Goal: Task Accomplishment & Management: Complete application form

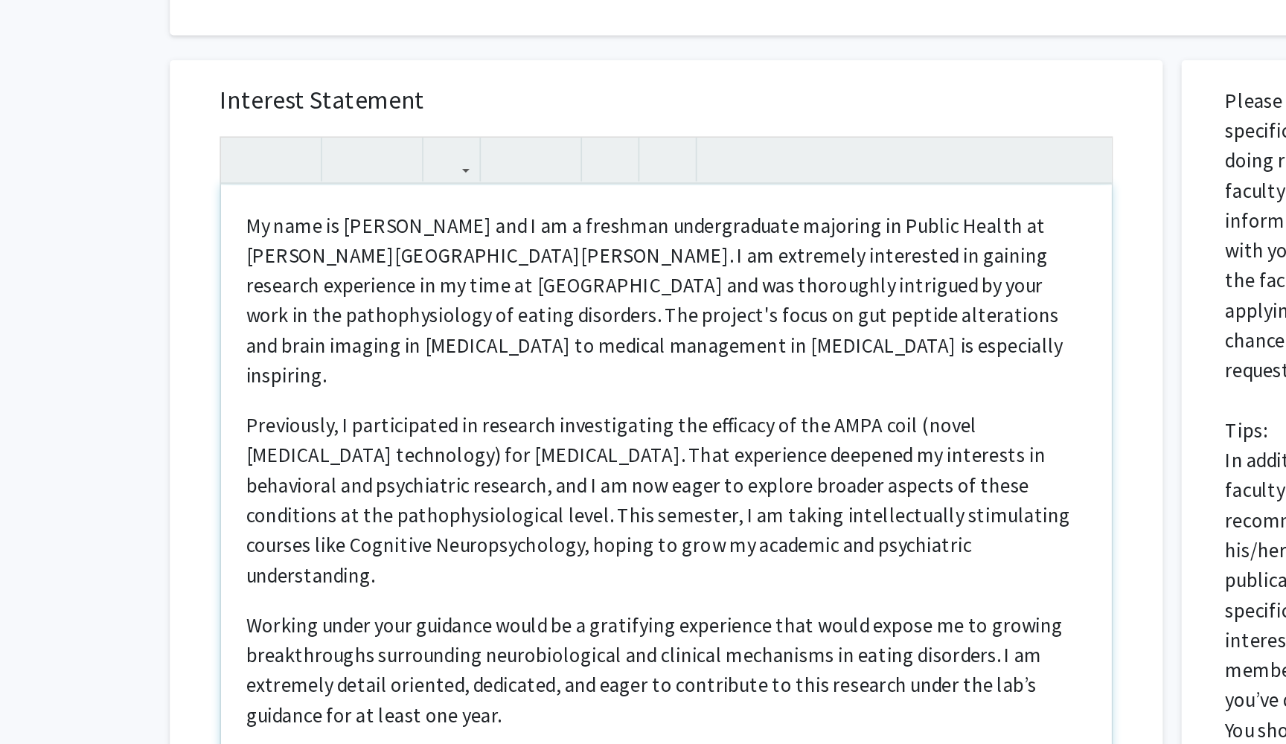
click at [353, 357] on p "My name is [PERSON_NAME] and I am a freshman undergraduate majoring in Public H…" at bounding box center [540, 410] width 501 height 107
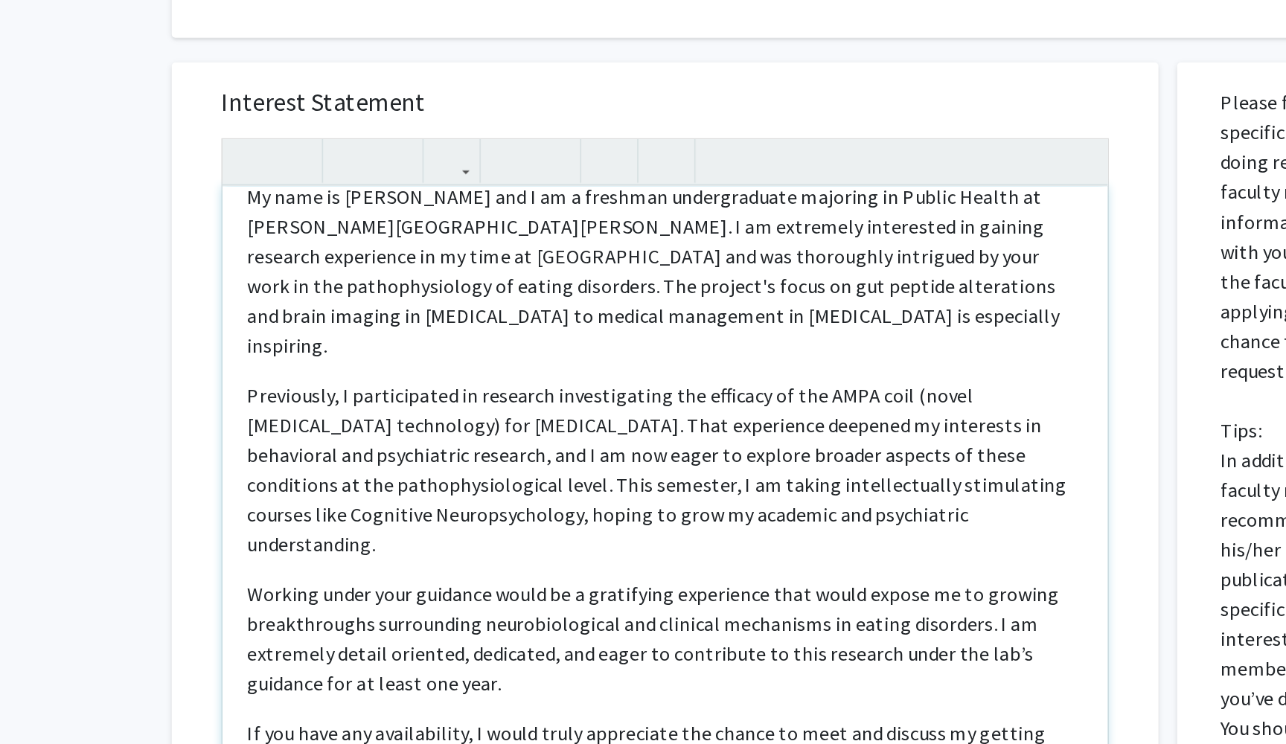
scroll to position [21, 0]
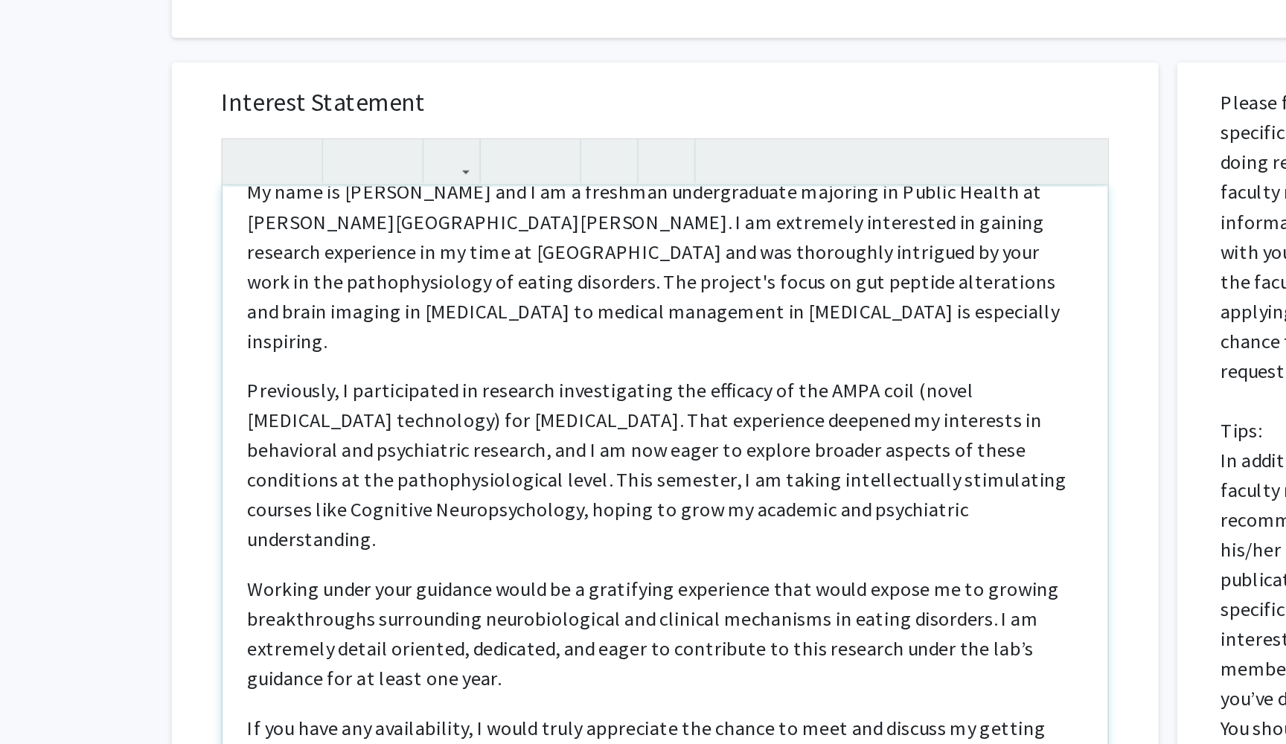
click at [590, 455] on p "Previously, I participated in research investigating the efficacy of the AMPA c…" at bounding box center [540, 508] width 501 height 107
type textarea "<p>My name is [PERSON_NAME] and I am a freshman undergraduate majoring in Publi…"
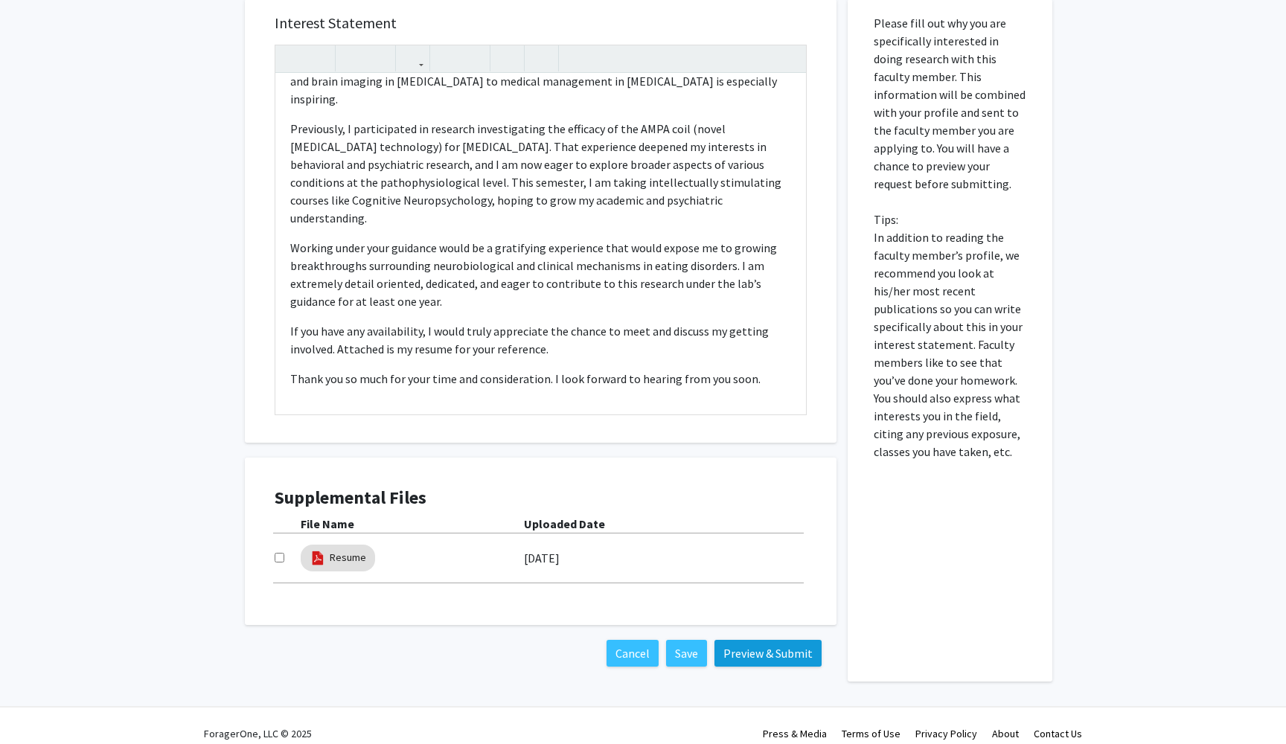
scroll to position [639, 0]
click at [750, 641] on button "Preview & Submit" at bounding box center [767, 654] width 107 height 27
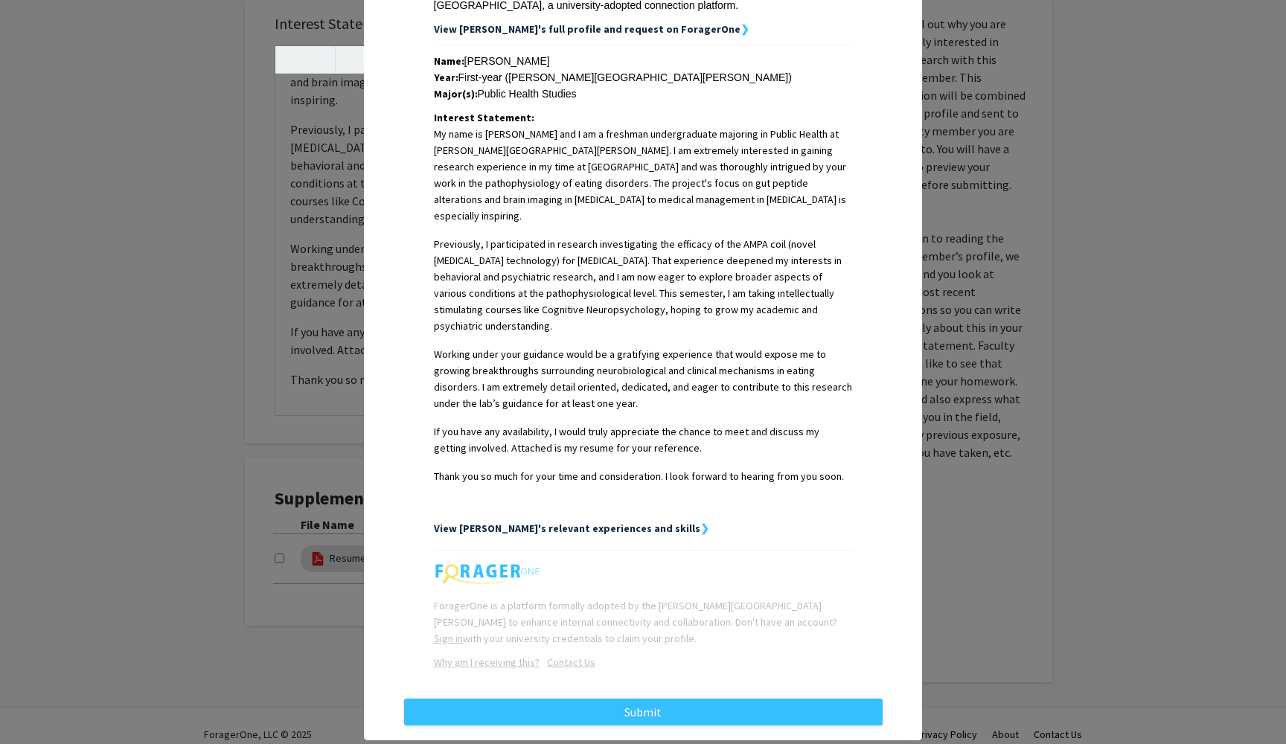
scroll to position [297, 0]
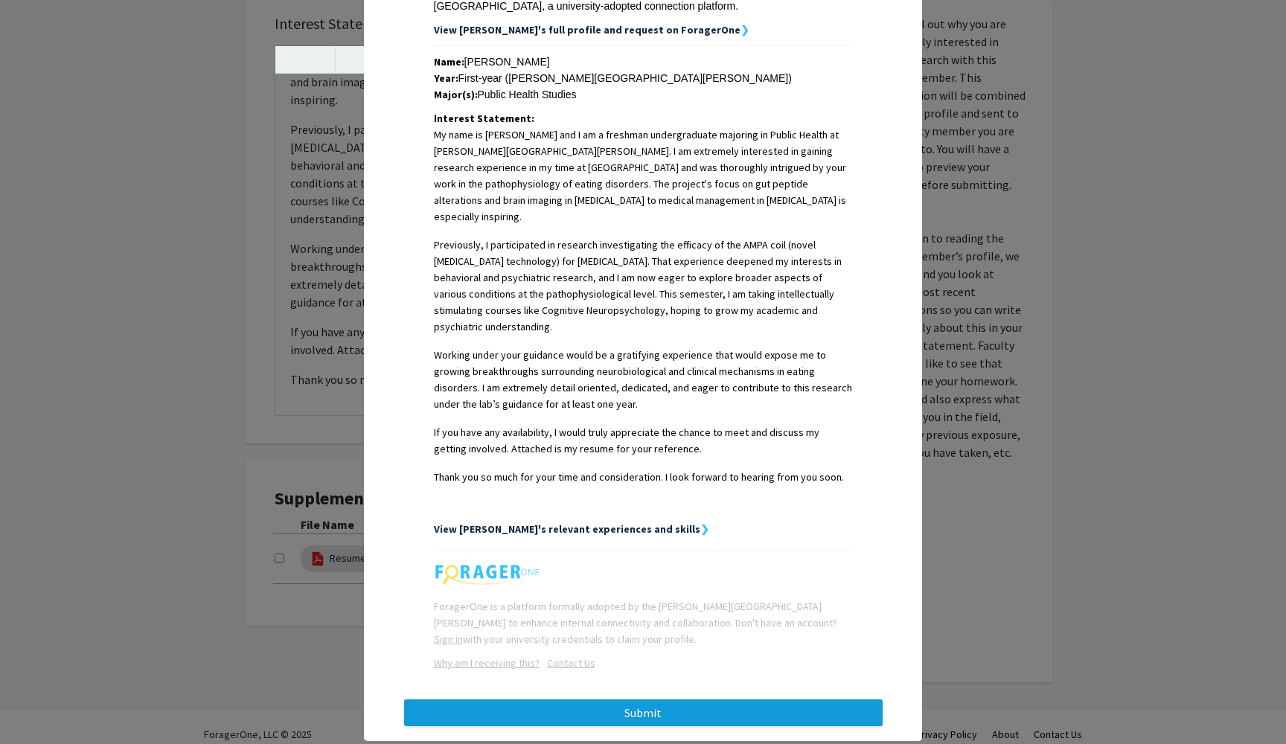
click at [656, 700] on button "Submit" at bounding box center [643, 713] width 479 height 27
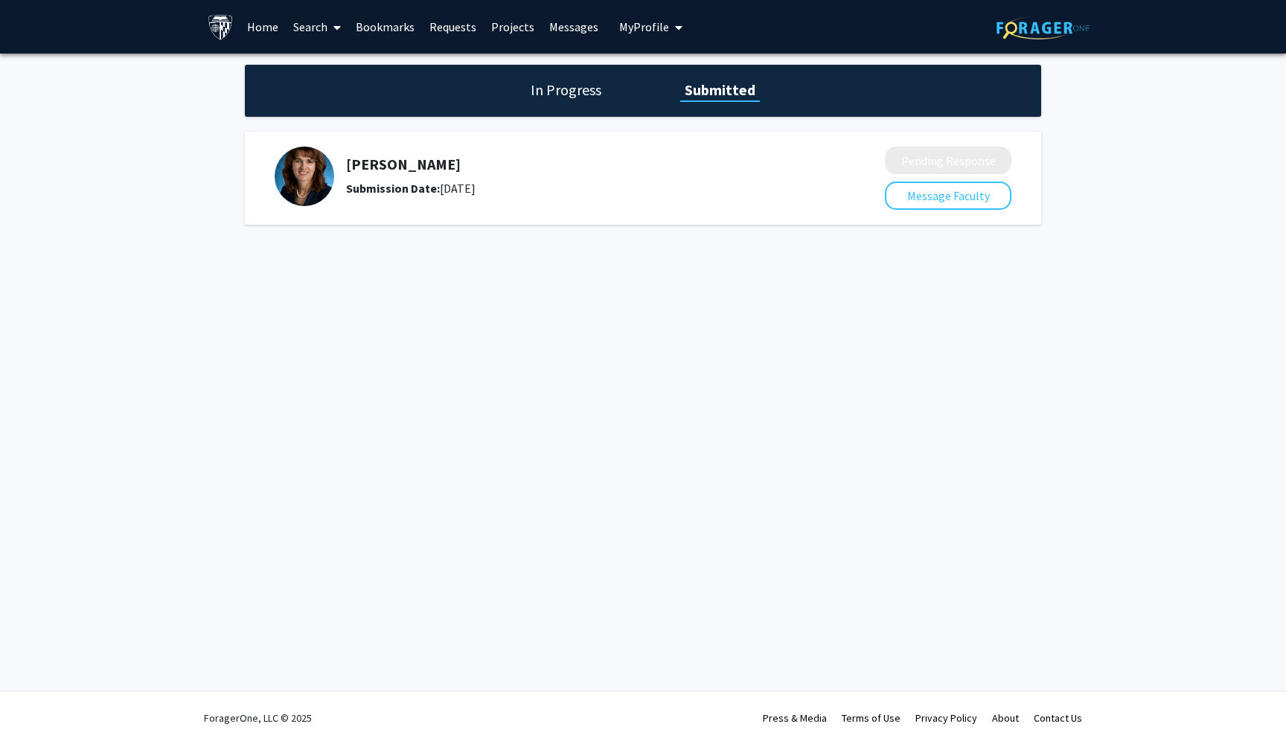
click at [383, 31] on link "Bookmarks" at bounding box center [385, 27] width 74 height 52
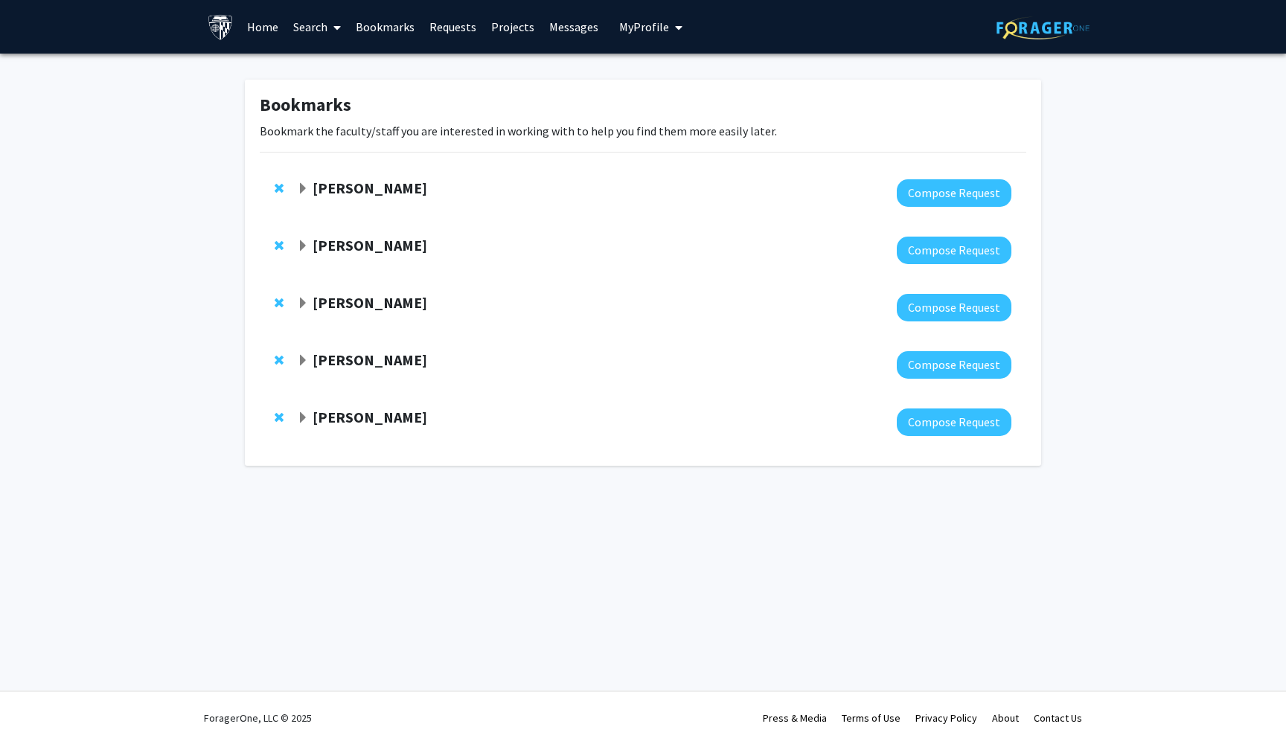
click at [395, 365] on strong "[PERSON_NAME]" at bounding box center [370, 360] width 115 height 19
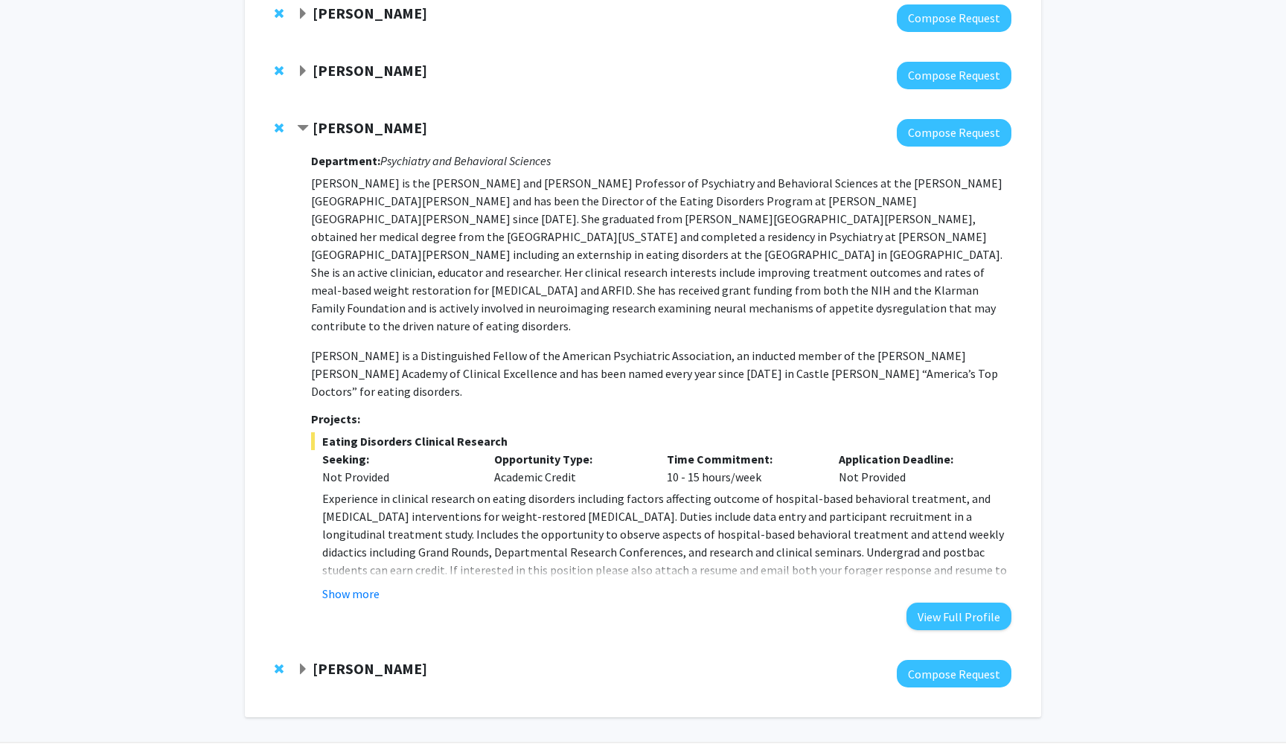
scroll to position [231, 0]
drag, startPoint x: 853, startPoint y: 520, endPoint x: 946, endPoint y: 519, distance: 93.0
click at [946, 519] on span "Experience in clinical research on eating disorders including factors affecting…" at bounding box center [664, 544] width 685 height 104
copy span "[EMAIL_ADDRESS][DOMAIN_NAME]"
click at [366, 586] on button "Show more" at bounding box center [350, 595] width 57 height 18
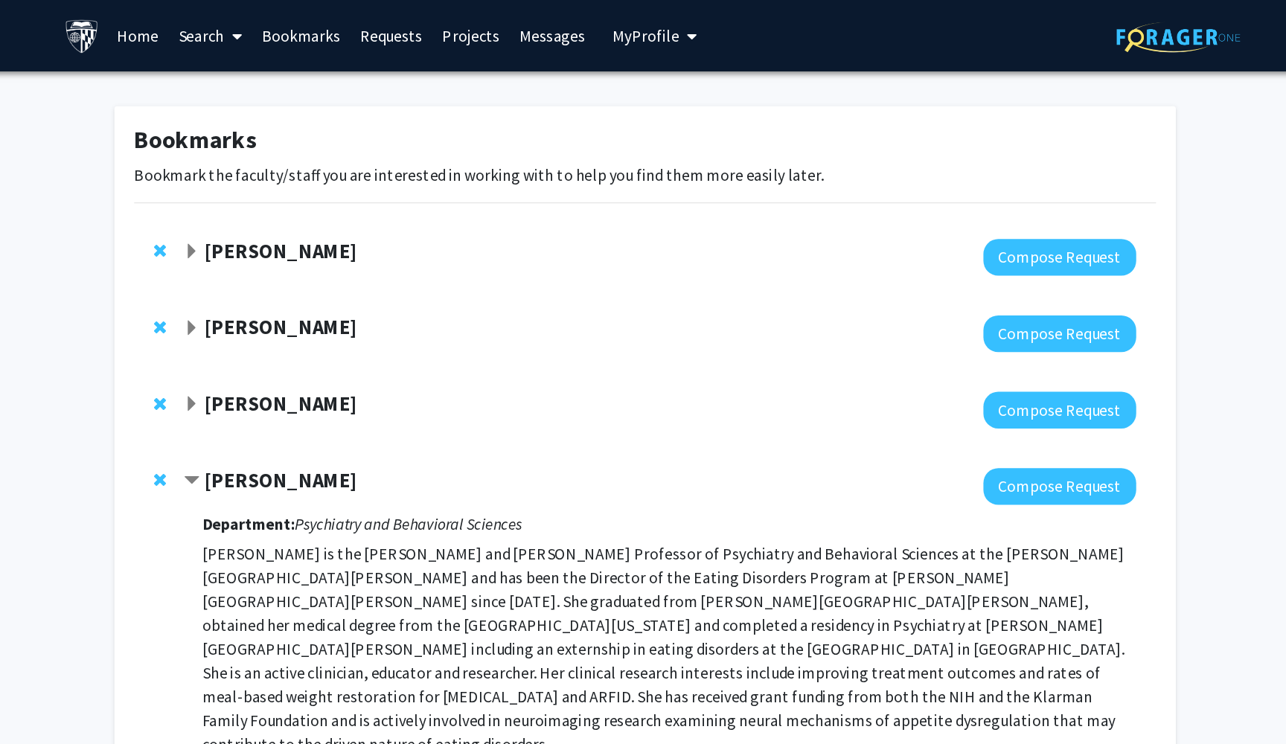
scroll to position [0, 0]
click at [619, 33] on span "My Profile" at bounding box center [644, 26] width 50 height 15
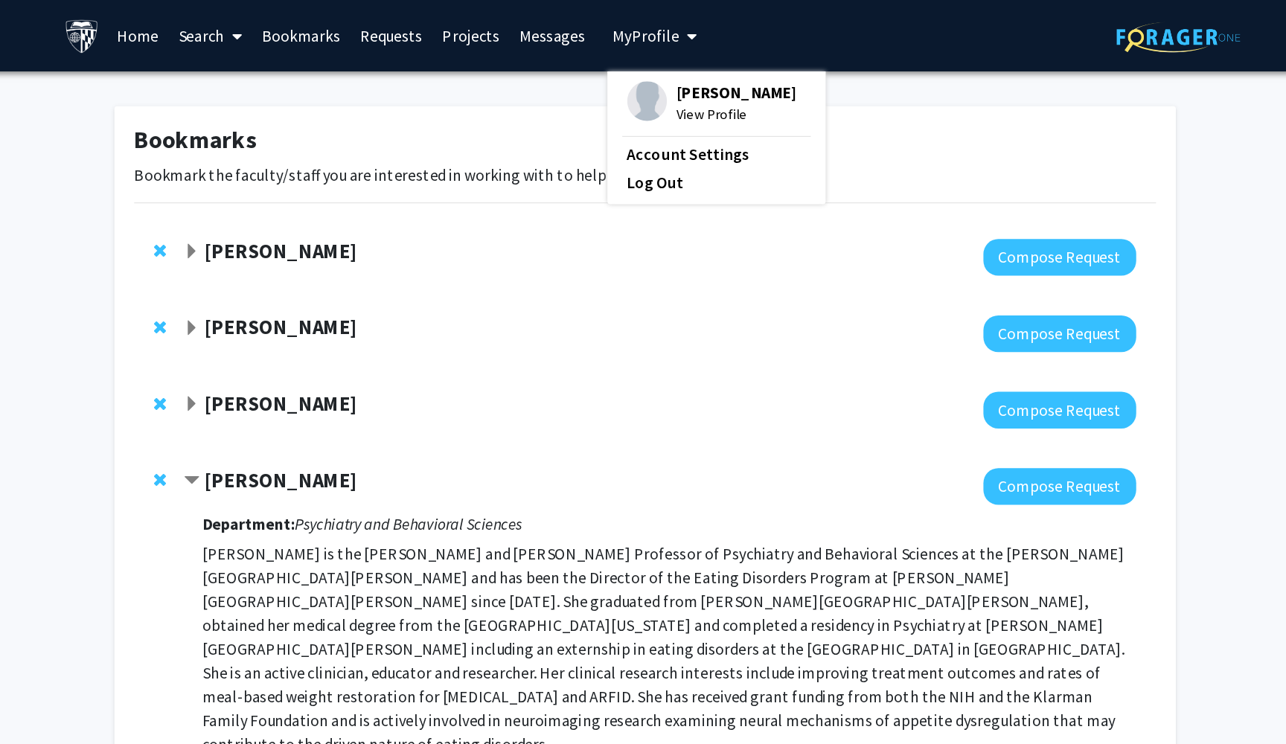
click at [630, 86] on img at bounding box center [645, 76] width 30 height 30
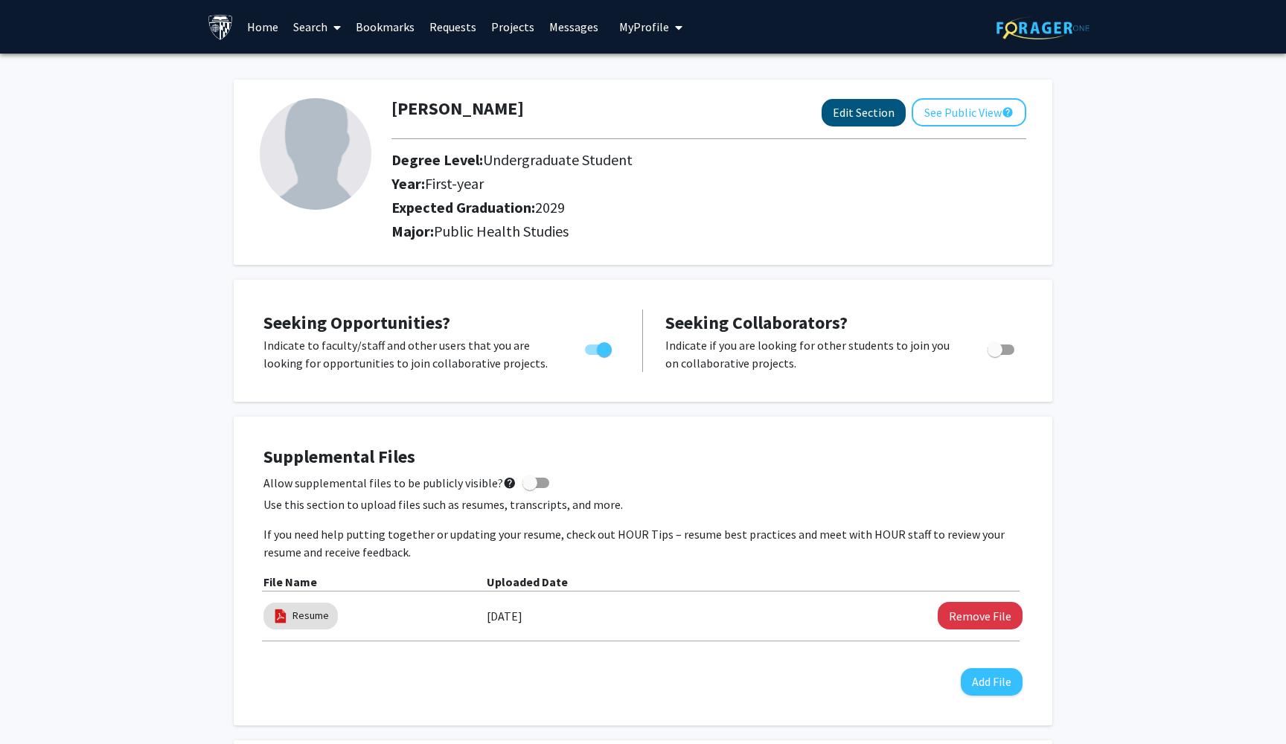
click at [869, 124] on button "Edit Section" at bounding box center [864, 113] width 84 height 28
select select "first-year"
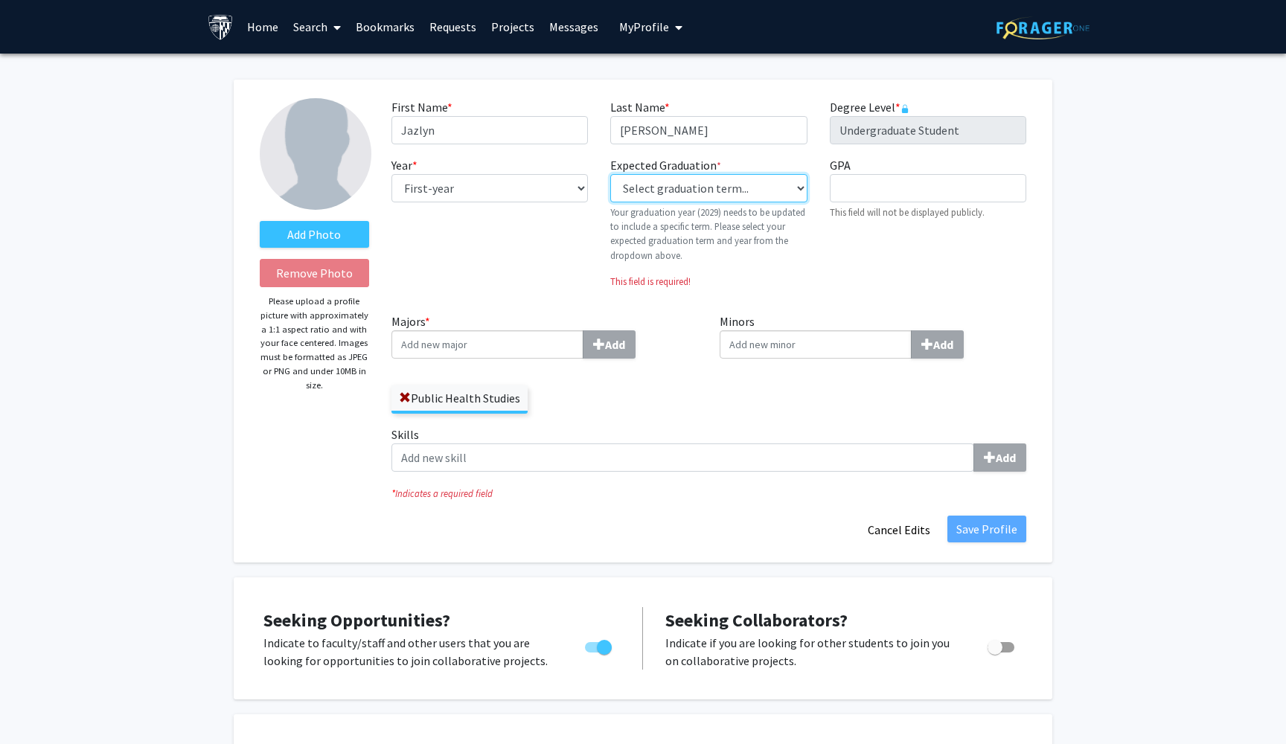
select select "46: spring_2029"
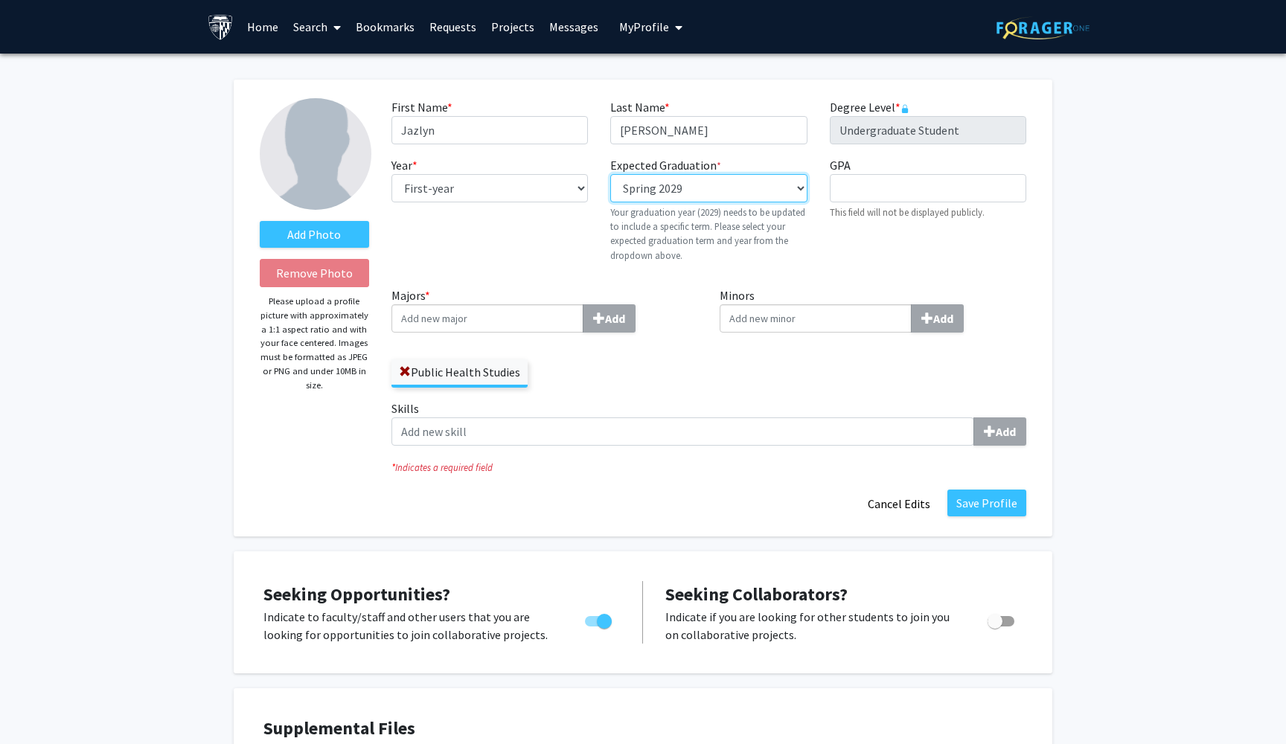
scroll to position [23, 0]
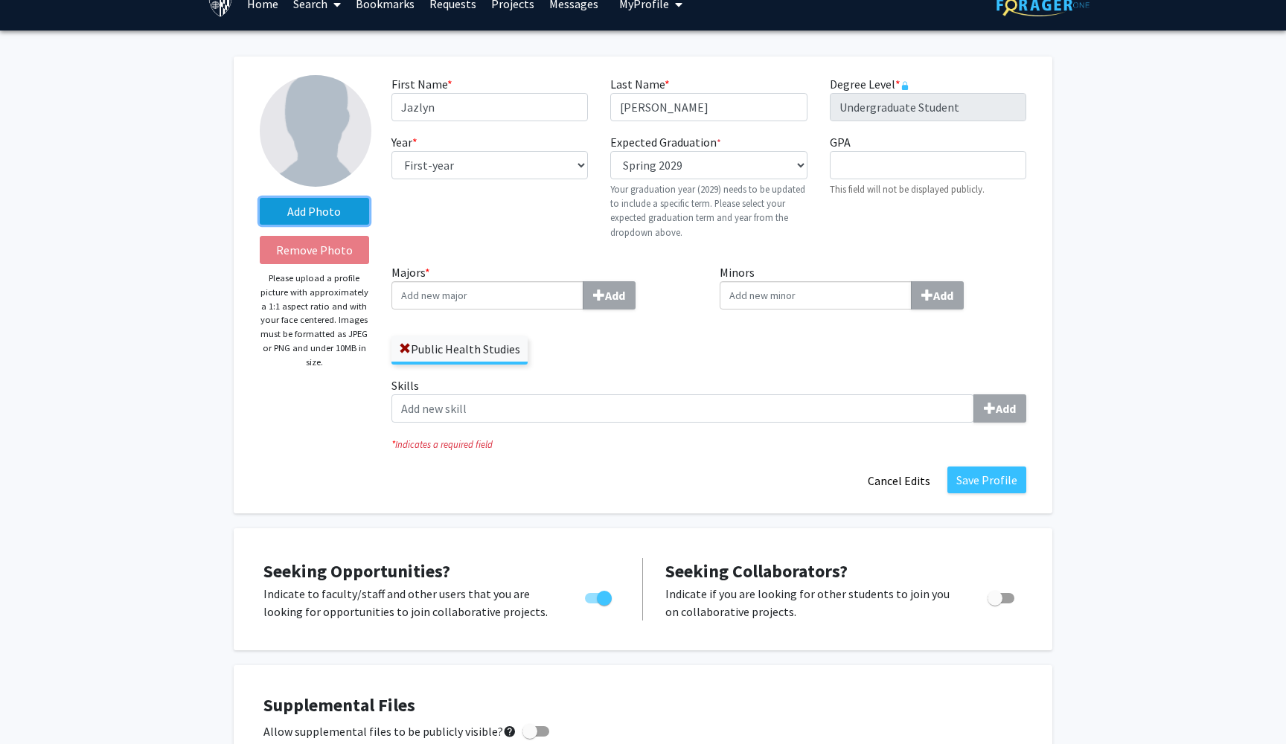
click at [336, 206] on label "Add Photo" at bounding box center [314, 211] width 109 height 27
click at [0, 0] on input "Add Photo" at bounding box center [0, 0] width 0 height 0
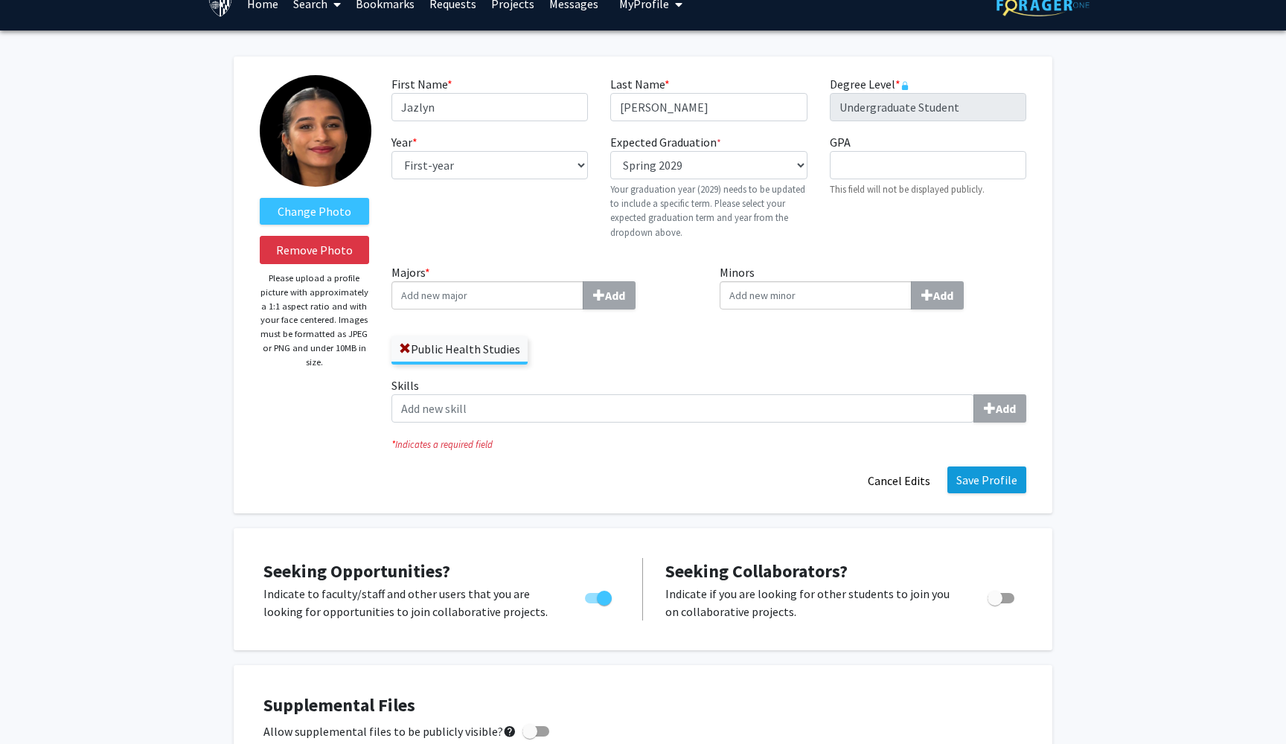
click at [994, 479] on button "Save Profile" at bounding box center [986, 480] width 79 height 27
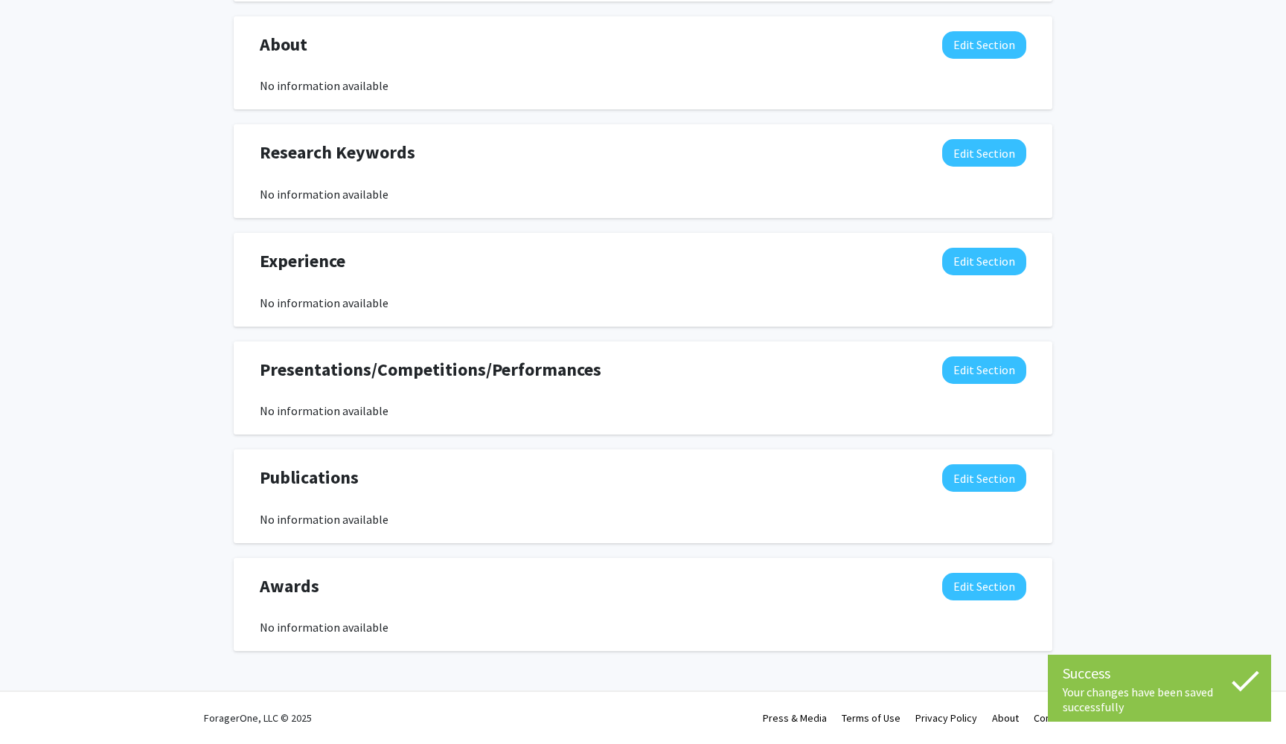
scroll to position [726, 0]
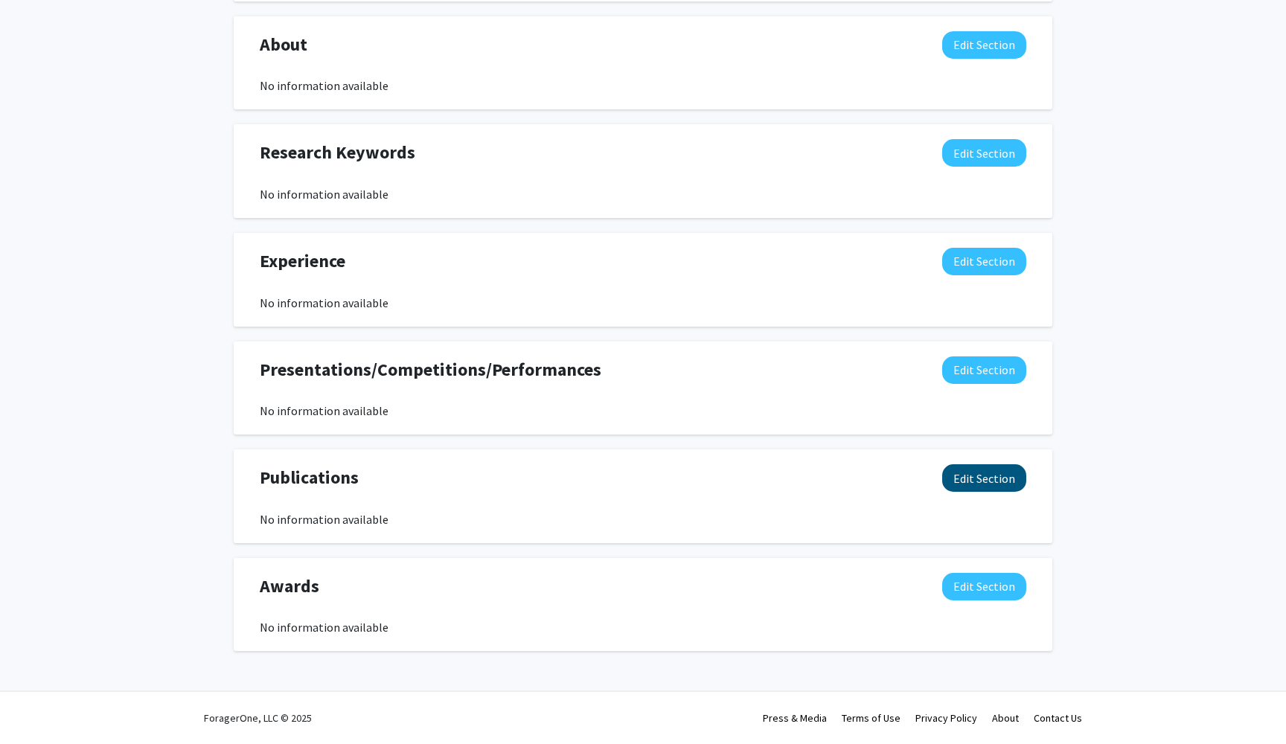
click at [986, 488] on button "Edit Section" at bounding box center [984, 478] width 84 height 28
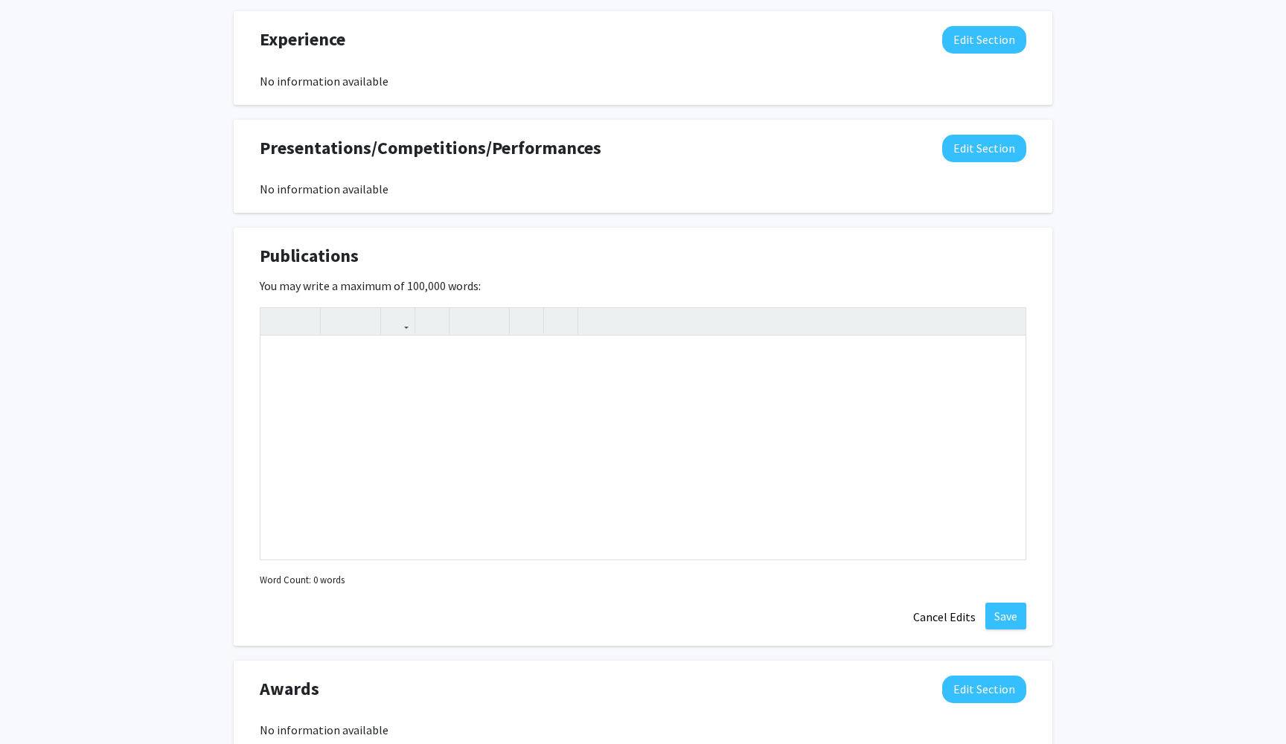
scroll to position [1011, 0]
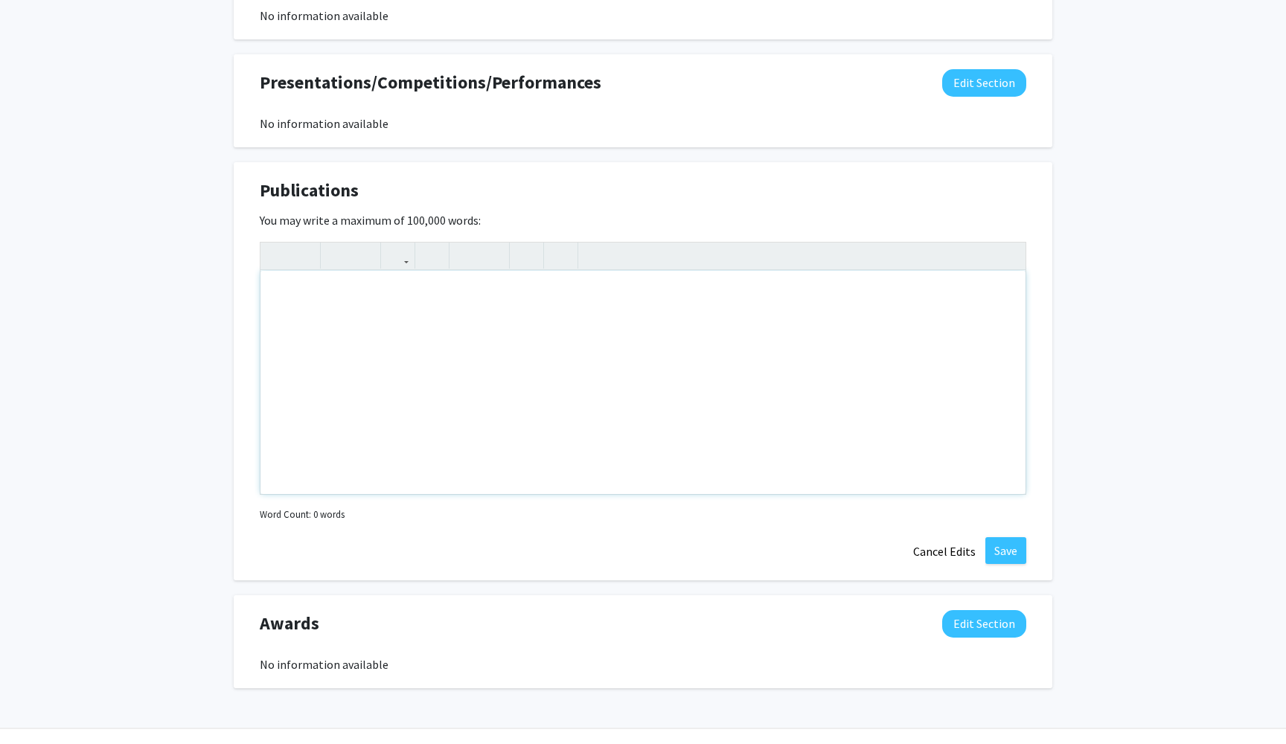
click at [618, 318] on div "Note to users with screen readers: Please deactivate our accessibility plugin f…" at bounding box center [642, 382] width 765 height 223
paste div "Note to users with screen readers: Please deactivate our accessibility plugin f…"
type textarea "<p>Nair N, Prashant [PERSON_NAME] S, [PERSON_NAME], [PERSON_NAME], [PERSON_NAME…"
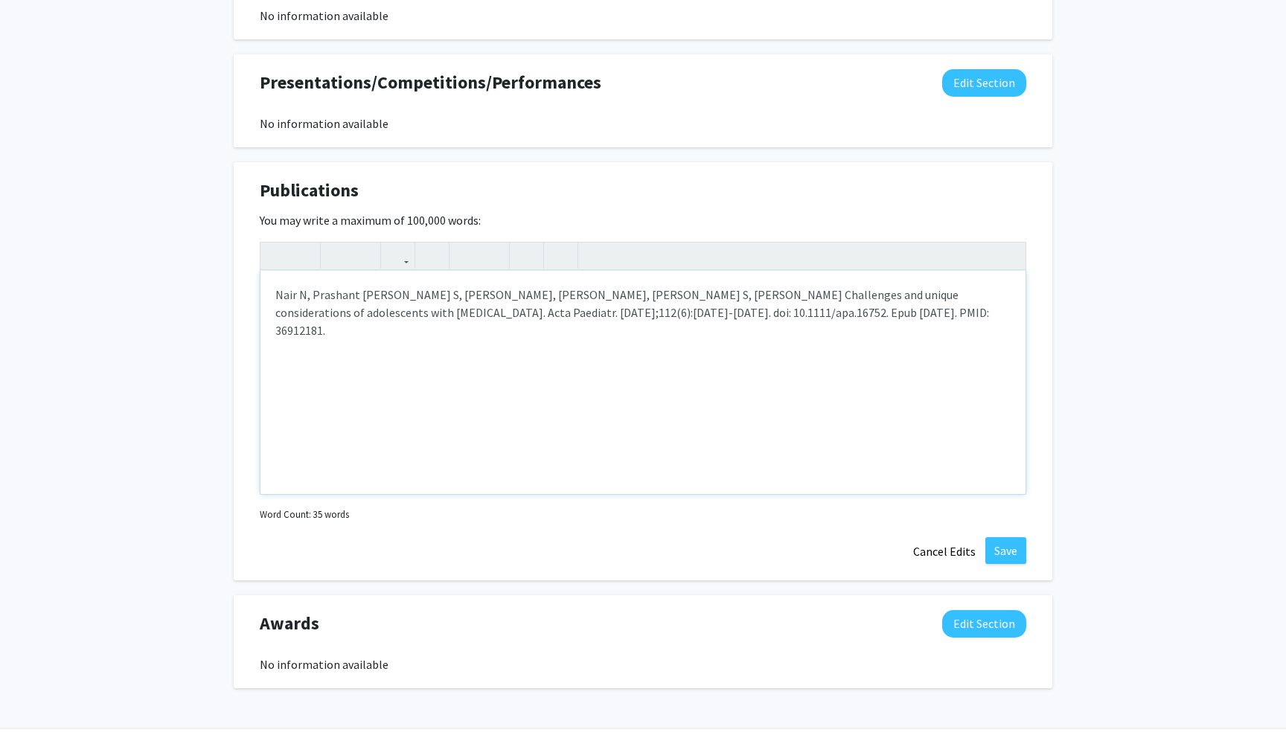
type textarea "<p>Nair N, Prashant [PERSON_NAME] S, [PERSON_NAME], [PERSON_NAME], [PERSON_NAME…"
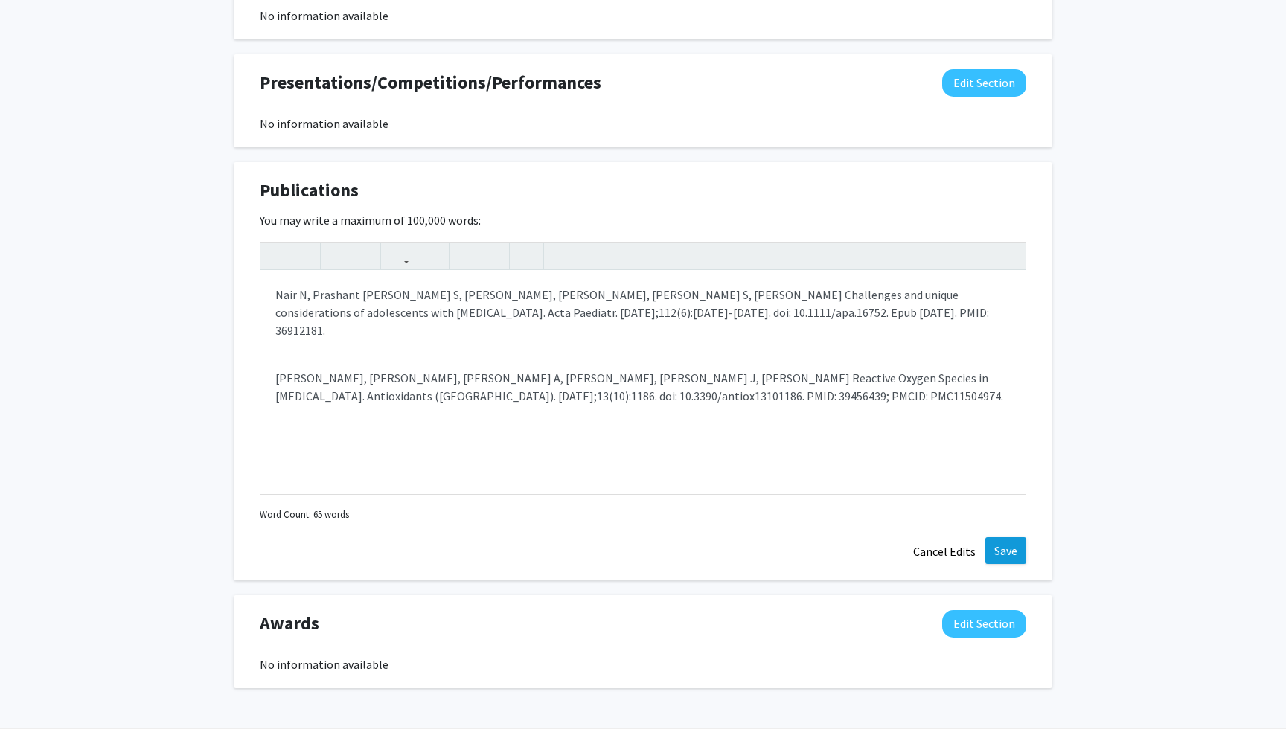
click at [995, 551] on button "Save" at bounding box center [1005, 550] width 41 height 27
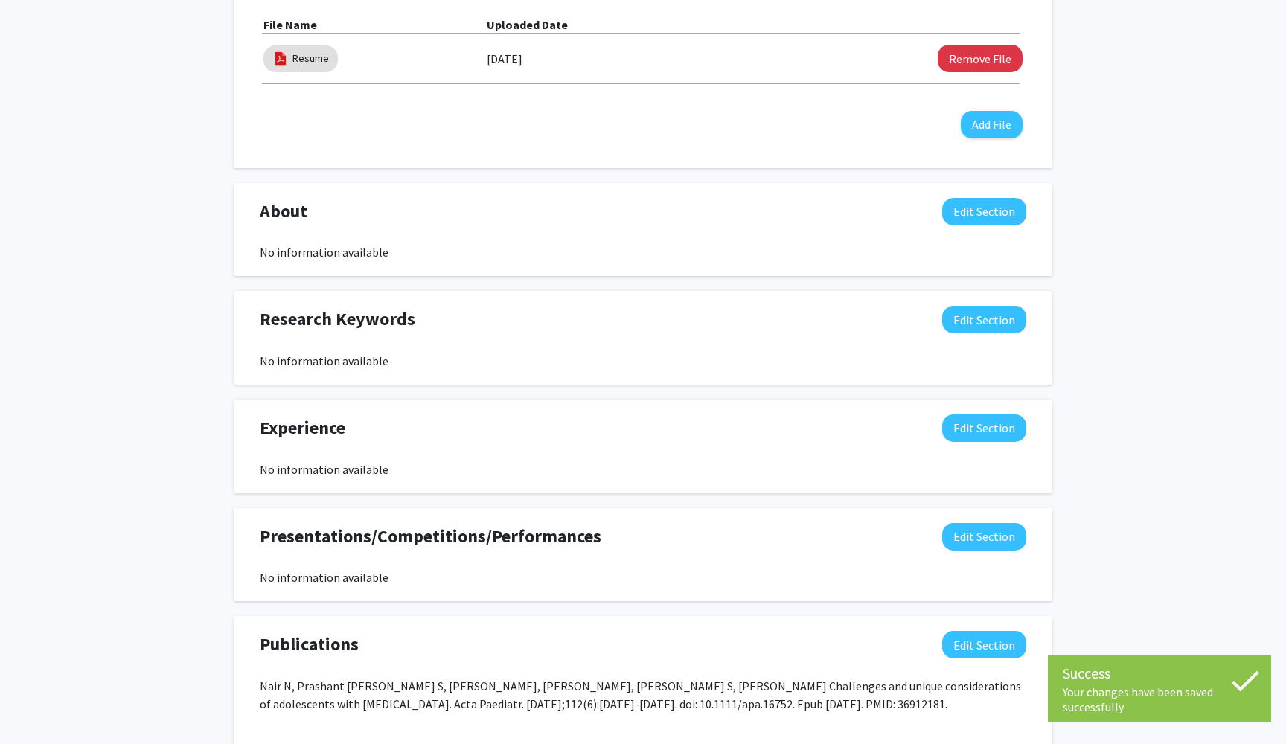
scroll to position [528, 0]
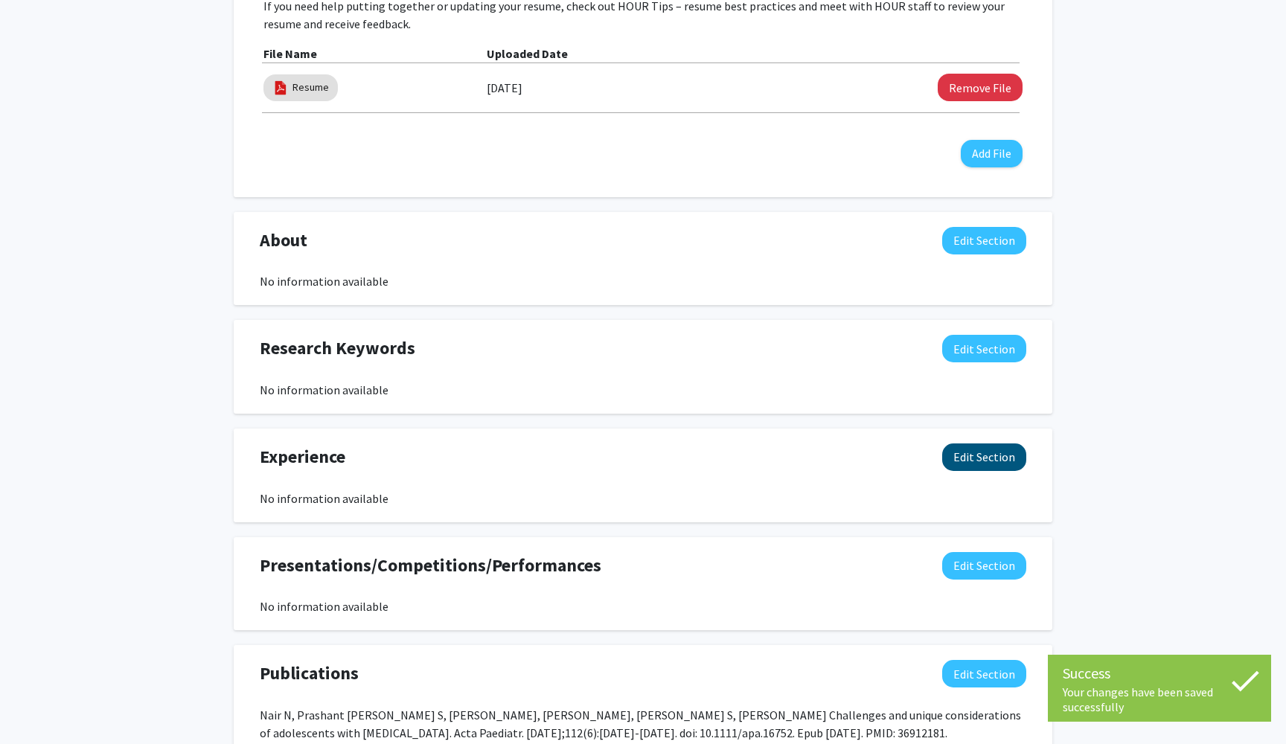
click at [964, 466] on button "Edit Section" at bounding box center [984, 458] width 84 height 28
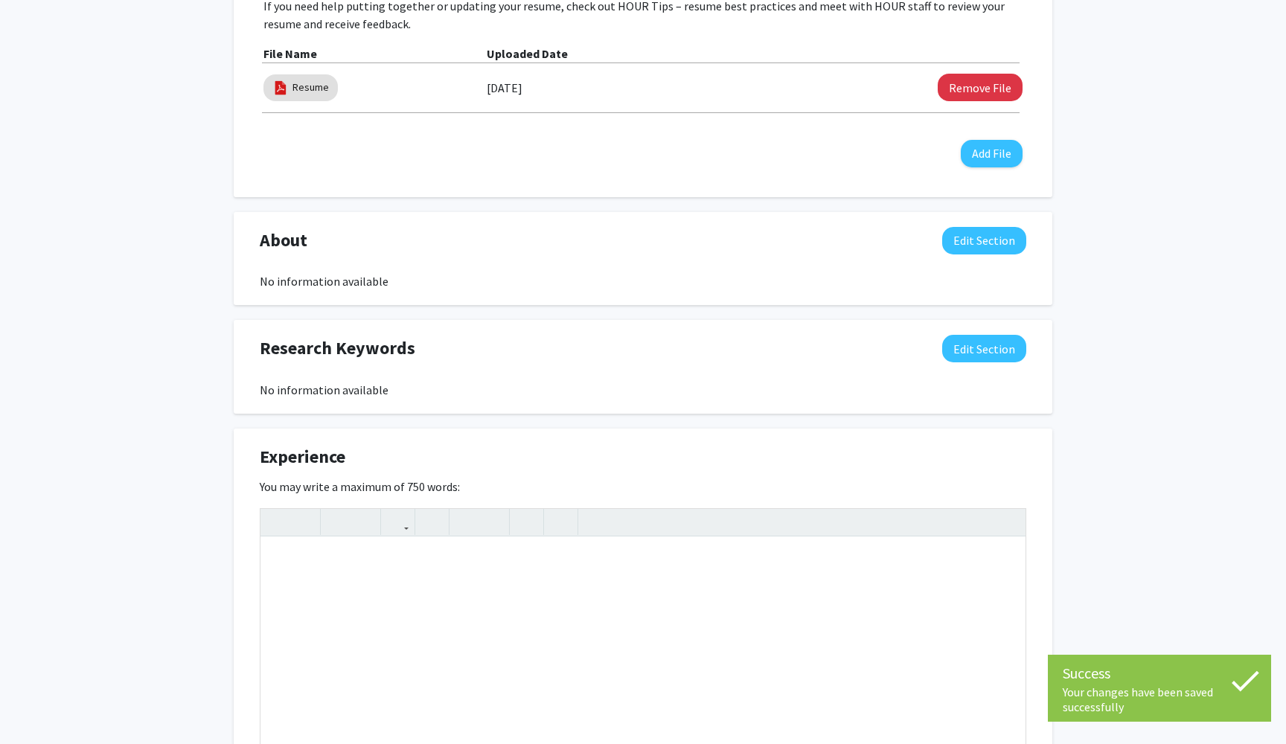
scroll to position [936, 0]
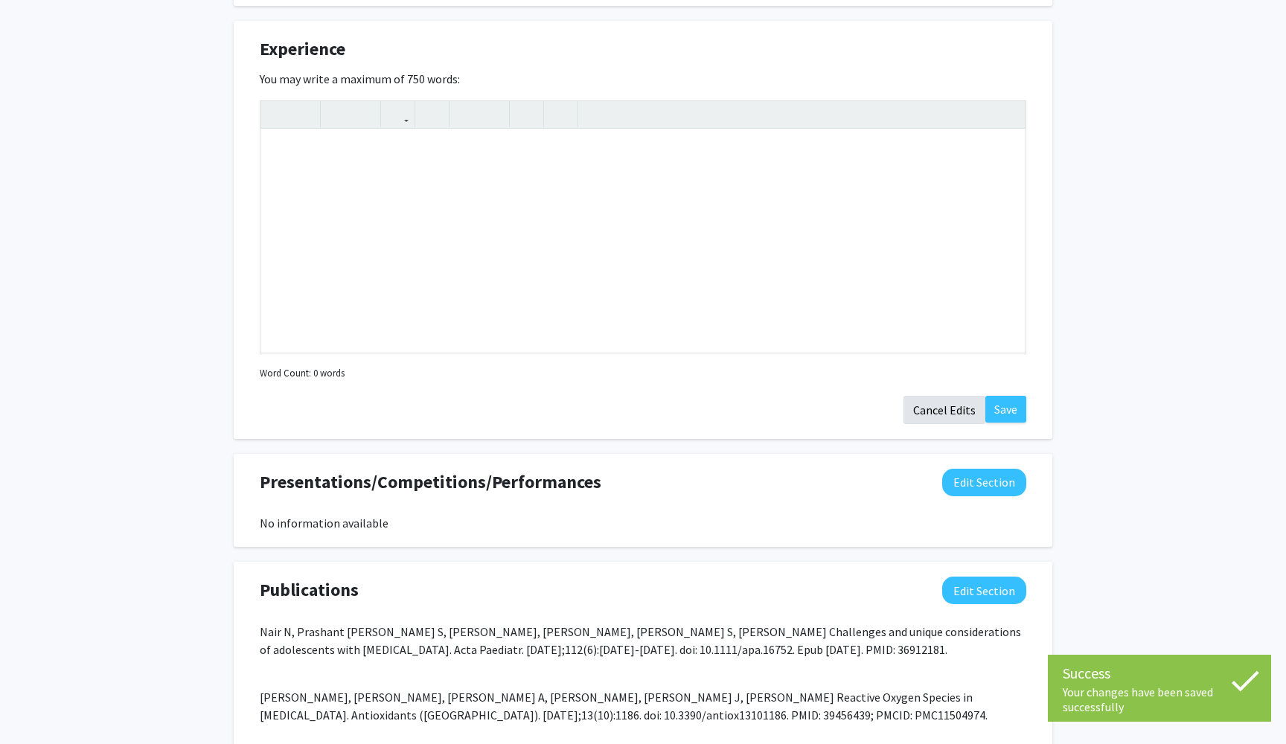
click at [949, 409] on button "Cancel Edits" at bounding box center [944, 410] width 82 height 28
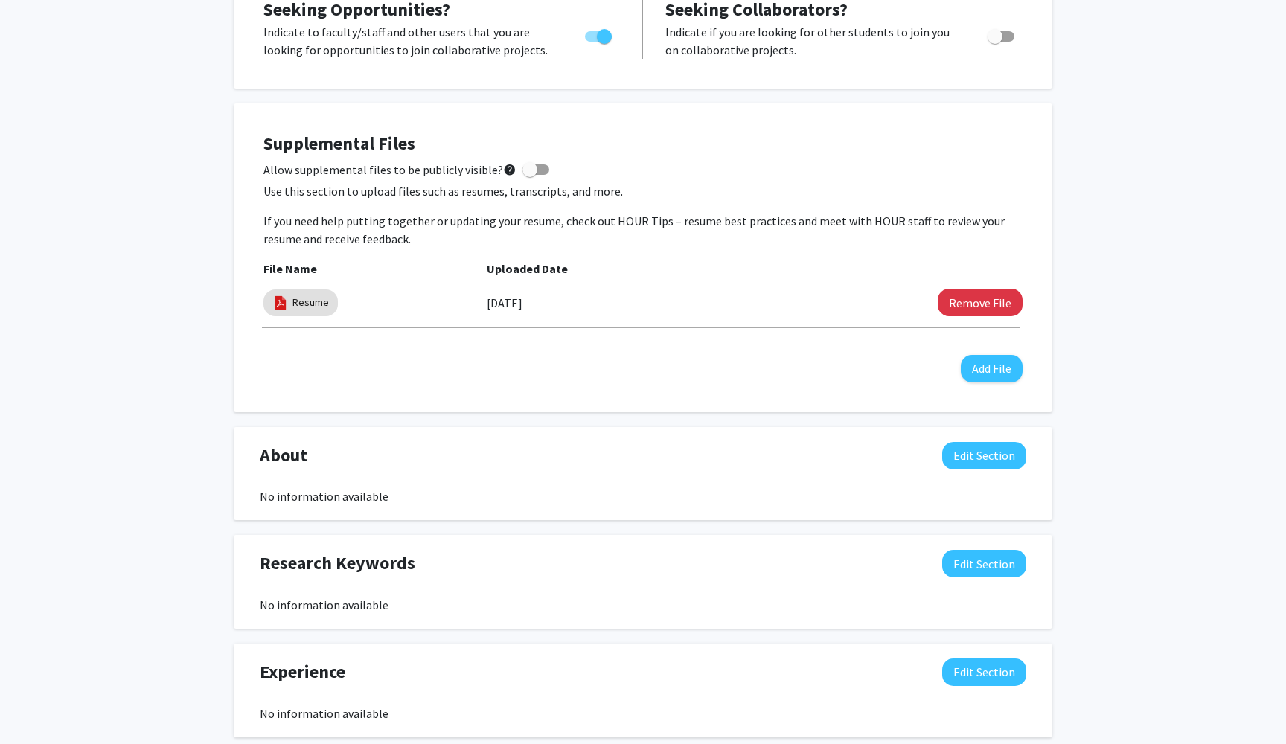
scroll to position [309, 0]
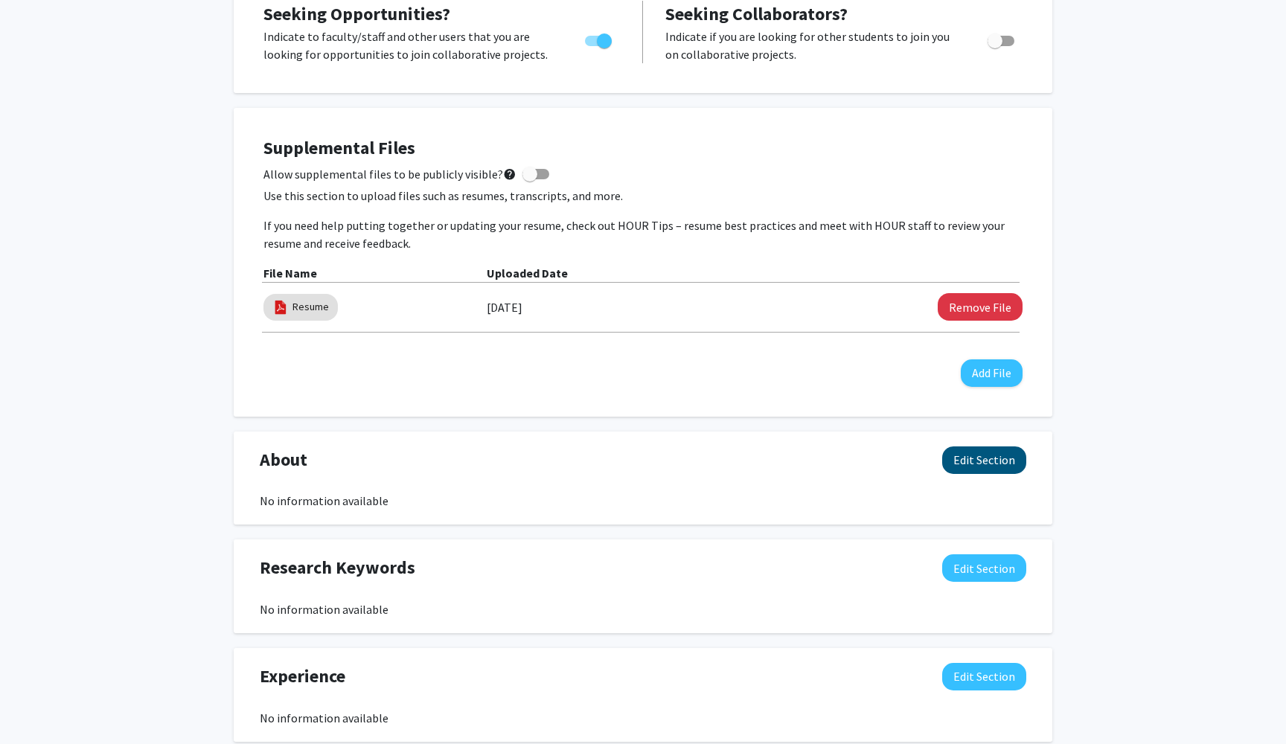
click at [985, 464] on button "Edit Section" at bounding box center [984, 461] width 84 height 28
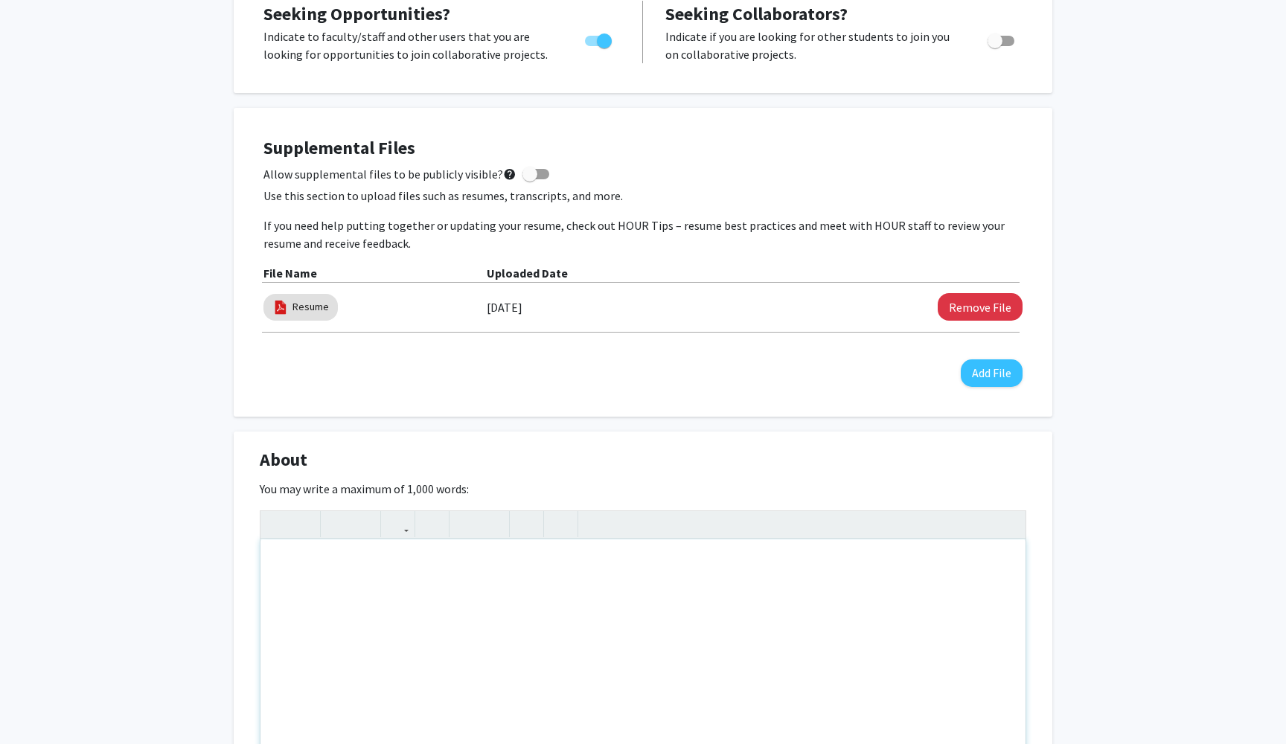
click at [412, 601] on div "Note to users with screen readers: Please deactivate our accessibility plugin f…" at bounding box center [642, 651] width 765 height 223
paste div "Note to users with screen readers: Please deactivate our accessibility plugin f…"
type textarea "<p>Motivated and academically driven student at [PERSON_NAME][GEOGRAPHIC_DATA][…"
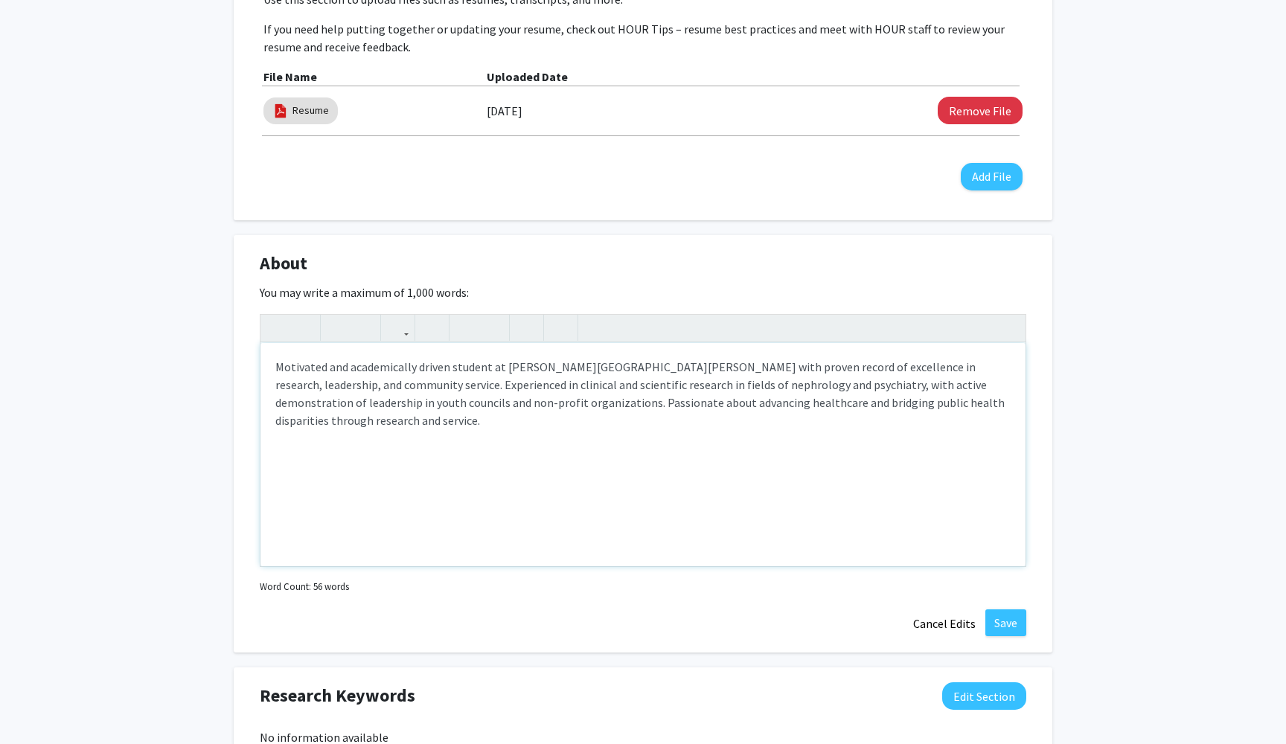
scroll to position [671, 0]
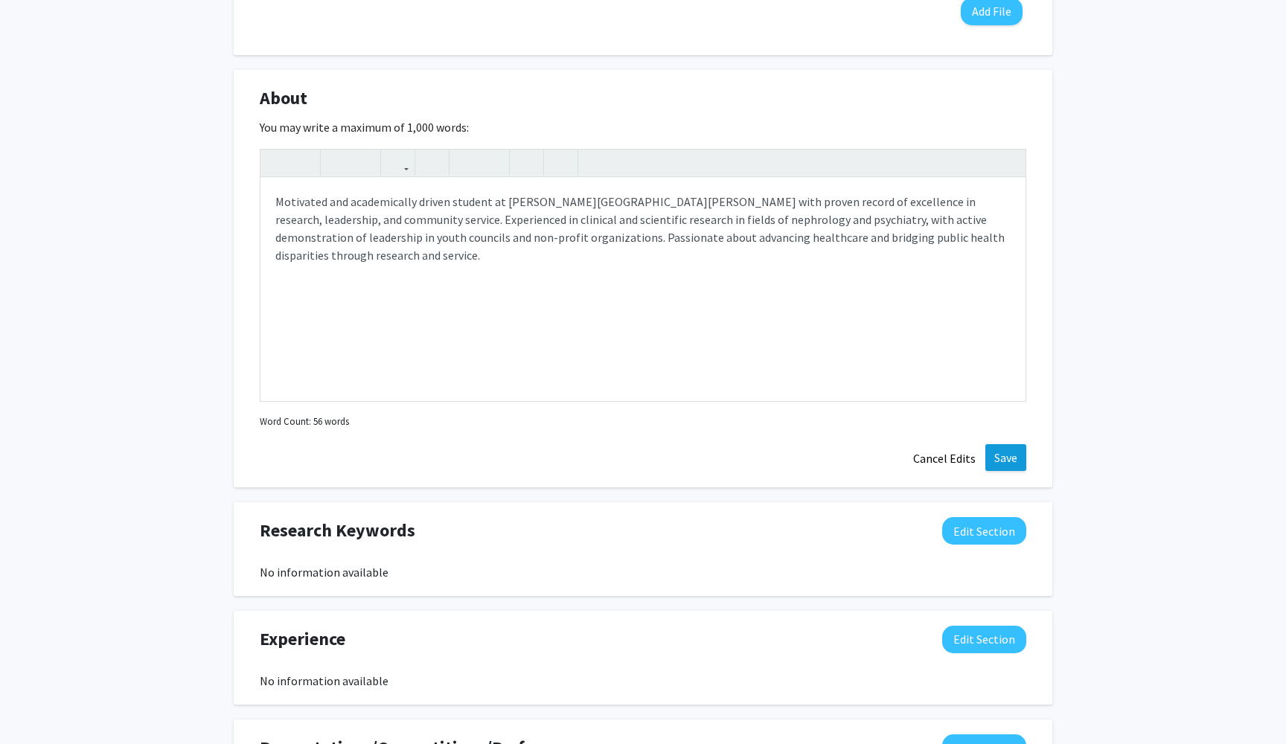
click at [1006, 457] on button "Save" at bounding box center [1005, 457] width 41 height 27
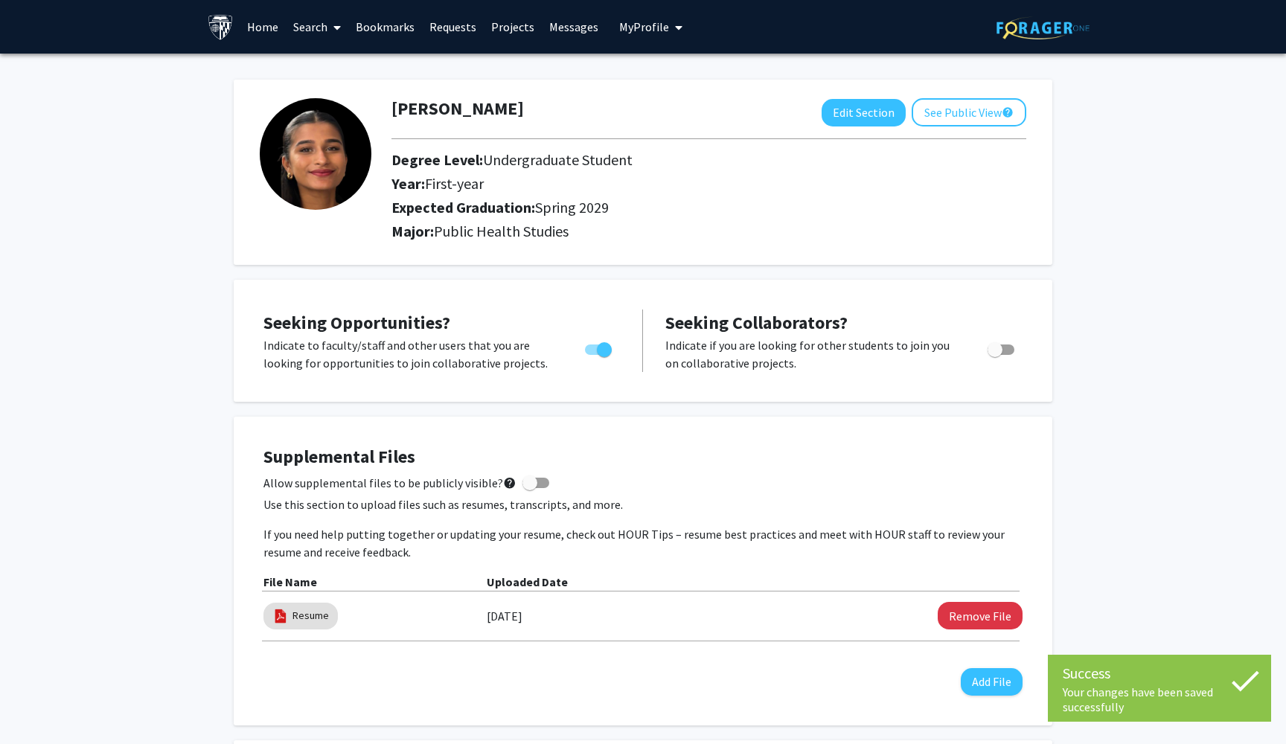
scroll to position [0, 0]
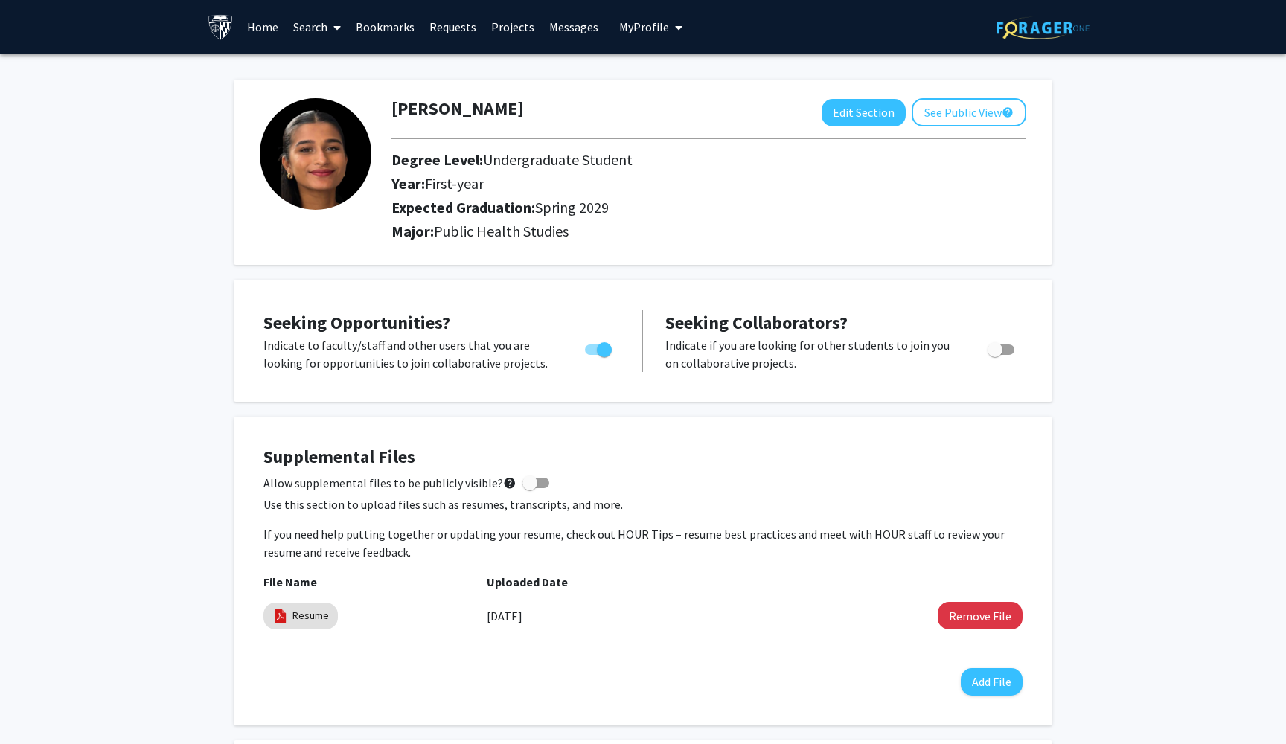
click at [390, 28] on link "Bookmarks" at bounding box center [385, 27] width 74 height 52
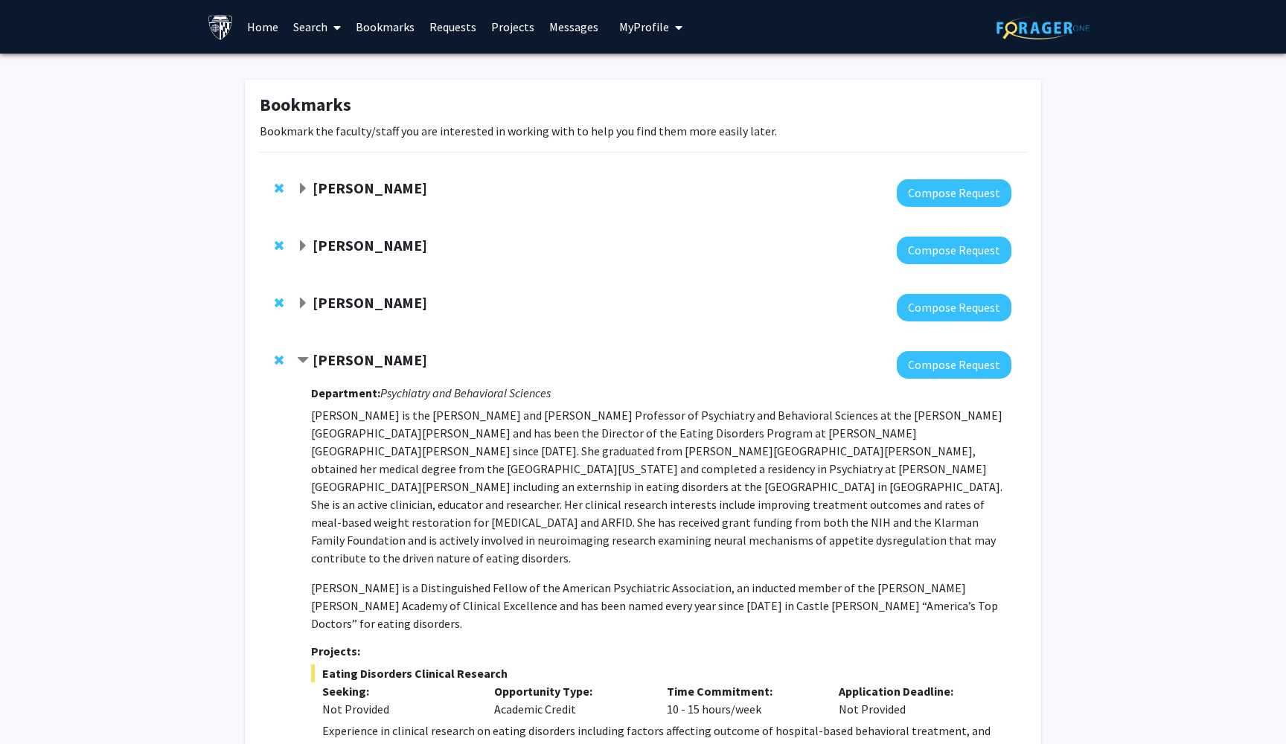
click at [374, 198] on div "[PERSON_NAME]" at bounding box center [457, 188] width 321 height 19
click at [371, 178] on div "[PERSON_NAME] Compose Request" at bounding box center [643, 192] width 767 height 57
click at [371, 191] on strong "[PERSON_NAME]" at bounding box center [370, 188] width 115 height 19
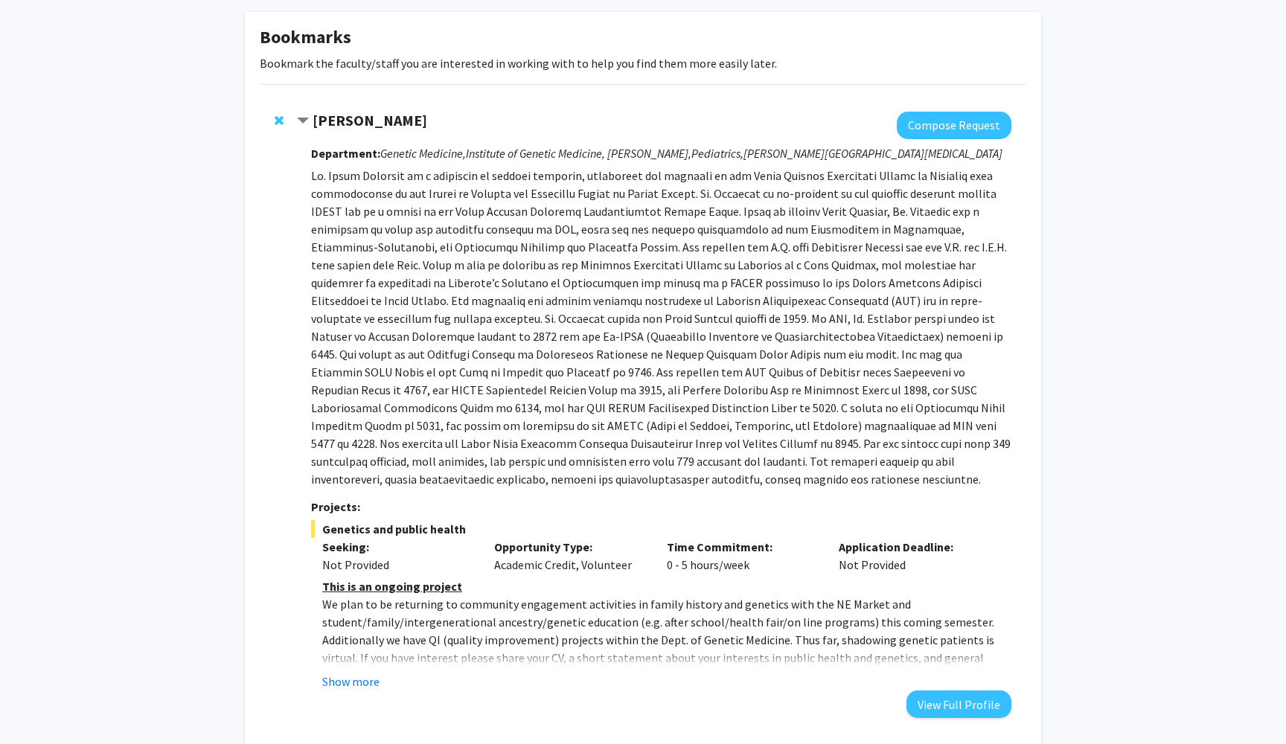
scroll to position [86, 0]
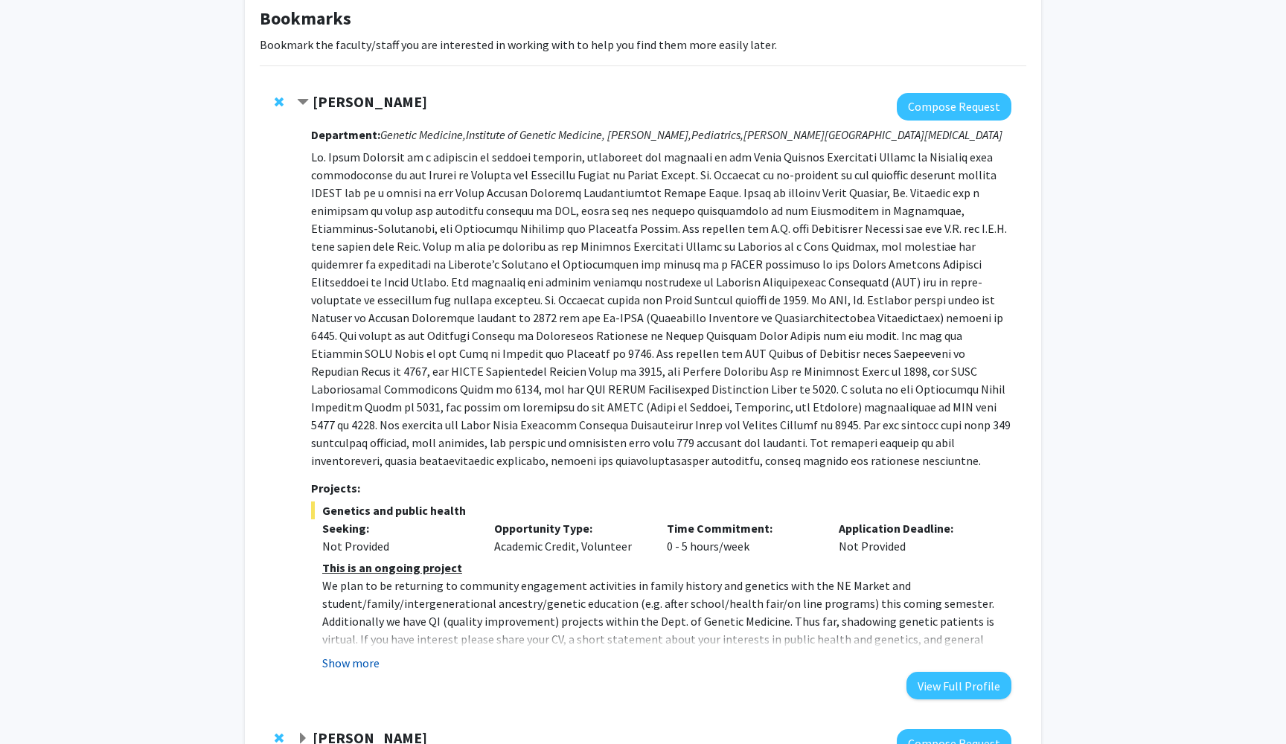
click at [334, 668] on button "Show more" at bounding box center [350, 663] width 57 height 18
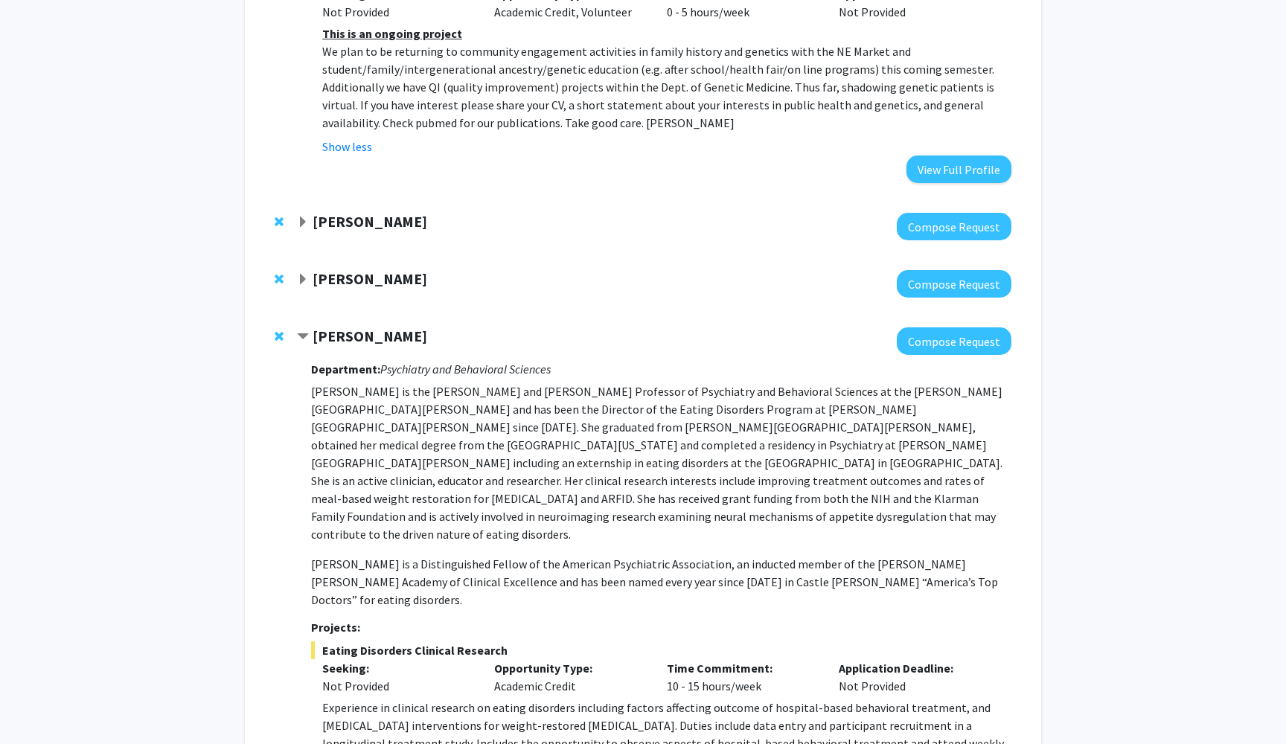
scroll to position [664, 0]
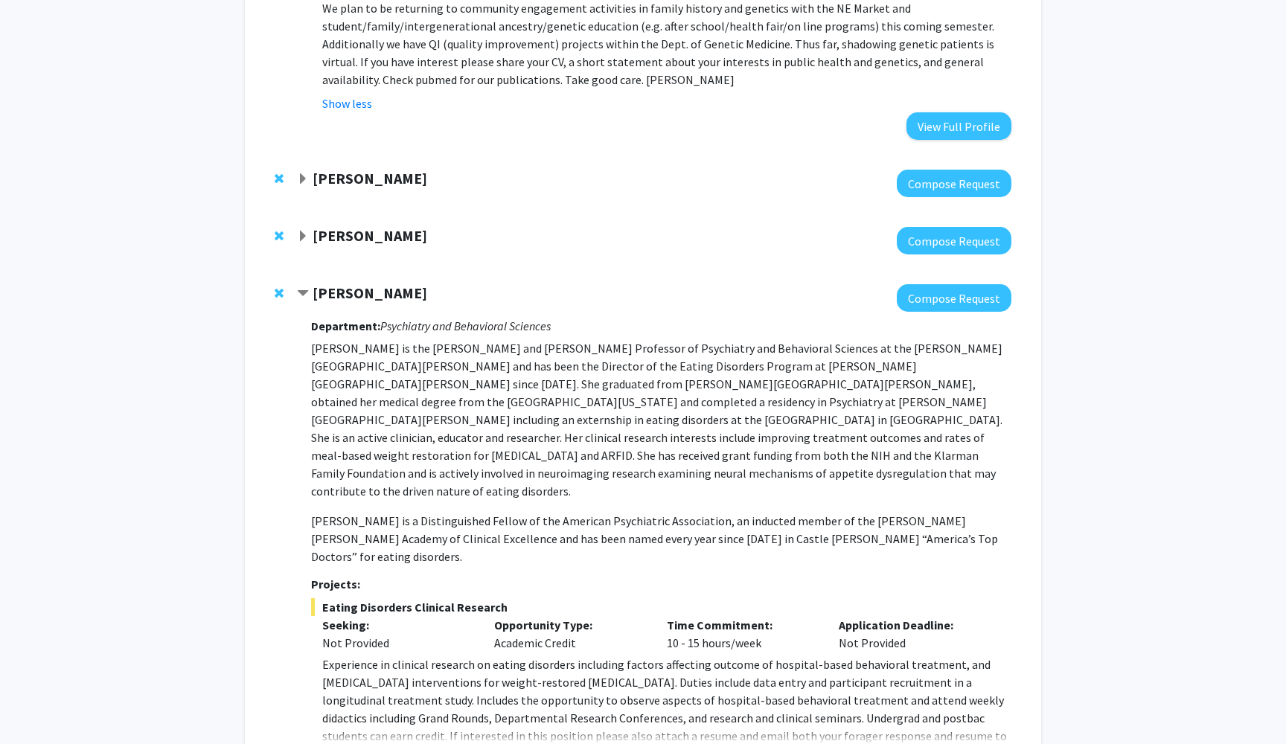
click at [373, 230] on strong "[PERSON_NAME]" at bounding box center [370, 235] width 115 height 19
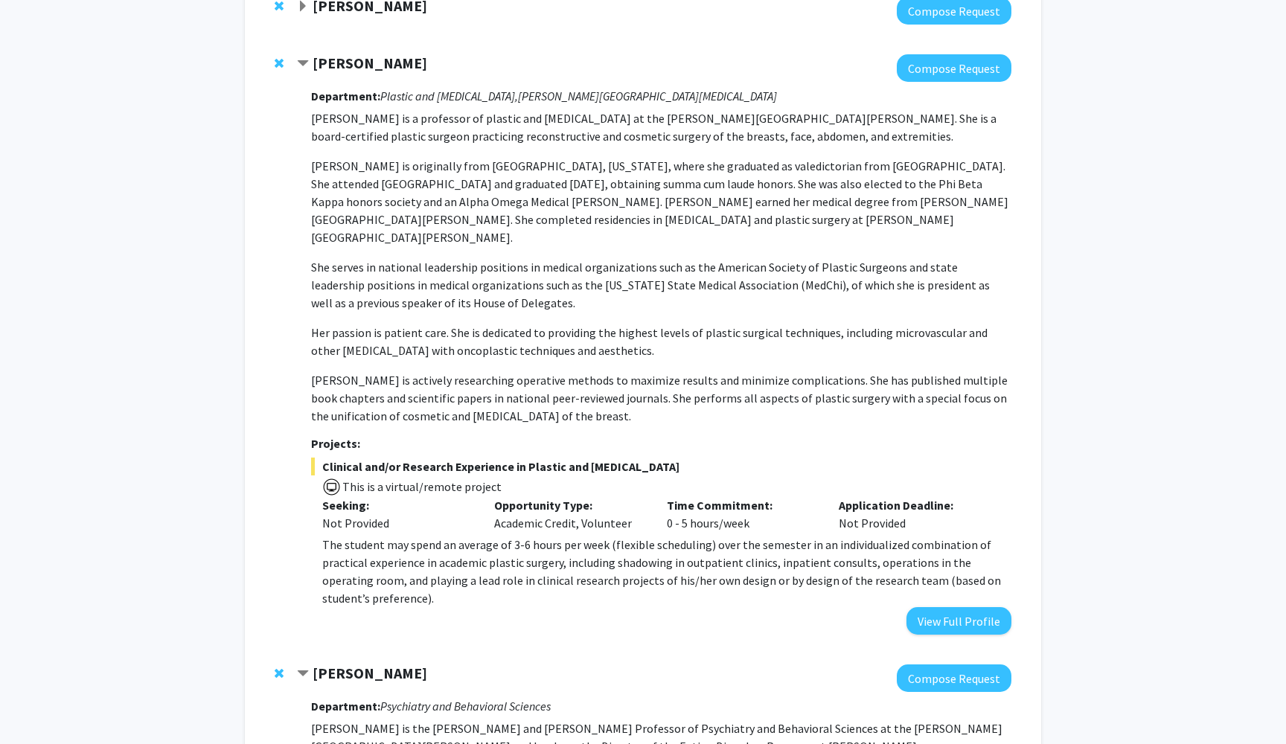
scroll to position [827, 0]
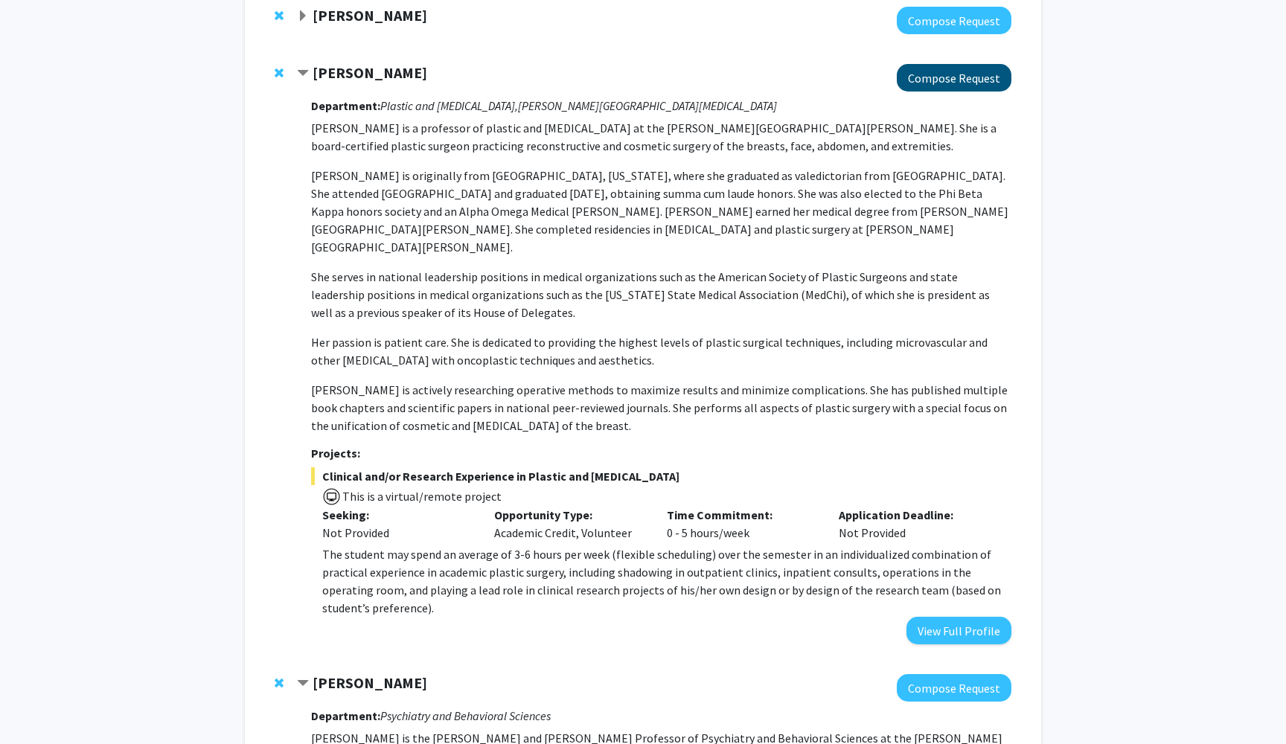
click at [955, 83] on button "Compose Request" at bounding box center [954, 78] width 115 height 28
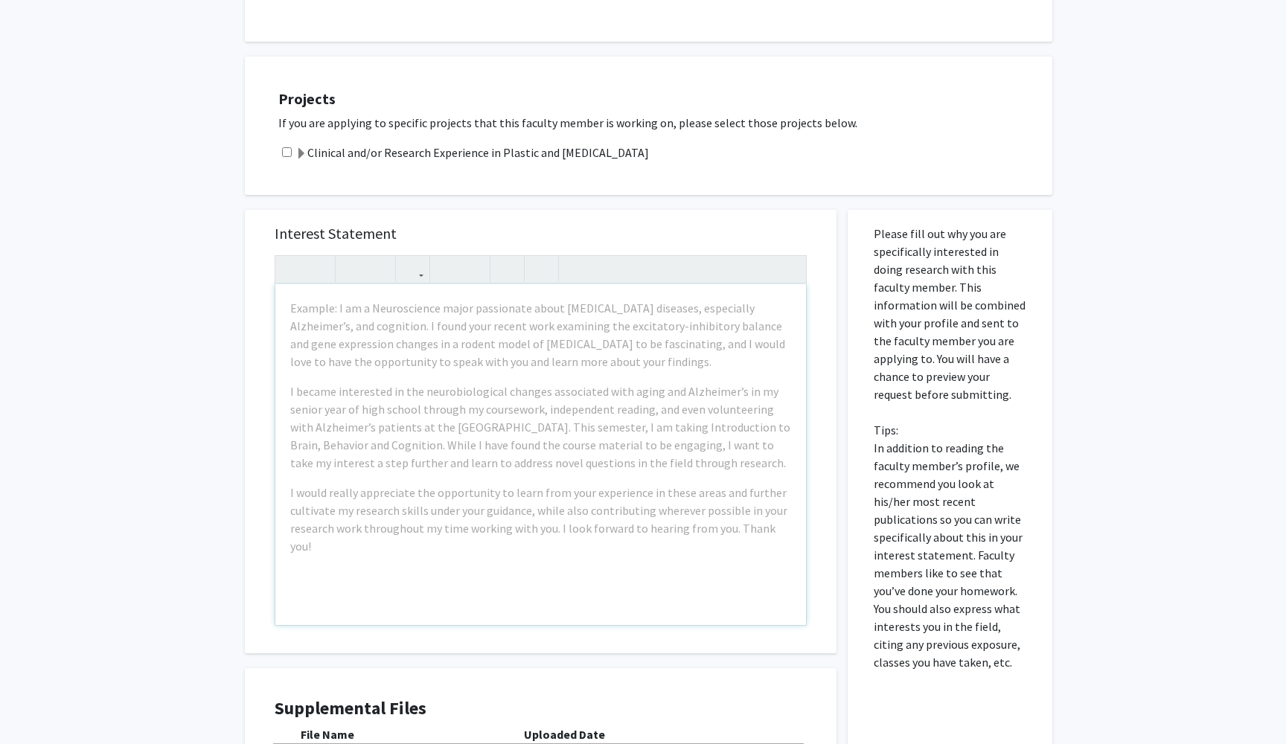
scroll to position [403, 0]
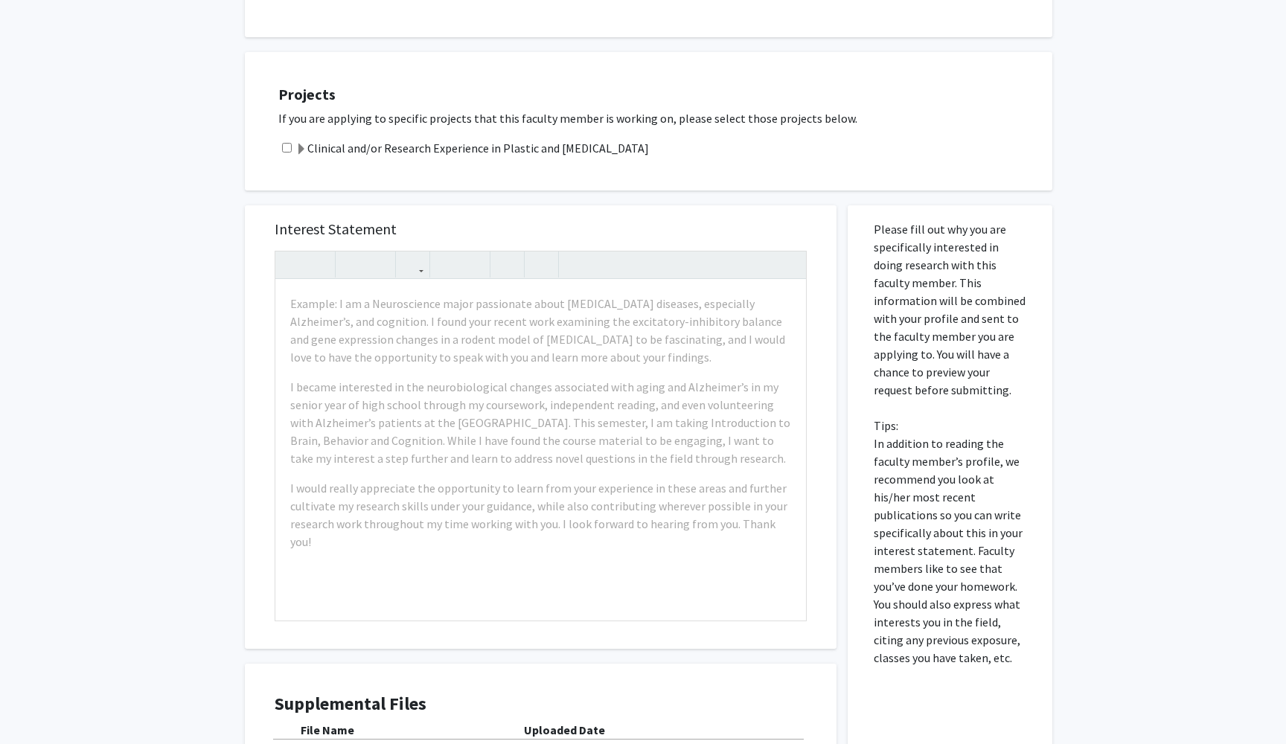
click at [294, 139] on div "Clinical and/or Research Experience in Plastic and [MEDICAL_DATA]" at bounding box center [657, 148] width 759 height 18
click at [286, 143] on input "checkbox" at bounding box center [287, 148] width 10 height 10
checkbox input "true"
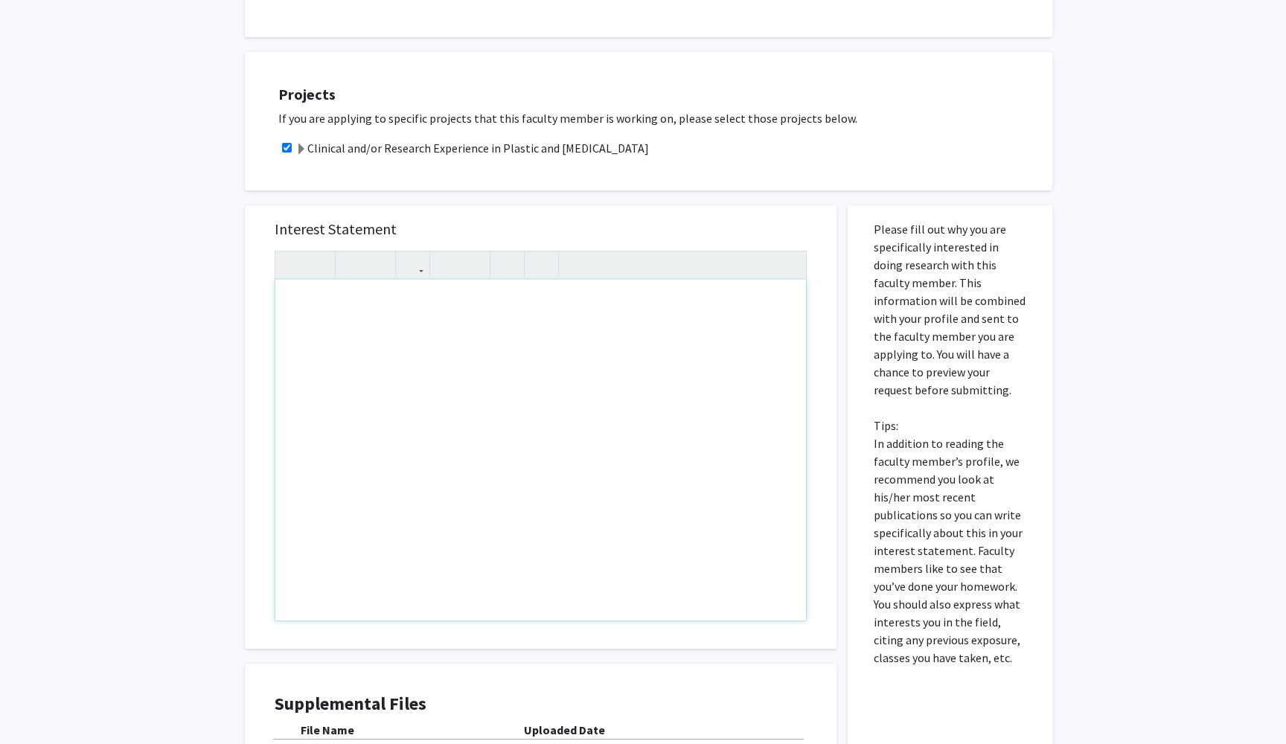
click at [342, 311] on div "Note to users with screen readers: Please press Alt+0 or Option+0 to deactivate…" at bounding box center [540, 450] width 531 height 341
paste div "Note to users with screen readers: Please press Alt+0 or Option+0 to deactivate…"
type textarea "<l>Ipsu Do. Sitamet,</c>&adip;<e>S doei temp incidid utlab etd magn. Al enim ad…"
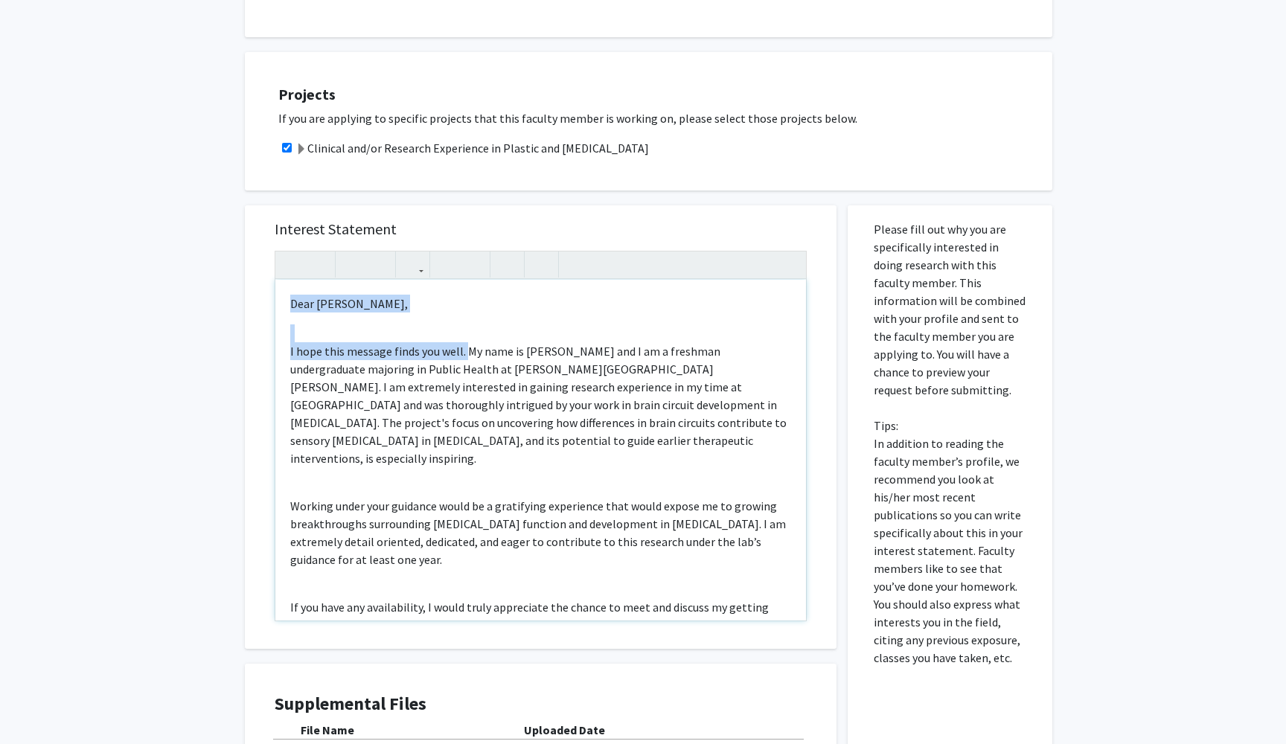
drag, startPoint x: 464, startPoint y: 337, endPoint x: 259, endPoint y: 285, distance: 211.9
click at [259, 285] on div "Interest Statement Dear [PERSON_NAME], I hope this message finds you well. My n…" at bounding box center [541, 427] width 592 height 444
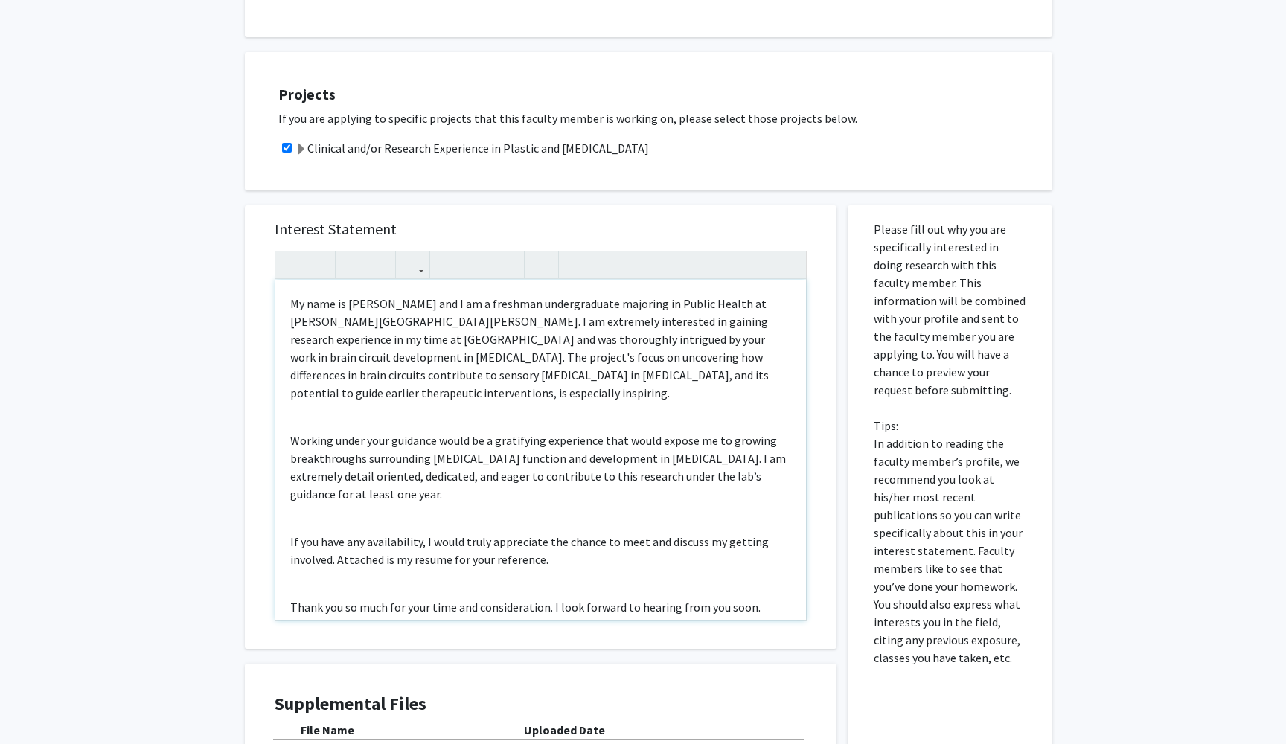
type textarea "<l><ipsu dolor="sita-cons: 9adi;">El sedd ei Tempor Incidi utl E do m aliquaen …"
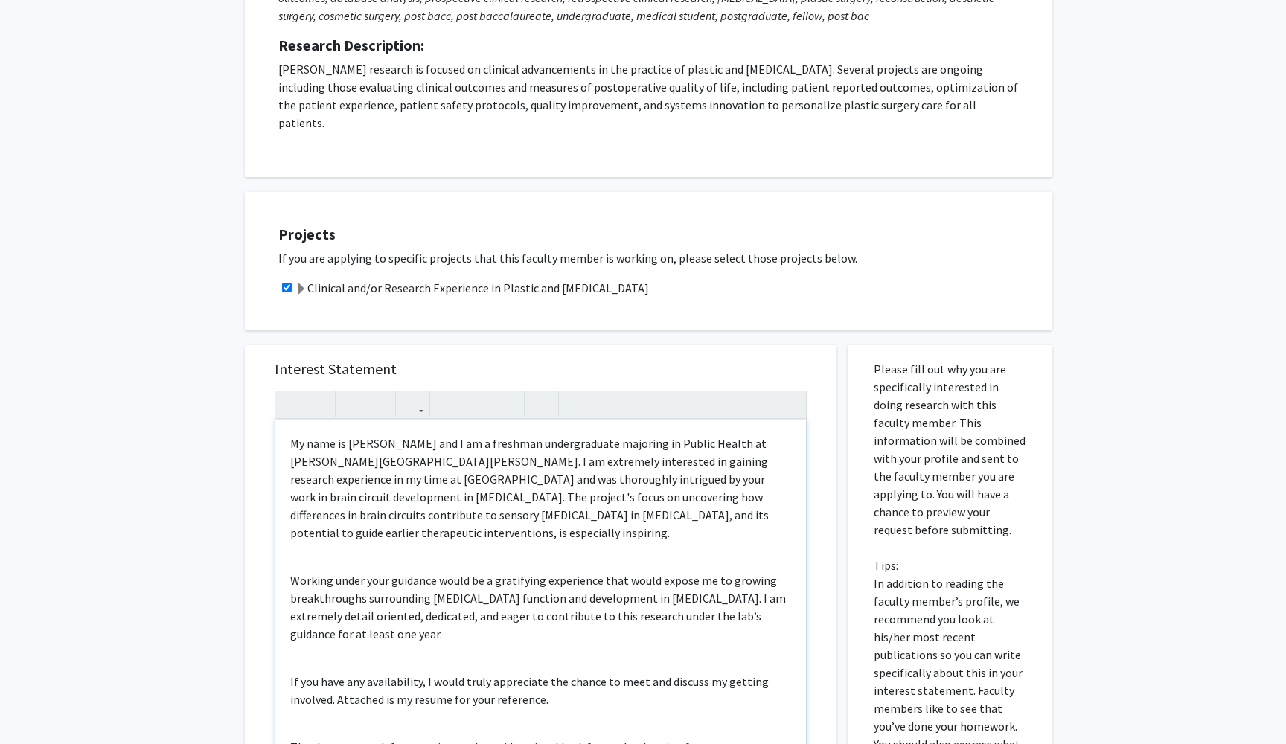
scroll to position [150, 0]
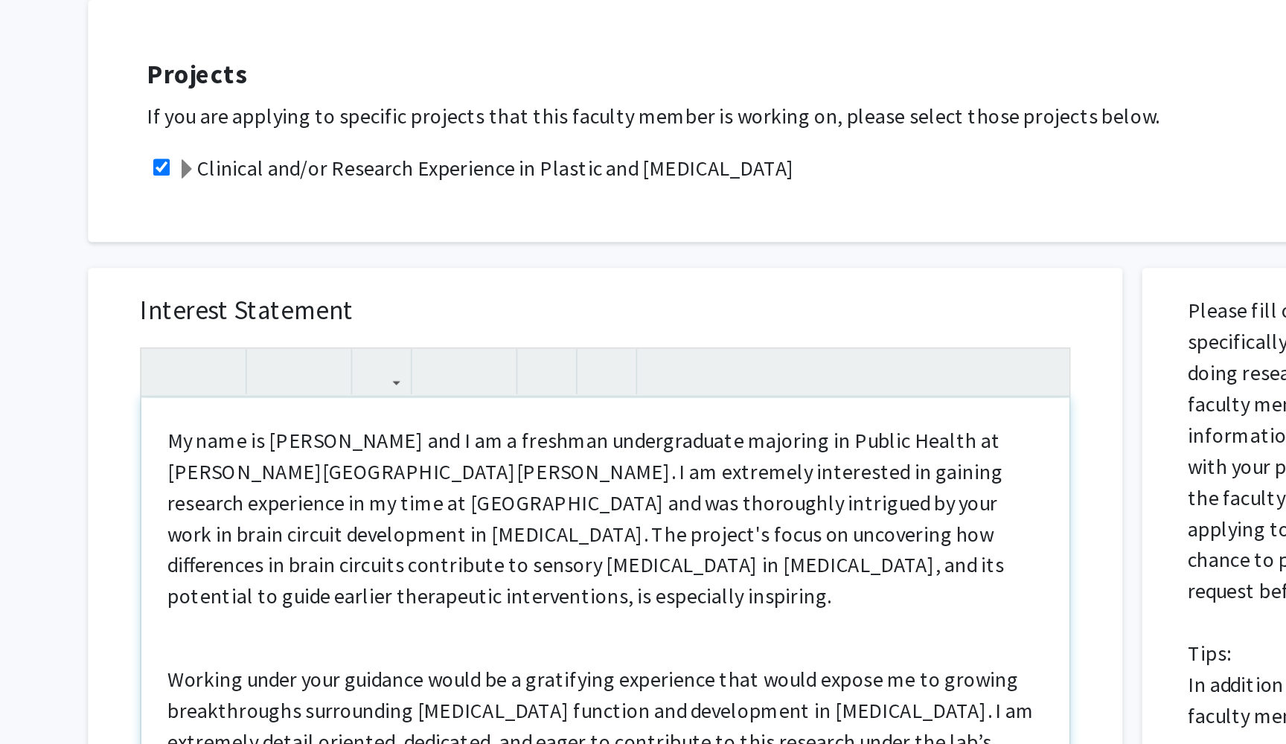
click at [477, 549] on span "My name is [PERSON_NAME] and I am a freshman undergraduate majoring in Public H…" at bounding box center [529, 601] width 479 height 104
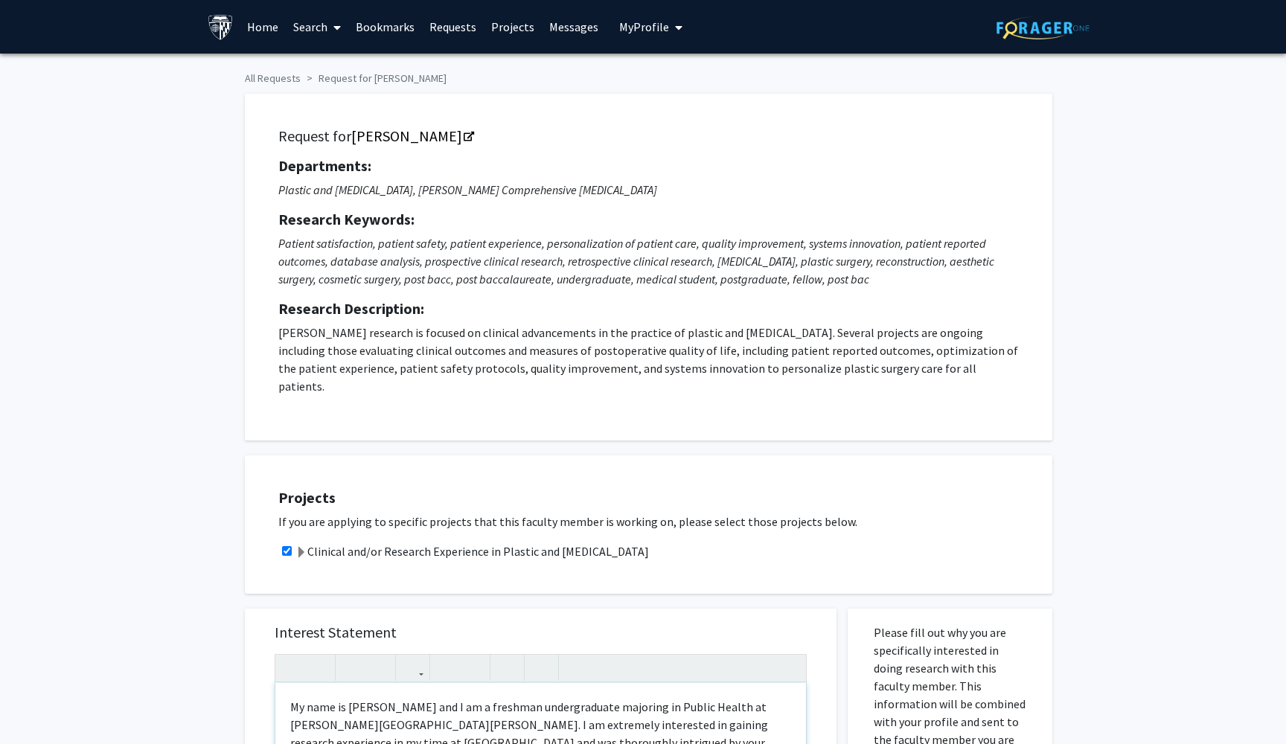
scroll to position [0, 0]
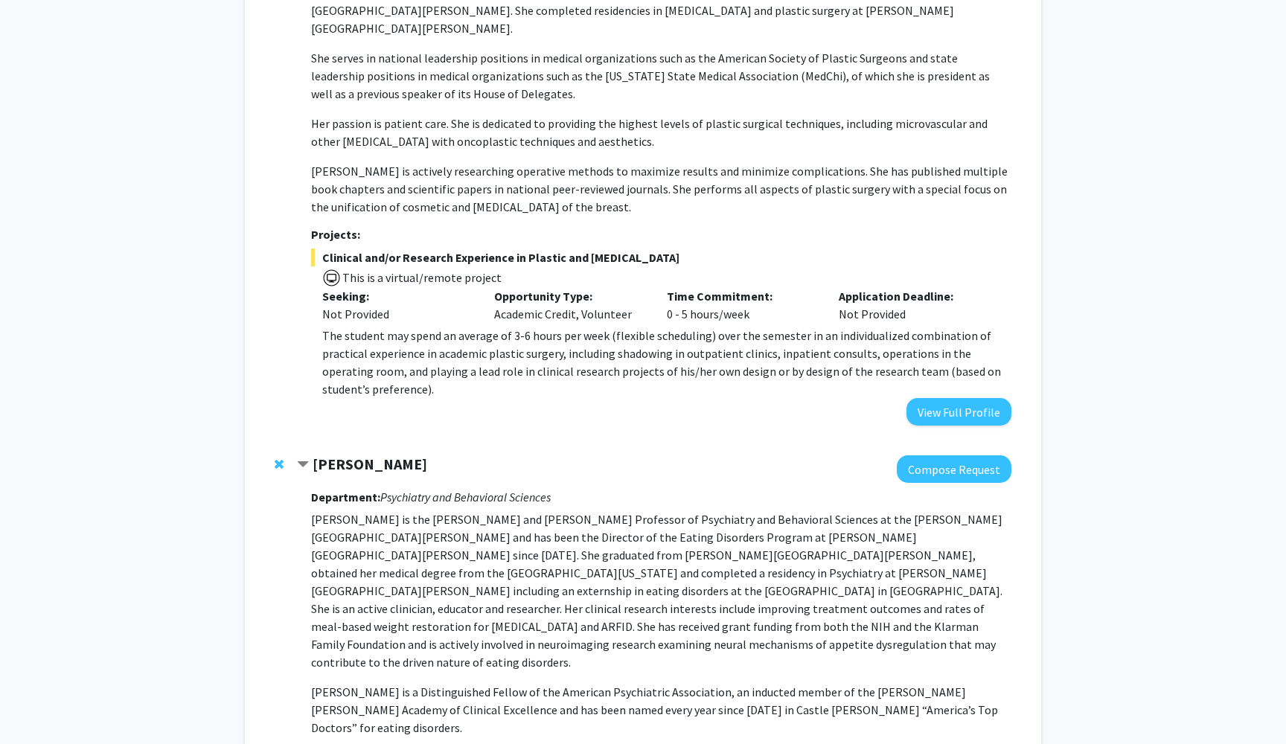
scroll to position [1034, 0]
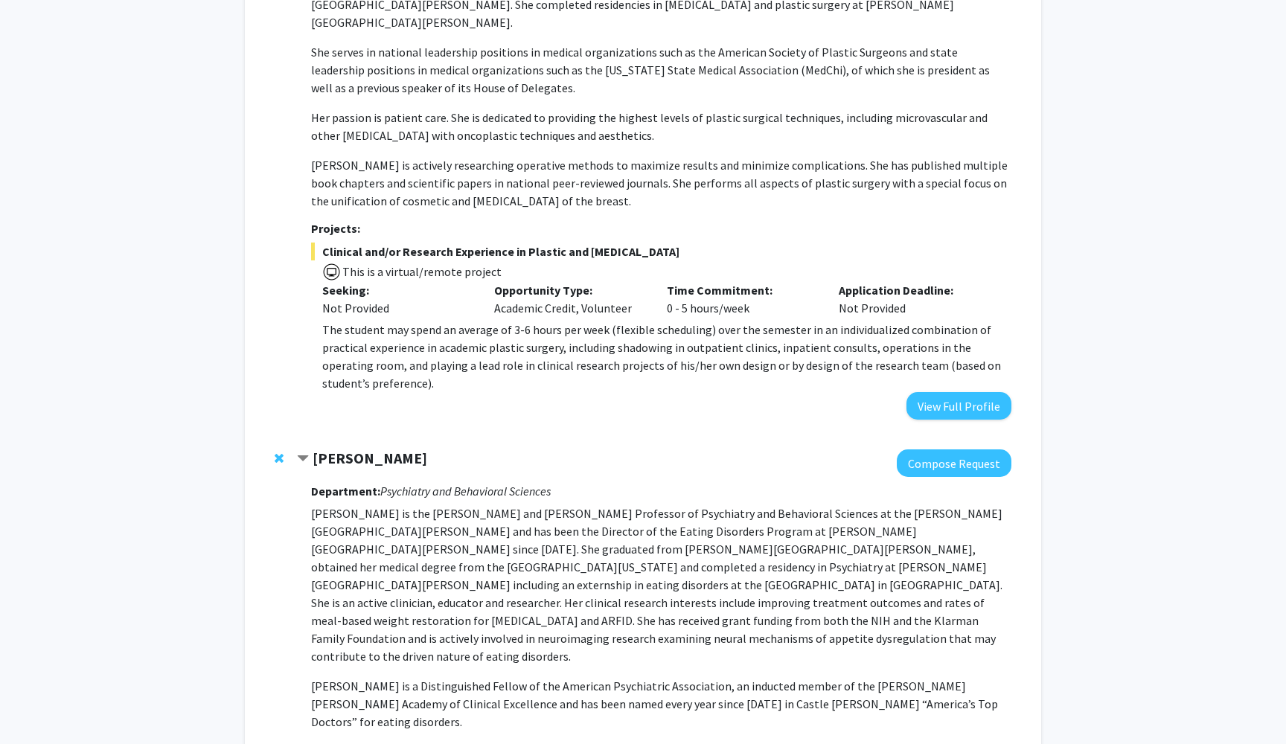
click at [496, 331] on span "The student may spend an average of 3-6 hours per week (flexible scheduling) ov…" at bounding box center [661, 356] width 679 height 68
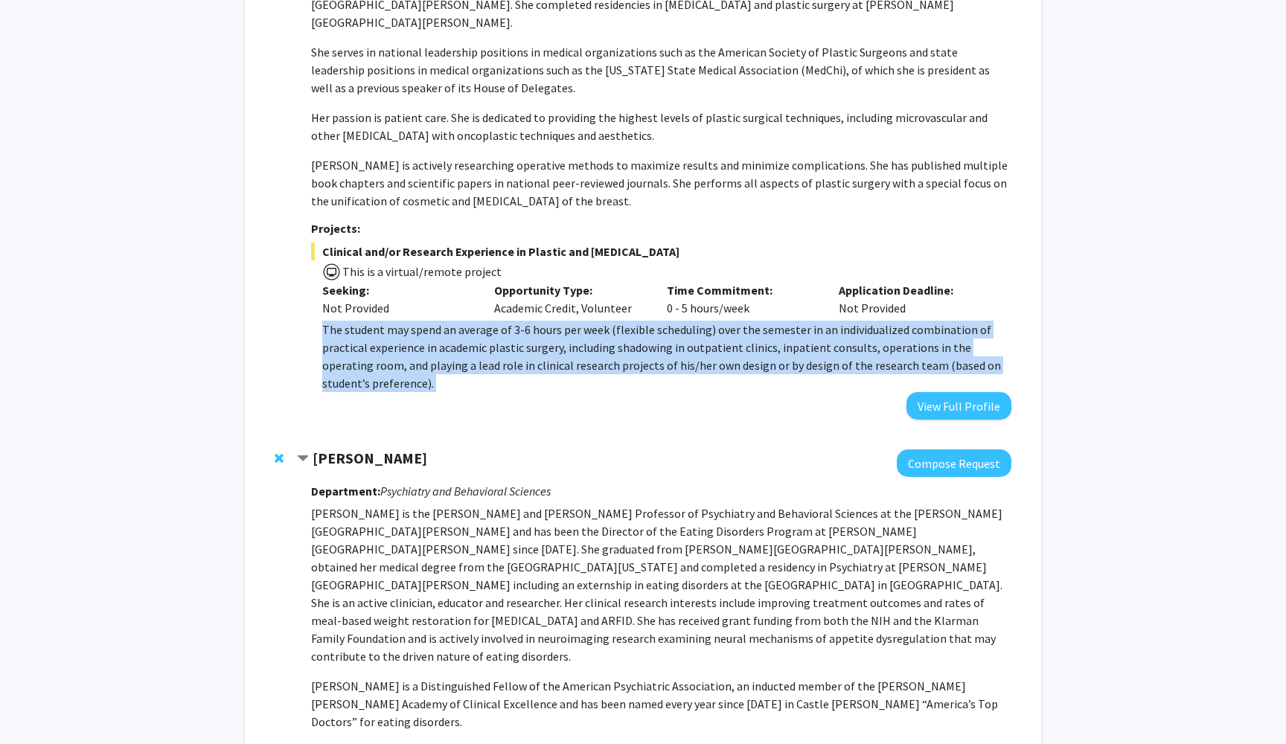
click at [496, 331] on span "The student may spend an average of 3-6 hours per week (flexible scheduling) ov…" at bounding box center [661, 356] width 679 height 68
click at [544, 371] on p "The student may spend an average of 3-6 hours per week (flexible scheduling) ov…" at bounding box center [666, 356] width 689 height 71
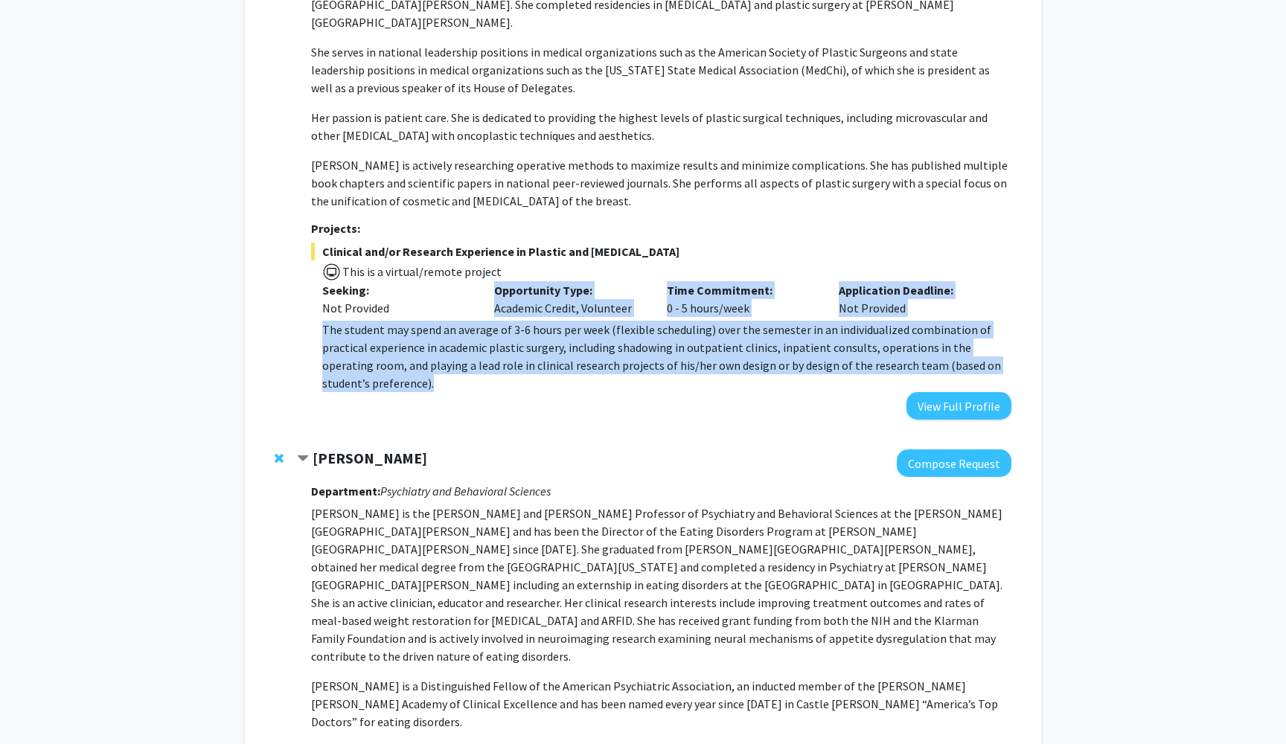
drag, startPoint x: 413, startPoint y: 380, endPoint x: 310, endPoint y: 308, distance: 125.7
click at [310, 308] on div "[PERSON_NAME] Compose Request Department: Plastic and [MEDICAL_DATA], [PERSON_N…" at bounding box center [654, 129] width 714 height 580
click at [324, 322] on span "The student may spend an average of 3-6 hours per week (flexible scheduling) ov…" at bounding box center [661, 356] width 679 height 68
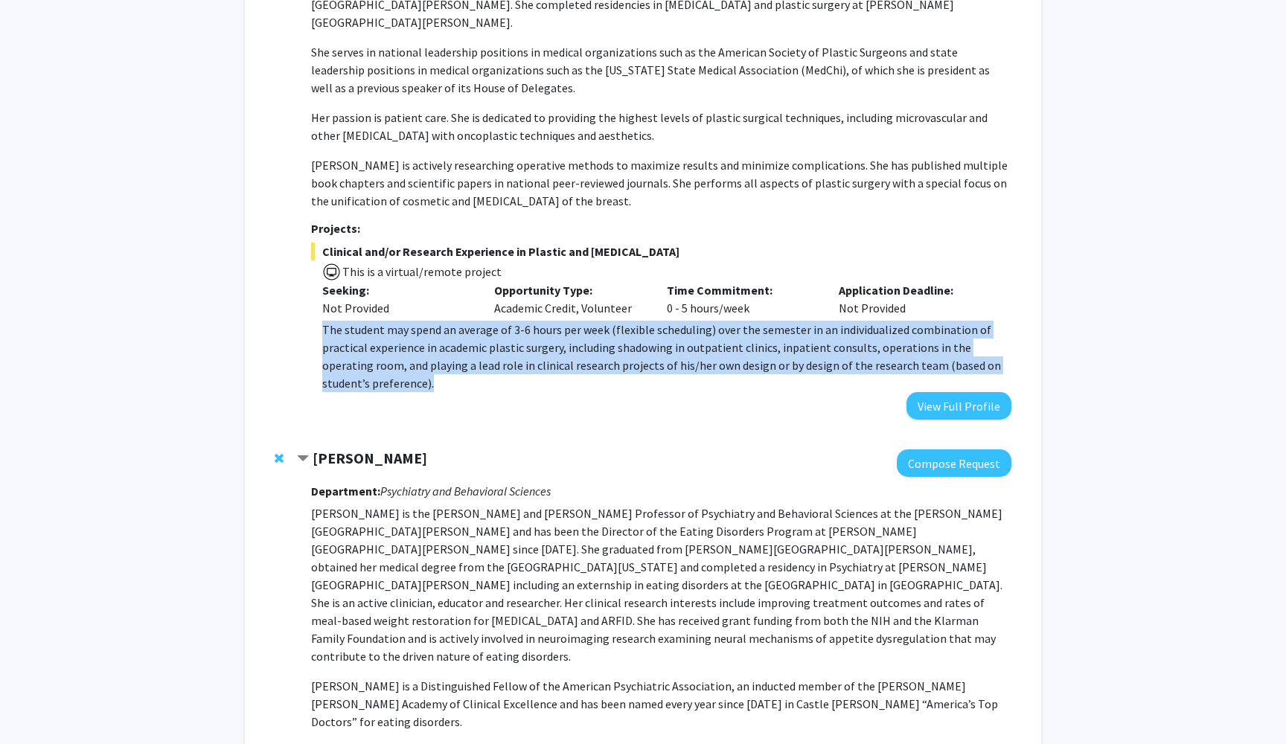
drag, startPoint x: 321, startPoint y: 316, endPoint x: 392, endPoint y: 363, distance: 84.8
click at [392, 363] on p "The student may spend an average of 3-6 hours per week (flexible scheduling) ov…" at bounding box center [666, 356] width 689 height 71
copy span "The student may spend an average of 3-6 hours per week (flexible scheduling) ov…"
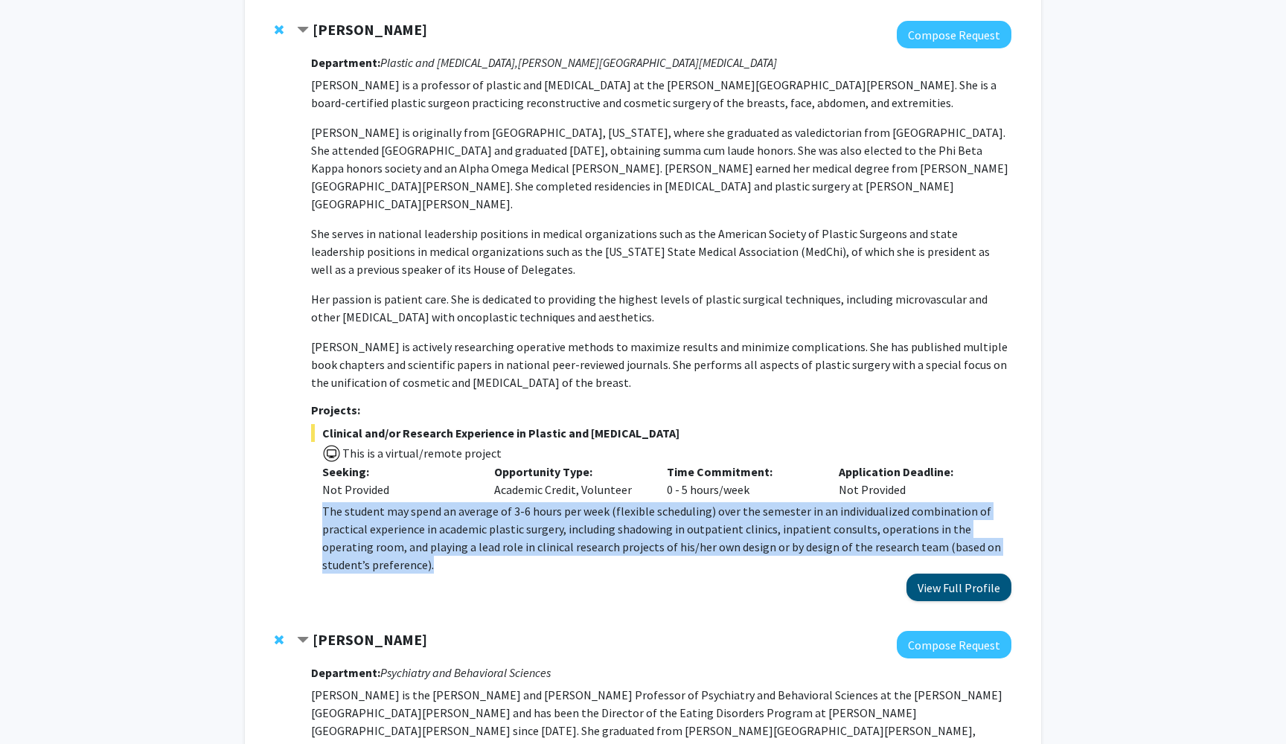
scroll to position [691, 0]
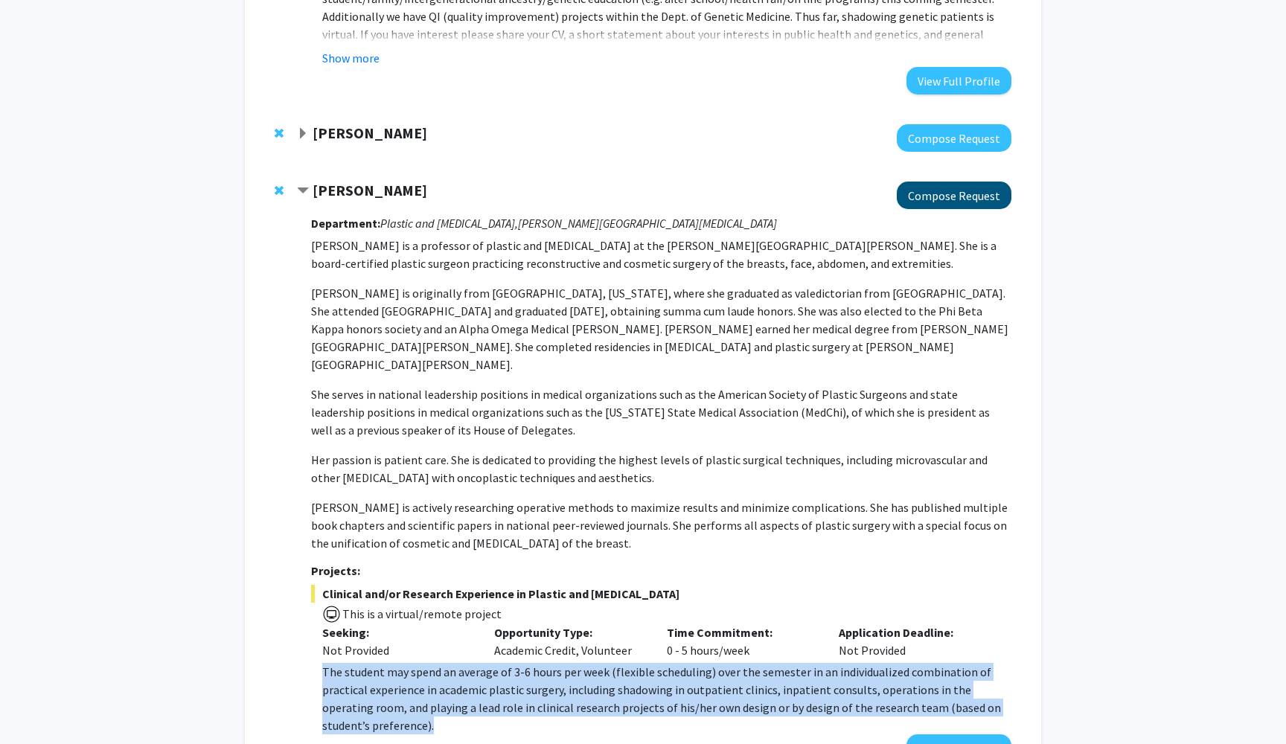
click at [958, 209] on button "Compose Request" at bounding box center [954, 196] width 115 height 28
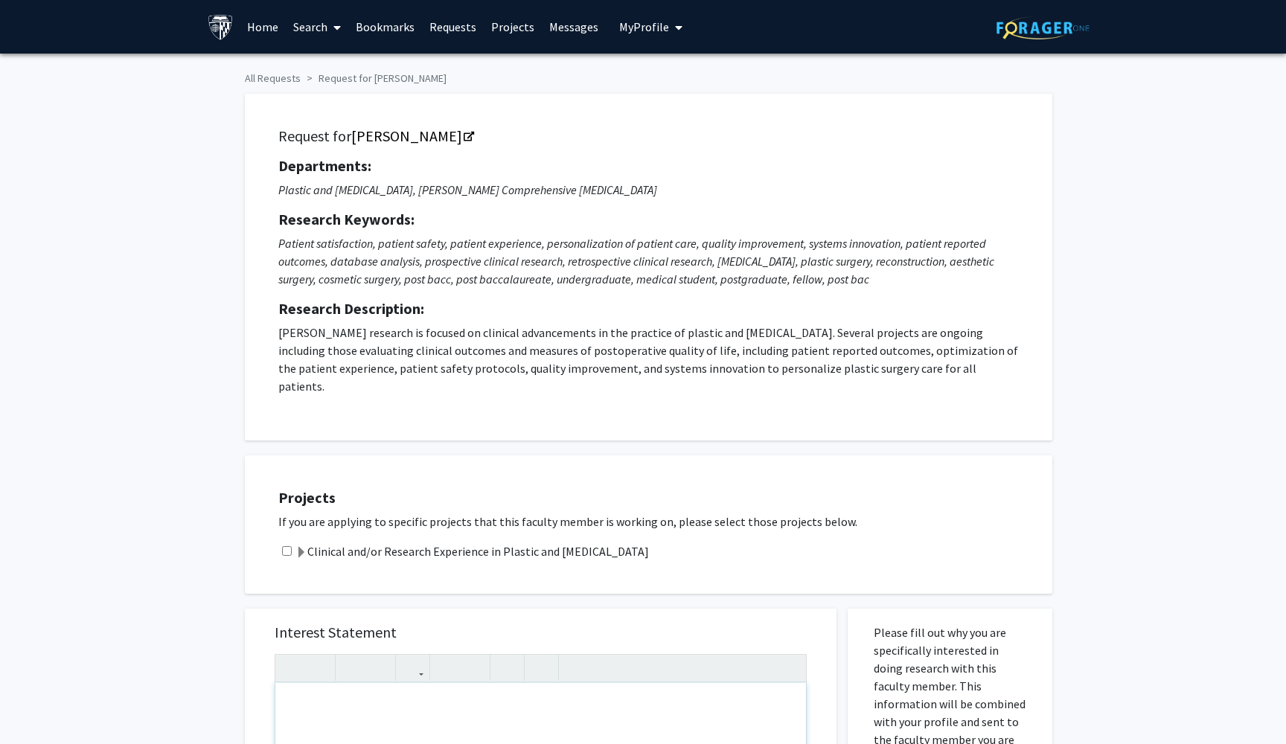
scroll to position [256, 0]
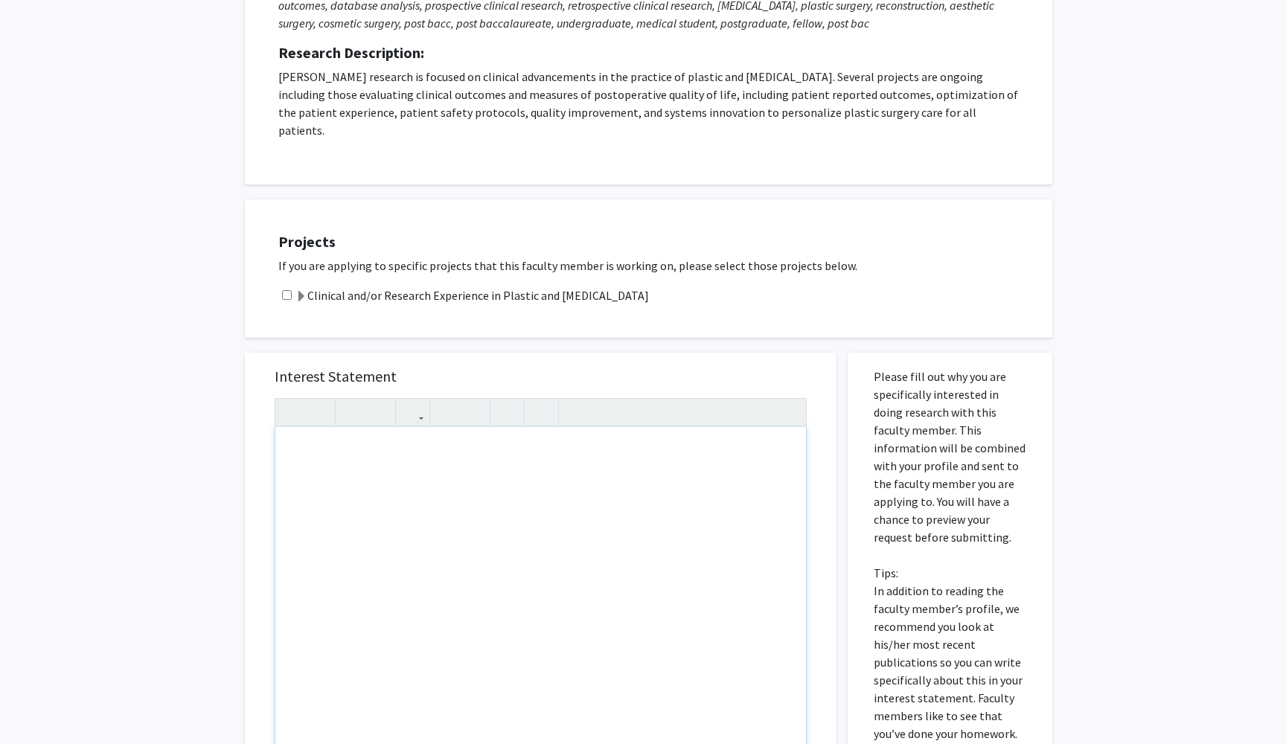
paste div "Note to users with screen readers: Please press Alt+0 or Option+0 to deactivate…"
type textarea "<p>[MEDICAL_DATA] Illness: Identifying Patients Concerns from Public Comments o…"
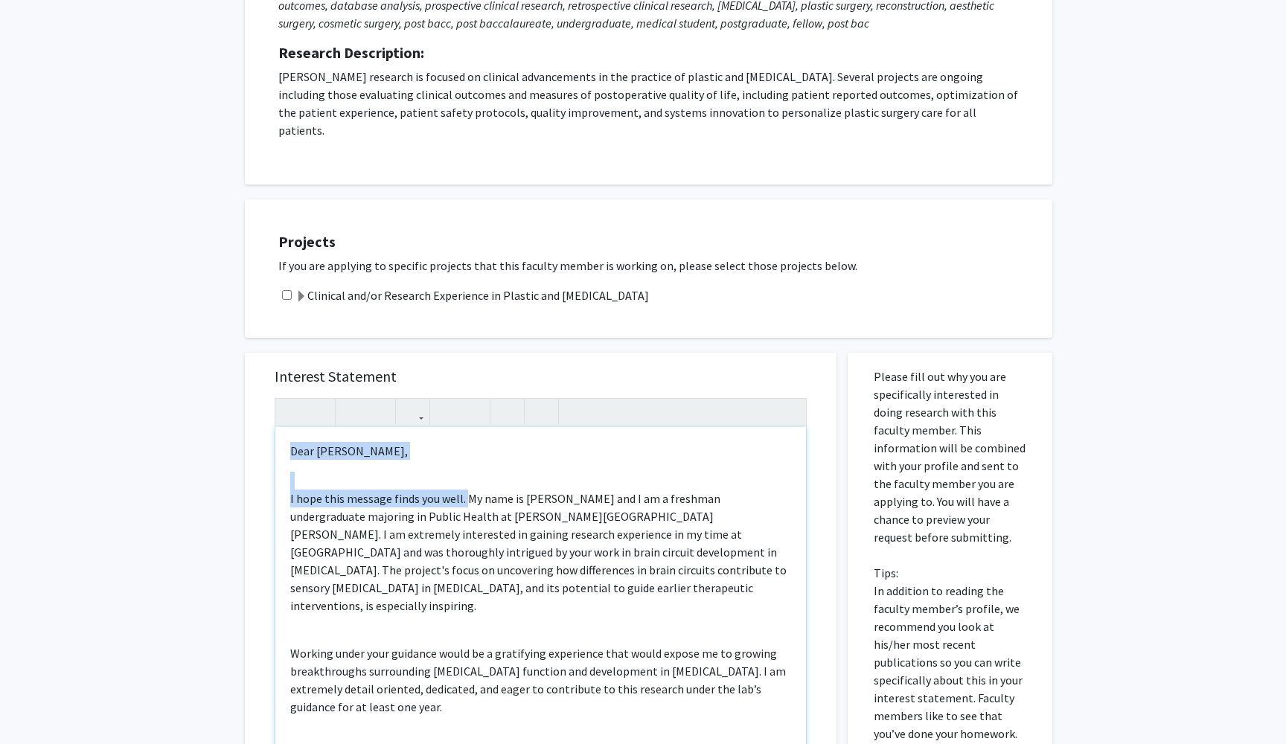
drag, startPoint x: 466, startPoint y: 481, endPoint x: 278, endPoint y: 431, distance: 194.8
click at [278, 431] on div "Dear [PERSON_NAME], I hope this message finds you well. My name is [PERSON_NAME…" at bounding box center [540, 597] width 531 height 341
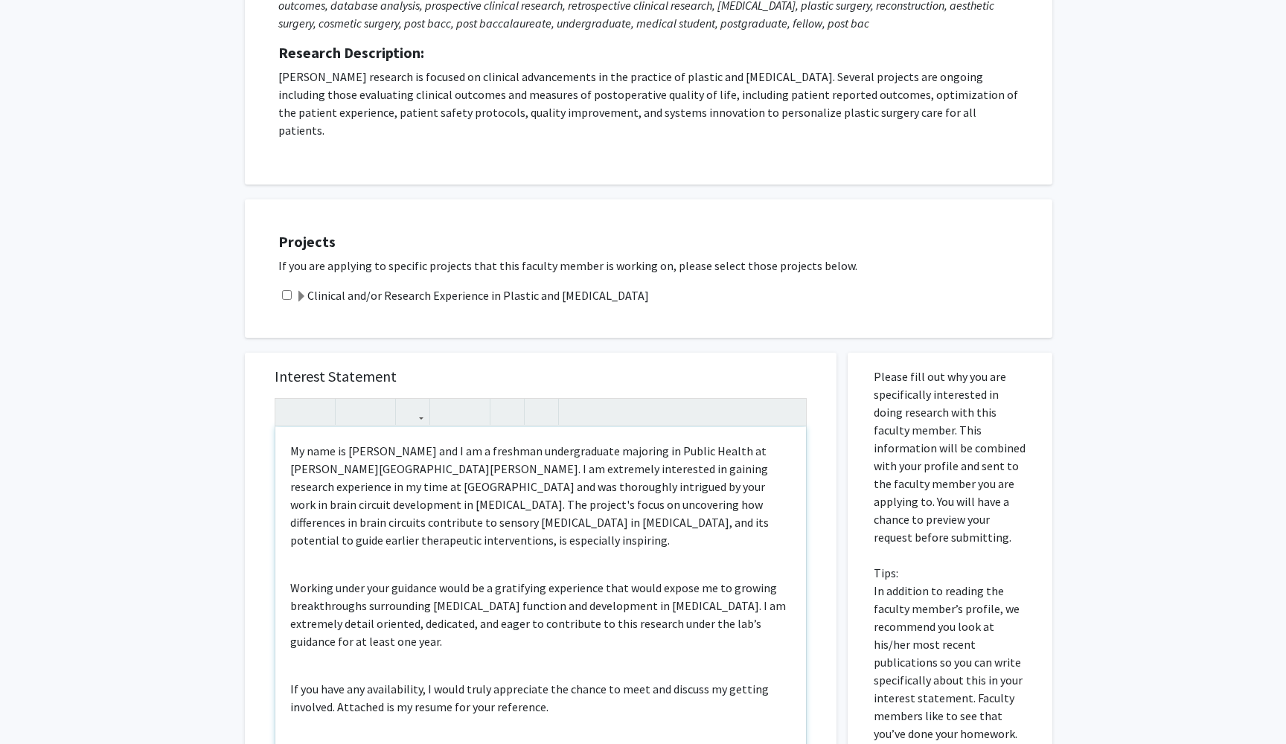
scroll to position [144, 0]
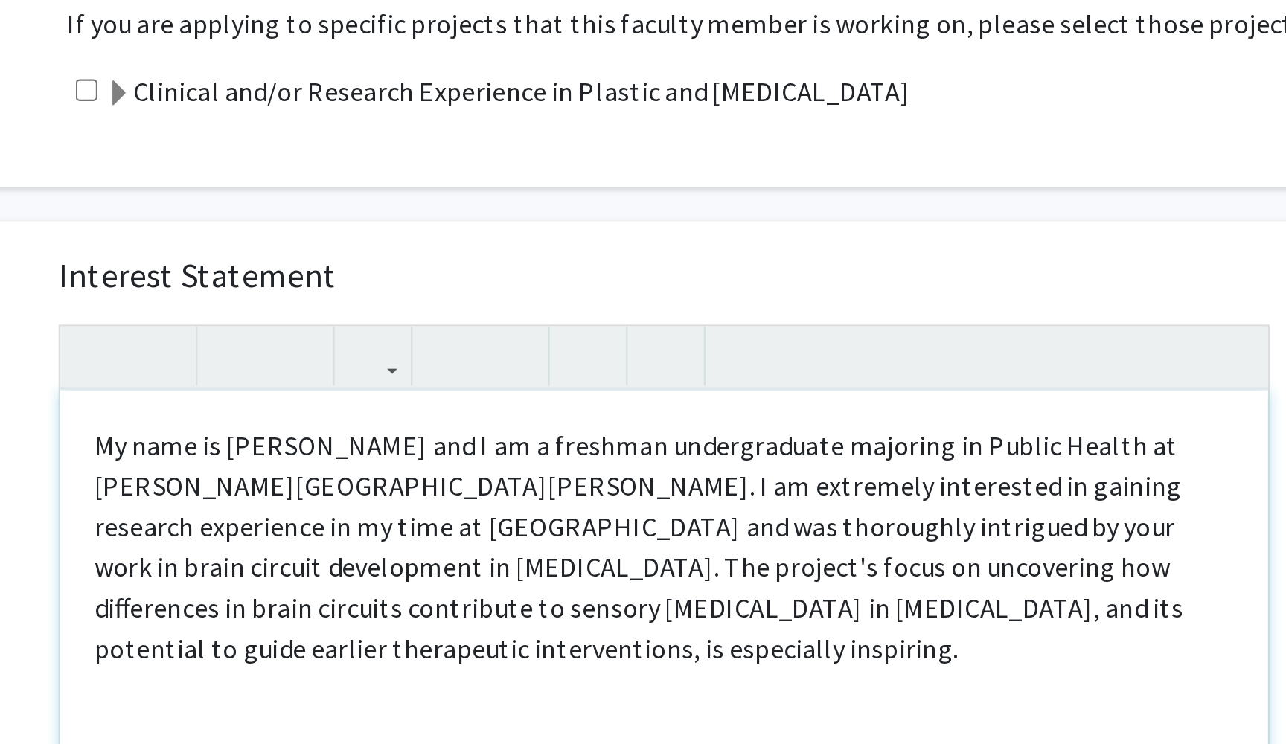
click at [425, 555] on span "My name is [PERSON_NAME] and I am a freshman undergraduate majoring in Public H…" at bounding box center [529, 607] width 479 height 104
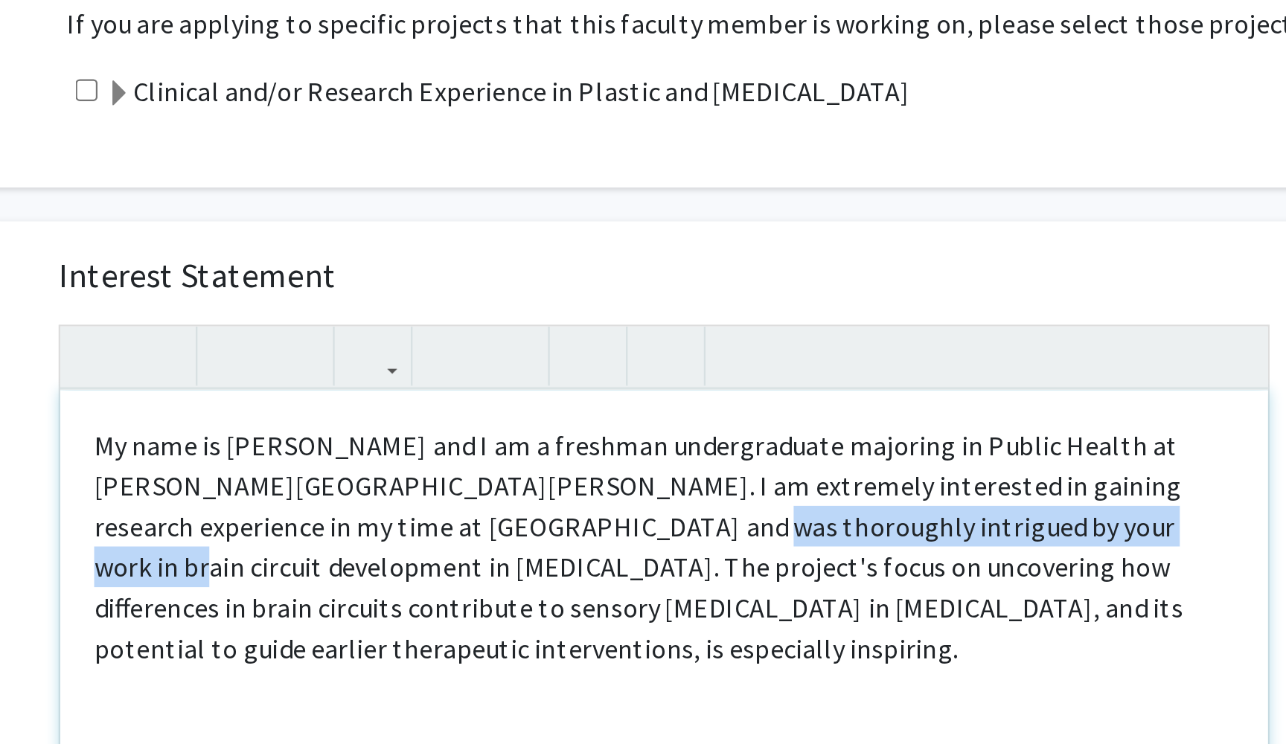
drag, startPoint x: 422, startPoint y: 216, endPoint x: 211, endPoint y: 220, distance: 211.4
click at [290, 555] on span "My name is [PERSON_NAME] and I am a freshman undergraduate majoring in Public H…" at bounding box center [529, 607] width 479 height 104
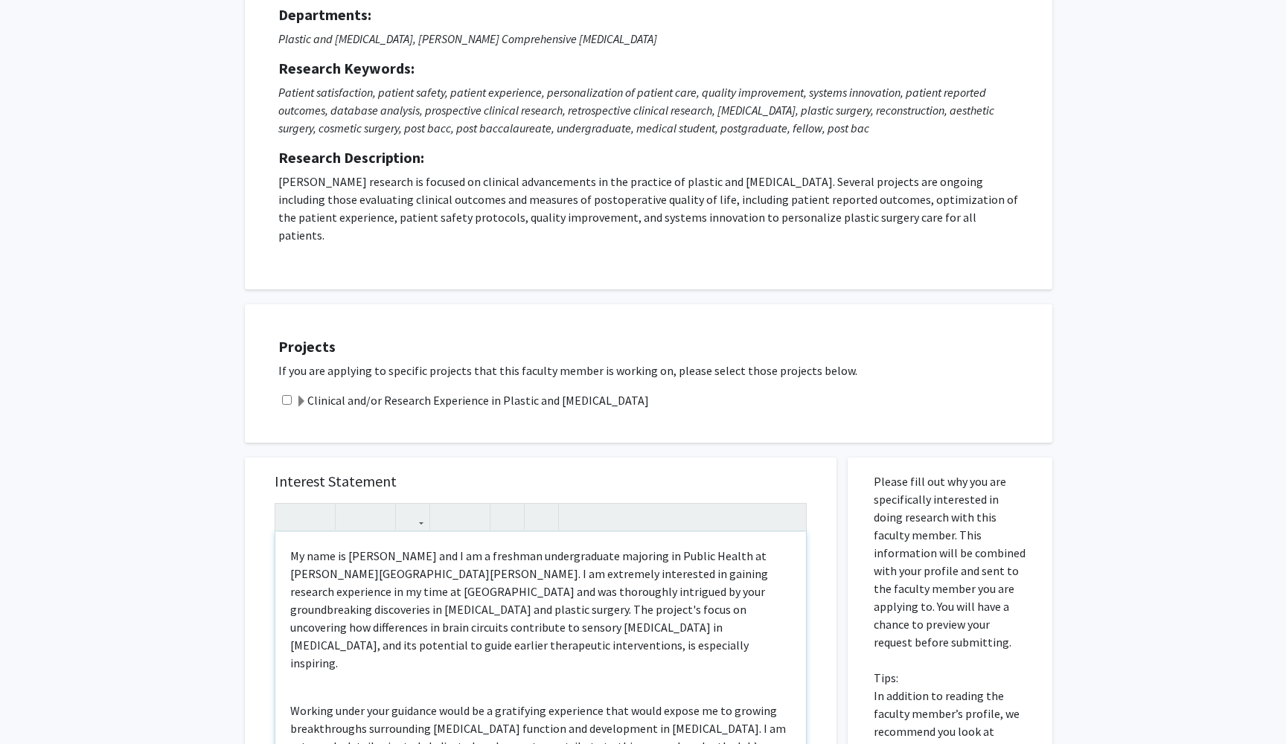
scroll to position [173, 0]
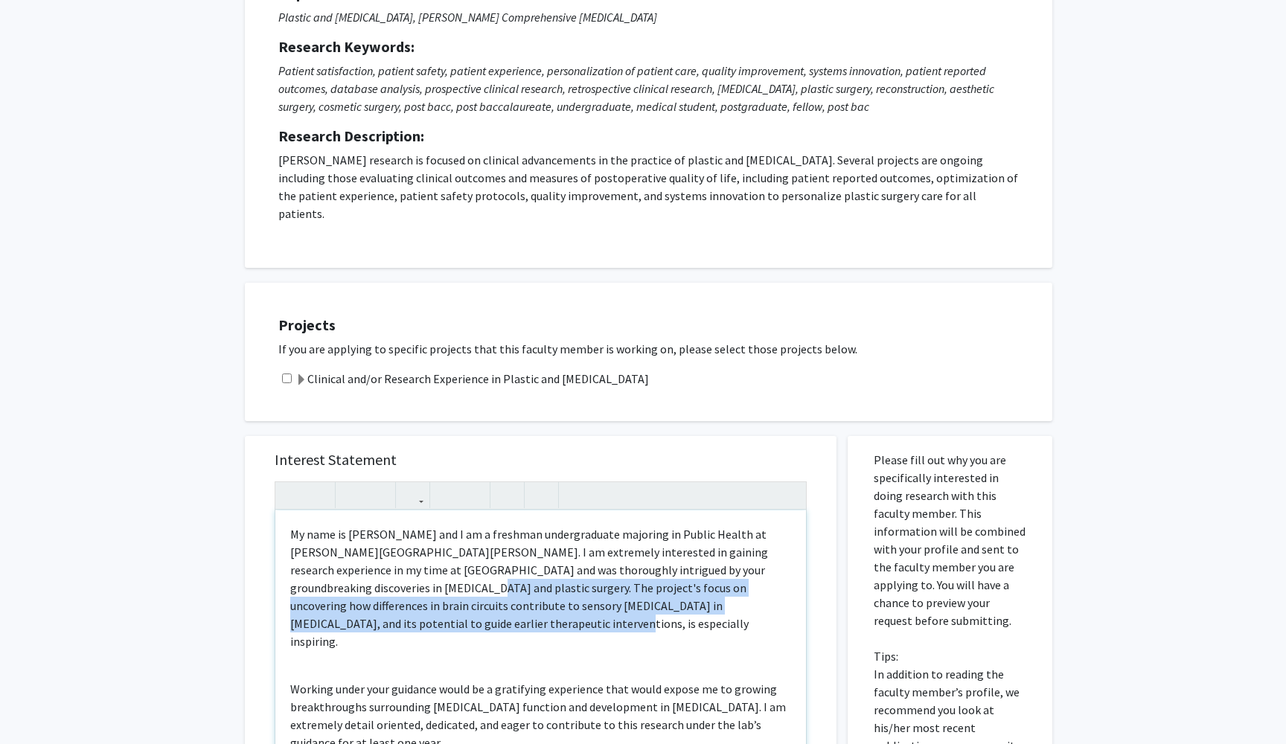
drag, startPoint x: 334, startPoint y: 570, endPoint x: 352, endPoint y: 610, distance: 44.0
click at [352, 610] on p "My name is [PERSON_NAME] and I am a freshman undergraduate majoring in Public H…" at bounding box center [540, 587] width 501 height 125
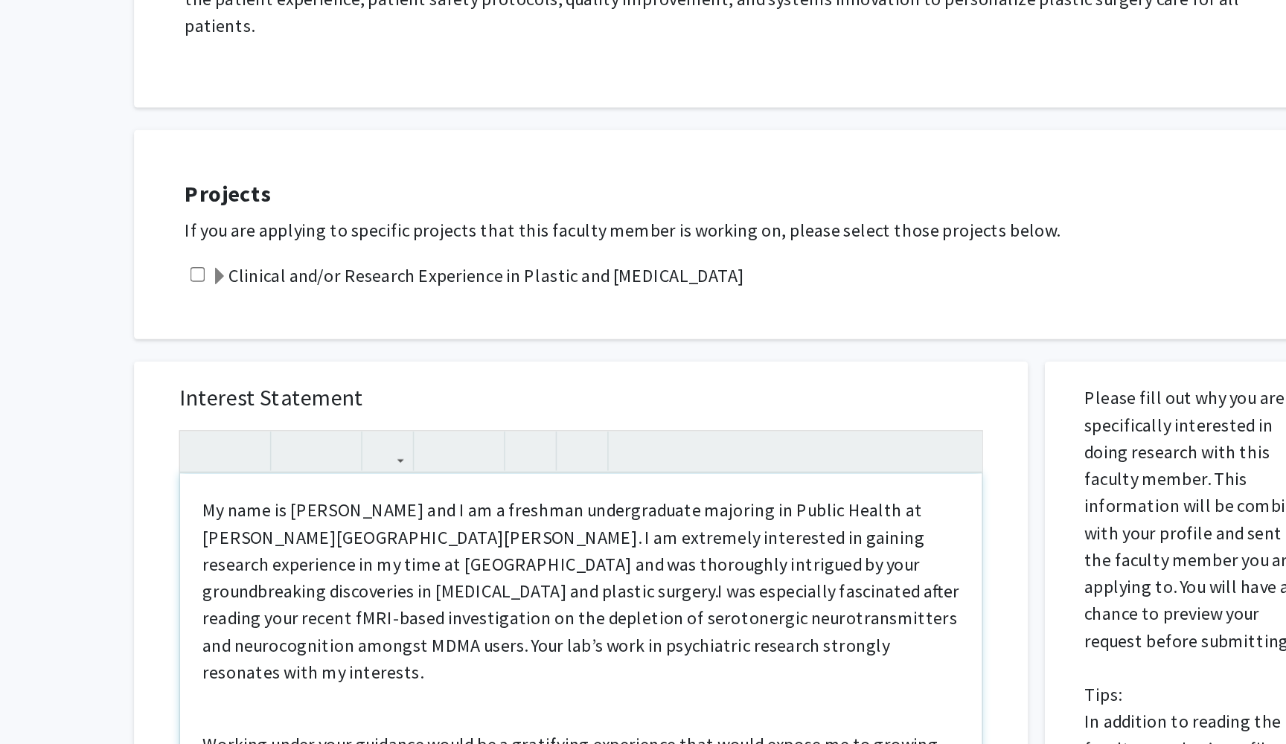
click at [290, 582] on span "My name is [PERSON_NAME] and I am a freshman undergraduate majoring in Public H…" at bounding box center [540, 643] width 501 height 122
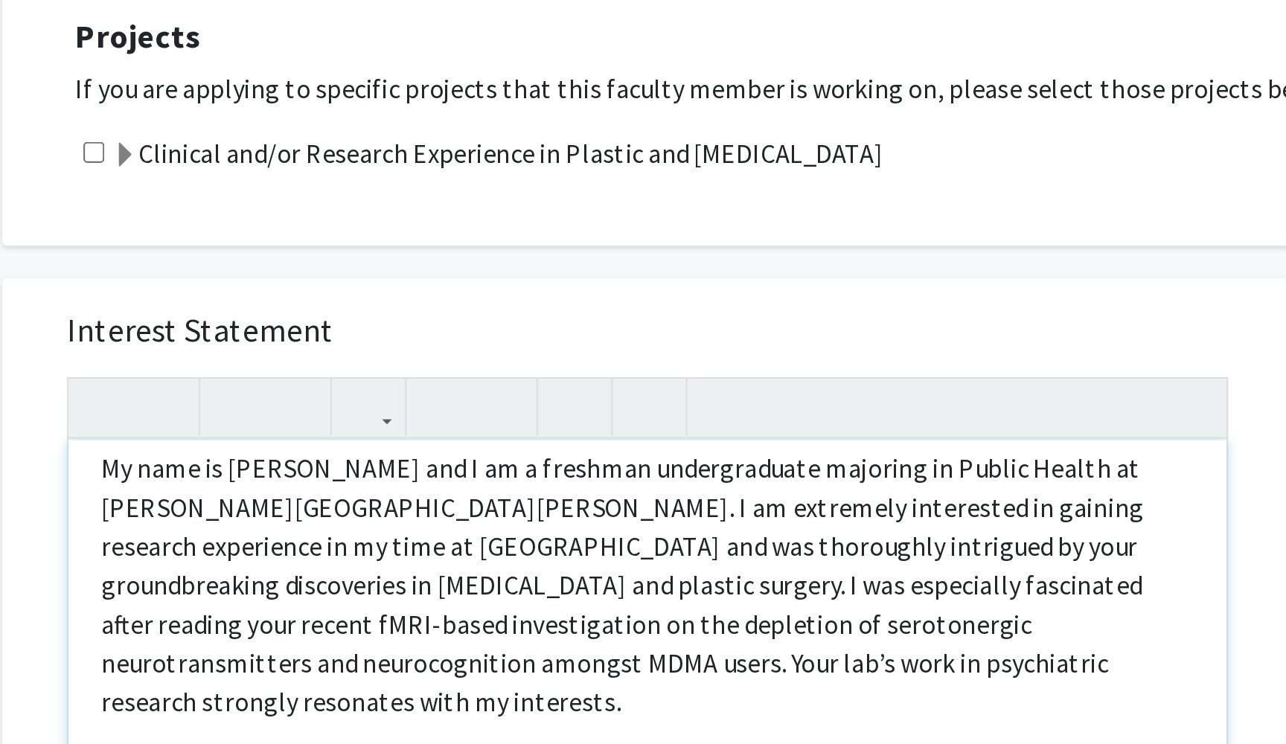
scroll to position [29, 0]
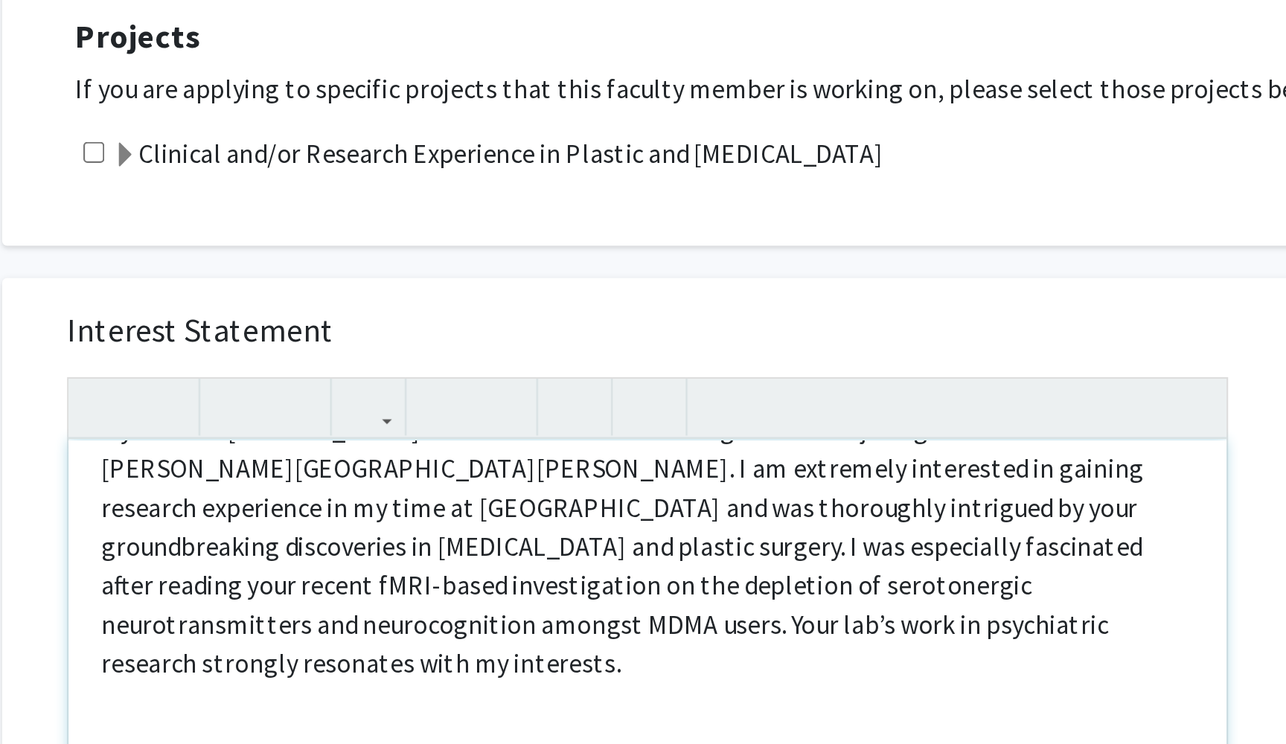
click at [322, 553] on span "My name is [PERSON_NAME] and I am a freshman undergraduate majoring in Public H…" at bounding box center [529, 614] width 478 height 122
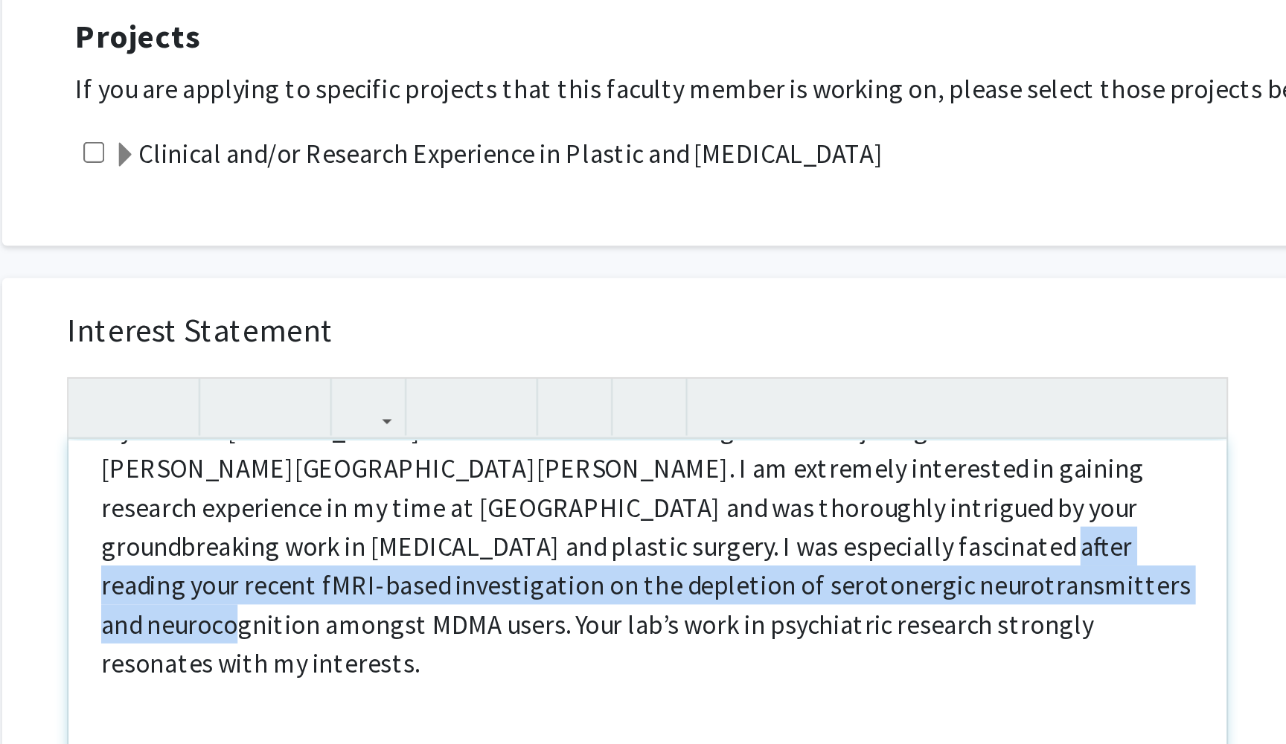
drag, startPoint x: 298, startPoint y: 234, endPoint x: 409, endPoint y: 252, distance: 112.3
click at [409, 553] on span "My name is [PERSON_NAME] and I am a freshman undergraduate majoring in Public H…" at bounding box center [539, 614] width 499 height 122
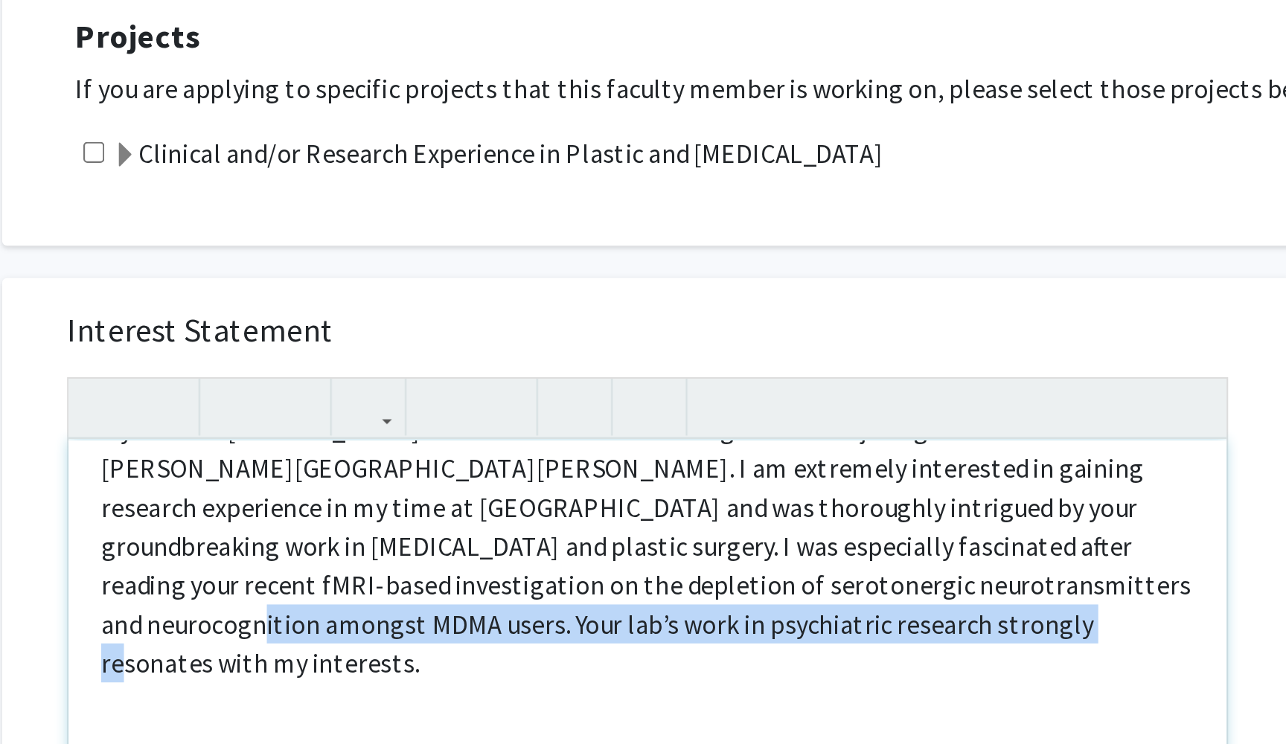
drag, startPoint x: 415, startPoint y: 253, endPoint x: 417, endPoint y: 270, distance: 17.2
click at [417, 551] on p "My name is [PERSON_NAME] and I am a freshman undergraduate majoring in Public H…" at bounding box center [540, 613] width 501 height 125
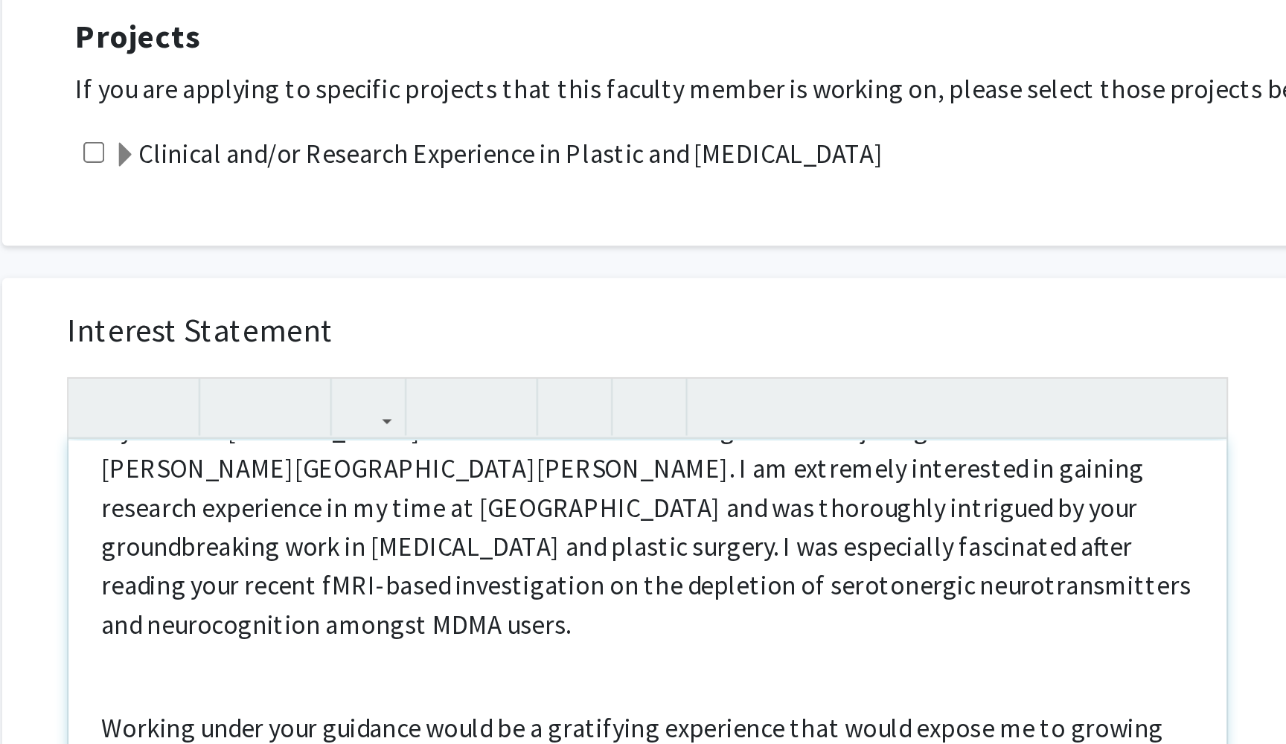
click at [298, 553] on span "My name is [PERSON_NAME] and I am a freshman undergraduate majoring in Public H…" at bounding box center [539, 605] width 499 height 104
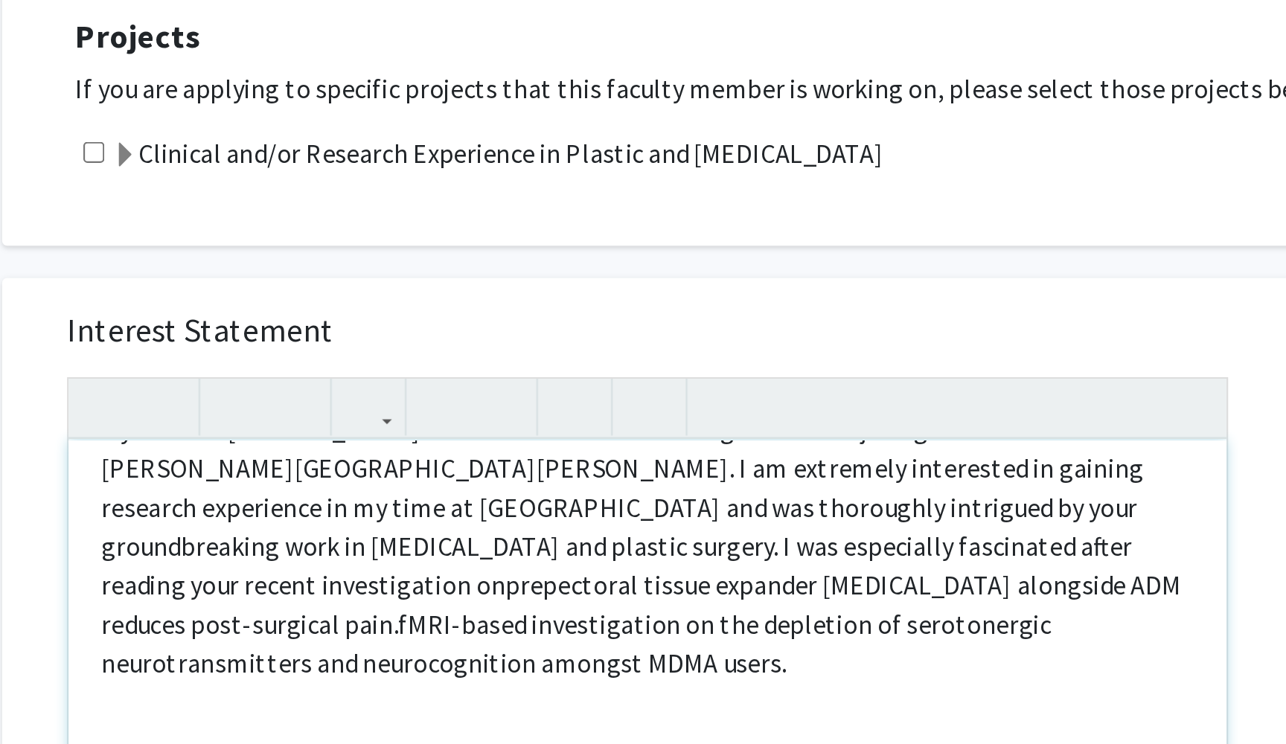
drag, startPoint x: 342, startPoint y: 253, endPoint x: 540, endPoint y: 284, distance: 200.3
click at [540, 566] on div "My name is [PERSON_NAME] and I am a freshman undergraduate majoring in Public H…" at bounding box center [540, 736] width 531 height 341
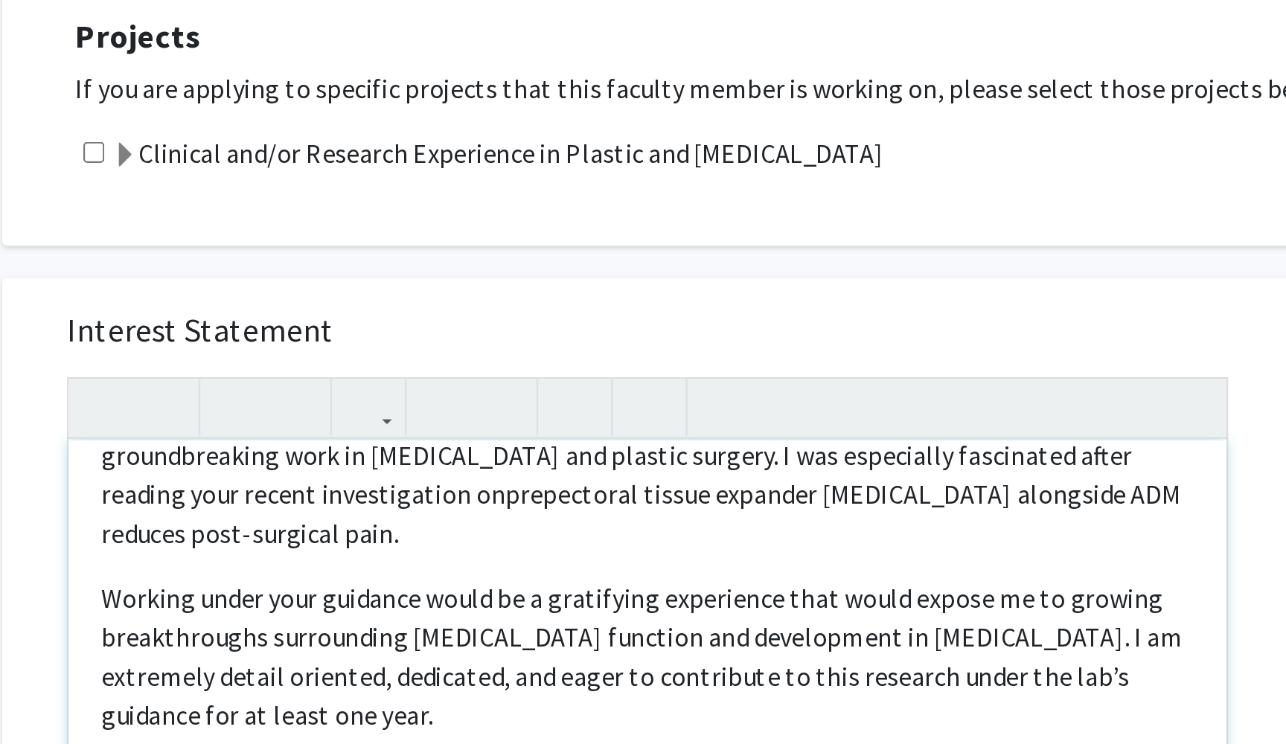
scroll to position [91, 0]
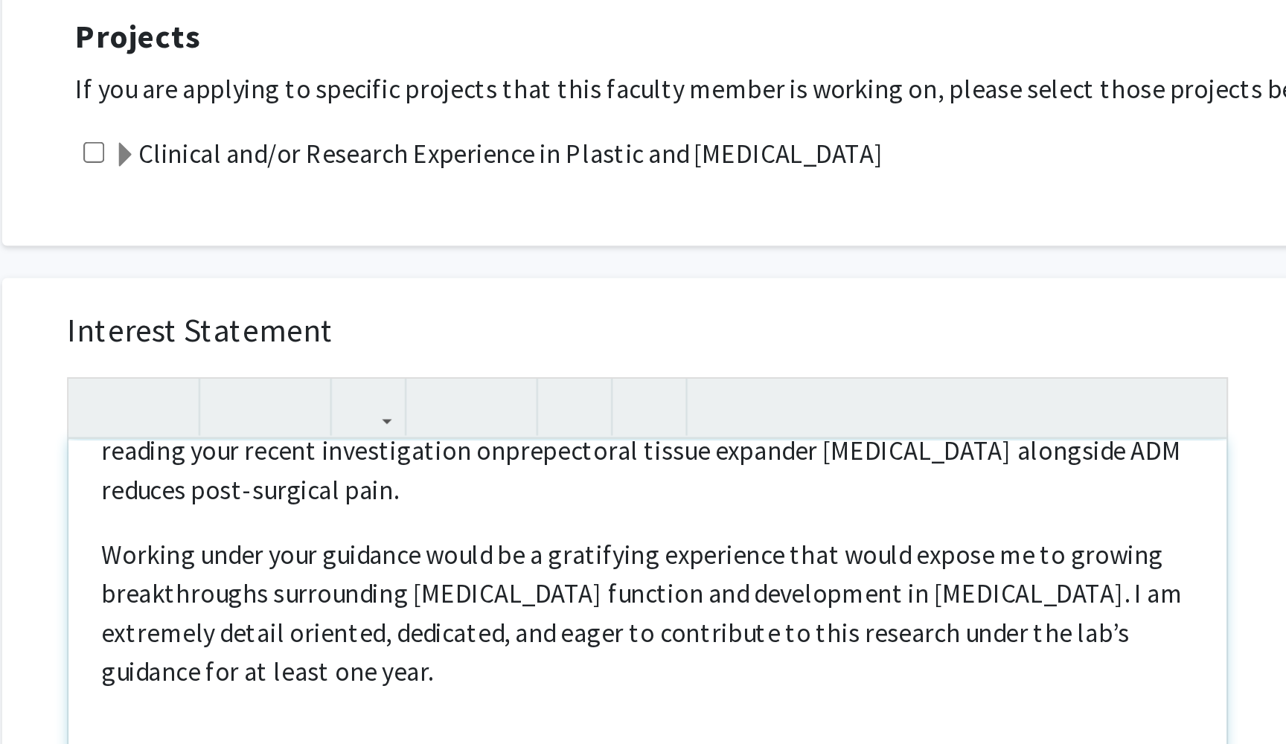
click at [310, 609] on p "Working under your guidance would be a gratifying experience that would expose …" at bounding box center [540, 644] width 501 height 71
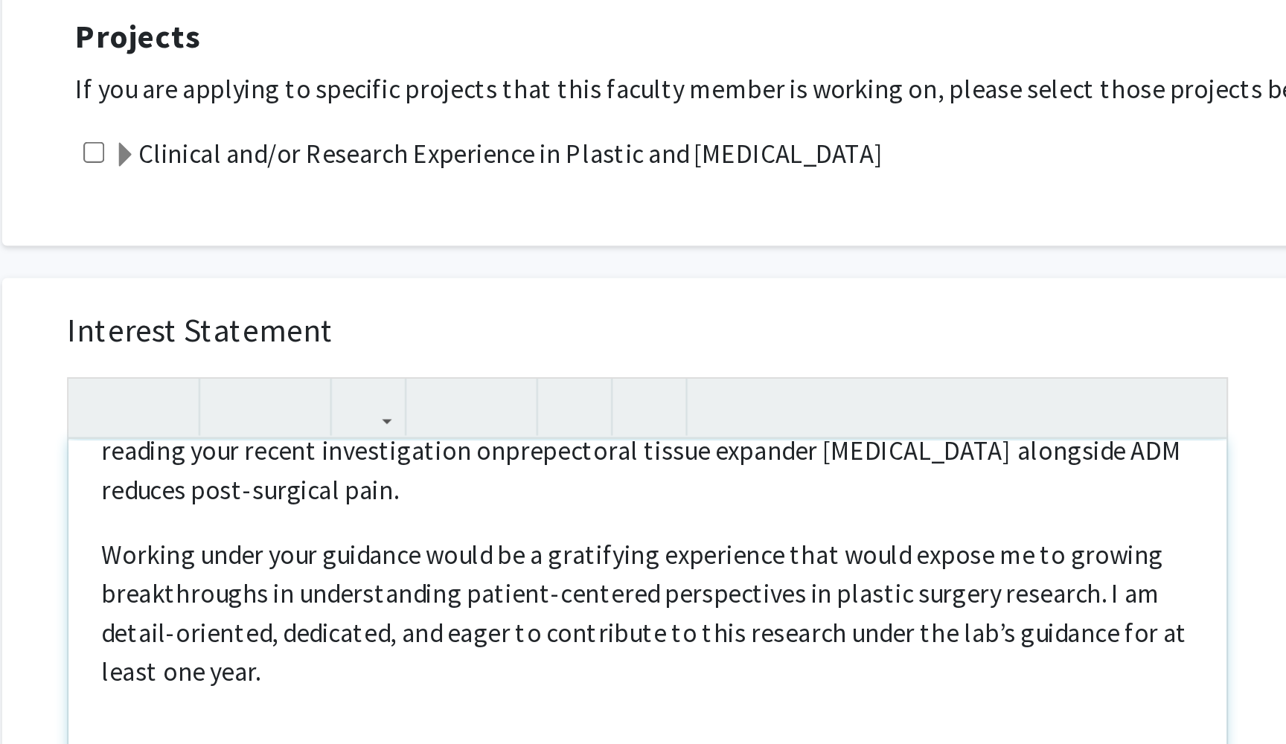
scroll to position [76, 0]
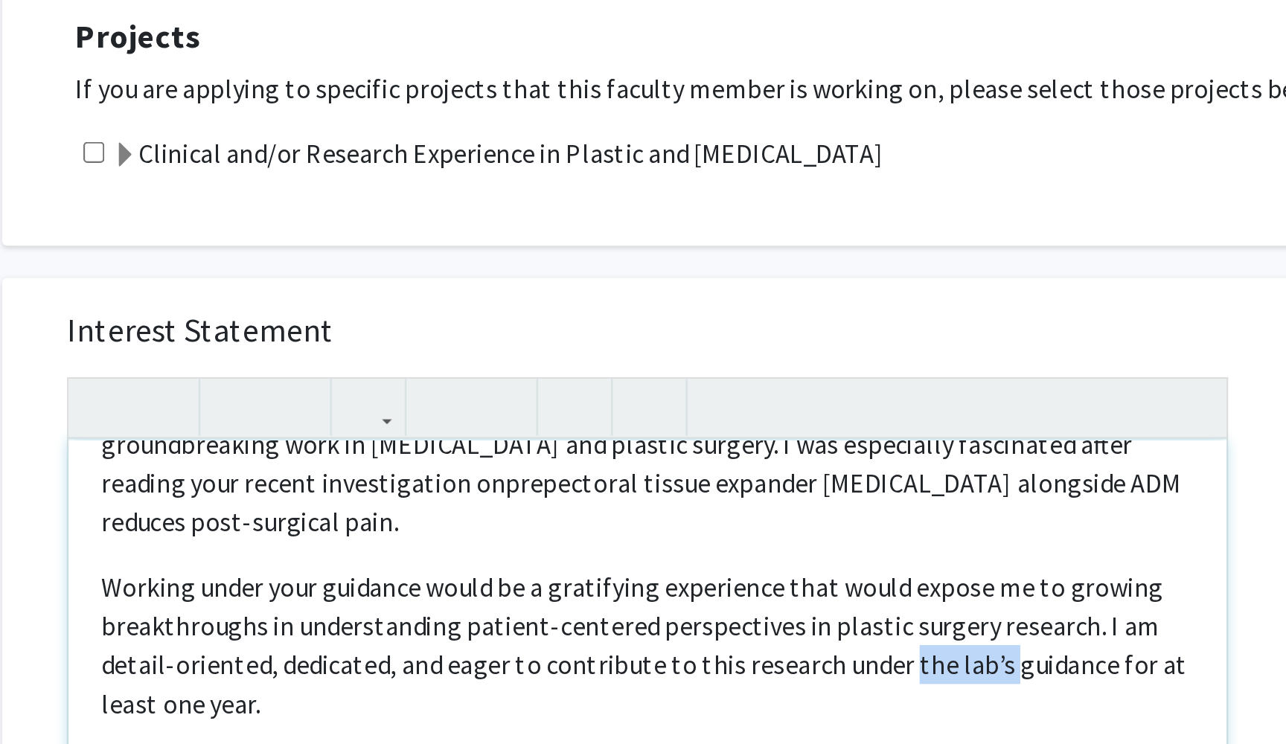
drag, startPoint x: 453, startPoint y: 273, endPoint x: 411, endPoint y: 271, distance: 42.5
click at [411, 624] on p "Working under your guidance would be a gratifying experience that would expose …" at bounding box center [540, 659] width 501 height 71
click at [494, 624] on p "Working under your guidance would be a gratifying experience that would expose …" at bounding box center [540, 659] width 501 height 71
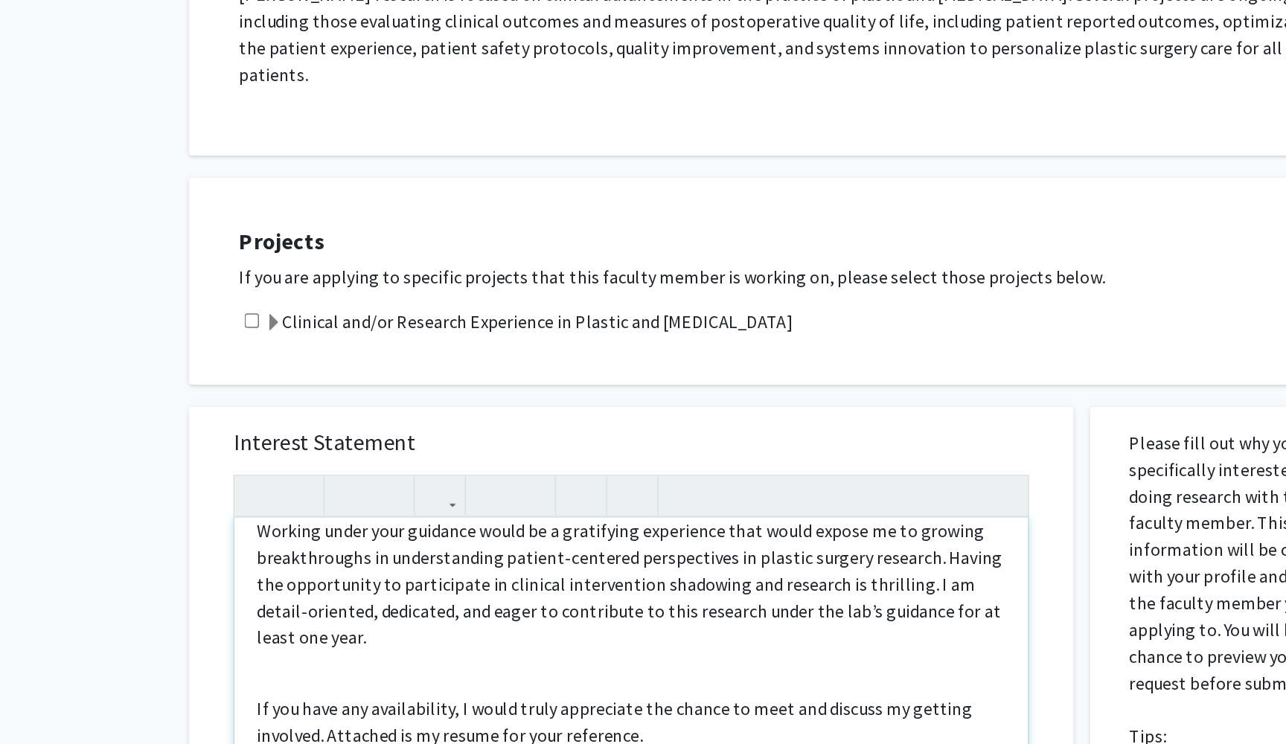
scroll to position [95, 0]
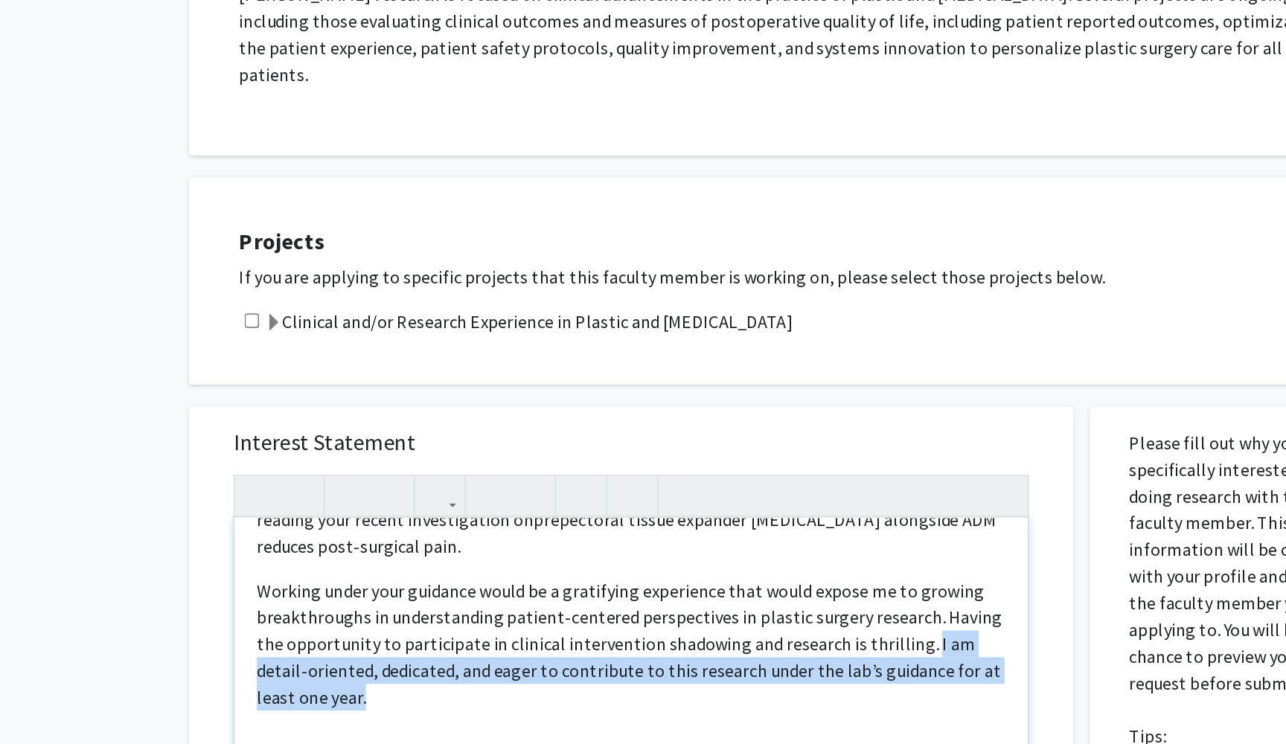
drag, startPoint x: 613, startPoint y: 398, endPoint x: 613, endPoint y: 426, distance: 28.3
click at [613, 576] on p "Working under your guidance would be a gratifying experience that would expose …" at bounding box center [540, 620] width 501 height 89
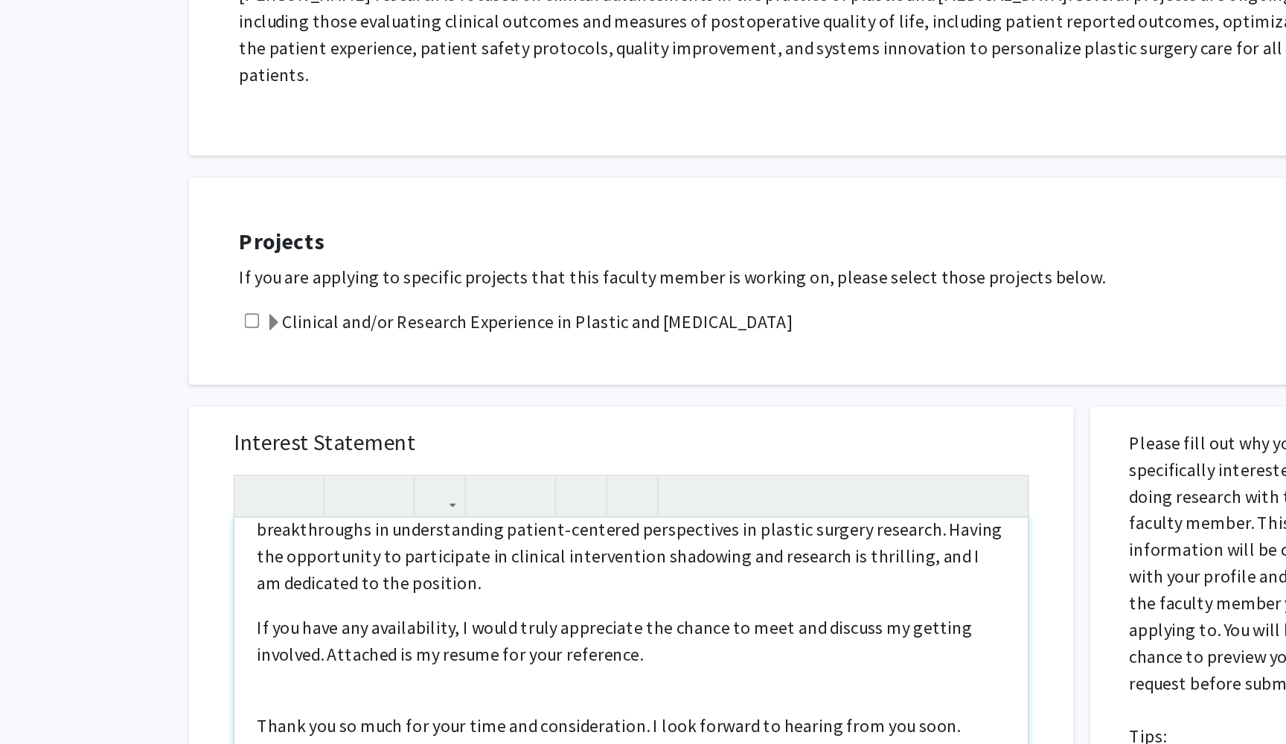
click at [290, 601] on p "If you have any availability, I would truly appreciate the chance to meet and d…" at bounding box center [540, 735] width 501 height 268
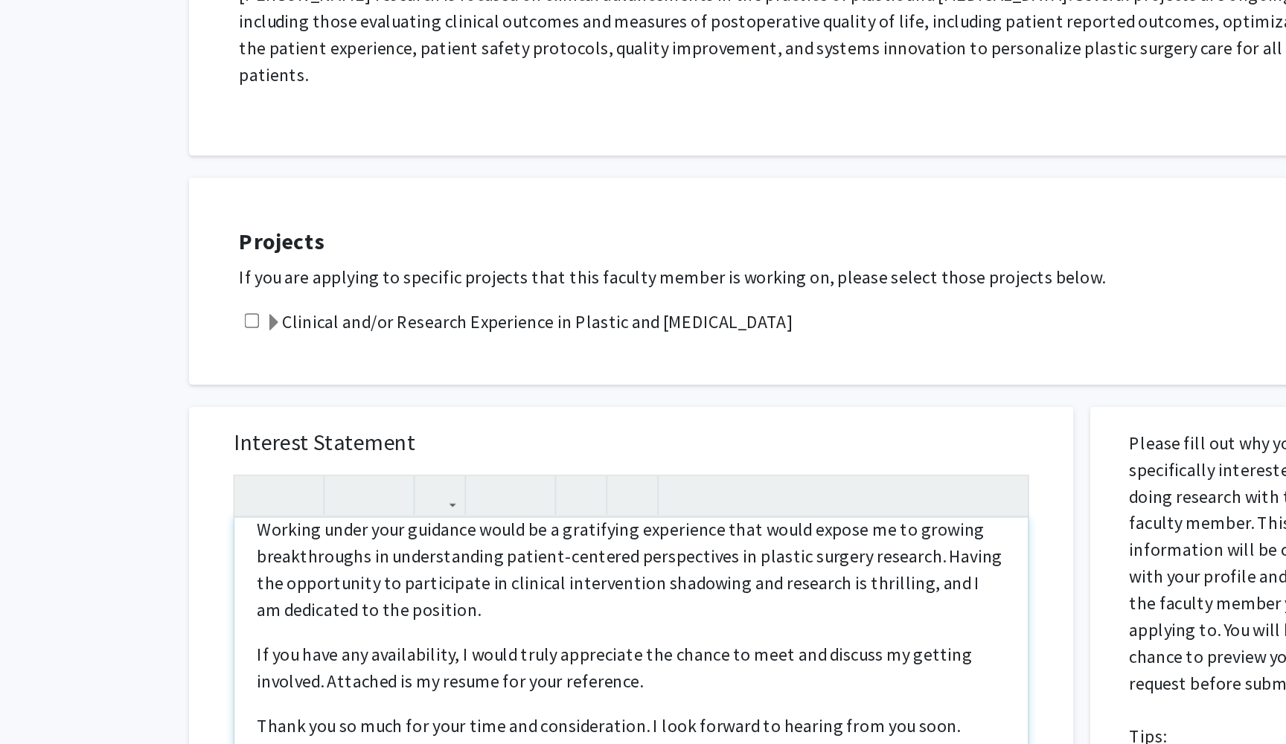
click at [290, 618] on p "If you have any availability, I would truly appreciate the chance to meet and d…" at bounding box center [540, 743] width 501 height 250
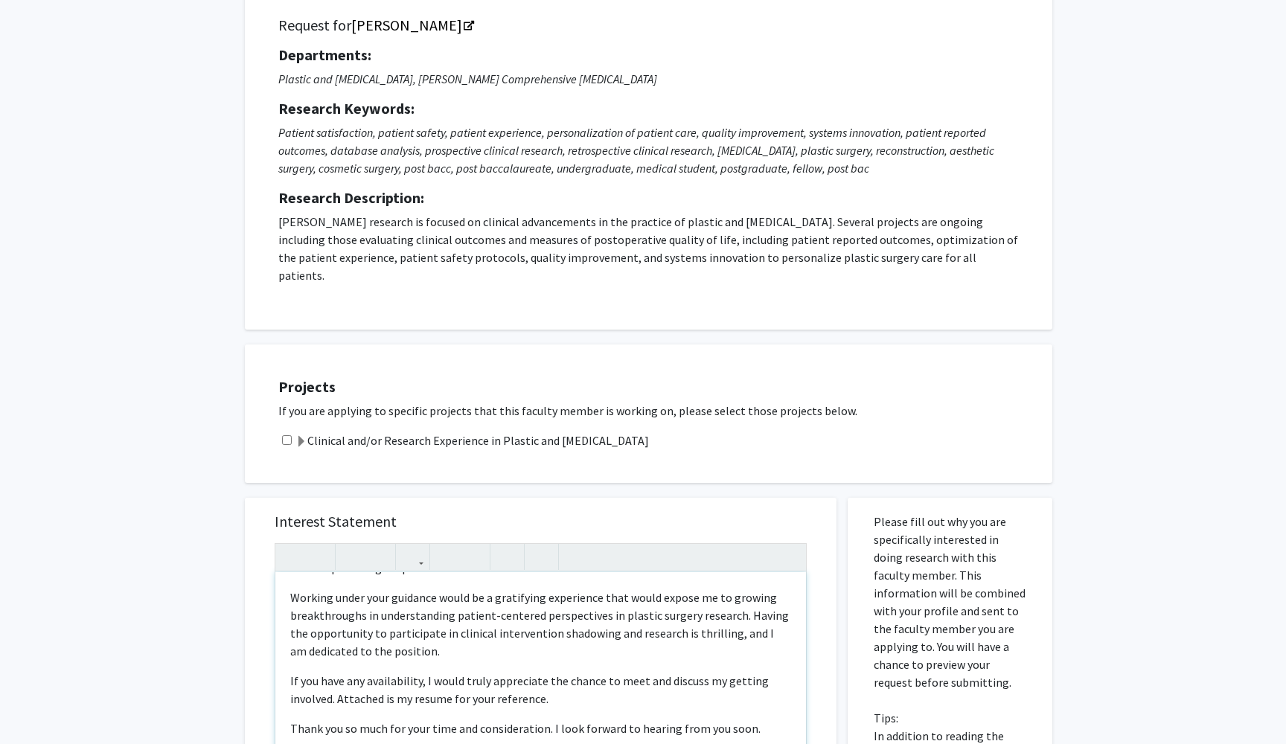
scroll to position [122, 0]
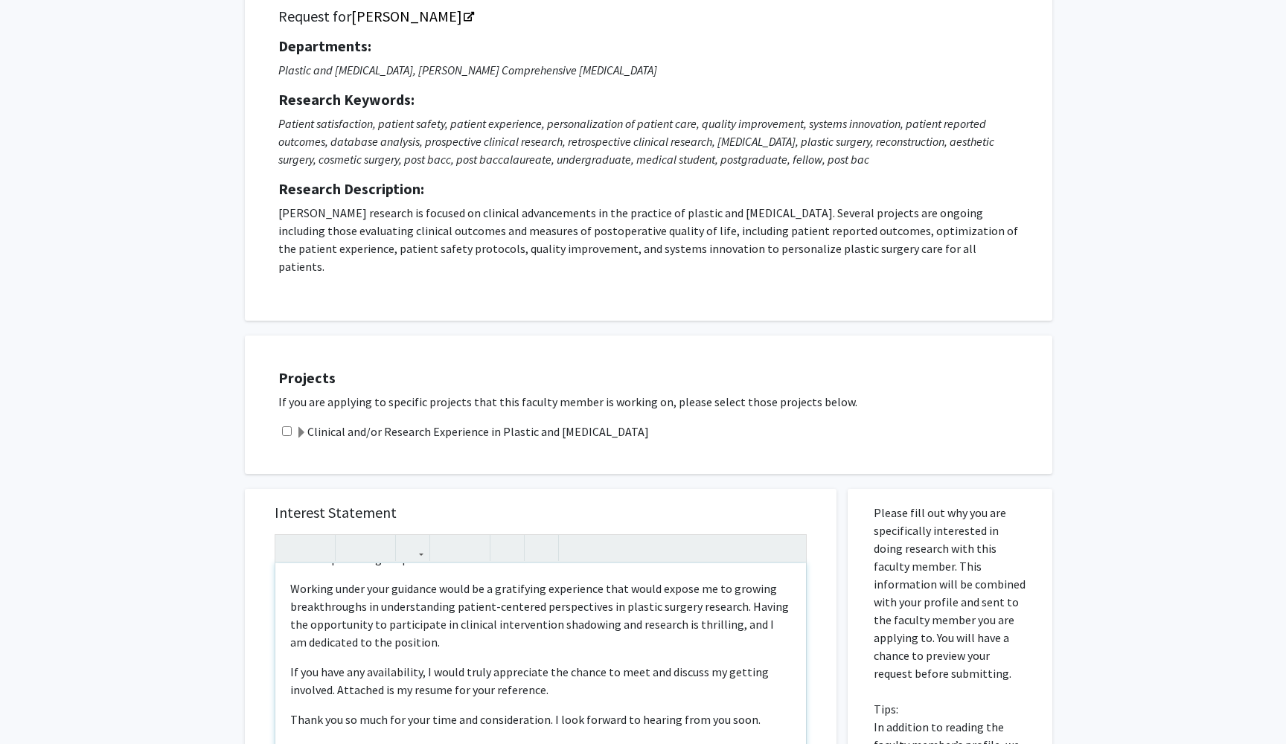
drag, startPoint x: 369, startPoint y: 736, endPoint x: 246, endPoint y: 736, distance: 123.5
click at [246, 736] on div "Interest Statement My name is [PERSON_NAME] and I am a freshman undergraduate m…" at bounding box center [541, 711] width 592 height 444
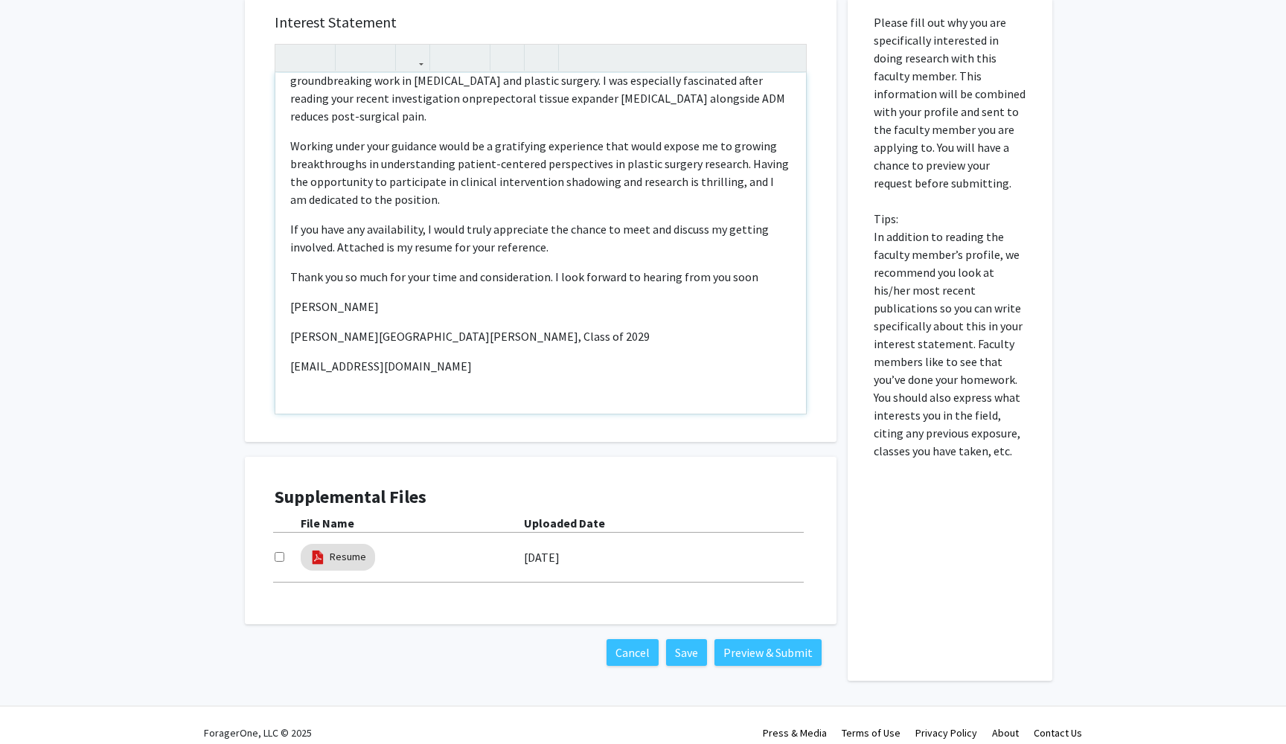
scroll to position [609, 0]
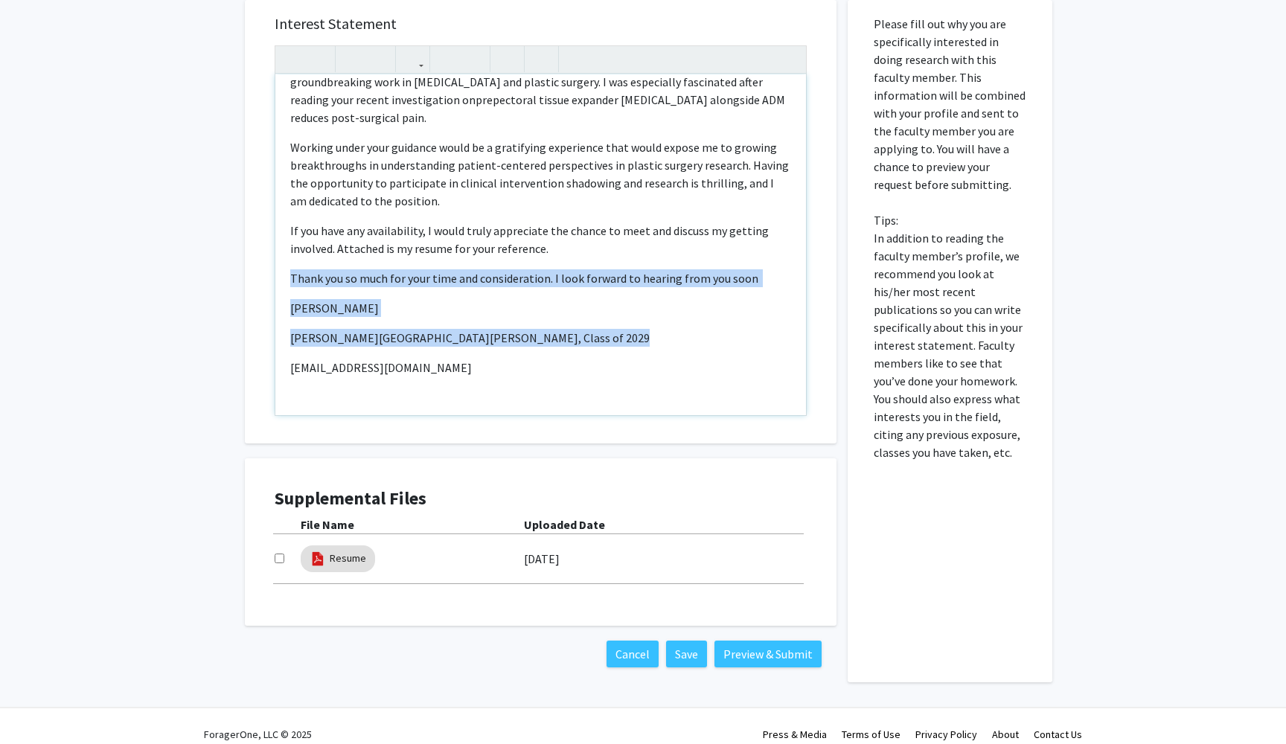
drag, startPoint x: 385, startPoint y: 346, endPoint x: 276, endPoint y: 252, distance: 143.5
click at [276, 252] on div "My name is [PERSON_NAME] and I am a freshman undergraduate majoring in Public H…" at bounding box center [540, 244] width 531 height 341
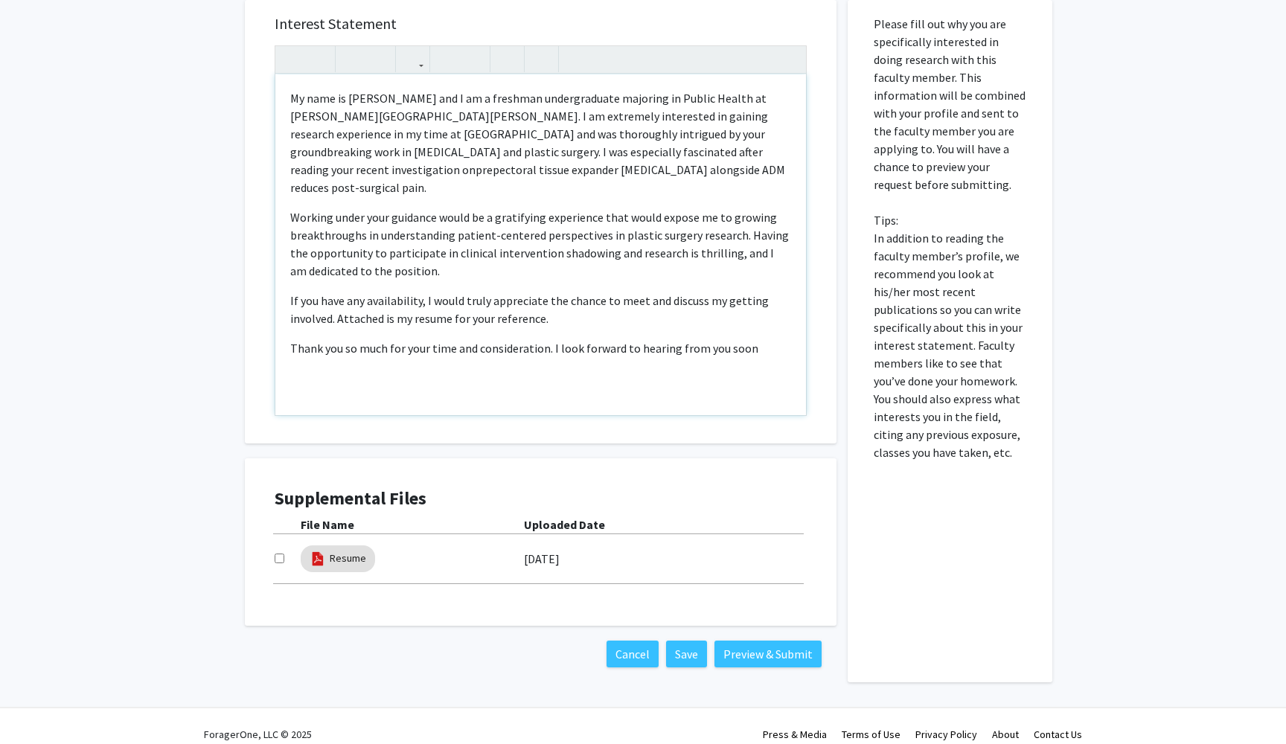
scroll to position [0, 0]
click at [365, 383] on div "My name is [PERSON_NAME] and I am a freshman undergraduate majoring in Public H…" at bounding box center [540, 244] width 531 height 341
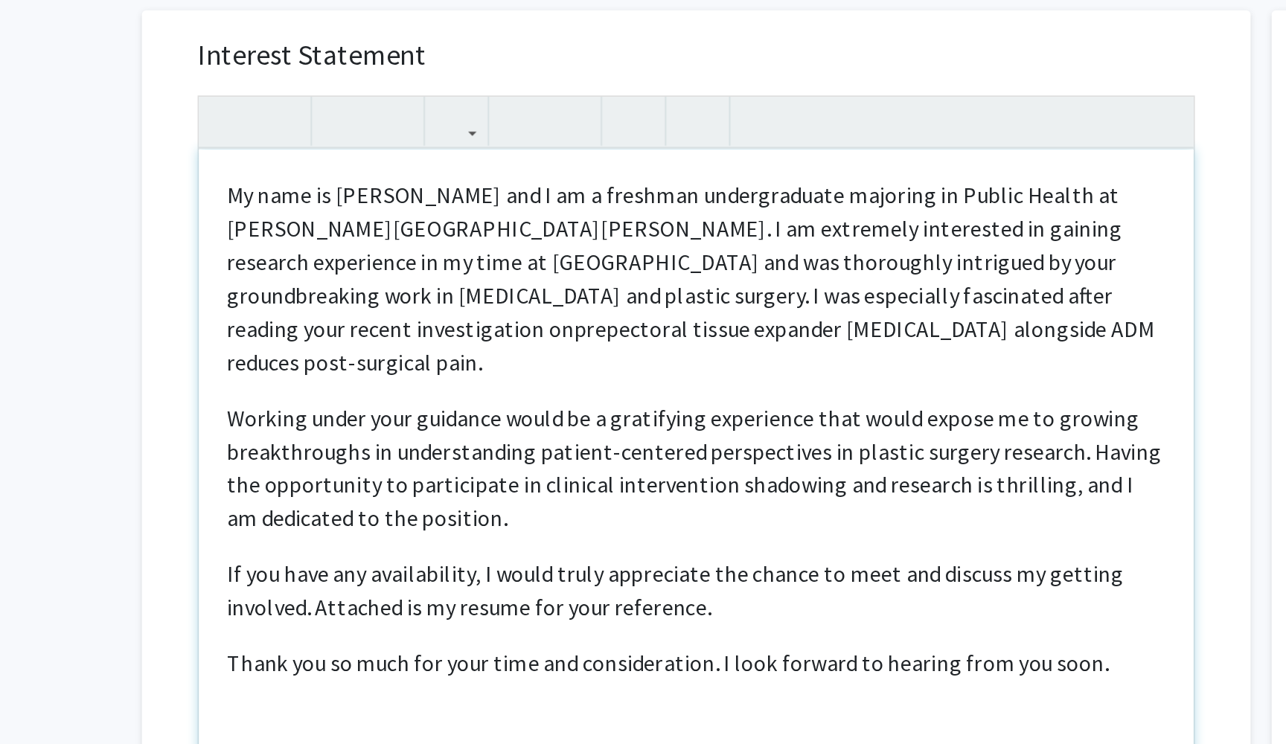
scroll to position [260, 0]
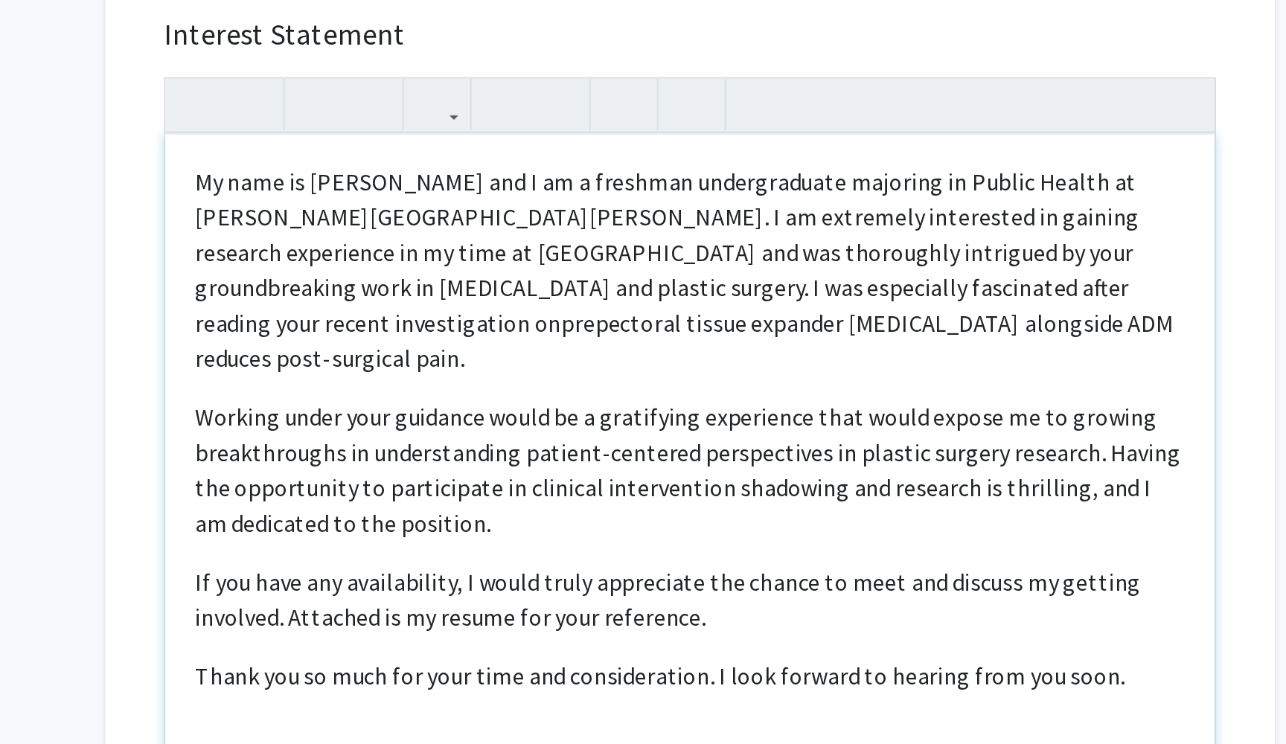
click at [290, 557] on p "Working under your guidance would be a gratifying experience that would expose …" at bounding box center [540, 592] width 501 height 71
click at [545, 557] on p "Working under your guidance would be a gratifying experience that would expose …" at bounding box center [540, 592] width 501 height 71
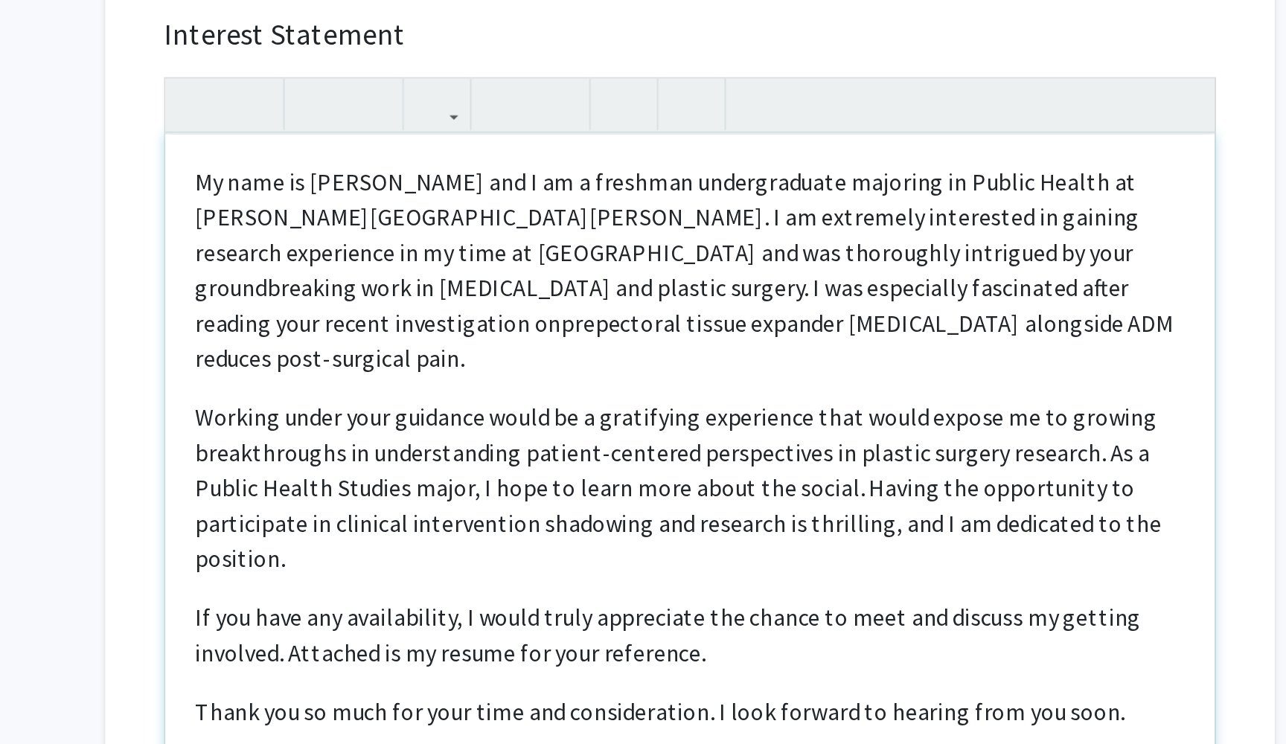
click at [473, 557] on p "Working under your guidance would be a gratifying experience that would expose …" at bounding box center [540, 601] width 501 height 89
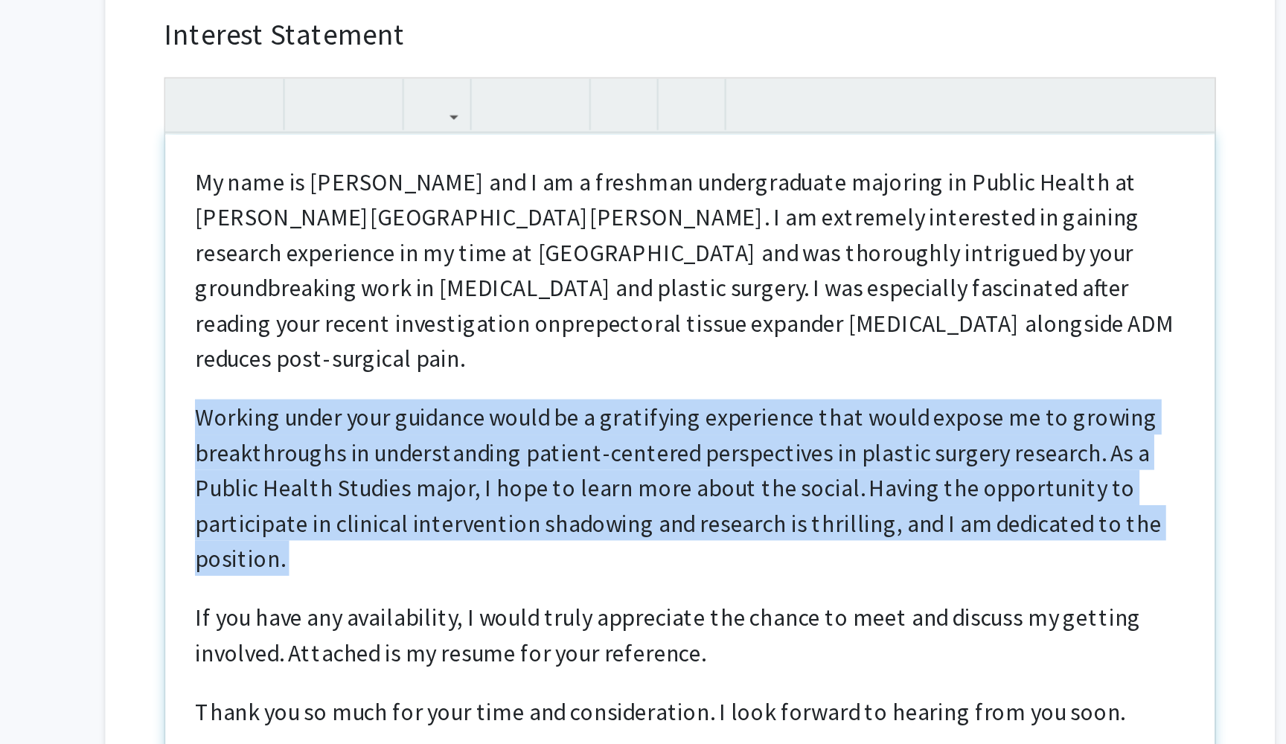
click at [473, 557] on p "Working under your guidance would be a gratifying experience that would expose …" at bounding box center [540, 601] width 501 height 89
copy p "Working under your guidance would be a gratifying experience that would expose …"
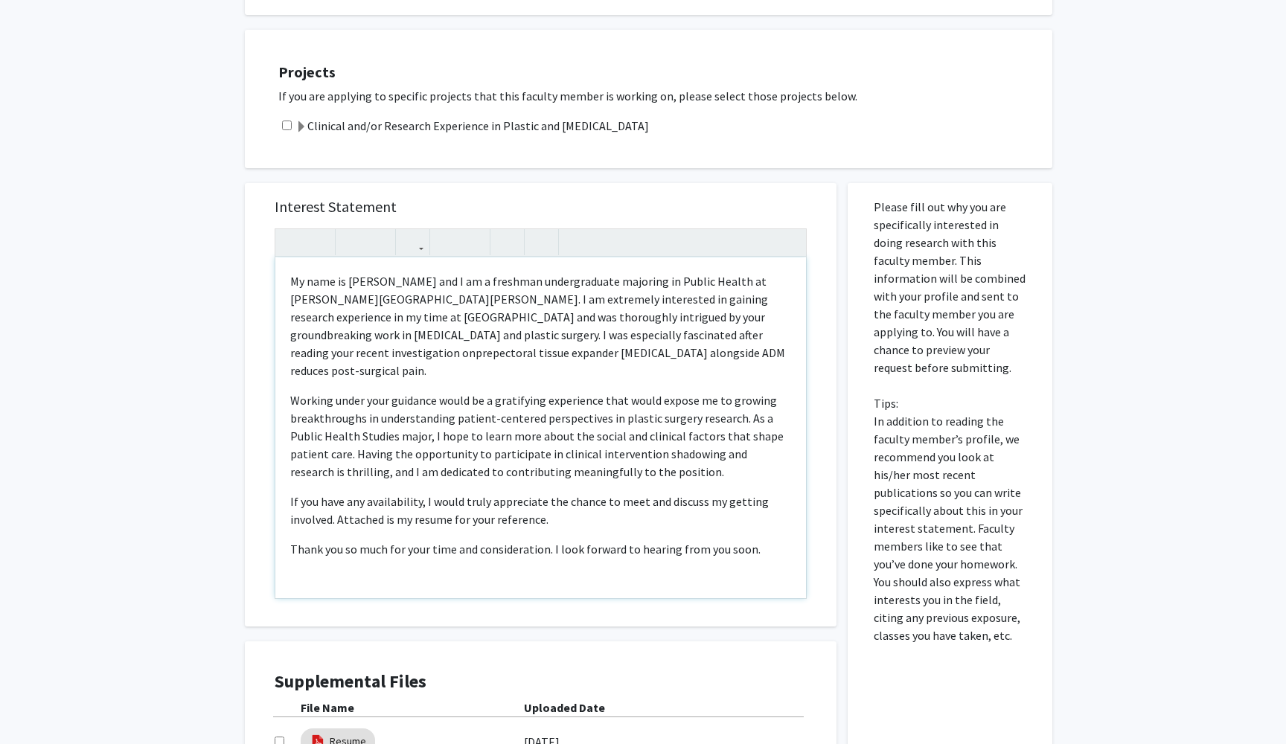
scroll to position [197, 0]
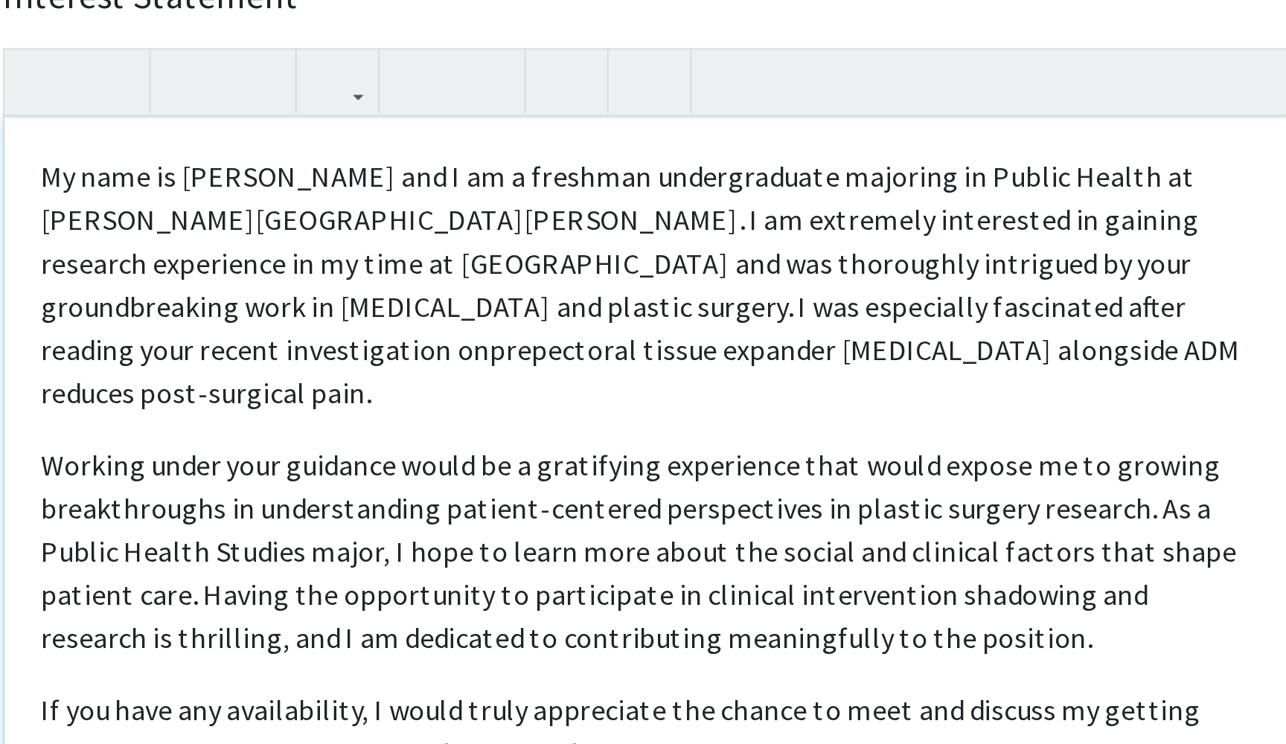
click at [349, 502] on span "My name is [PERSON_NAME] and I am a freshman undergraduate majoring in Public H…" at bounding box center [529, 545] width 478 height 86
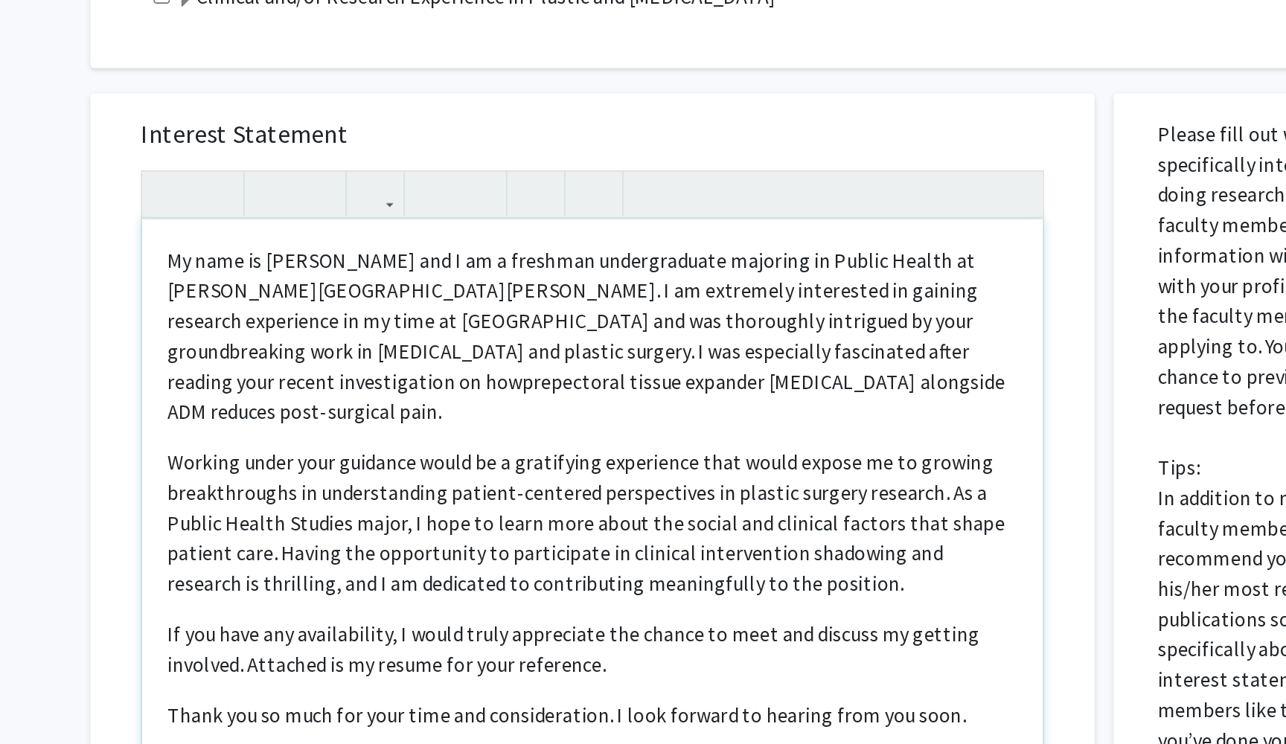
scroll to position [257, 0]
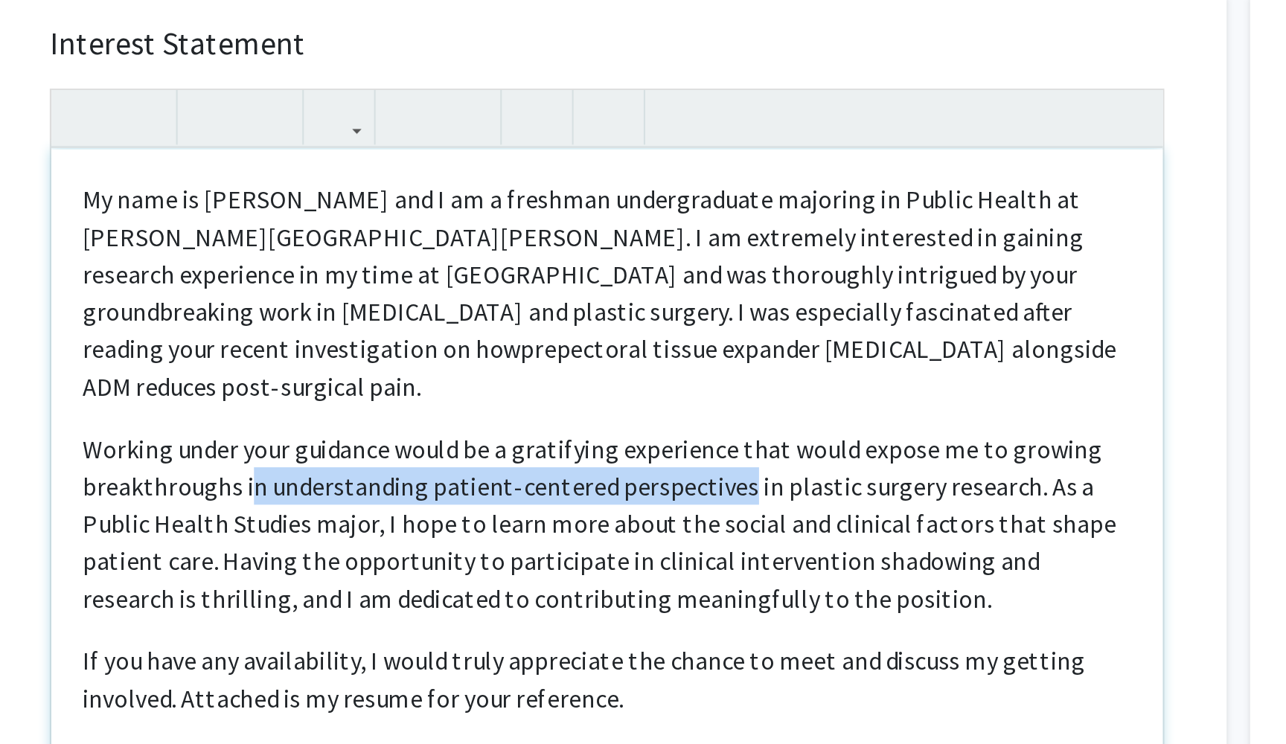
drag, startPoint x: 350, startPoint y: 199, endPoint x: 116, endPoint y: 200, distance: 233.7
click at [290, 560] on p "Working under your guidance would be a gratifying experience that would expose …" at bounding box center [540, 604] width 501 height 89
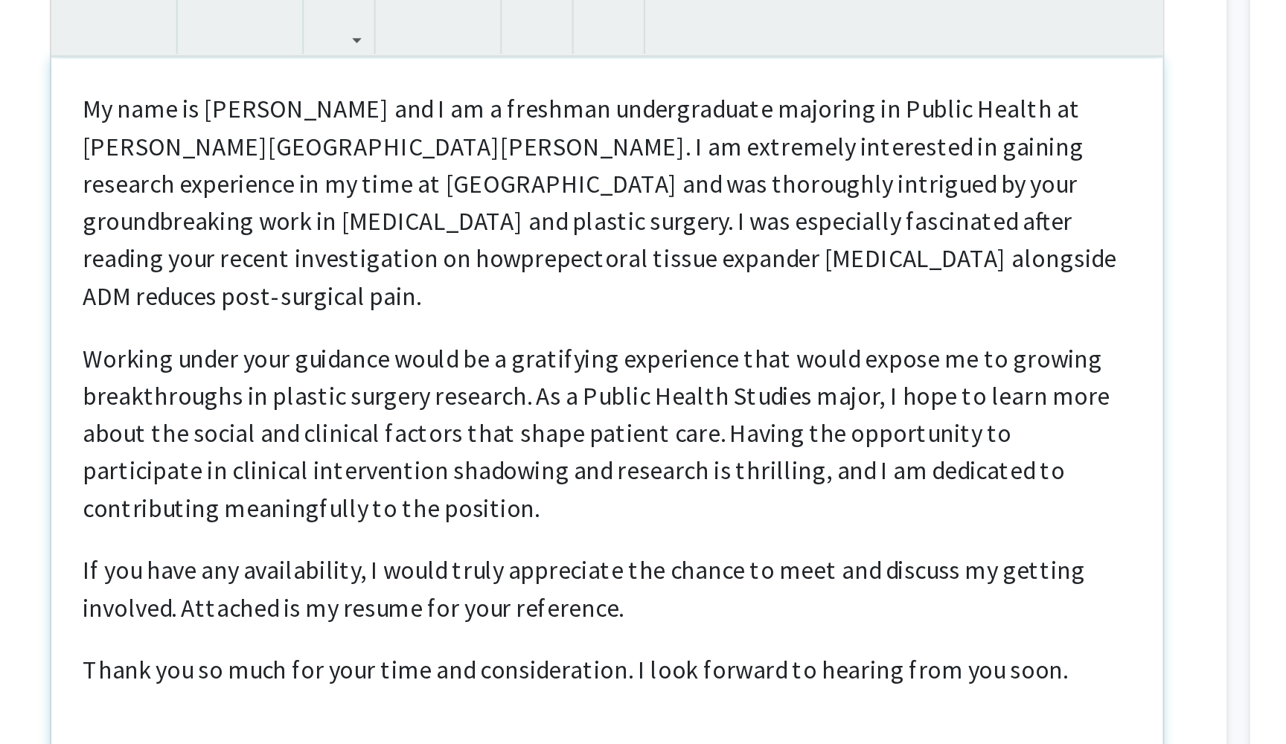
scroll to position [269, 0]
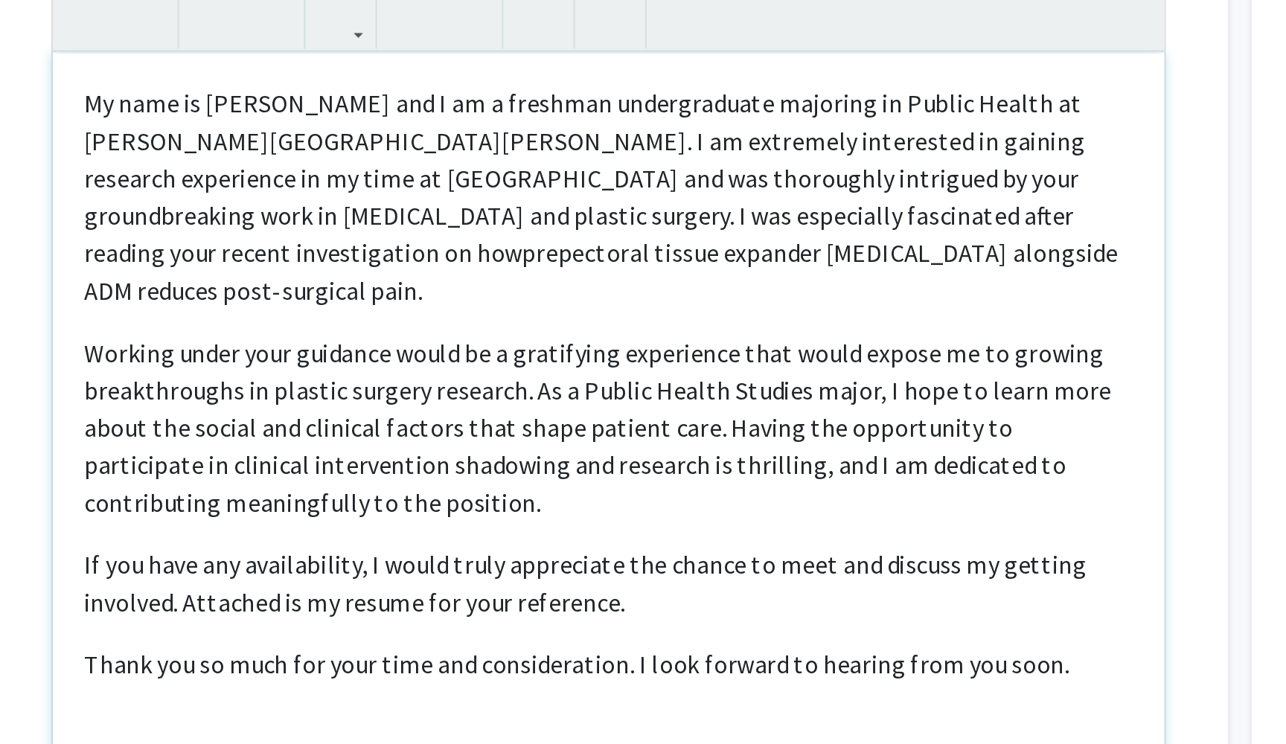
click at [290, 548] on p "Working under your guidance would be a gratifying experience that would expose …" at bounding box center [540, 592] width 501 height 89
type textarea "<p><span style="font-size: 1rem;">My name is [PERSON_NAME] and I am a freshman …"
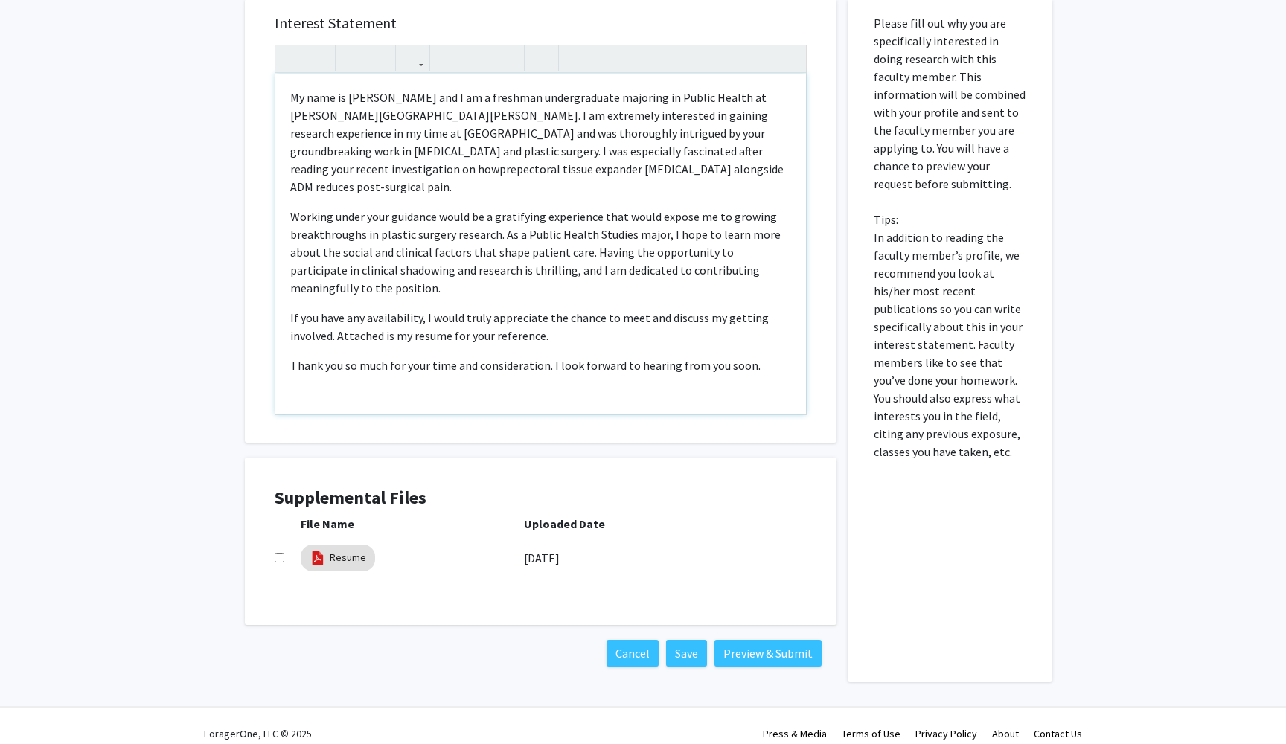
scroll to position [609, 0]
click at [689, 645] on button "Save" at bounding box center [686, 654] width 41 height 27
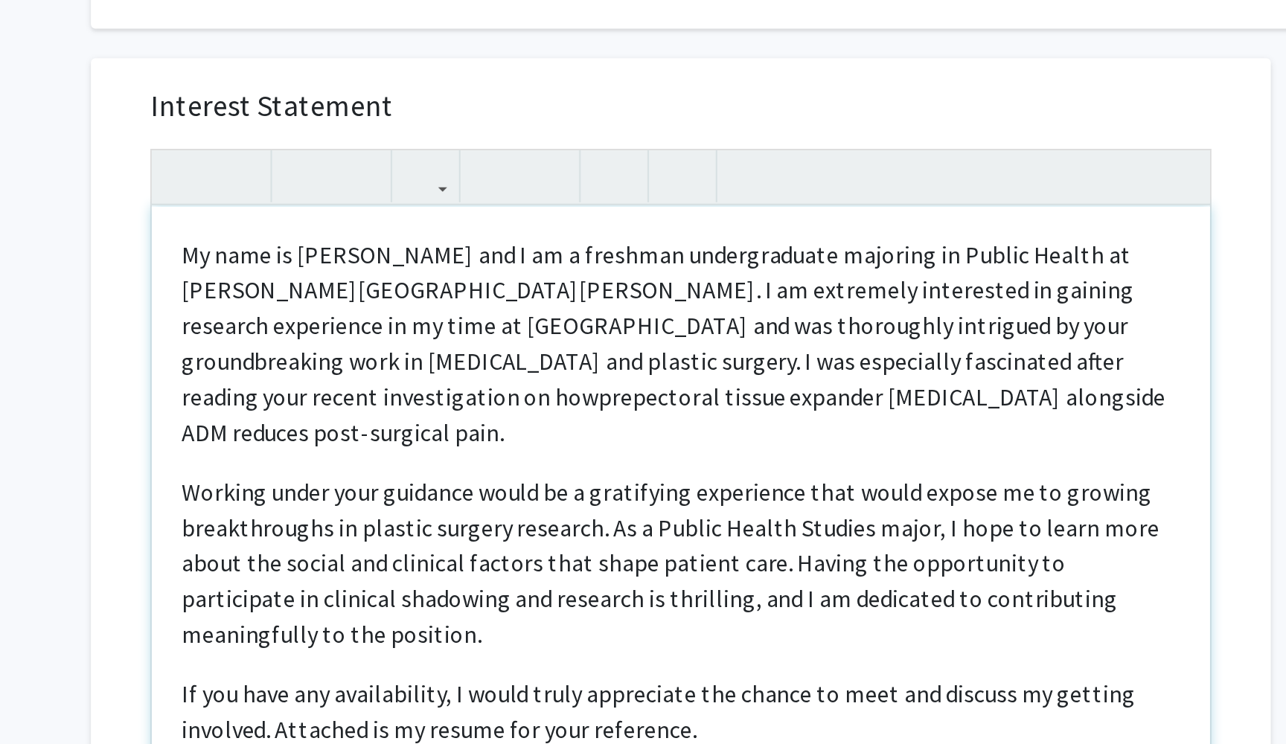
scroll to position [304, 0]
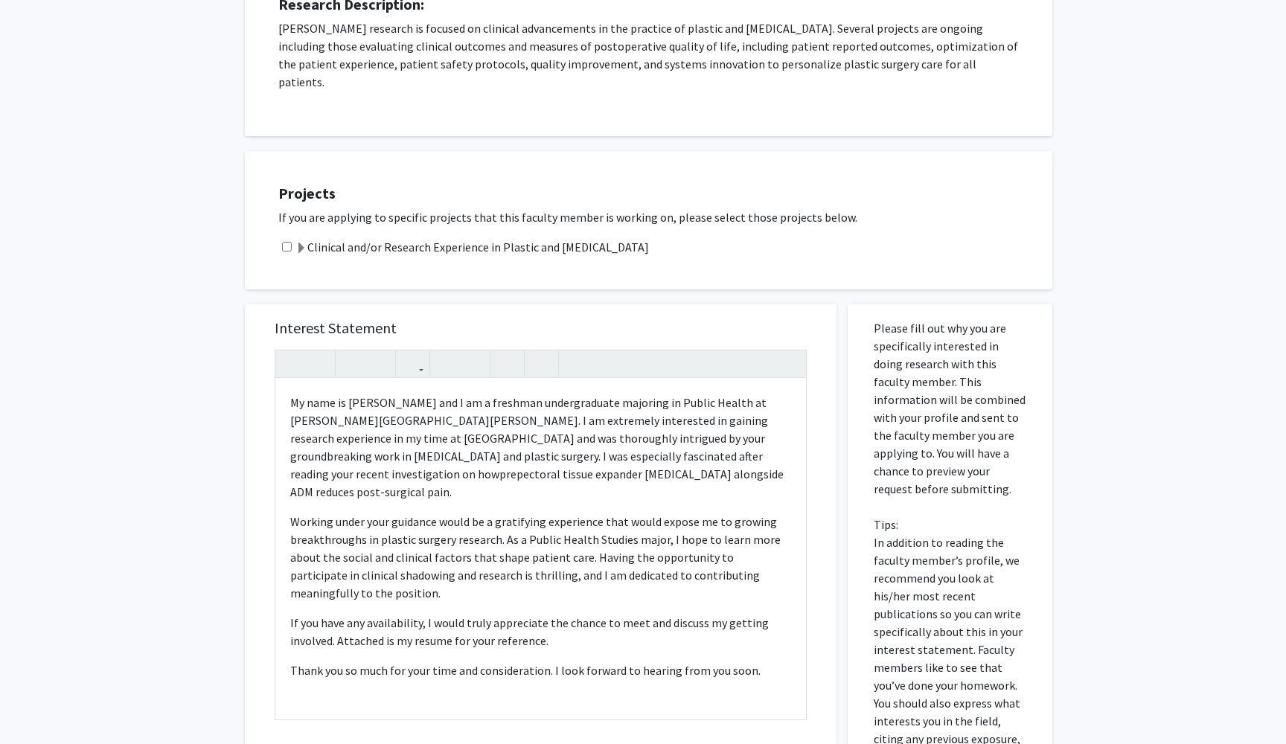
click at [282, 242] on input "checkbox" at bounding box center [287, 247] width 10 height 10
checkbox input "true"
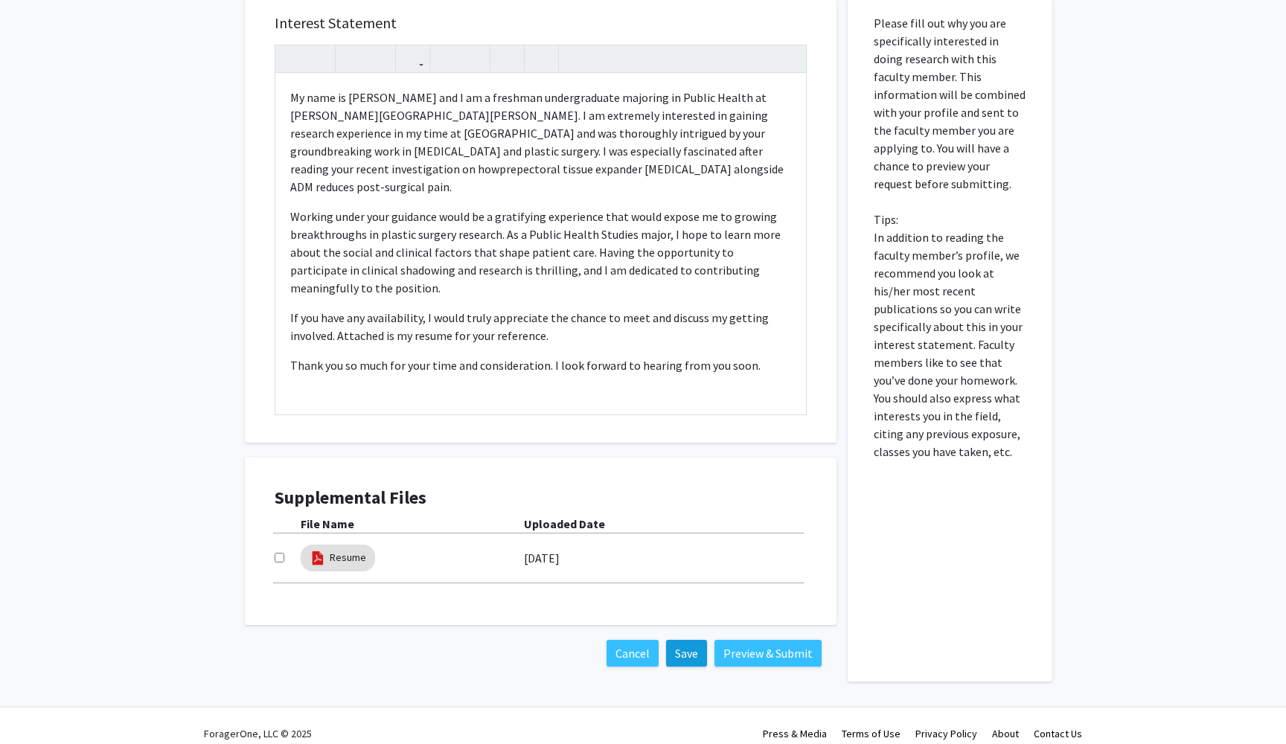
scroll to position [609, 0]
click at [775, 641] on button "Preview & Submit" at bounding box center [767, 654] width 107 height 27
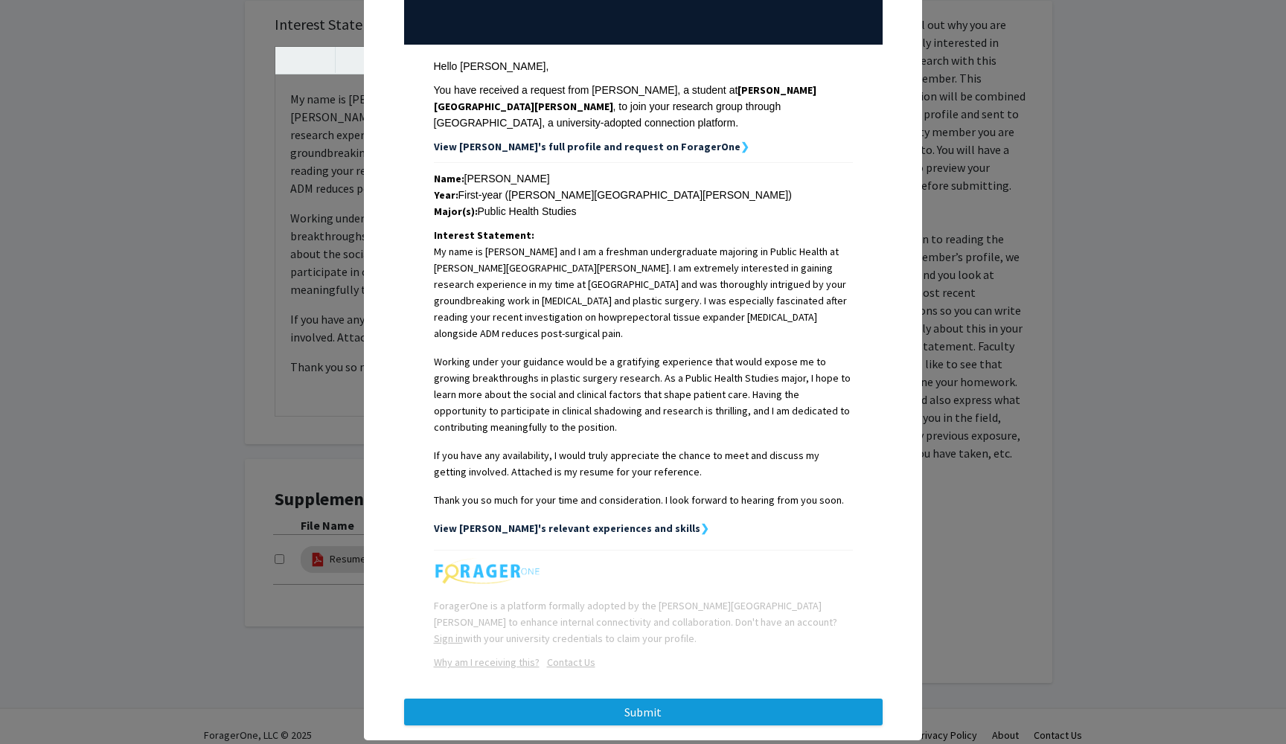
scroll to position [179, 0]
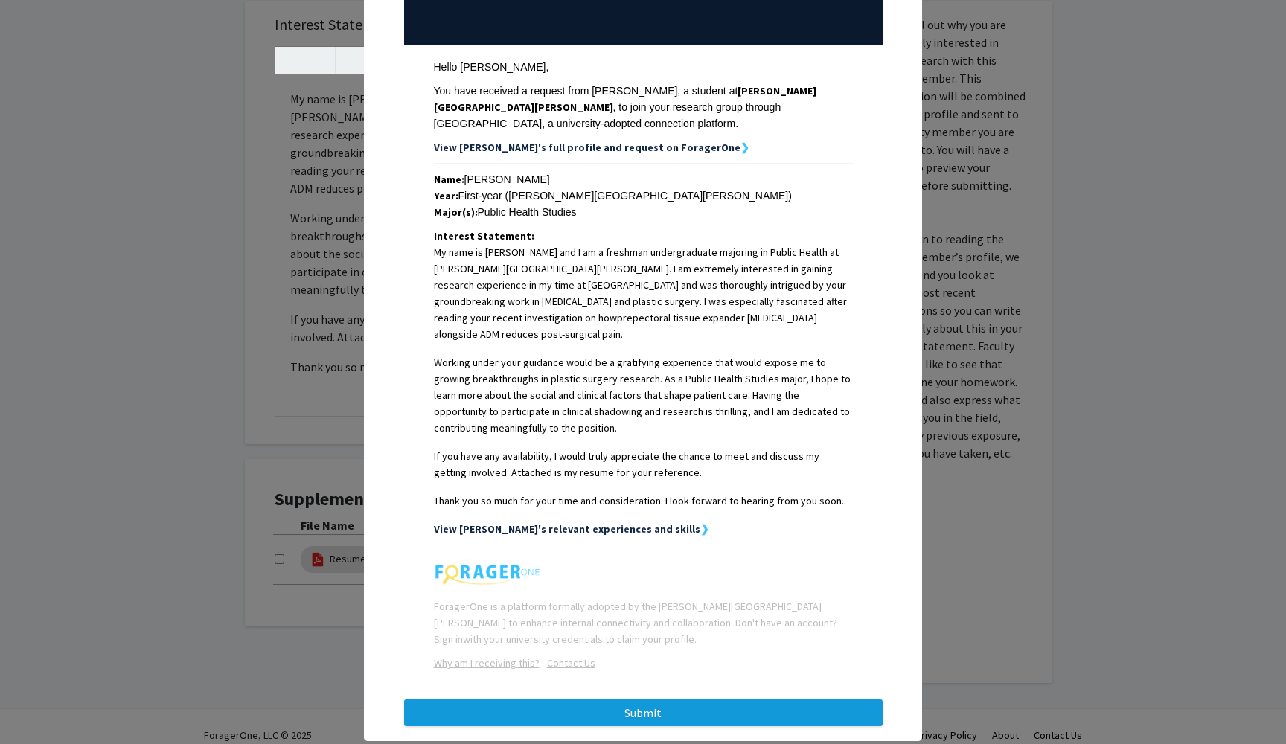
click at [571, 700] on button "Submit" at bounding box center [643, 713] width 479 height 27
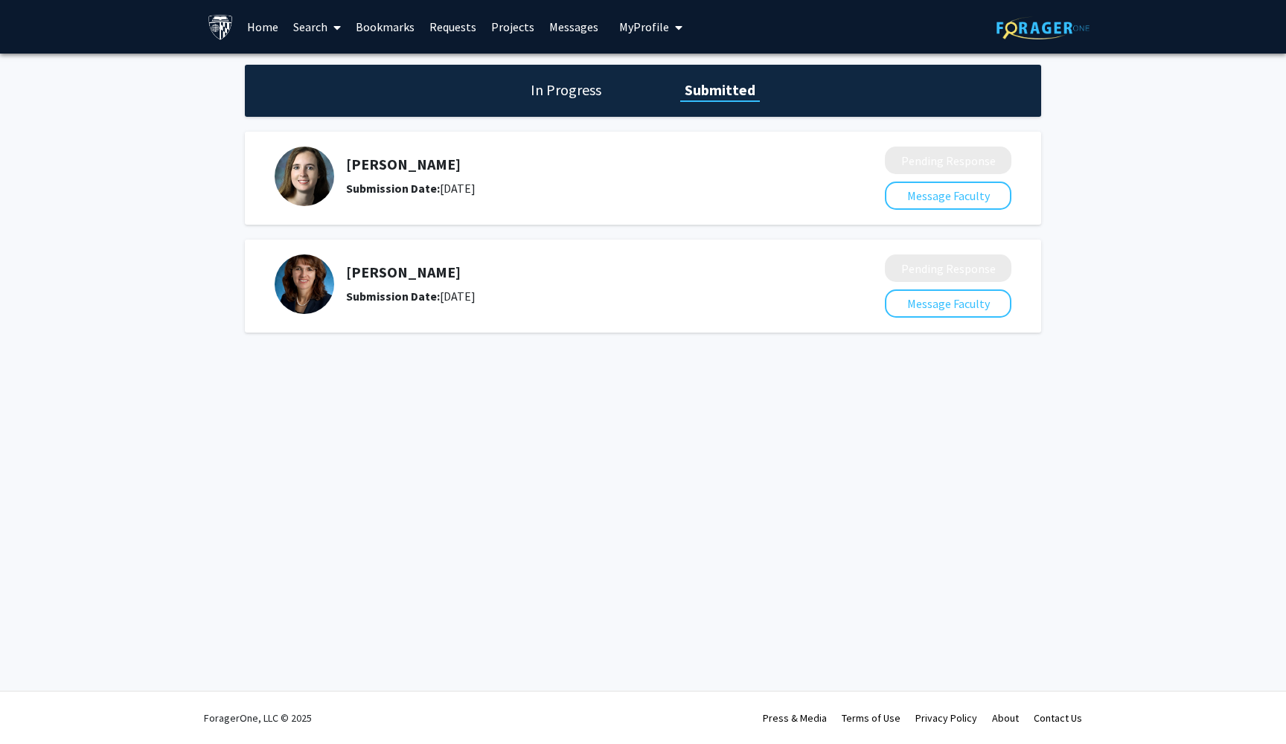
click at [410, 25] on link "Bookmarks" at bounding box center [385, 27] width 74 height 52
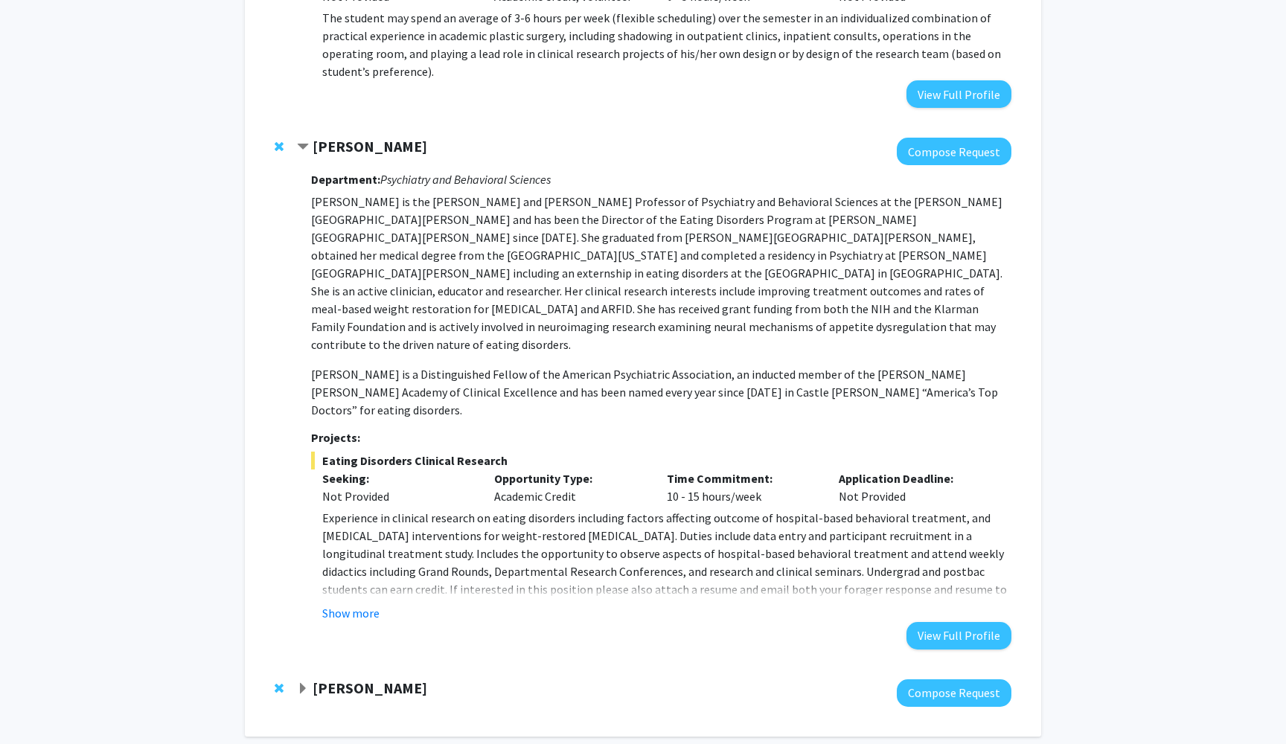
click at [370, 679] on strong "[PERSON_NAME]" at bounding box center [370, 688] width 115 height 19
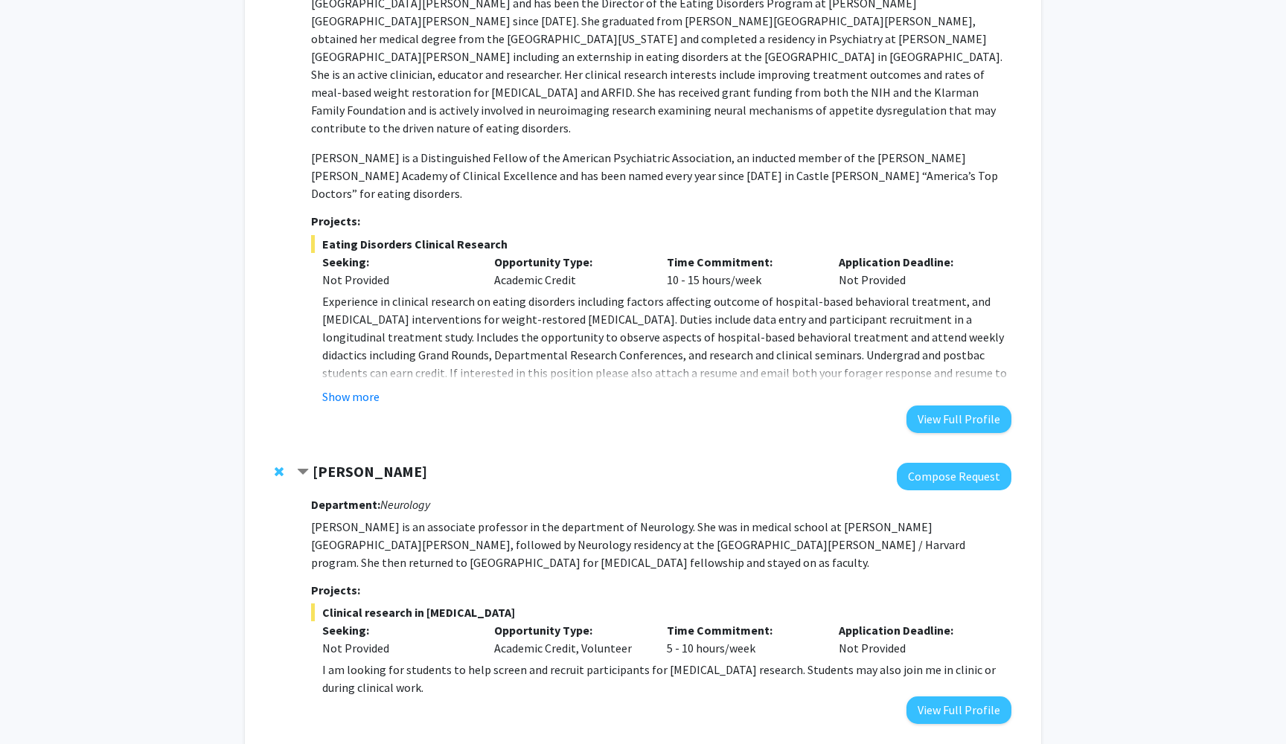
scroll to position [1561, 0]
click at [926, 464] on button "Compose Request" at bounding box center [954, 478] width 115 height 28
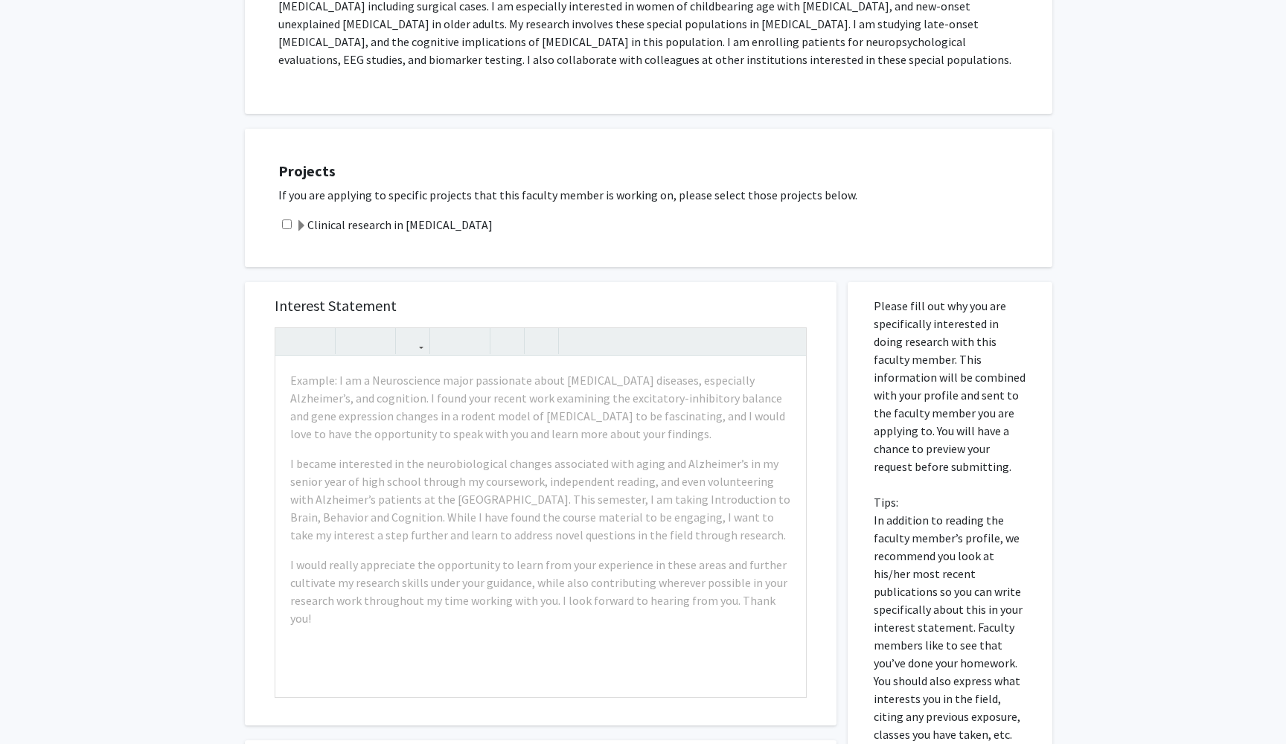
scroll to position [368, 0]
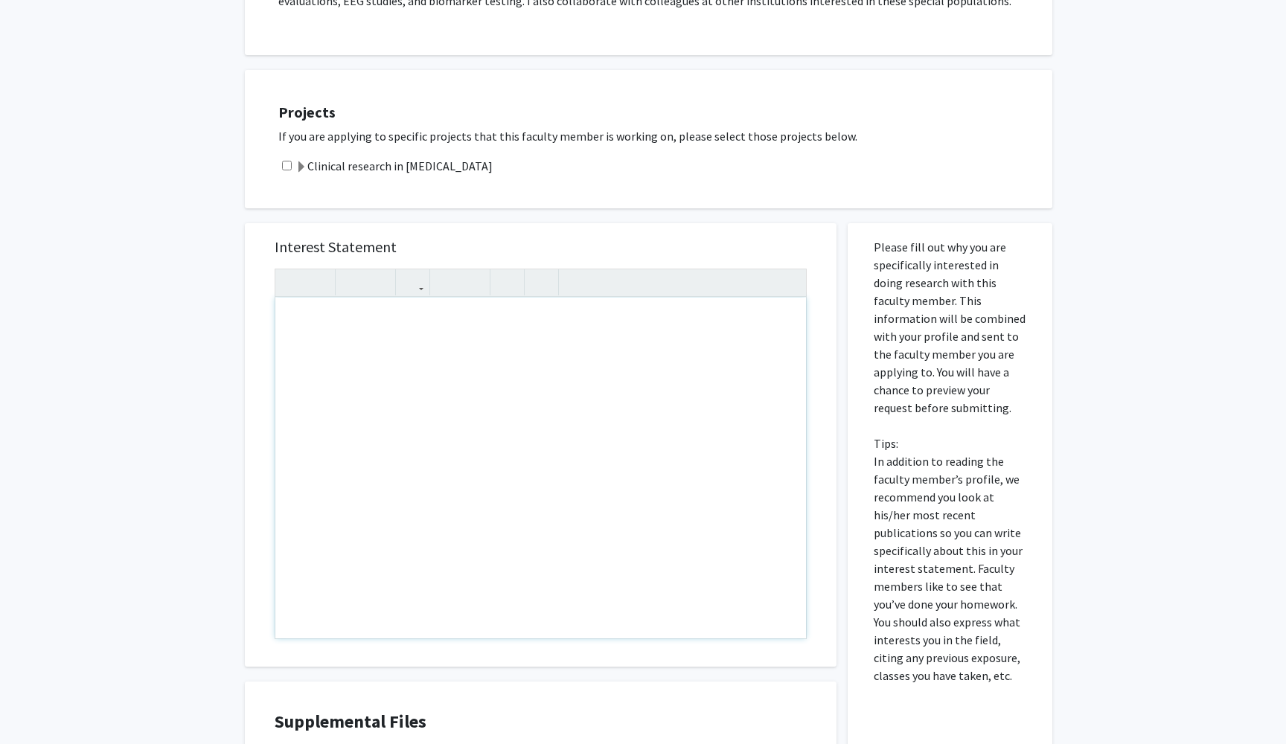
paste div "Note to users with screen readers: Please press Alt+0 or Option+0 to deactivate…"
type textarea "<p>Working under your guidance would be a gratifying experience that would expo…"
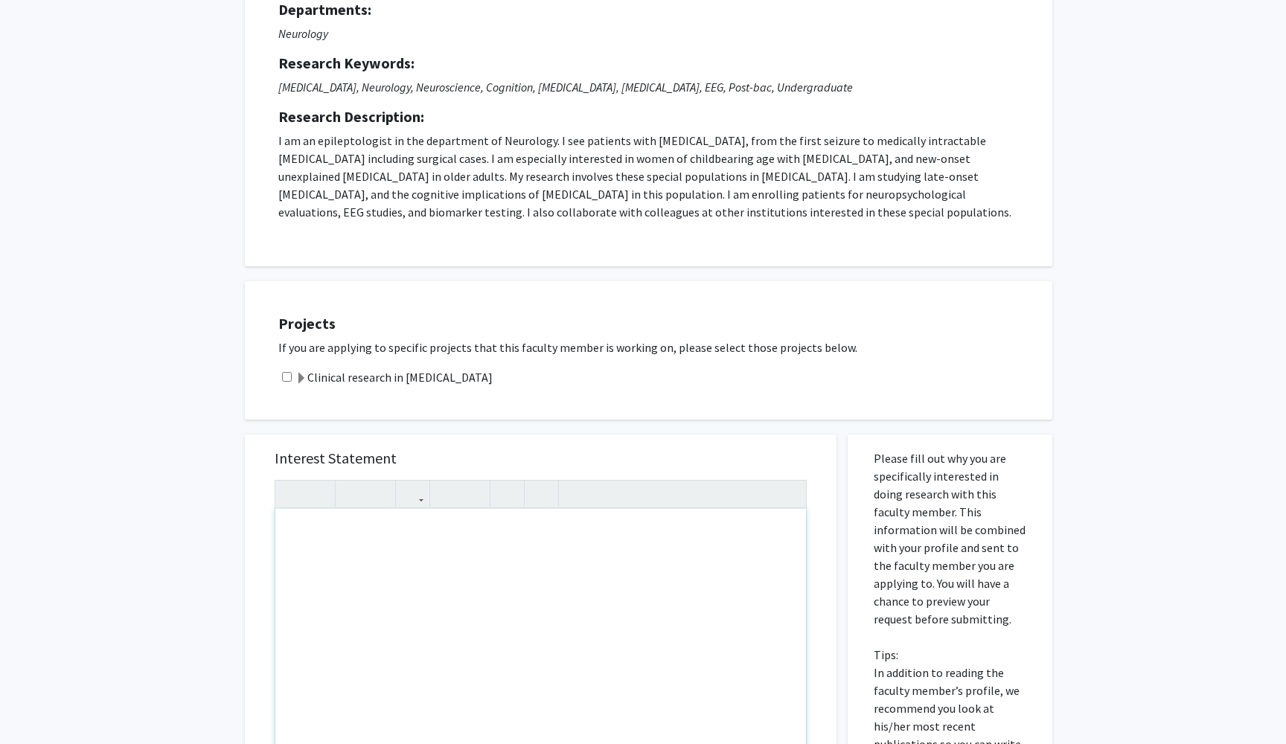
scroll to position [362, 0]
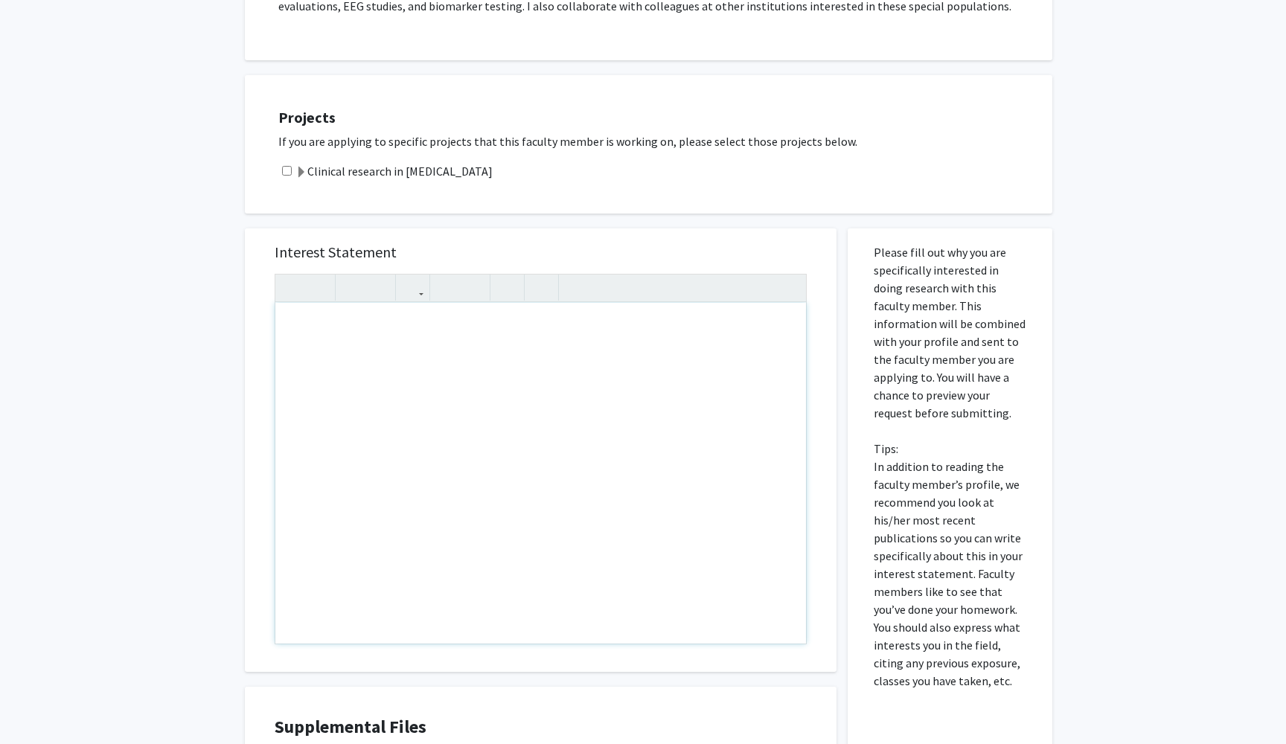
type textarea "<p>Working under your guidance would be a gratifying experience that would expo…"
type textarea "<p>My name is [PERSON_NAME] and I am a freshman undergraduate majoring in Publi…"
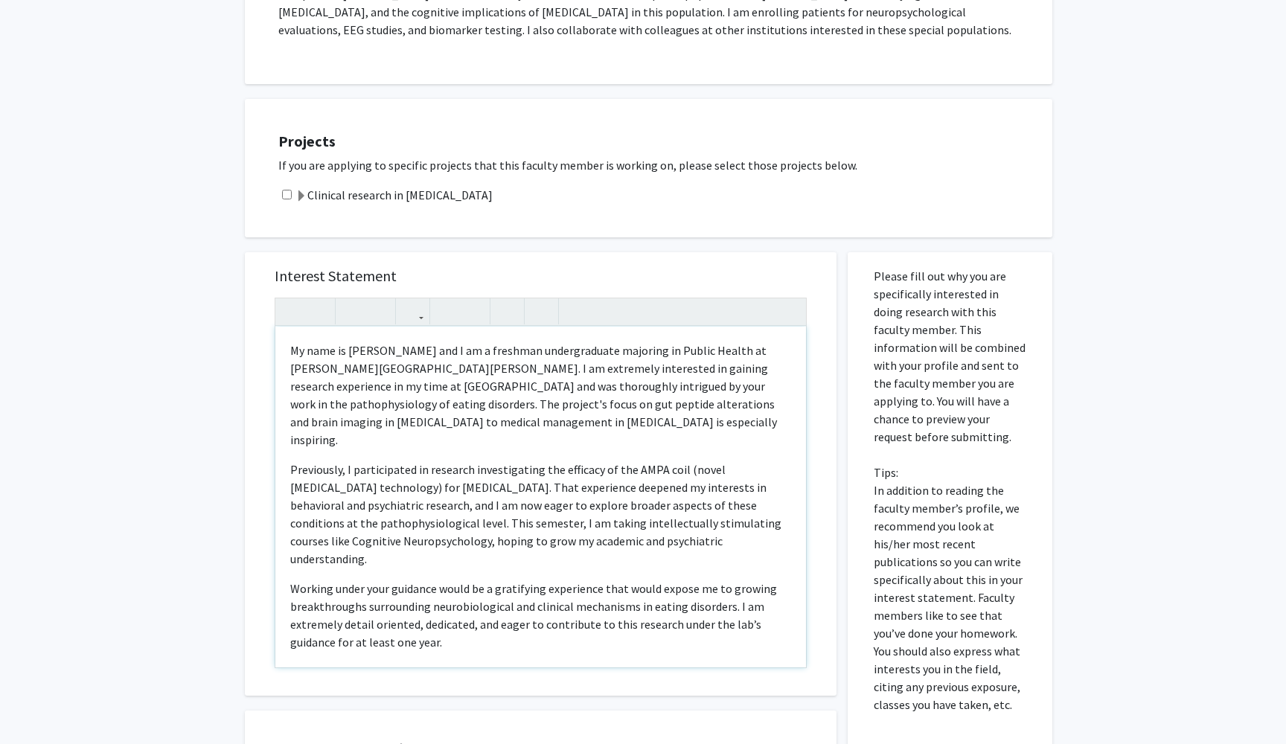
scroll to position [176, 0]
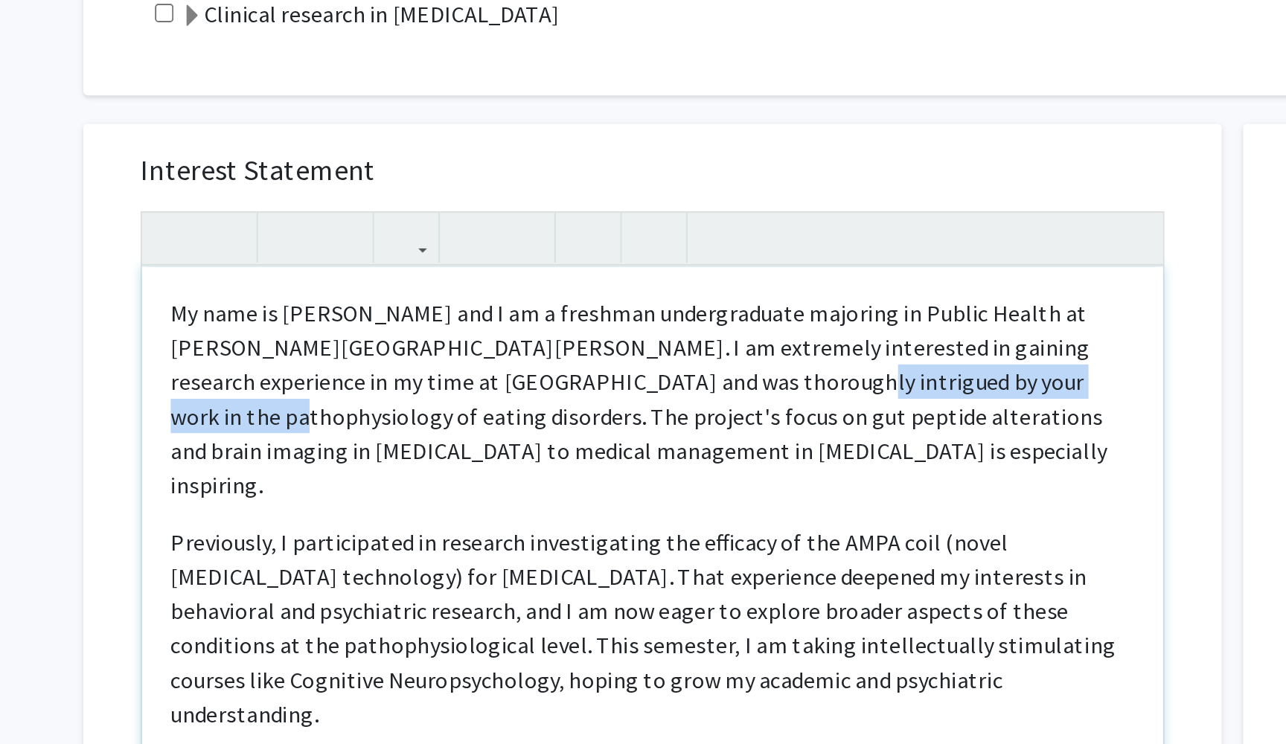
drag, startPoint x: 491, startPoint y: 202, endPoint x: 313, endPoint y: 201, distance: 177.9
click at [313, 505] on p "My name is [PERSON_NAME] and I am a freshman undergraduate majoring in Public H…" at bounding box center [540, 558] width 501 height 107
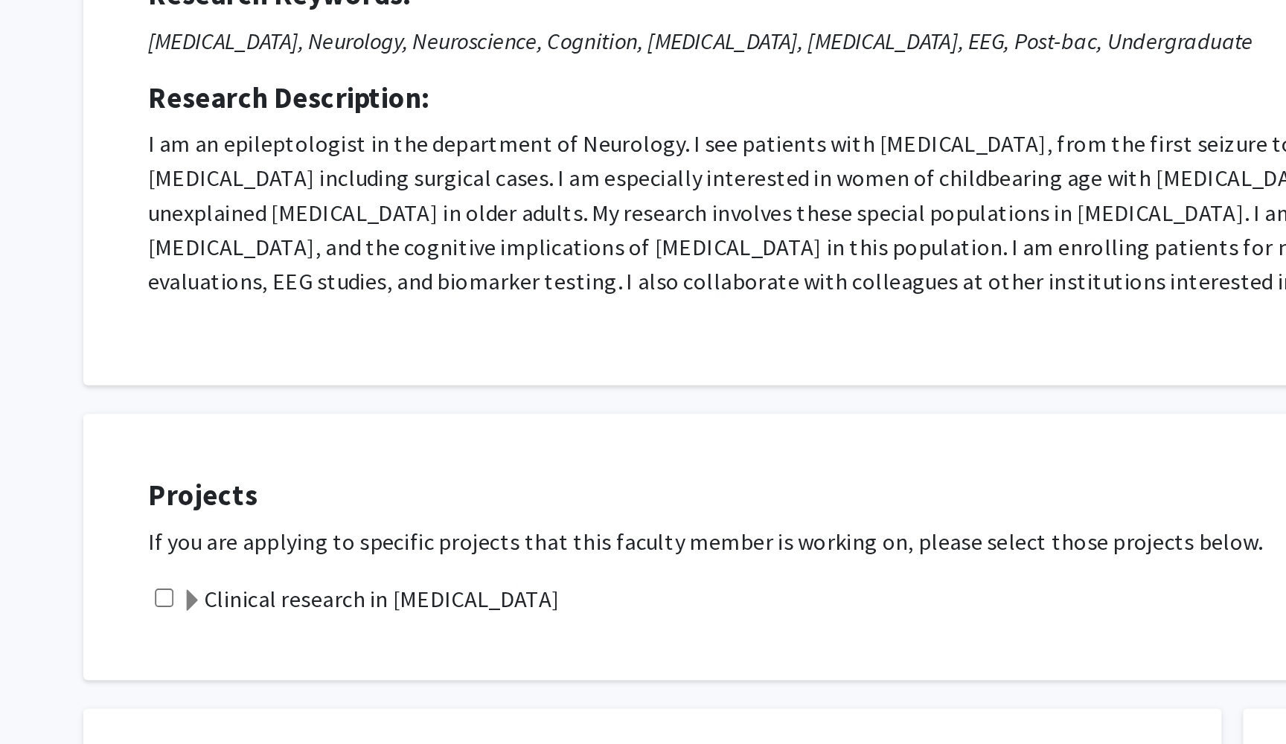
scroll to position [115, 0]
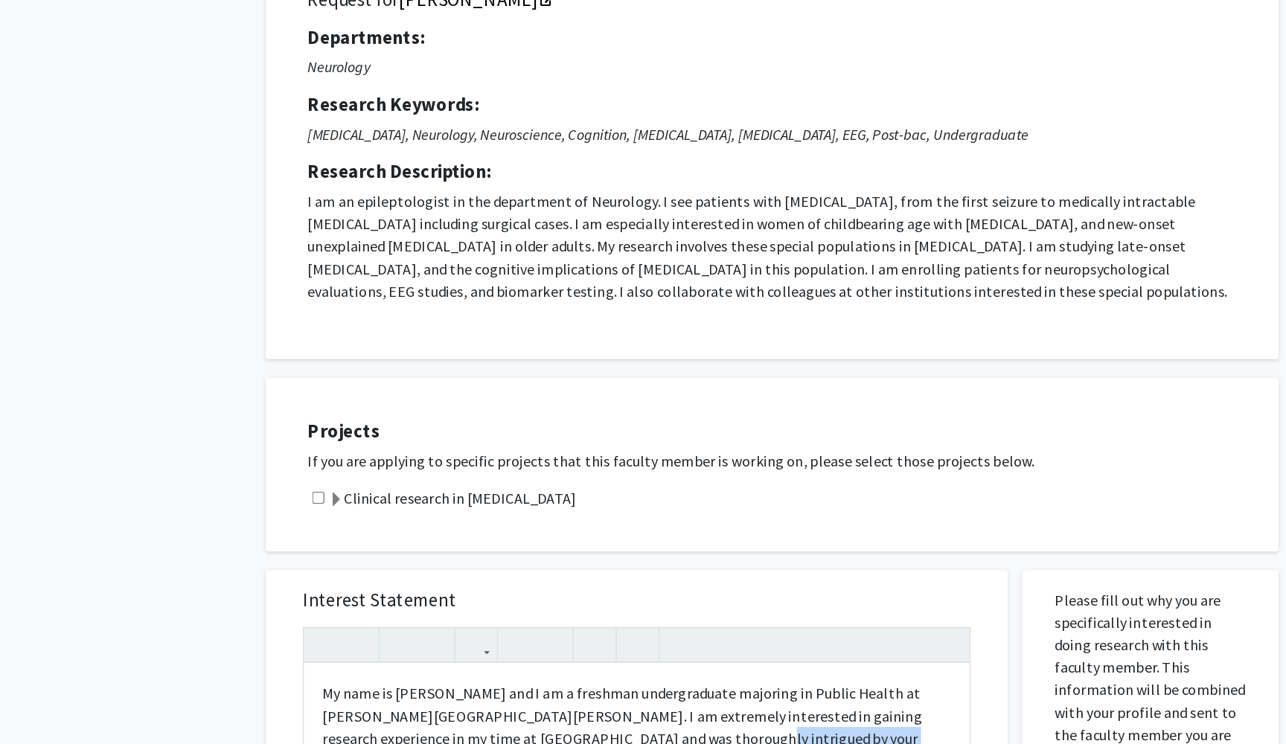
click at [282, 413] on input "checkbox" at bounding box center [287, 418] width 10 height 10
checkbox input "true"
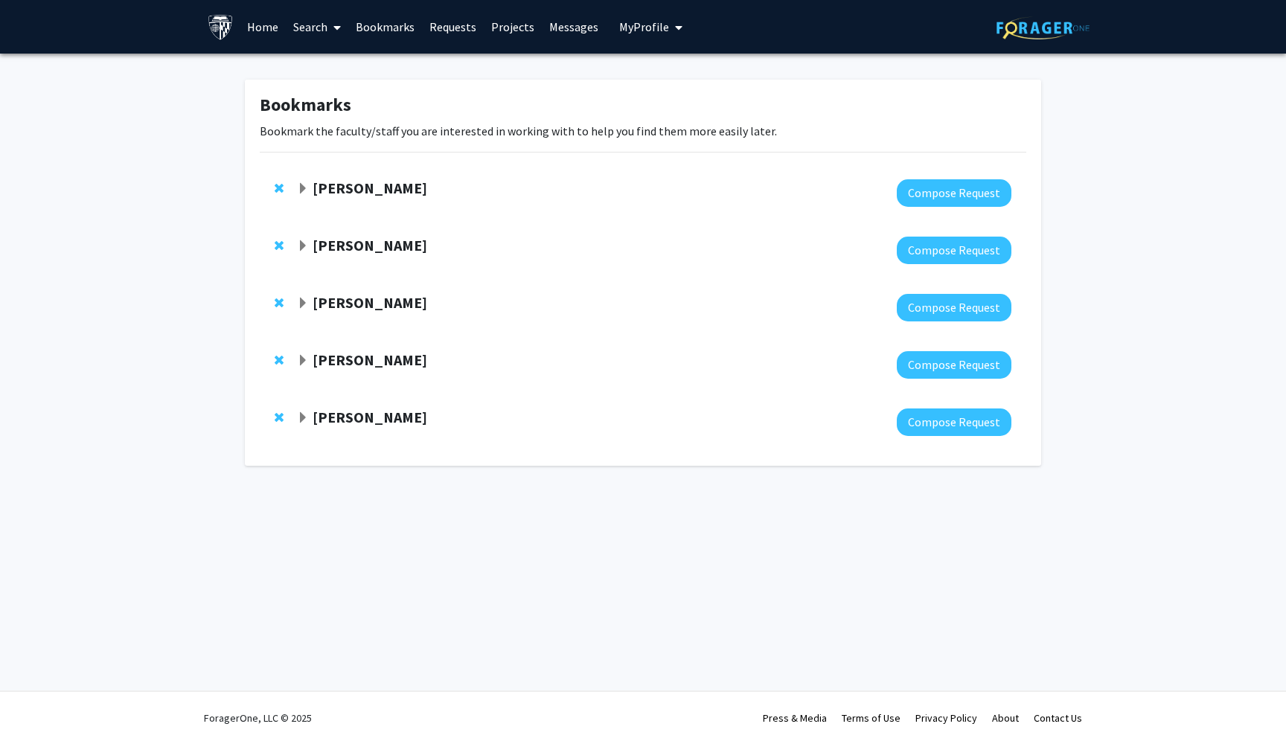
click at [371, 426] on strong "[PERSON_NAME]" at bounding box center [370, 417] width 115 height 19
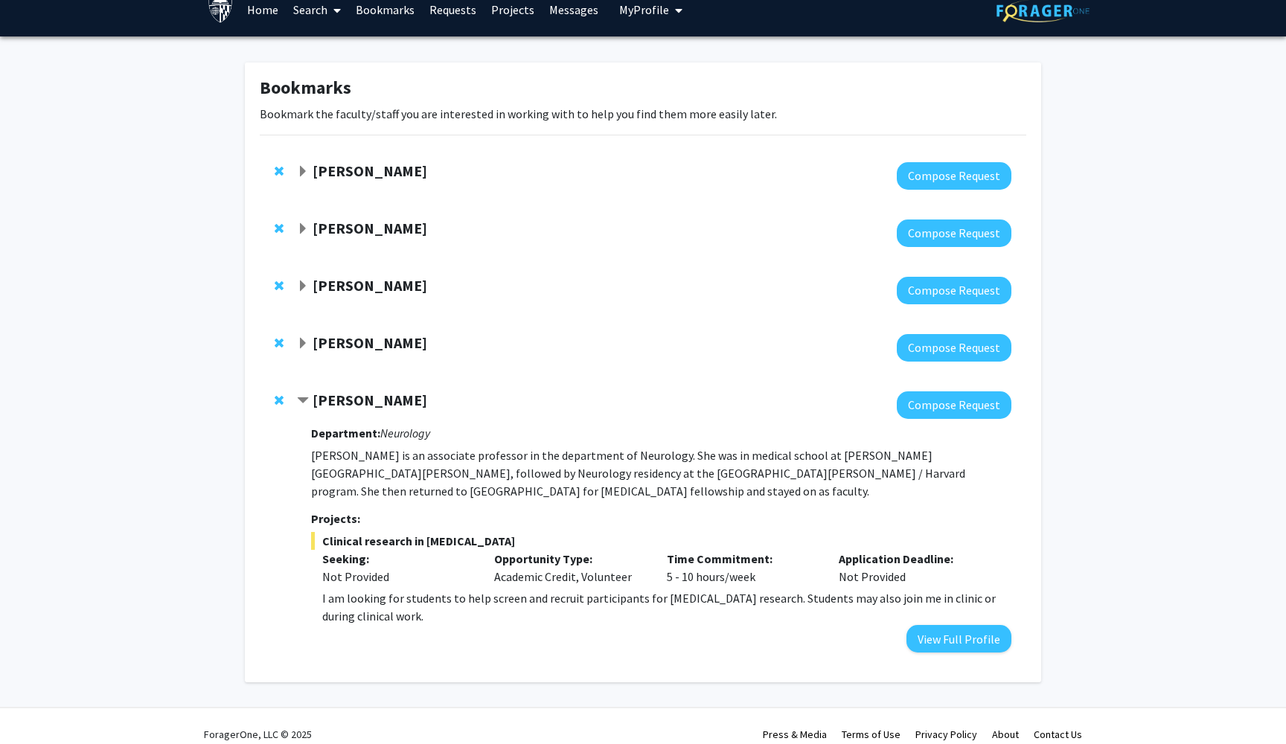
scroll to position [15, 0]
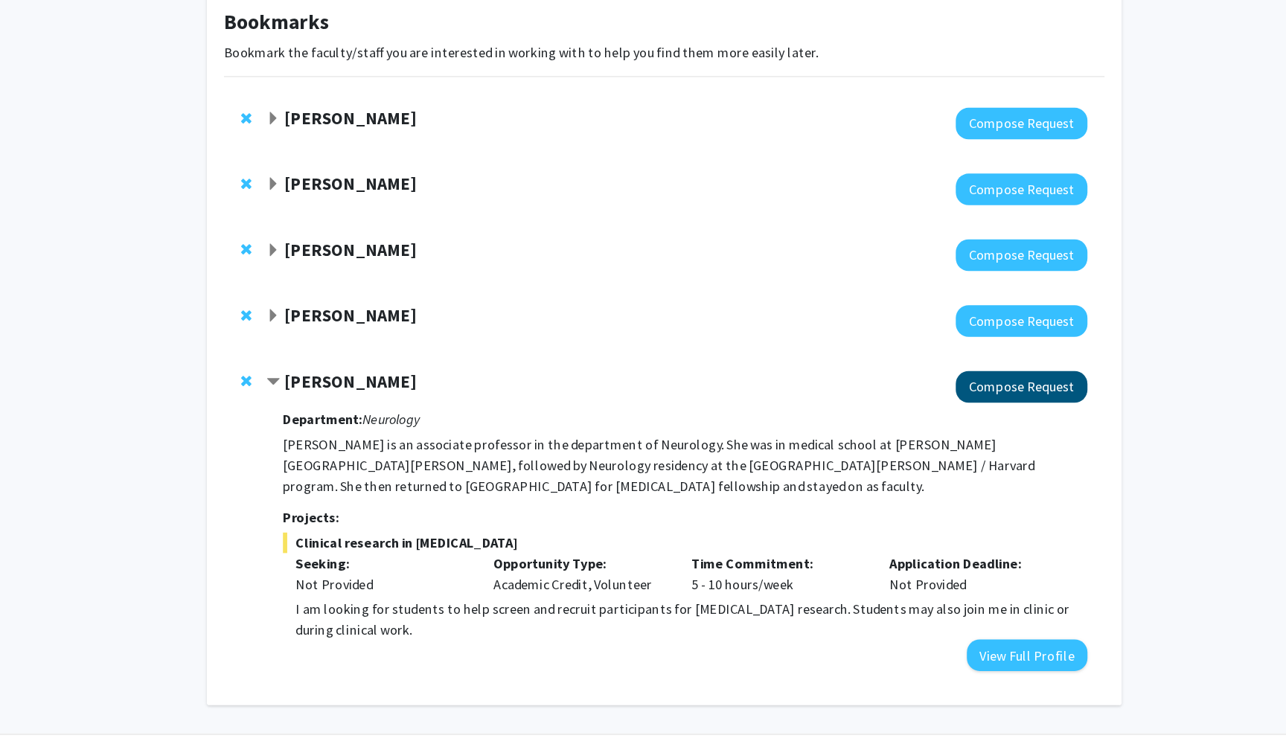
click at [897, 394] on button "Compose Request" at bounding box center [954, 408] width 115 height 28
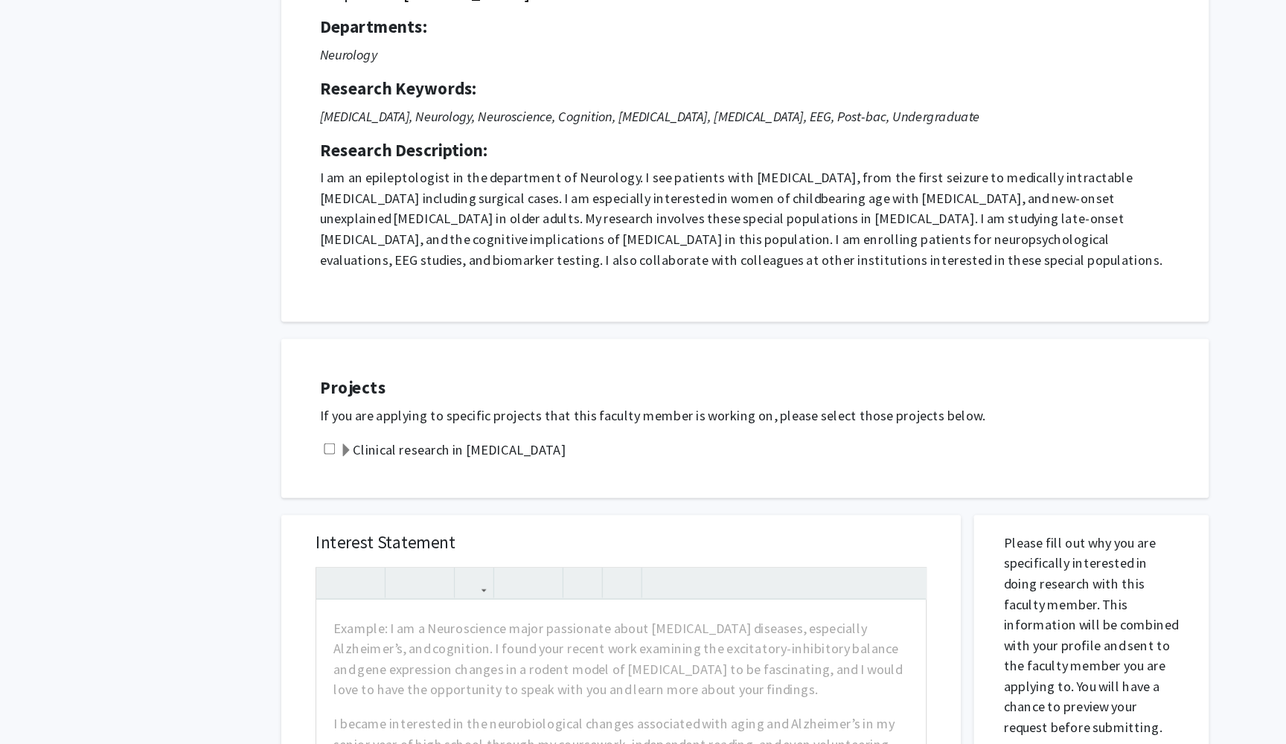
scroll to position [164, 0]
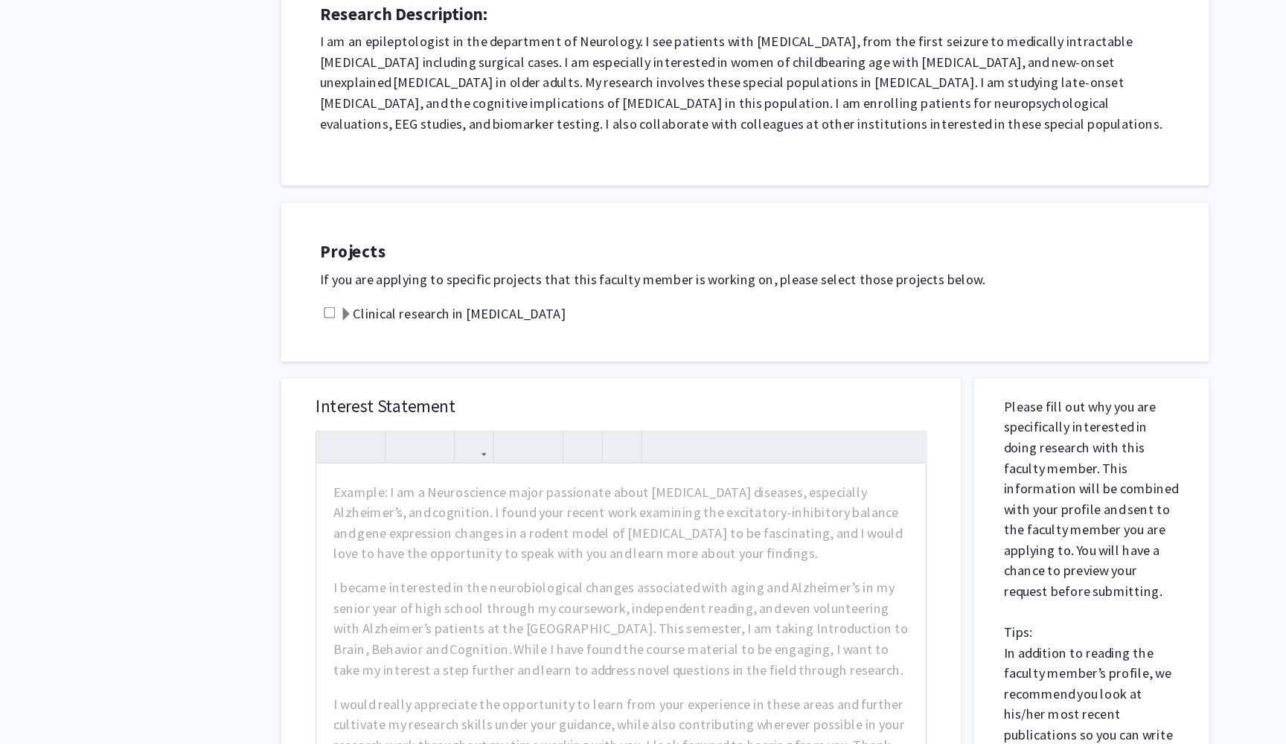
click at [285, 364] on input "checkbox" at bounding box center [287, 369] width 10 height 10
checkbox input "true"
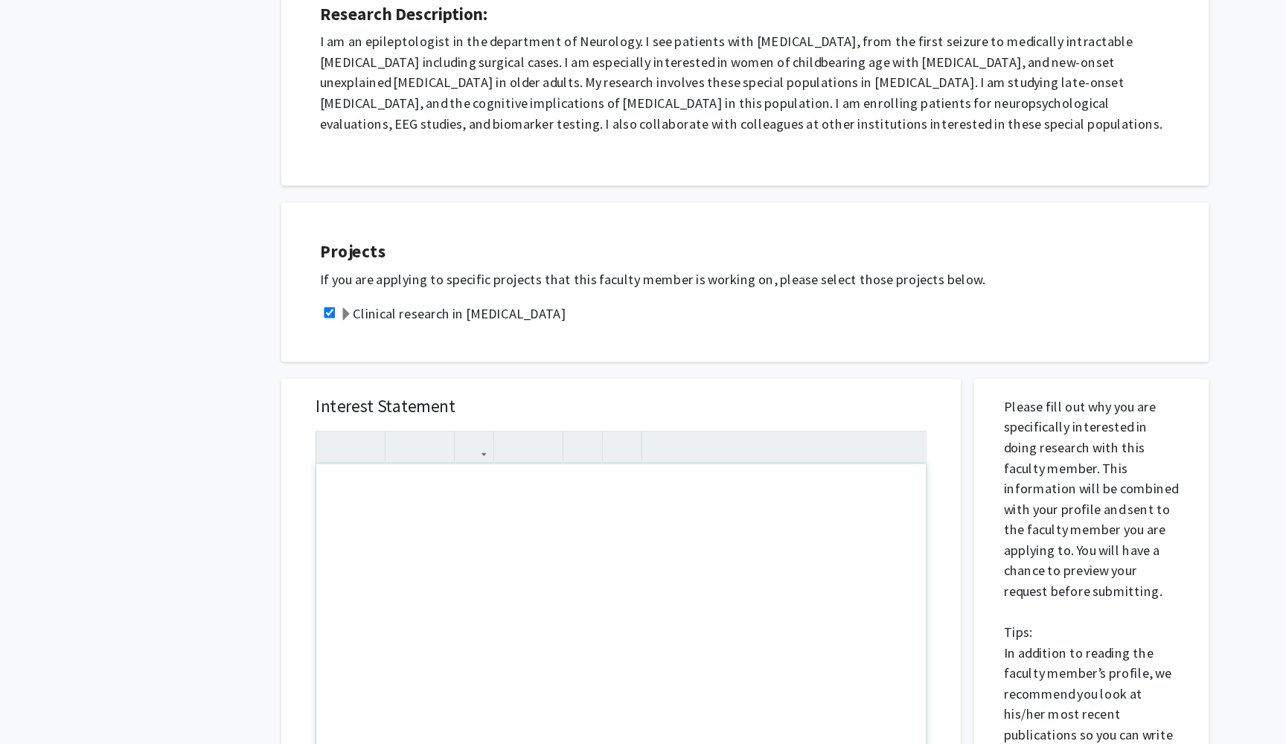
paste div "Note to users with screen readers: Please press Alt+0 or Option+0 to deactivate…"
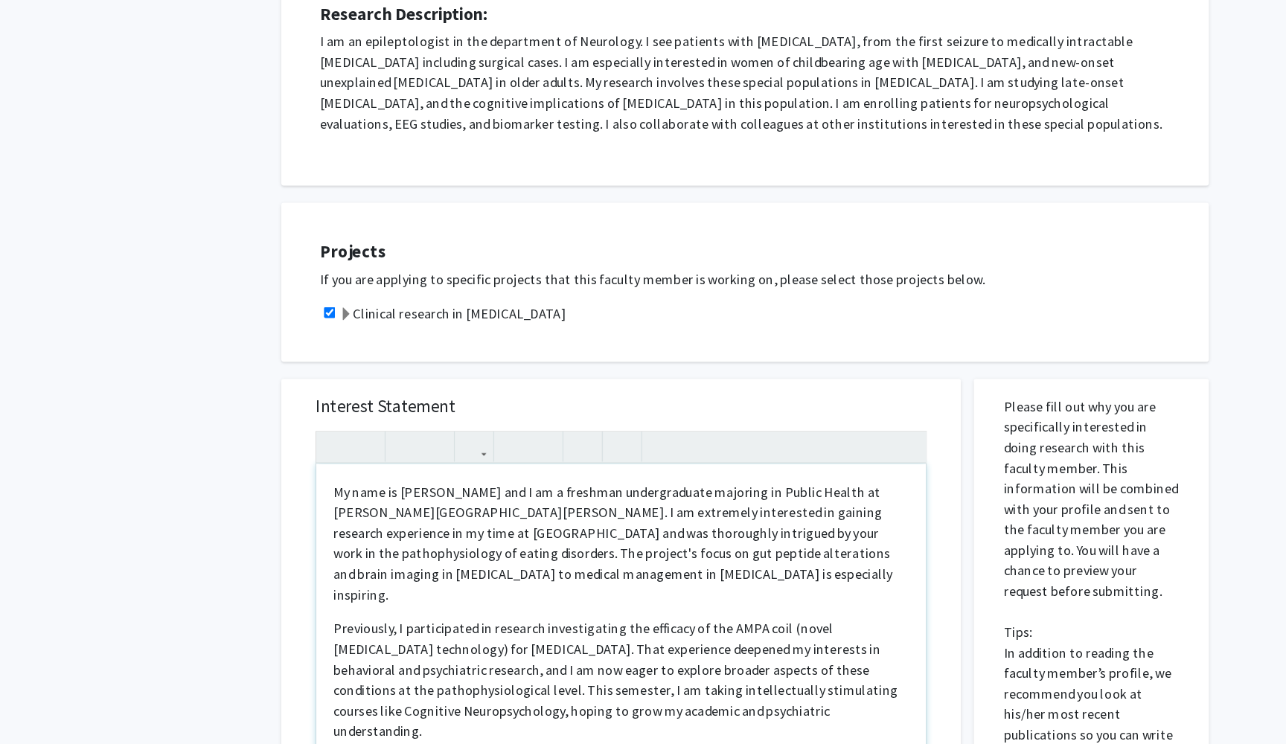
type textarea "<p>My name is [PERSON_NAME] and I am a freshman undergraduate majoring in Publi…"
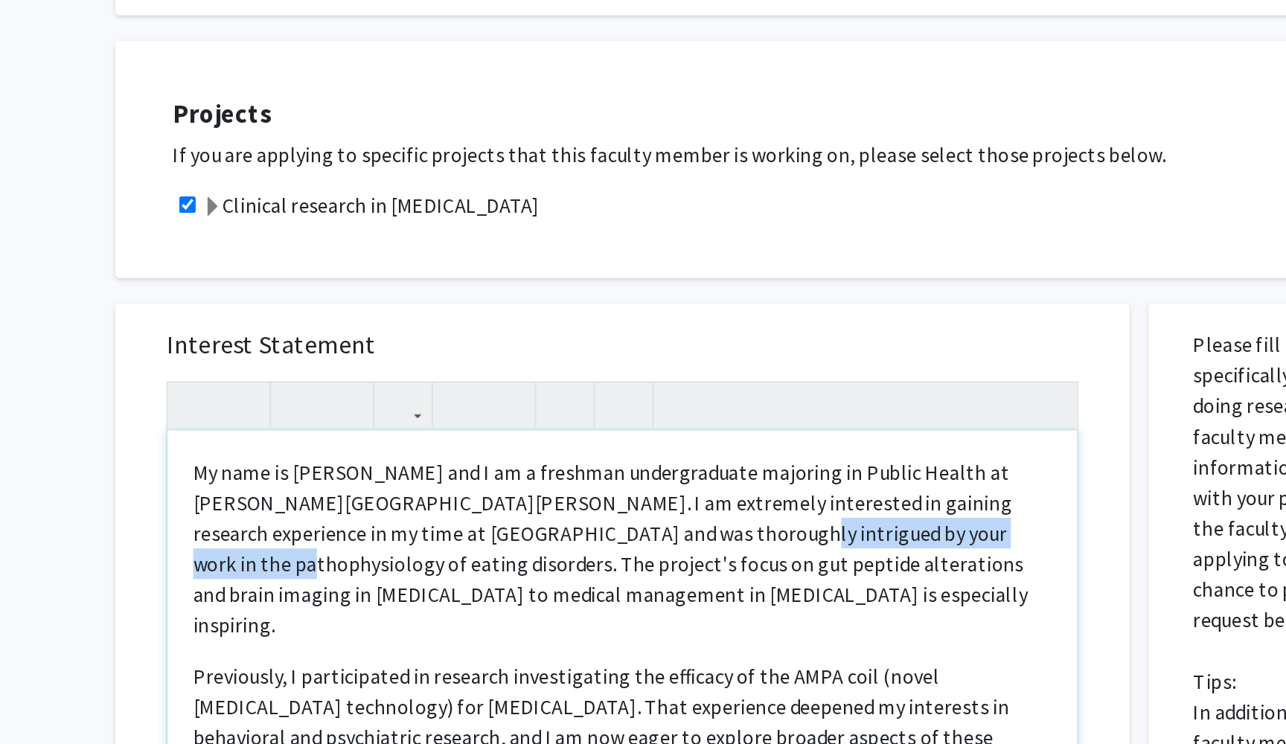
drag, startPoint x: 513, startPoint y: 316, endPoint x: 336, endPoint y: 319, distance: 177.2
click at [336, 516] on p "My name is [PERSON_NAME] and I am a freshman undergraduate majoring in Public H…" at bounding box center [540, 569] width 501 height 107
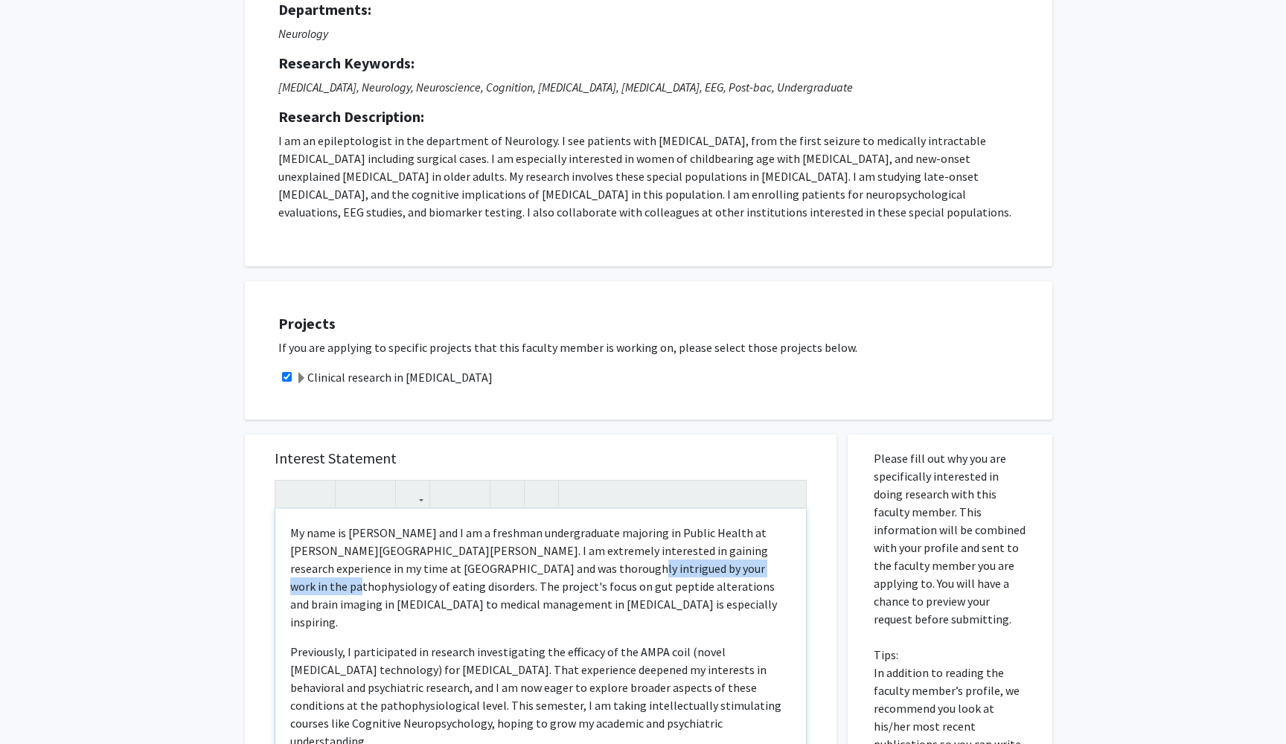
scroll to position [156, 0]
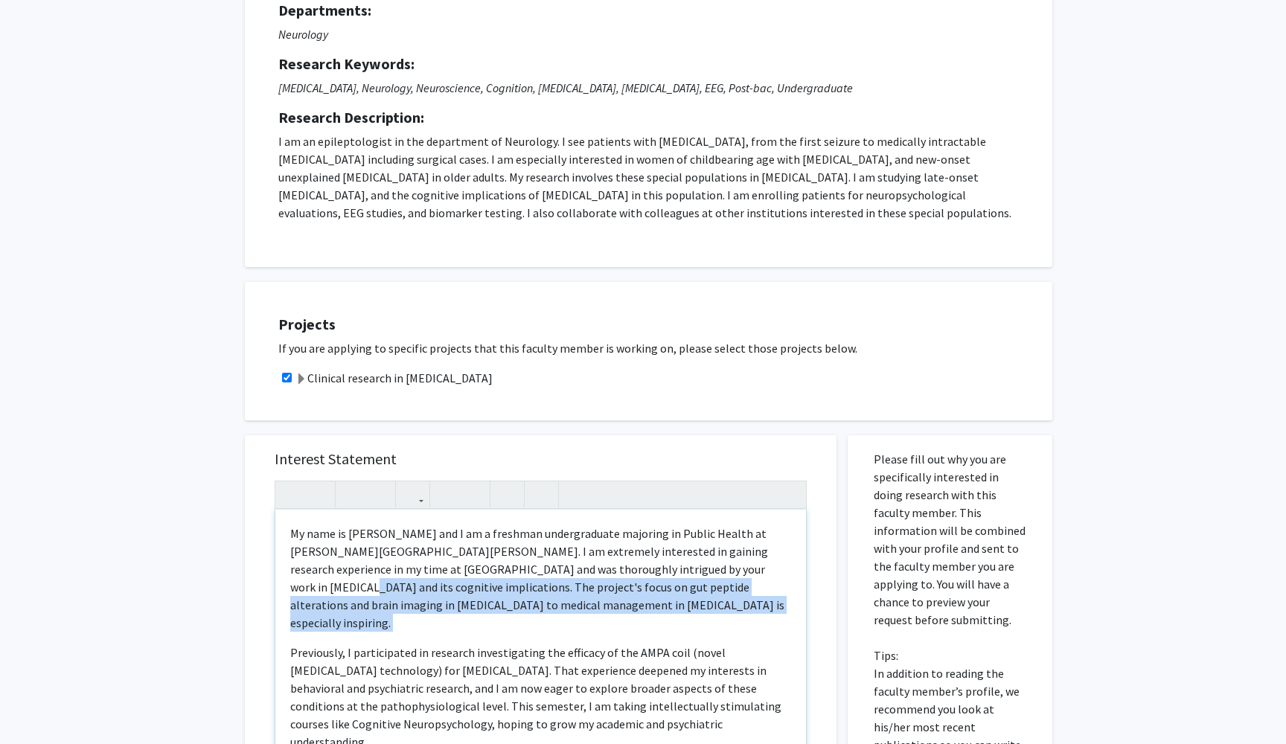
drag, startPoint x: 693, startPoint y: 574, endPoint x: 692, endPoint y: 621, distance: 46.9
click at [692, 621] on div "My name is [PERSON_NAME] and I am a freshman undergraduate majoring in Public H…" at bounding box center [540, 680] width 531 height 341
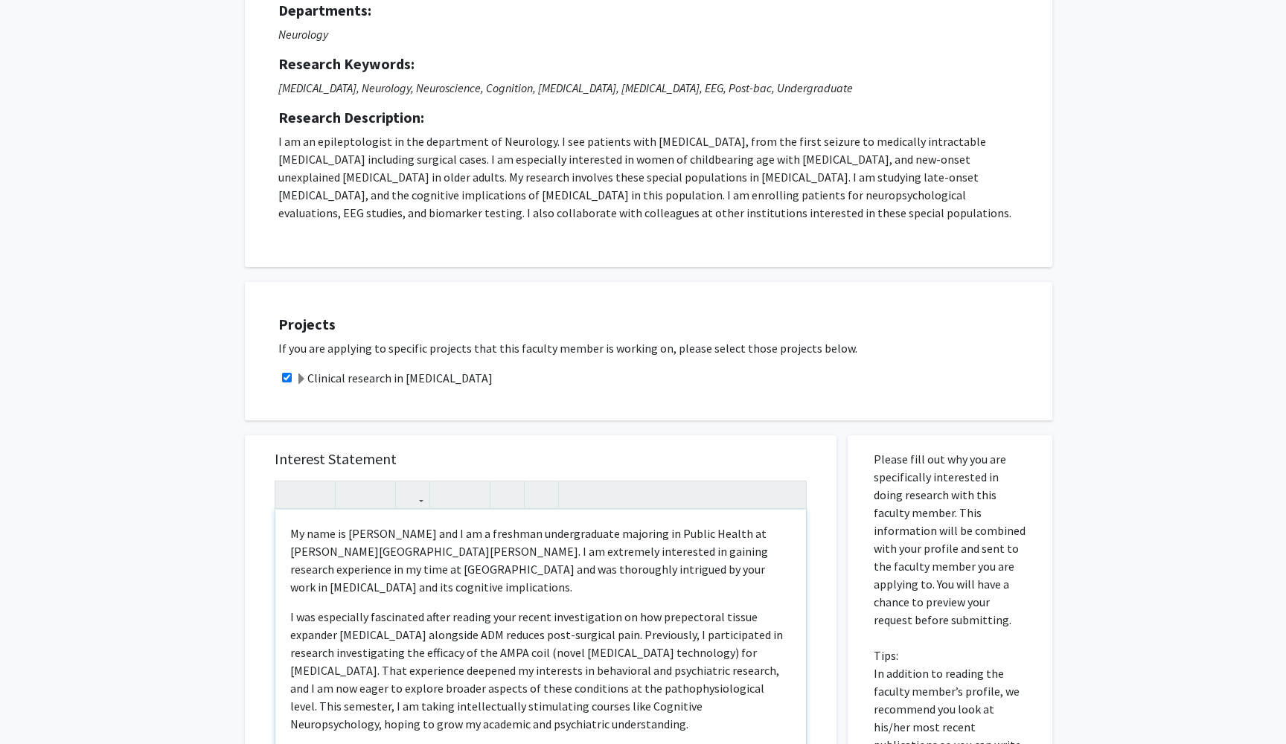
click at [290, 608] on p "I was especially fascinated after reading your recent investigation on how prep…" at bounding box center [540, 670] width 501 height 125
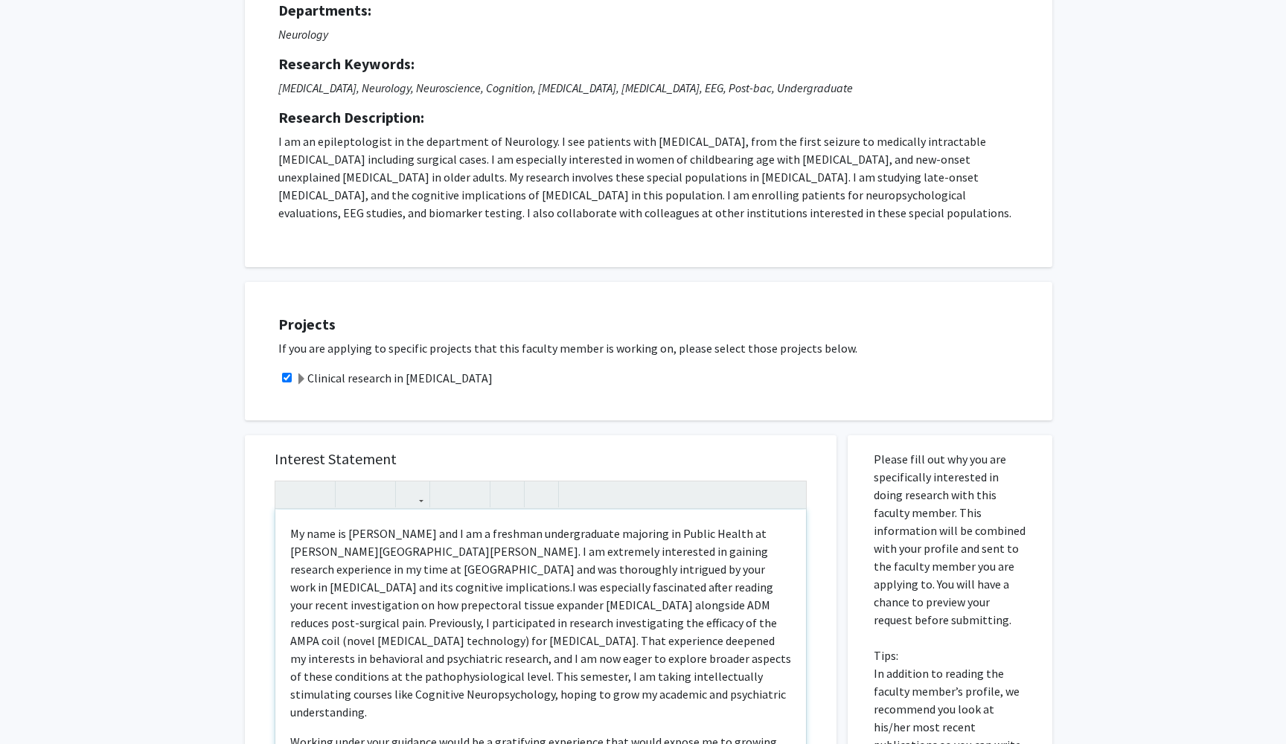
click at [551, 609] on span "I was especially fascinated after reading your recent investigation on how prep…" at bounding box center [540, 650] width 501 height 140
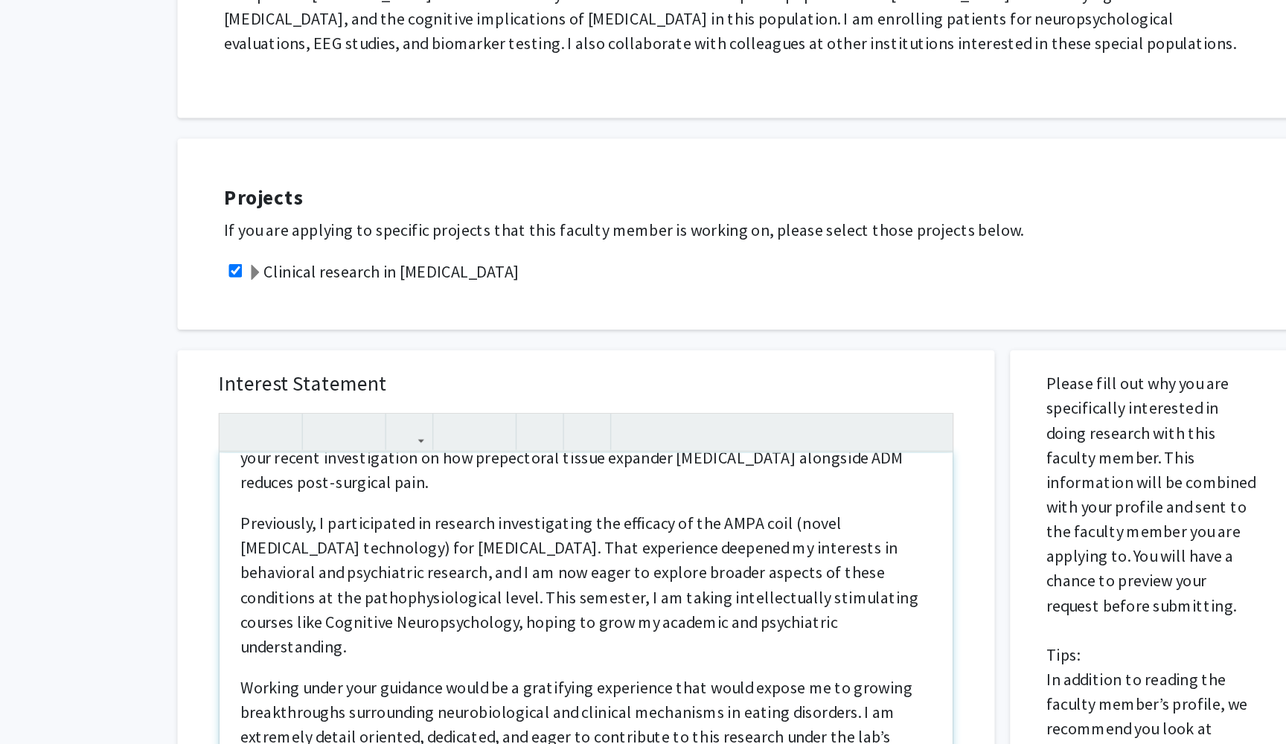
scroll to position [35, 0]
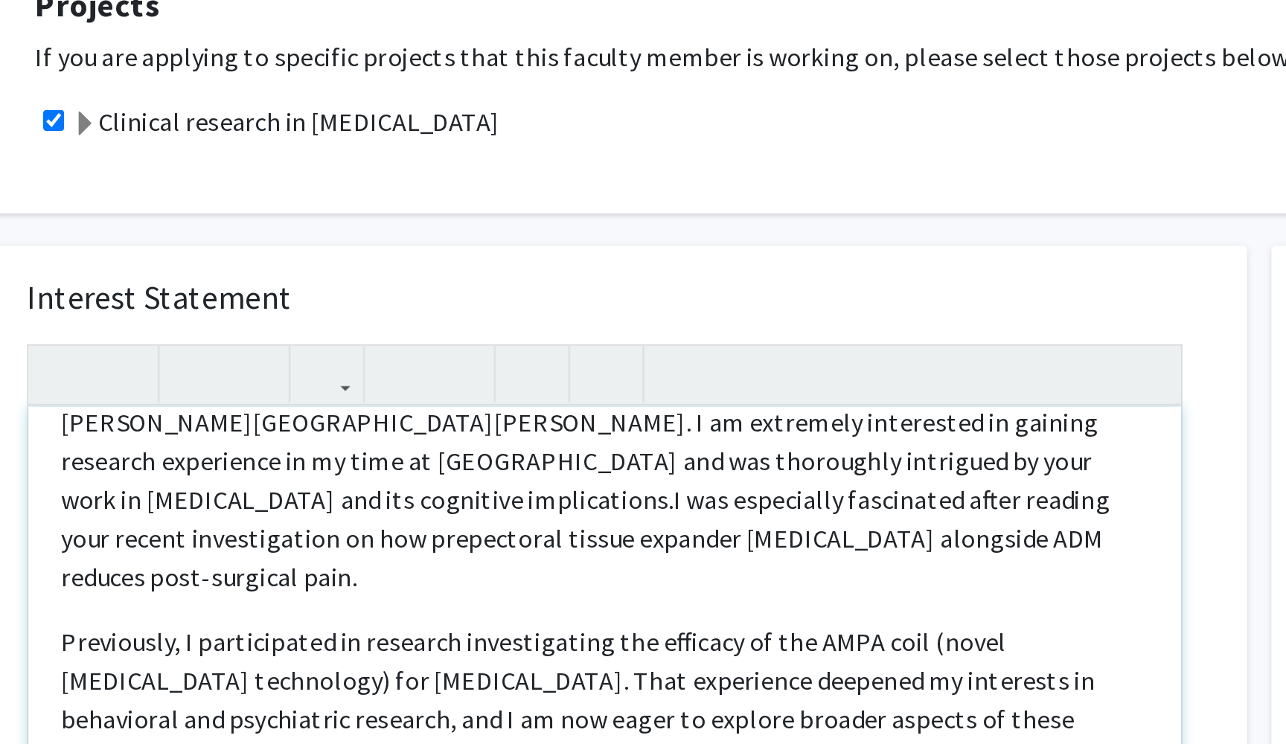
drag, startPoint x: 289, startPoint y: 234, endPoint x: 289, endPoint y: 255, distance: 20.8
click at [290, 569] on span "I was especially fascinated after reading your recent investigation on how prep…" at bounding box center [531, 594] width 483 height 51
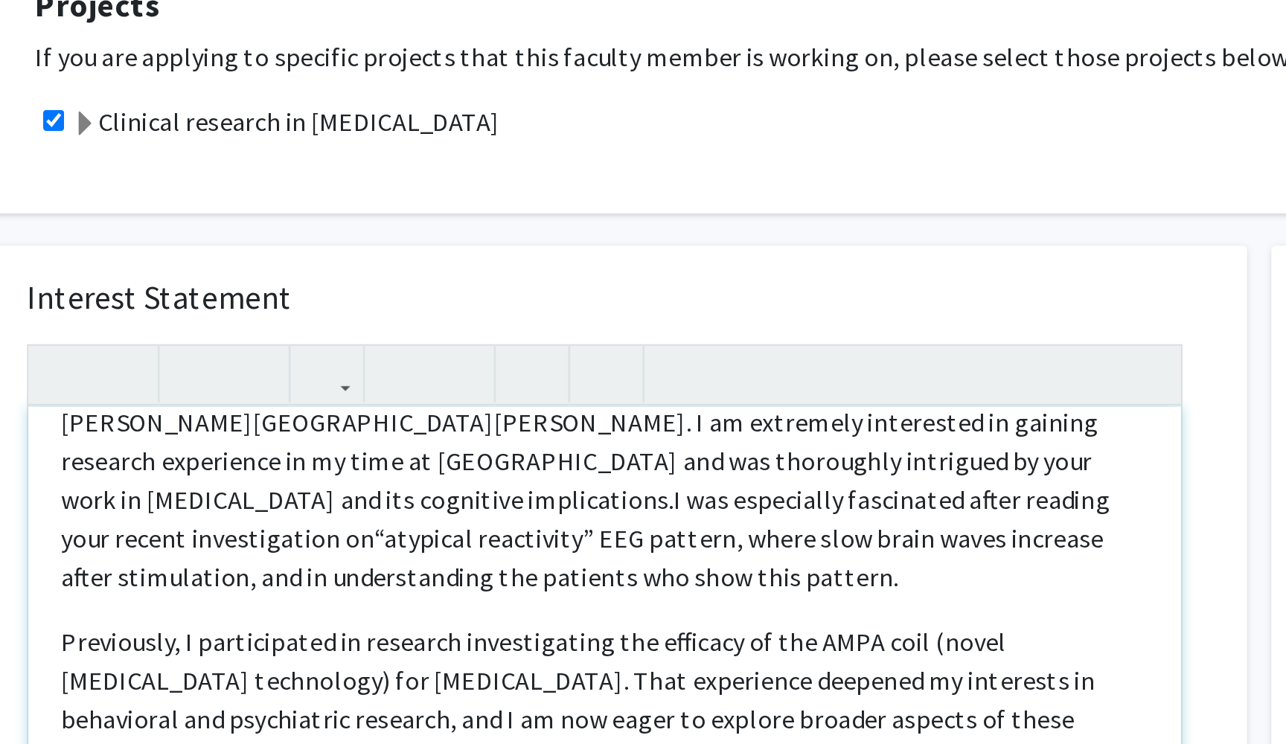
click at [290, 569] on span "I was especially fascinated after reading your recent investigation on“atypical…" at bounding box center [531, 594] width 483 height 51
click at [387, 569] on span "I was especially fascinated after reading your recent investigation on “atypica…" at bounding box center [531, 594] width 483 height 51
click at [457, 569] on span "I was especially fascinated after reading your recent investigation on “atypica…" at bounding box center [537, 594] width 494 height 51
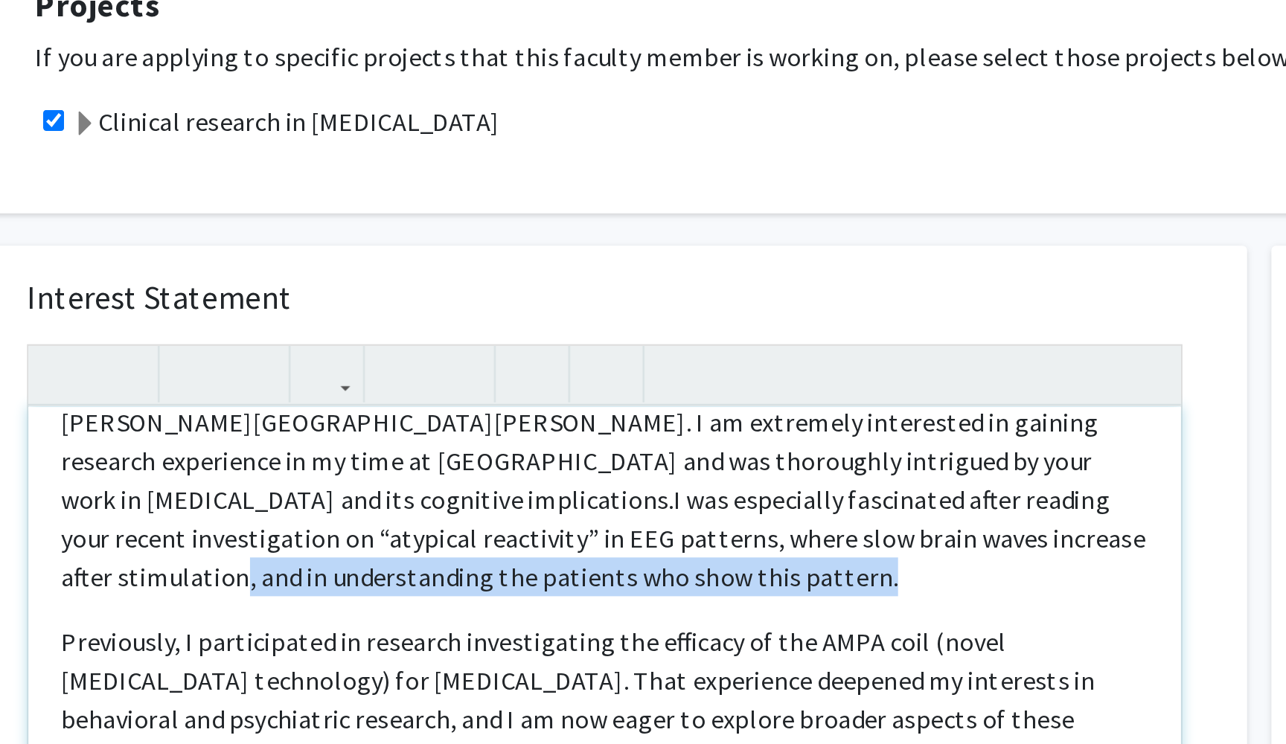
drag, startPoint x: 217, startPoint y: 255, endPoint x: 512, endPoint y: 257, distance: 295.4
click at [512, 513] on p "My name is [PERSON_NAME] and I am a freshman undergraduate majoring in Public H…" at bounding box center [540, 566] width 501 height 107
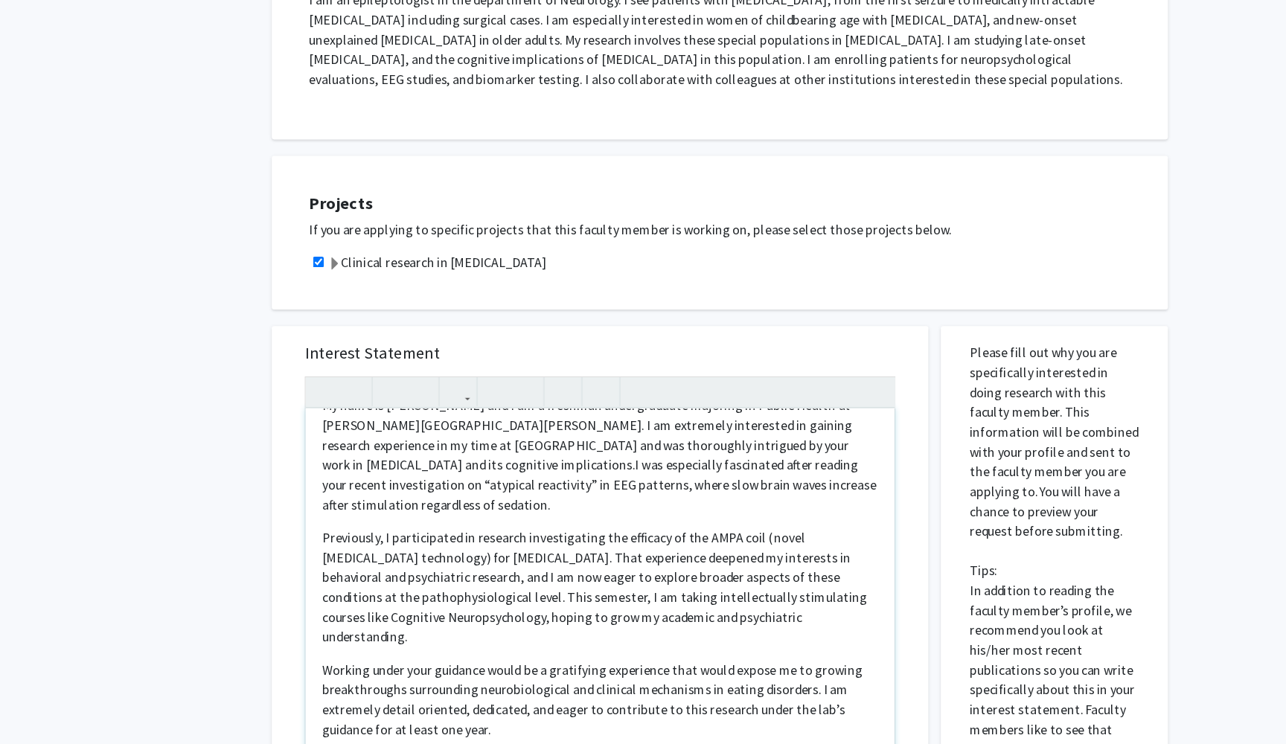
scroll to position [204, 0]
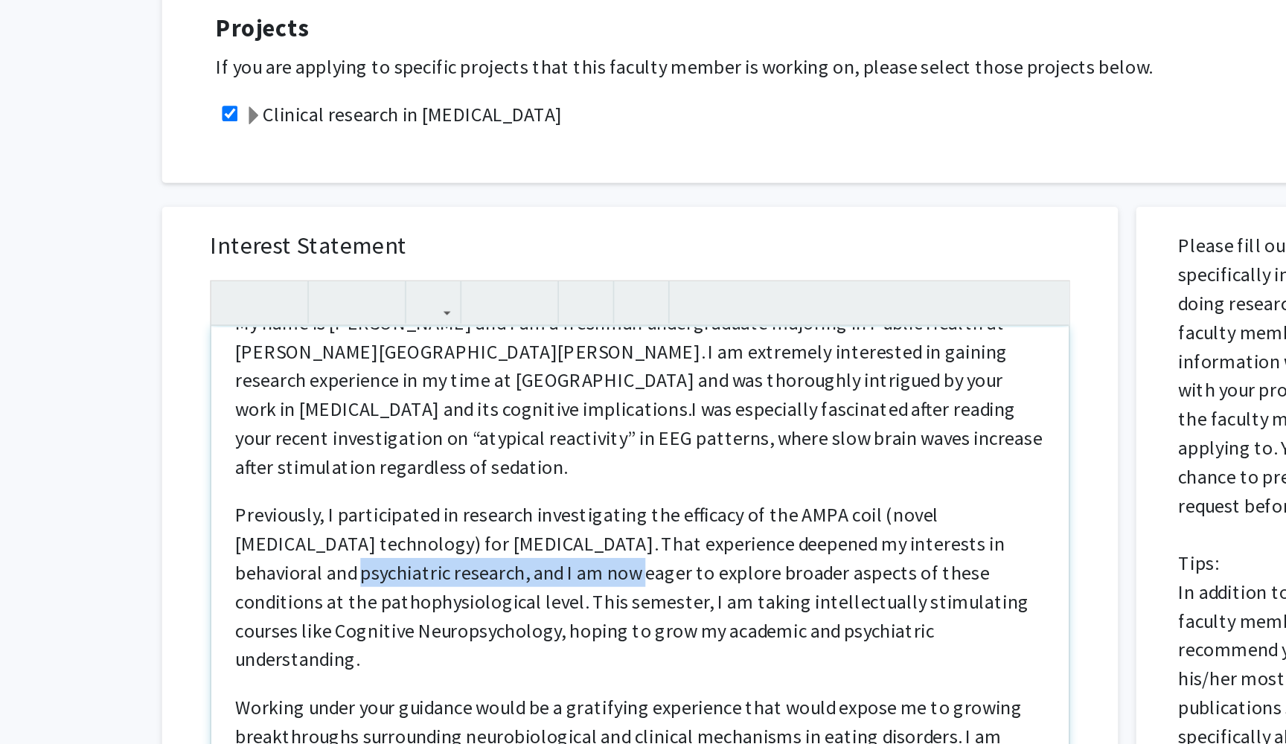
drag, startPoint x: 319, startPoint y: 340, endPoint x: 127, endPoint y: 333, distance: 192.1
click at [260, 387] on div "Interest Statement My name is [PERSON_NAME] and I am a freshman undergraduate m…" at bounding box center [541, 609] width 562 height 444
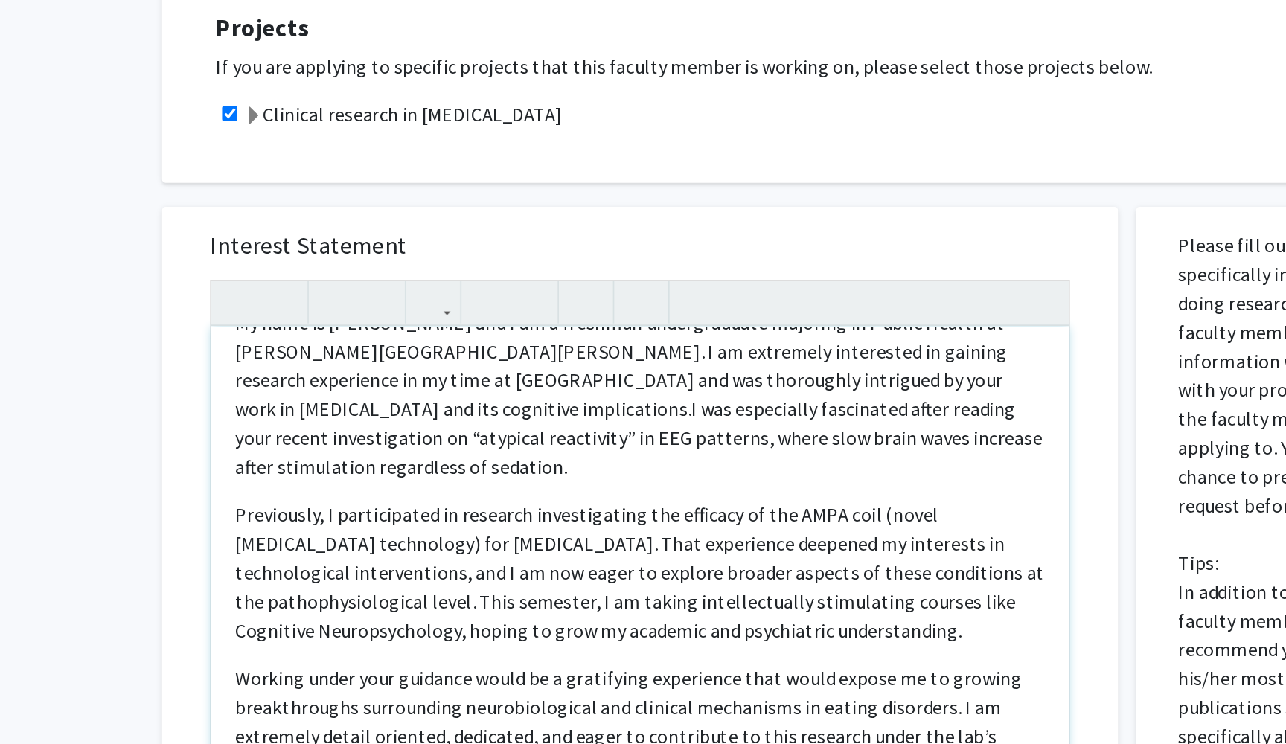
click at [290, 570] on span "Previously, I participated in research investigating the efficacy of the AMPA c…" at bounding box center [540, 613] width 501 height 86
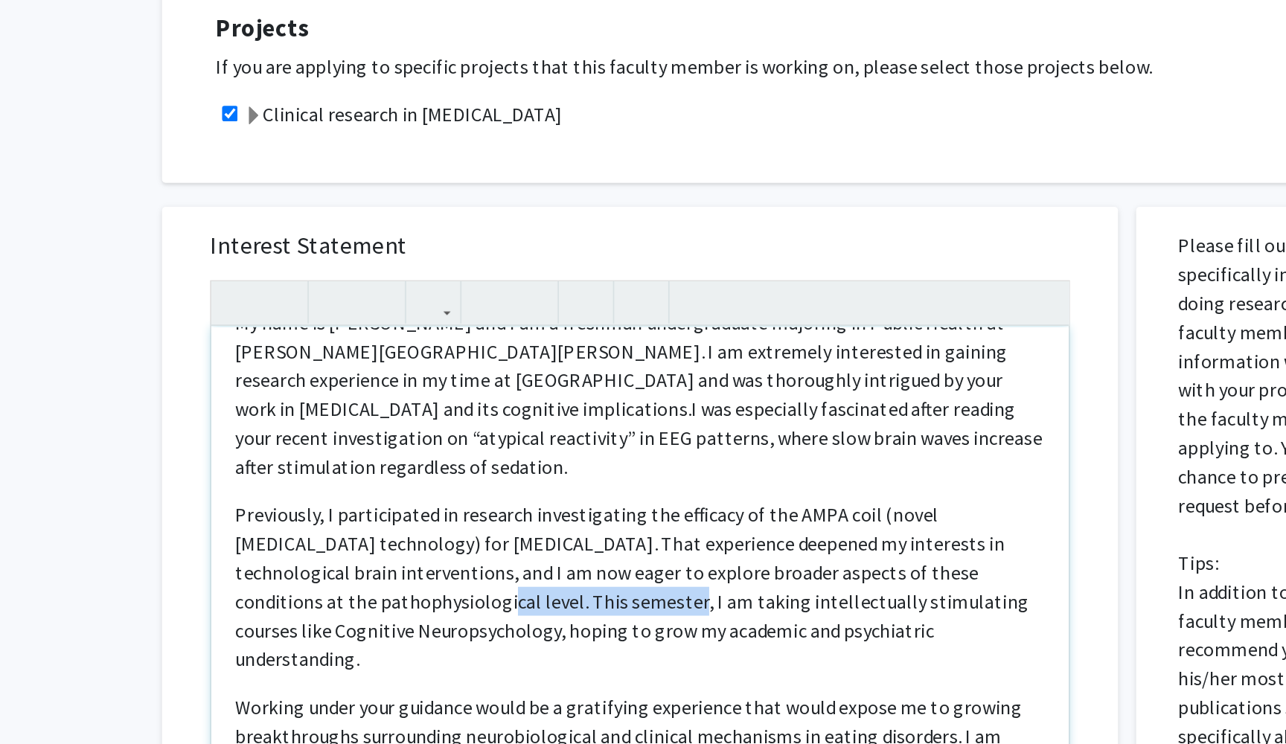
drag, startPoint x: 298, startPoint y: 356, endPoint x: 177, endPoint y: 355, distance: 120.6
click at [290, 570] on span "Previously, I participated in research investigating the efficacy of the AMPA c…" at bounding box center [535, 622] width 491 height 104
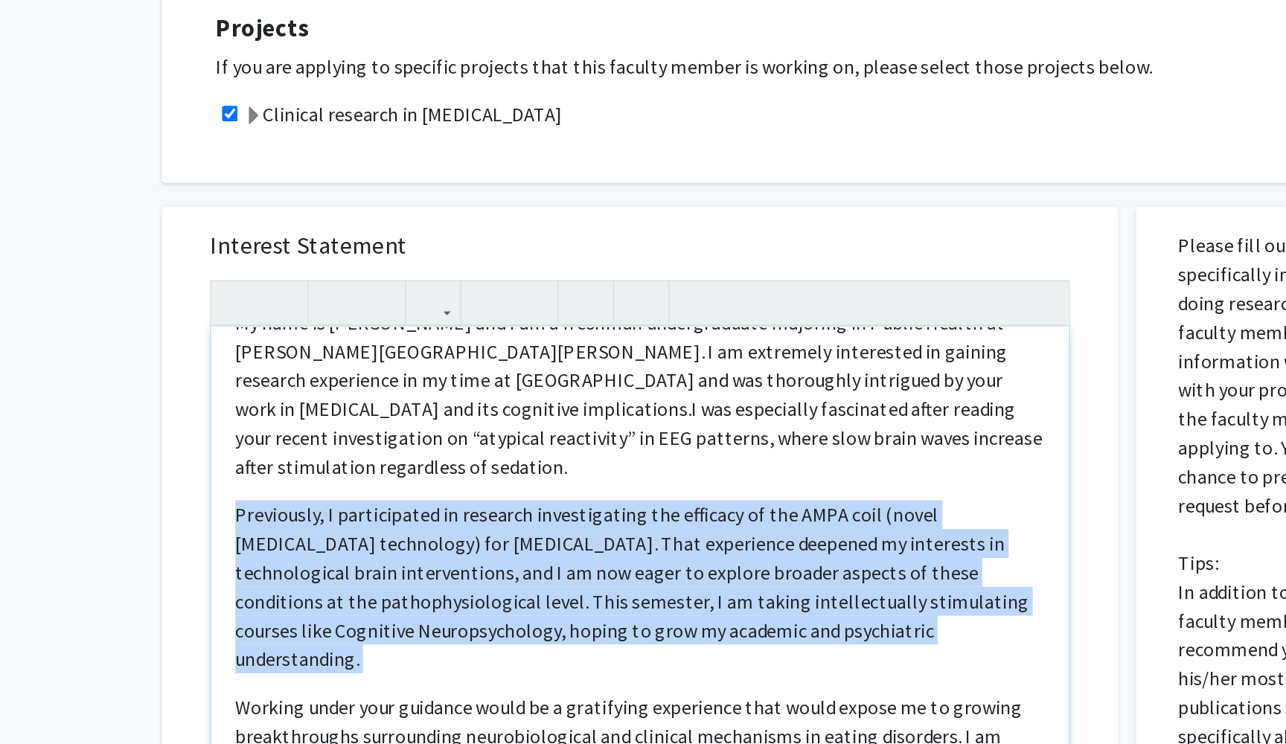
click at [290, 570] on span "Previously, I participated in research investigating the efficacy of the AMPA c…" at bounding box center [535, 622] width 491 height 104
copy span "Previously, I participated in research investigating the efficacy of the AMPA c…"
click at [388, 570] on span "Previously, I participated in research investigating the efficacy of the AMPA c…" at bounding box center [535, 622] width 491 height 104
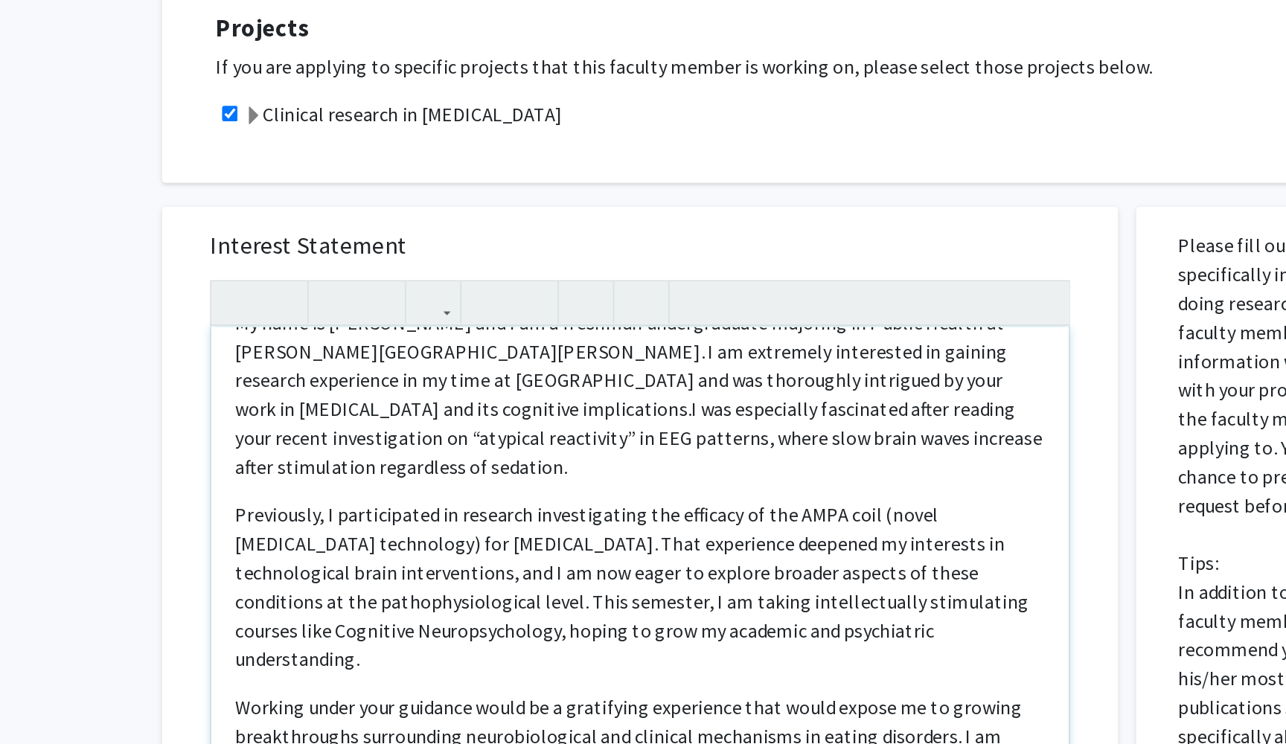
click at [365, 570] on span "Previously, I participated in research investigating the efficacy of the AMPA c…" at bounding box center [535, 622] width 491 height 104
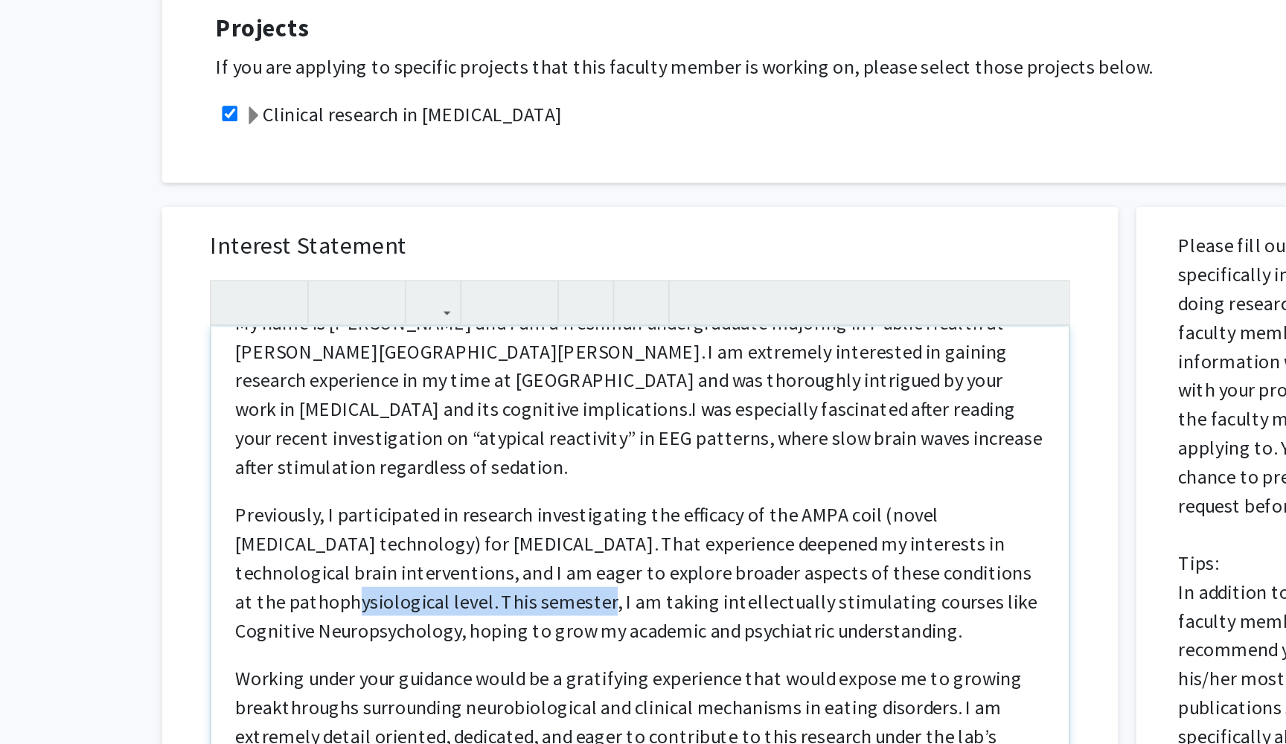
drag, startPoint x: 619, startPoint y: 339, endPoint x: 284, endPoint y: 360, distance: 336.3
click at [290, 570] on span "Previously, I participated in research investigating the efficacy of the AMPA c…" at bounding box center [538, 613] width 496 height 86
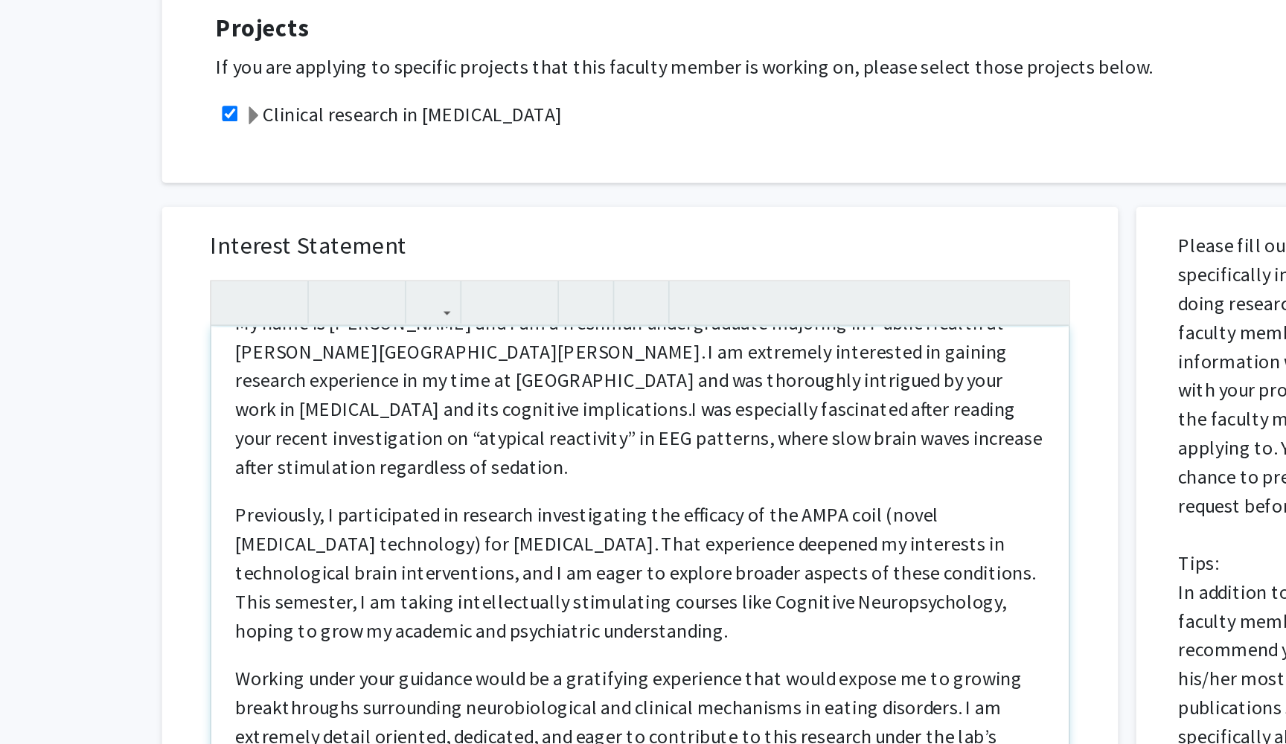
click at [588, 570] on span "Previously, I participated in research investigating the efficacy of the AMPA c…" at bounding box center [537, 613] width 495 height 86
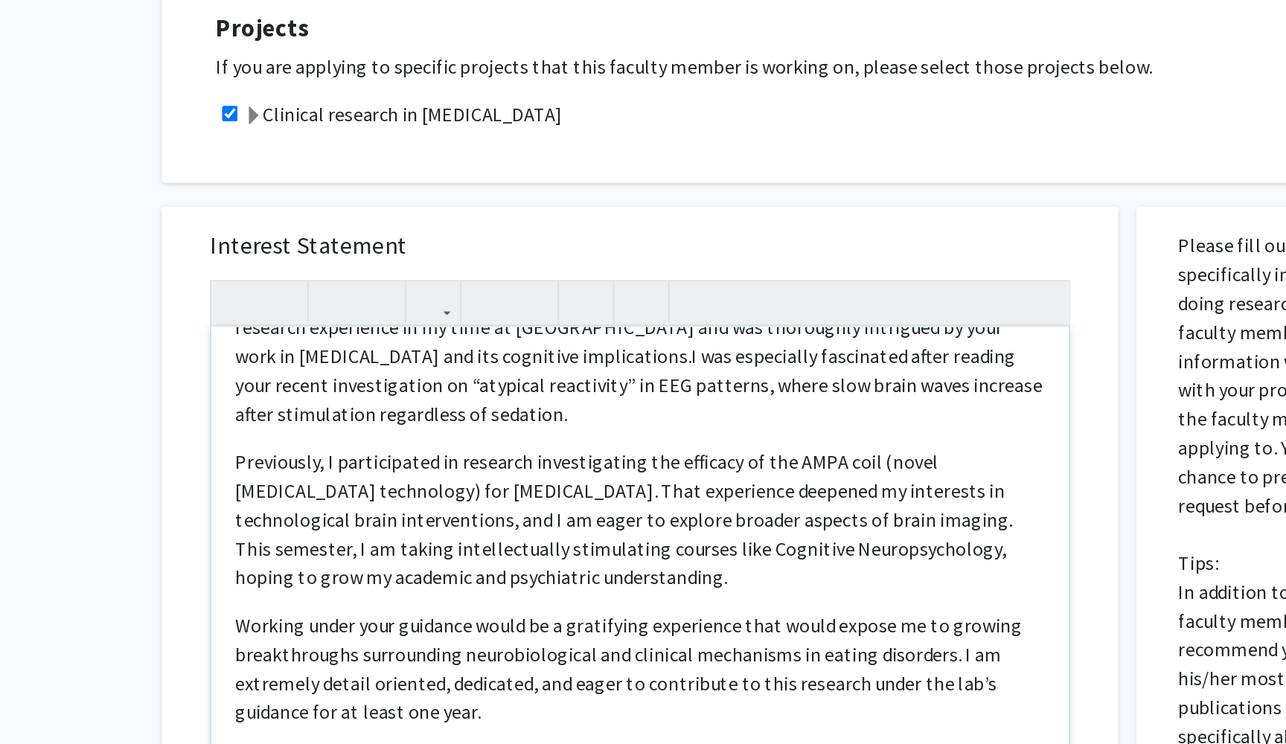
scroll to position [75, 0]
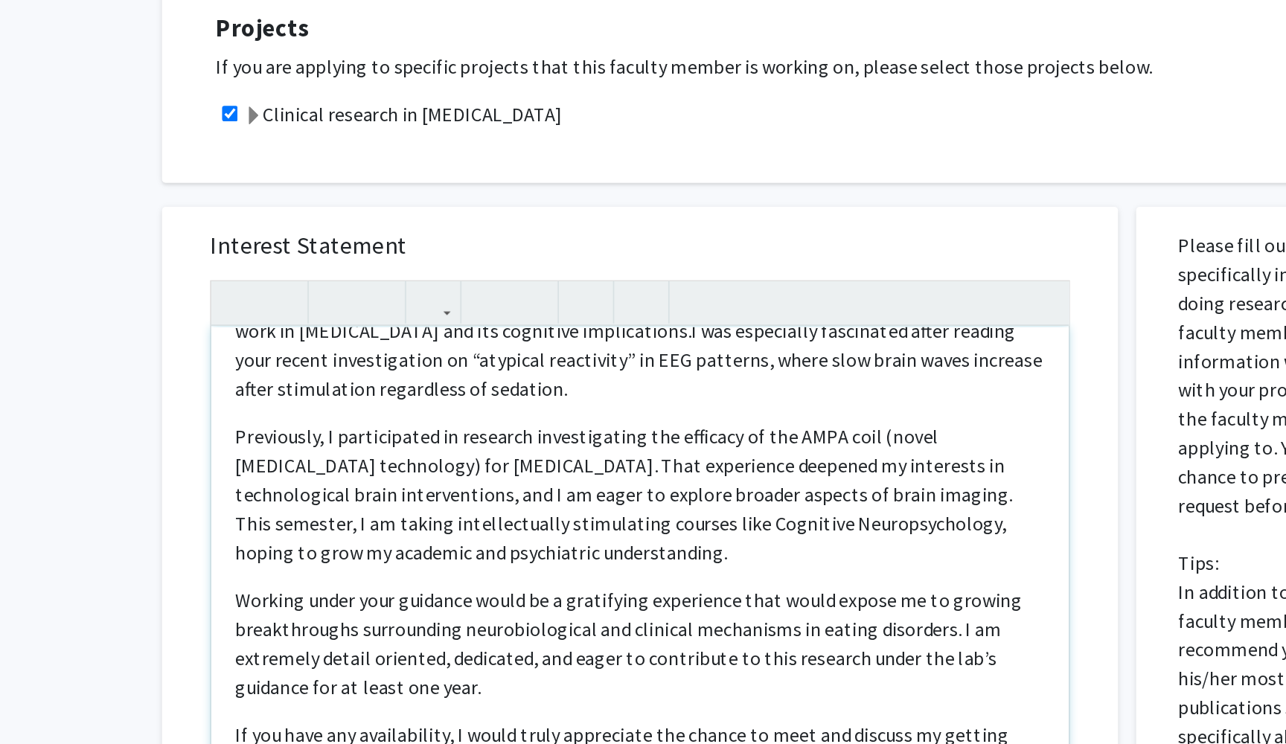
drag, startPoint x: 400, startPoint y: 330, endPoint x: 136, endPoint y: 324, distance: 263.5
click at [275, 461] on div "My name is [PERSON_NAME] and I am a freshman undergraduate majoring in Public H…" at bounding box center [540, 631] width 531 height 341
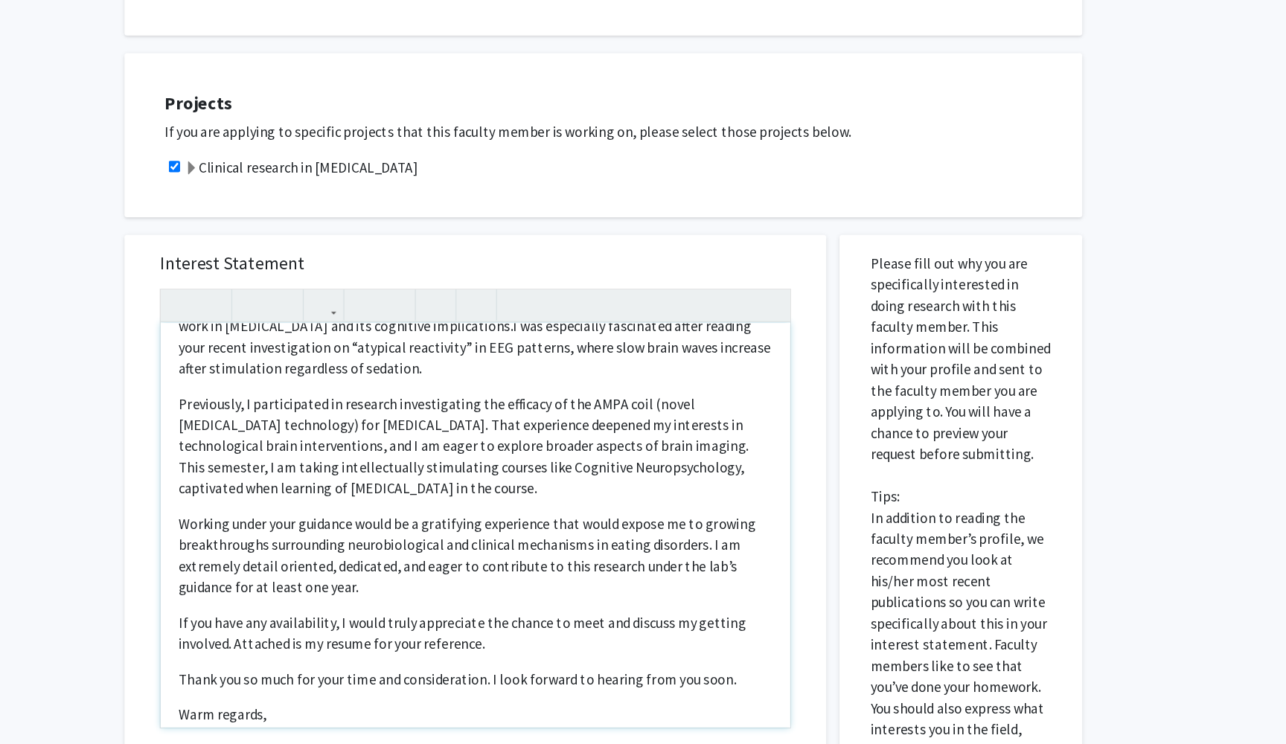
scroll to position [223, 0]
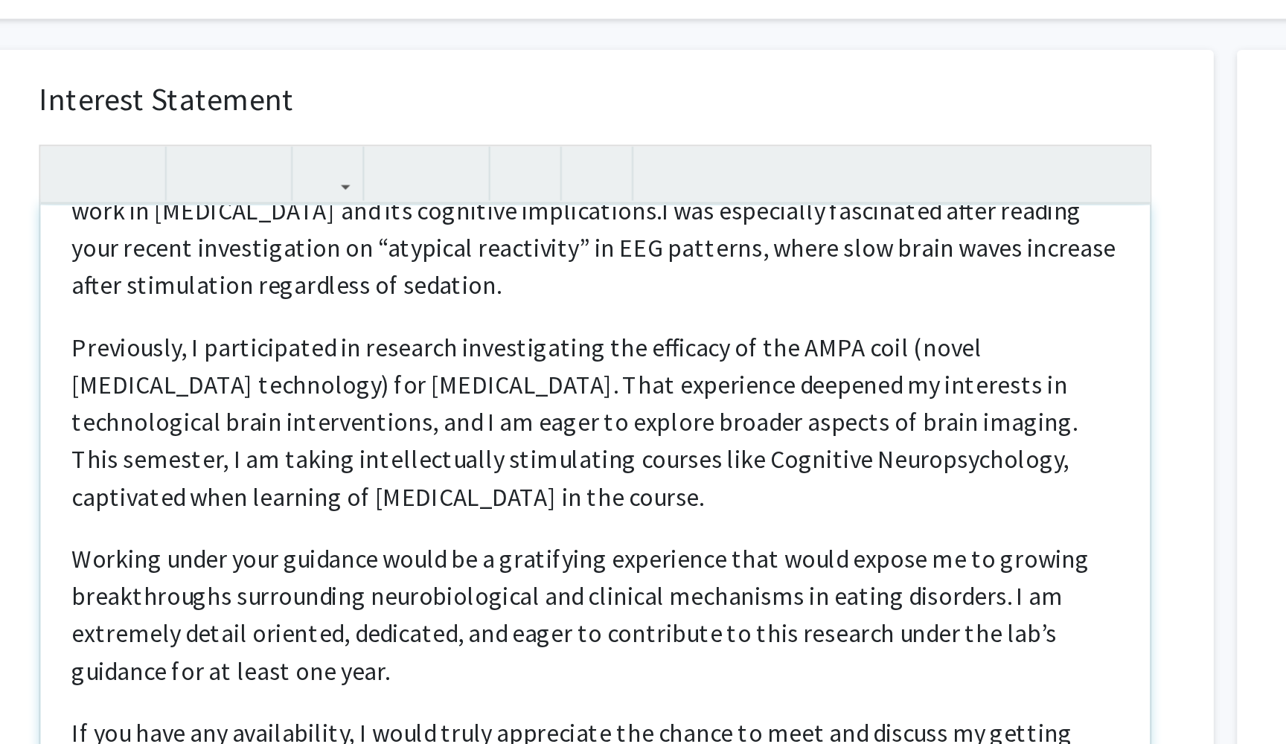
drag, startPoint x: 232, startPoint y: 226, endPoint x: 10, endPoint y: 222, distance: 222.6
click at [260, 368] on div "Interest Statement My name is [PERSON_NAME] and I am a freshman undergraduate m…" at bounding box center [541, 590] width 562 height 444
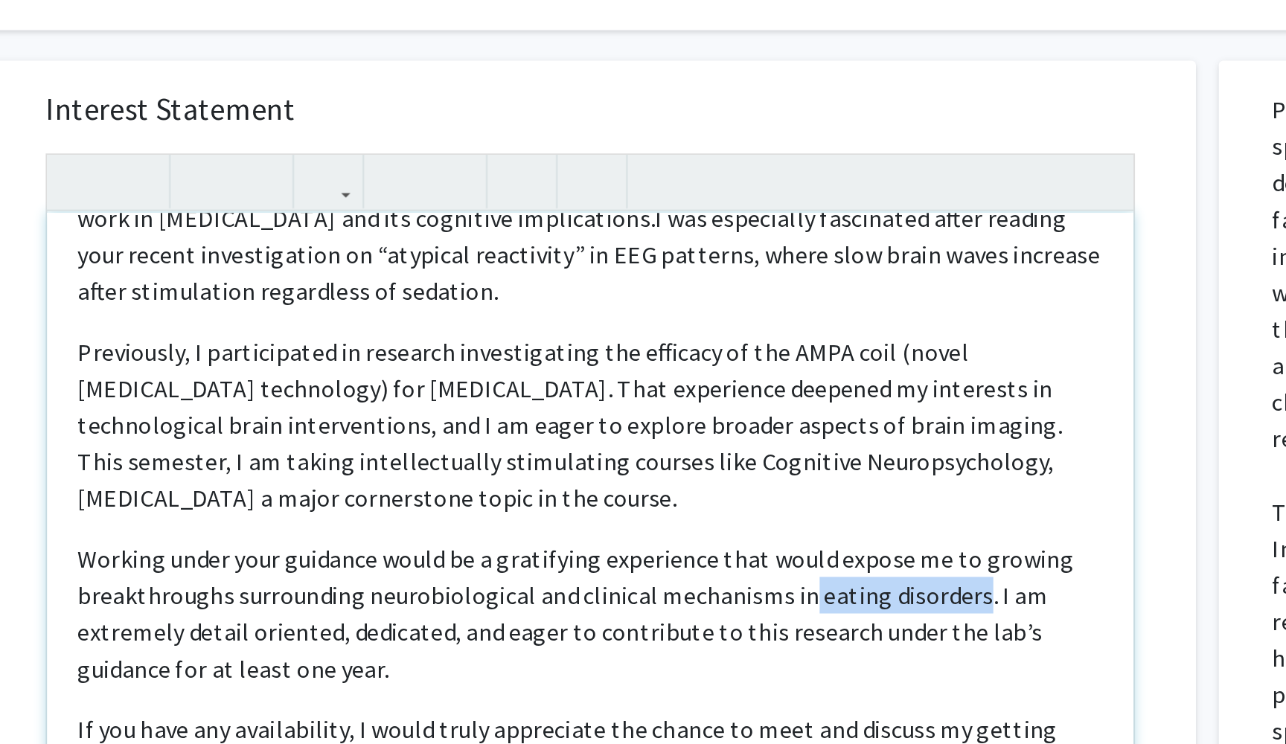
drag, startPoint x: 472, startPoint y: 276, endPoint x: 391, endPoint y: 278, distance: 81.1
click at [391, 508] on p "Working under your guidance would be a gratifying experience that would expose …" at bounding box center [540, 543] width 501 height 71
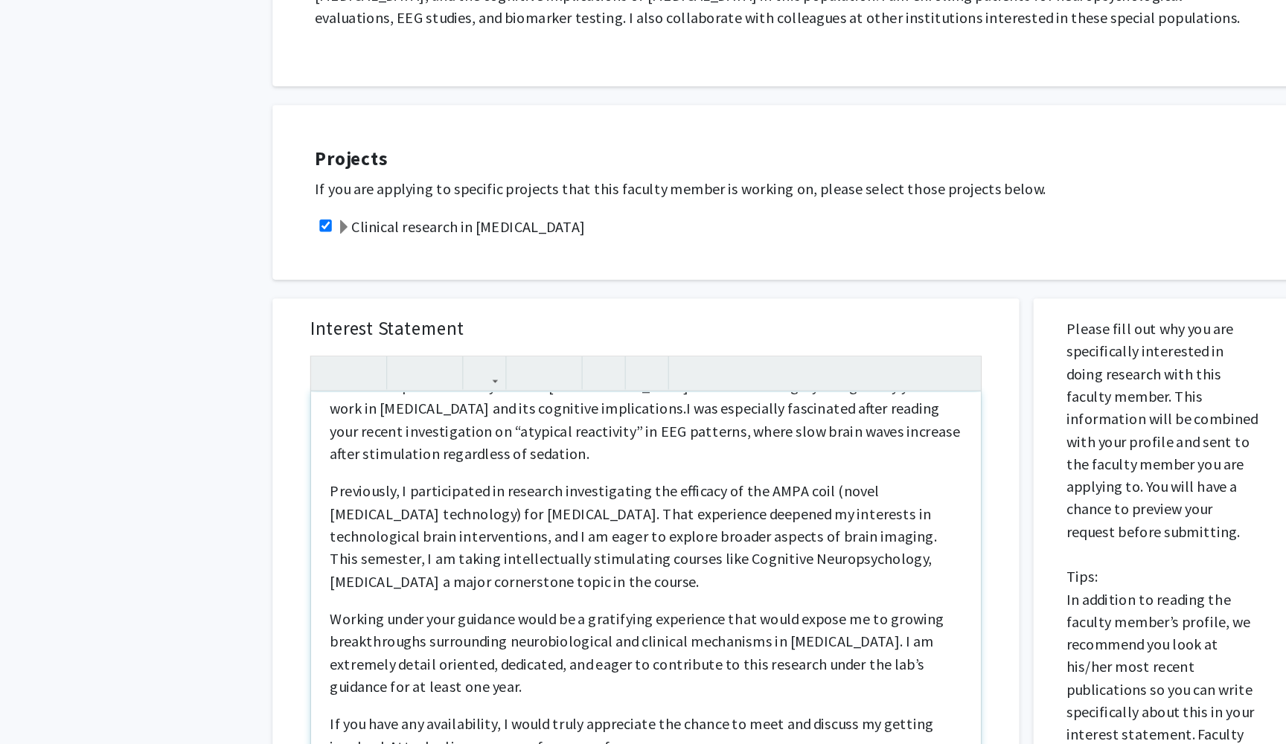
scroll to position [229, 0]
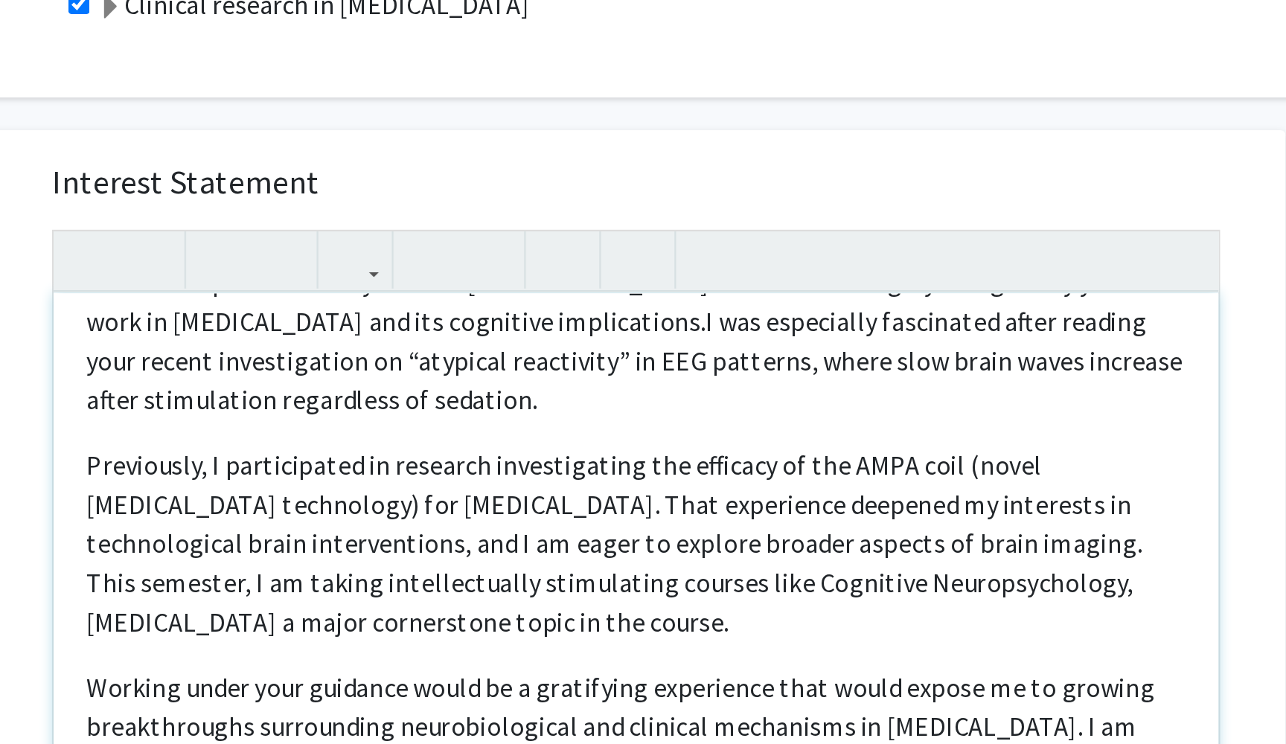
click at [290, 507] on span "Previously, I participated in research investigating the efficacy of the AMPA c…" at bounding box center [530, 550] width 481 height 86
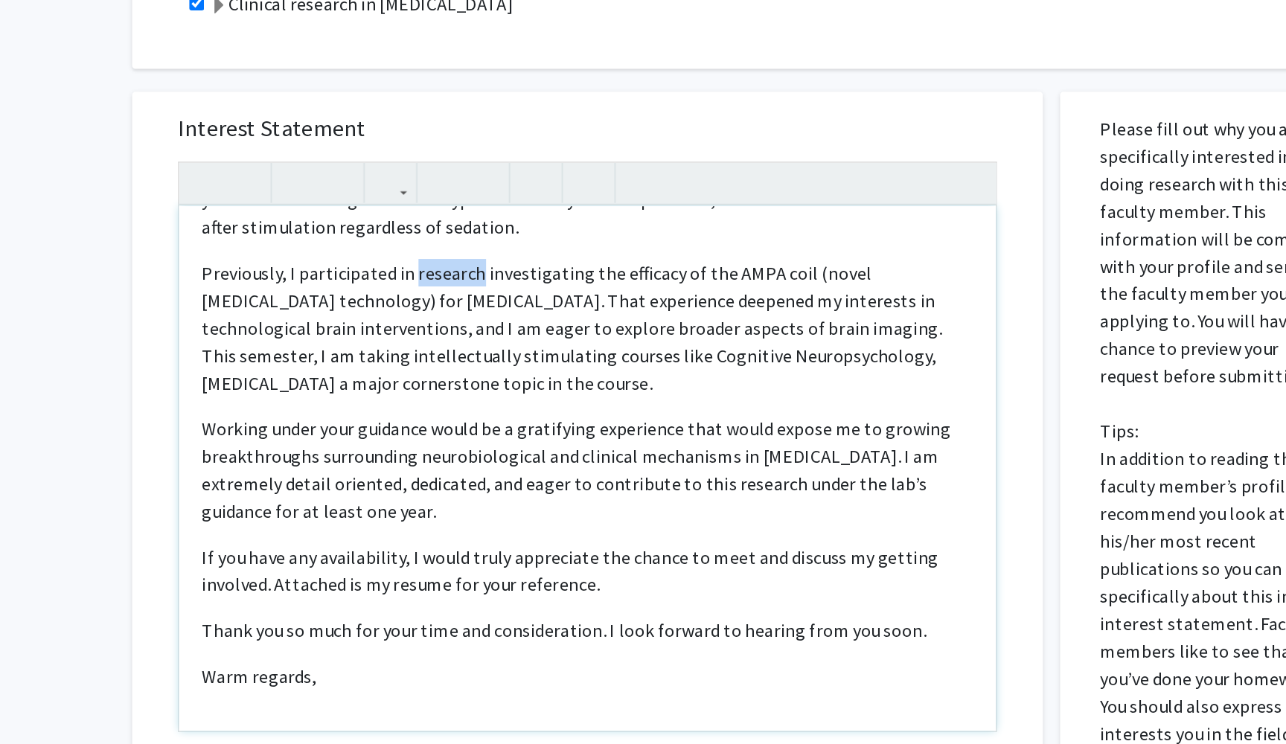
scroll to position [383, 0]
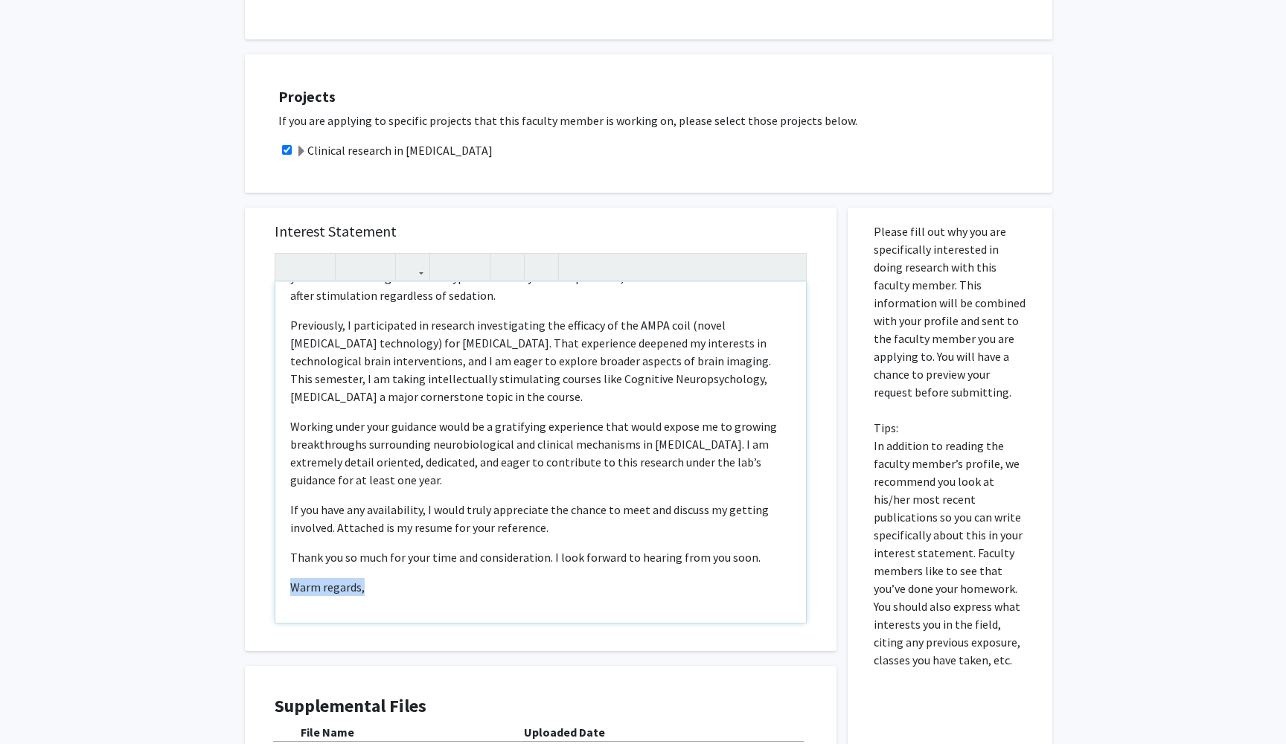
drag, startPoint x: 388, startPoint y: 578, endPoint x: 253, endPoint y: 575, distance: 135.5
click at [253, 575] on div "Interest Statement My name is [PERSON_NAME] and I am a freshman undergraduate m…" at bounding box center [541, 430] width 592 height 444
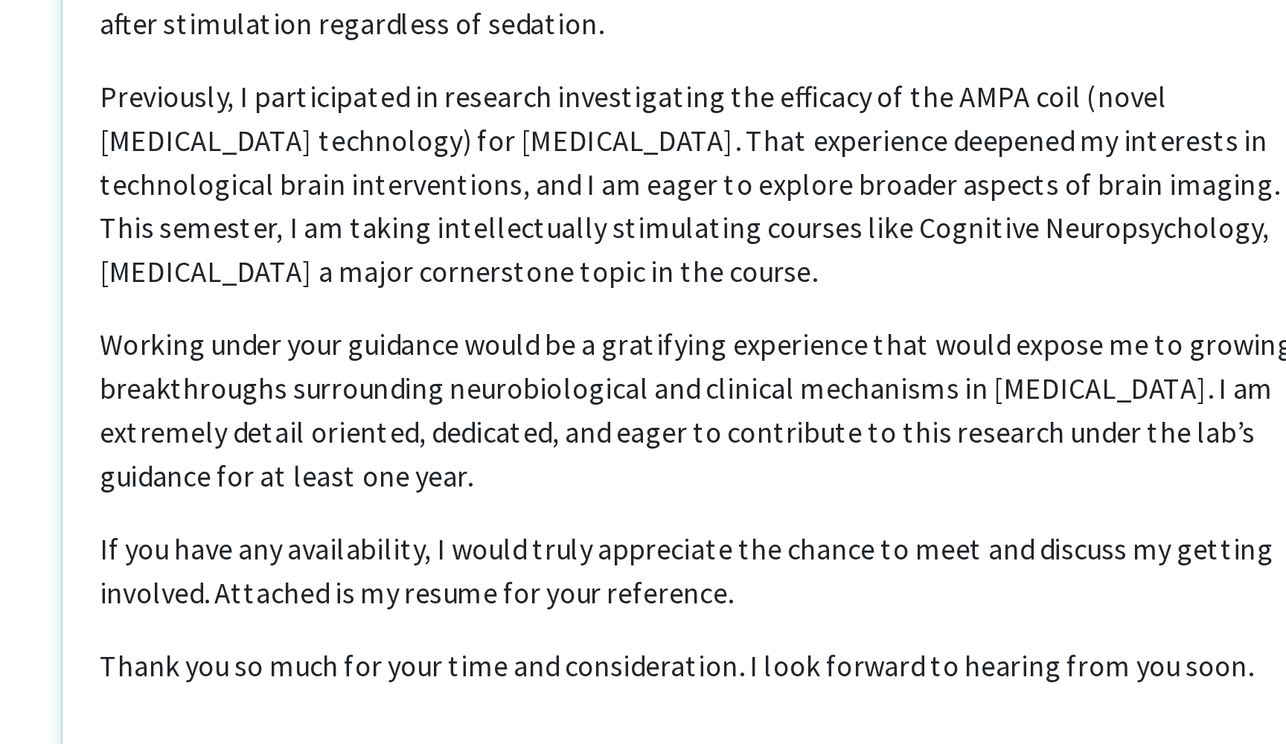
scroll to position [608, 0]
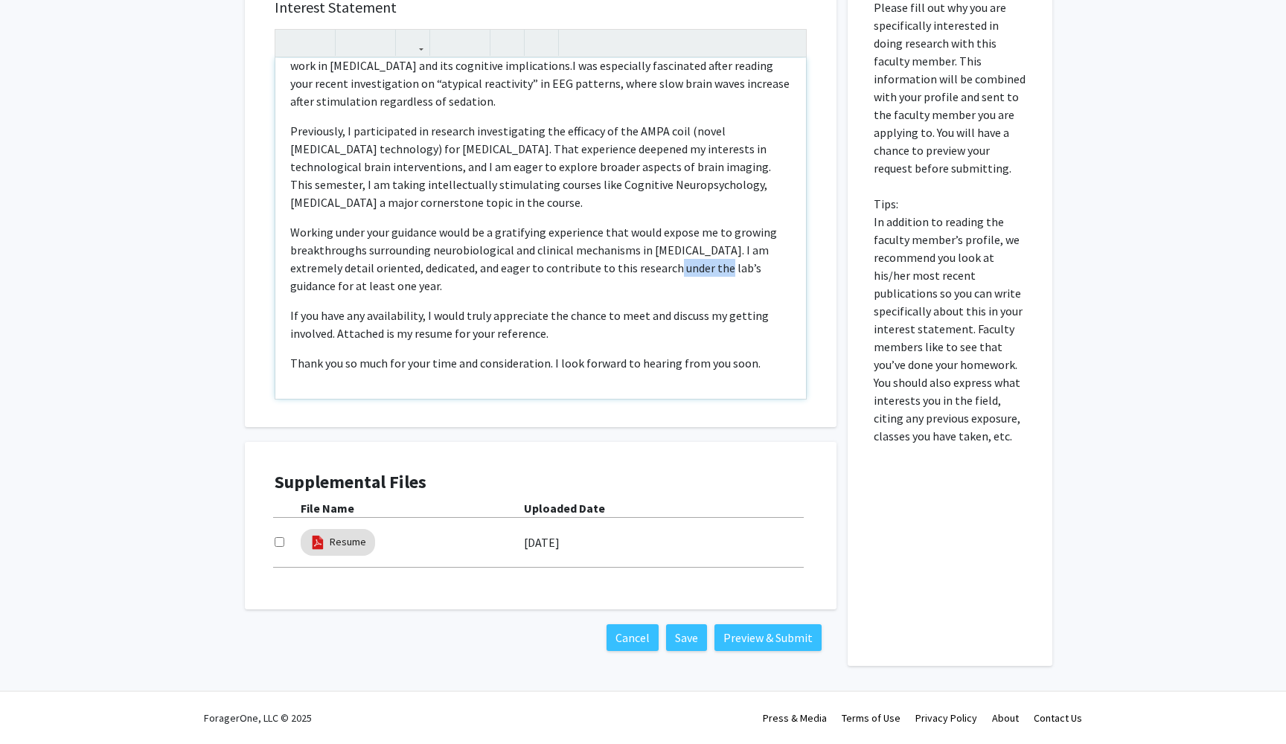
drag, startPoint x: 694, startPoint y: 250, endPoint x: 651, endPoint y: 252, distance: 43.2
click at [651, 252] on p "Working under your guidance would be a gratifying experience that would expose …" at bounding box center [540, 258] width 501 height 71
drag, startPoint x: 722, startPoint y: 249, endPoint x: 732, endPoint y: 285, distance: 37.0
click at [732, 285] on div "My name is [PERSON_NAME] and I am a freshman undergraduate majoring in Public H…" at bounding box center [540, 228] width 531 height 341
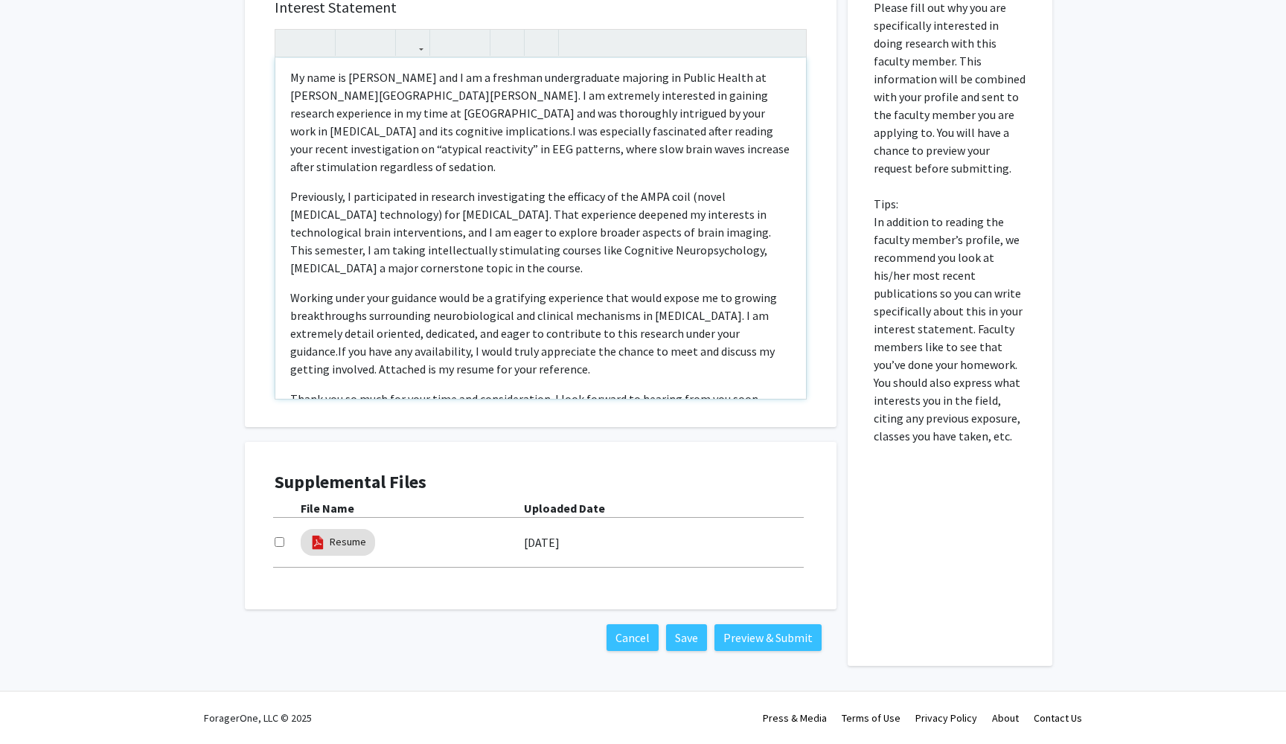
click at [732, 289] on p "Working under your guidance would be a gratifying experience that would expose …" at bounding box center [540, 333] width 501 height 89
click at [726, 344] on span "If you have any availability, I would truly appreciate the chance to meet and d…" at bounding box center [532, 360] width 484 height 33
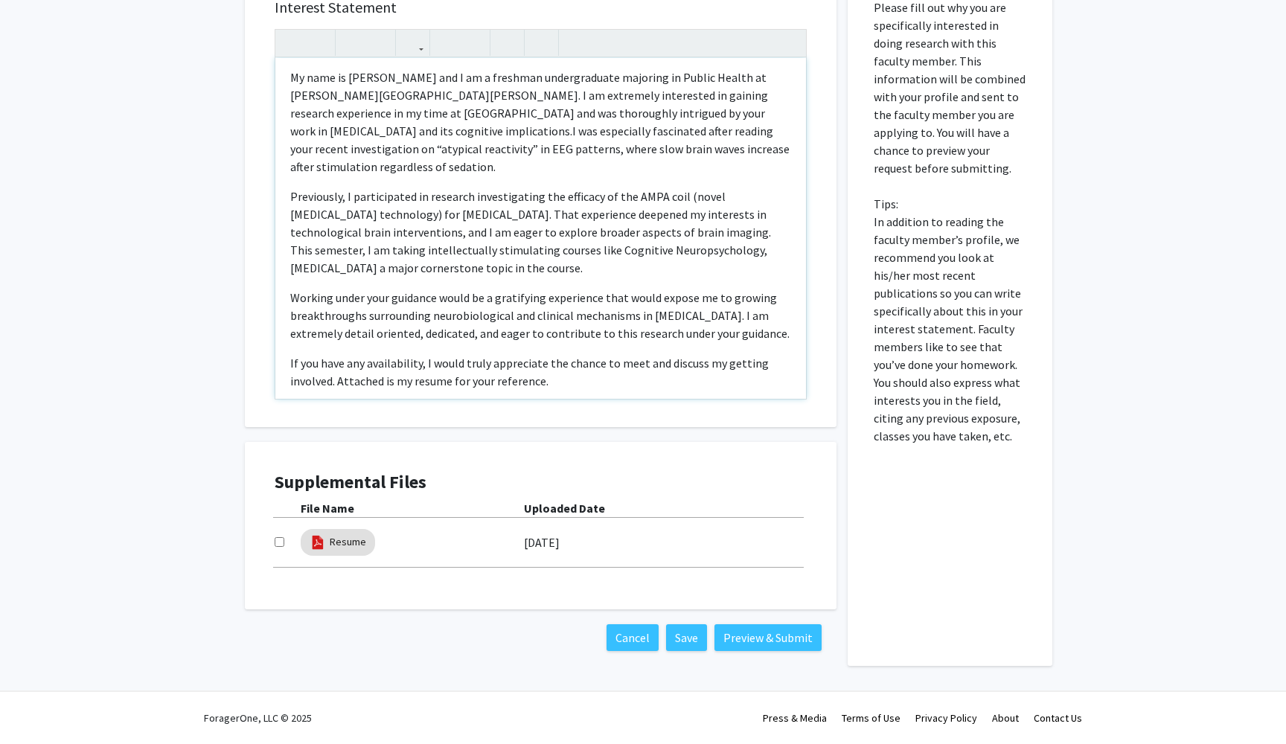
type textarea "<l>Ip dolo si Ametco Adipis eli S do e temporin utlaboreetdol magnaali en Admin…"
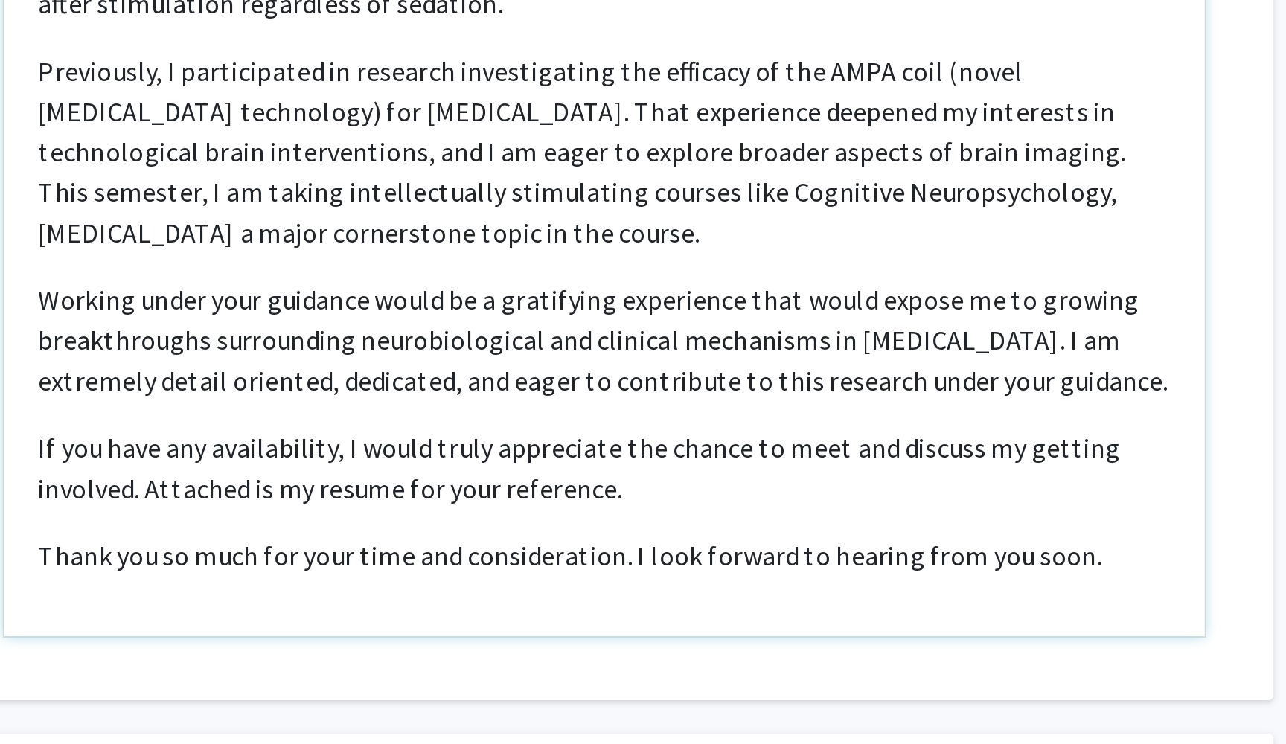
scroll to position [534, 0]
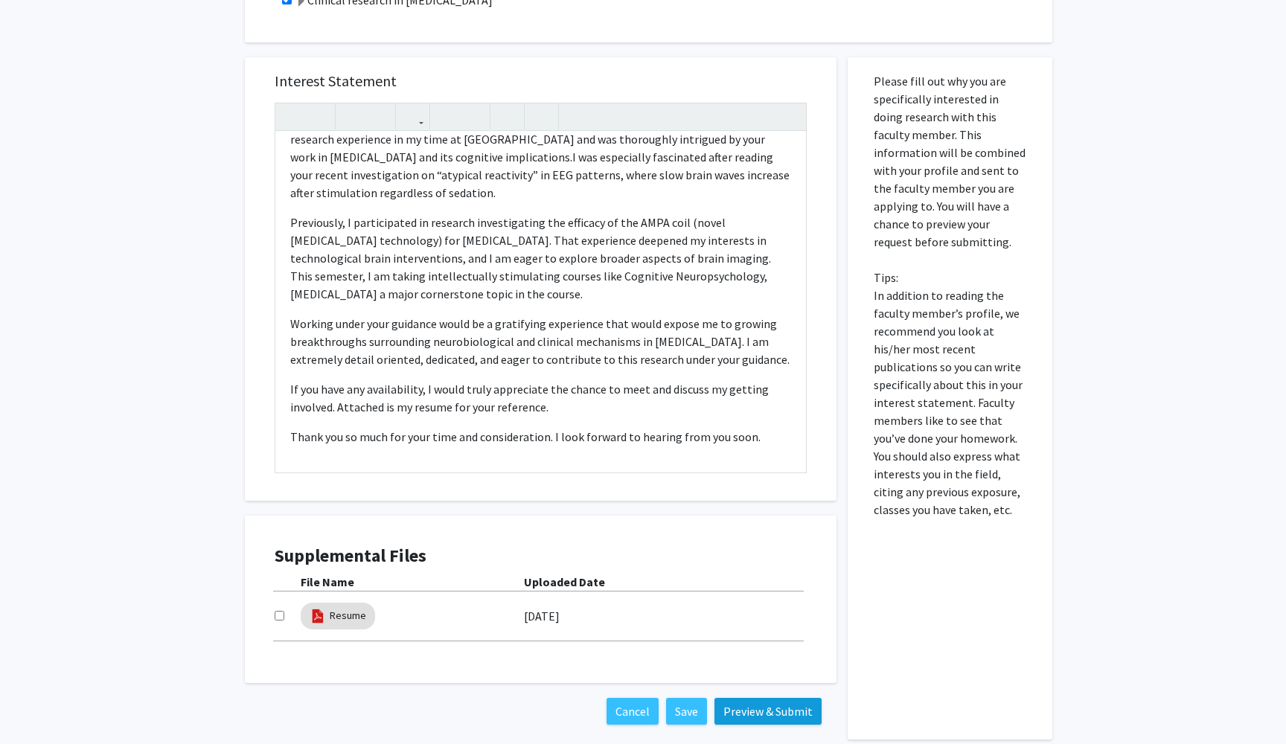
click at [743, 714] on button "Preview & Submit" at bounding box center [767, 711] width 107 height 27
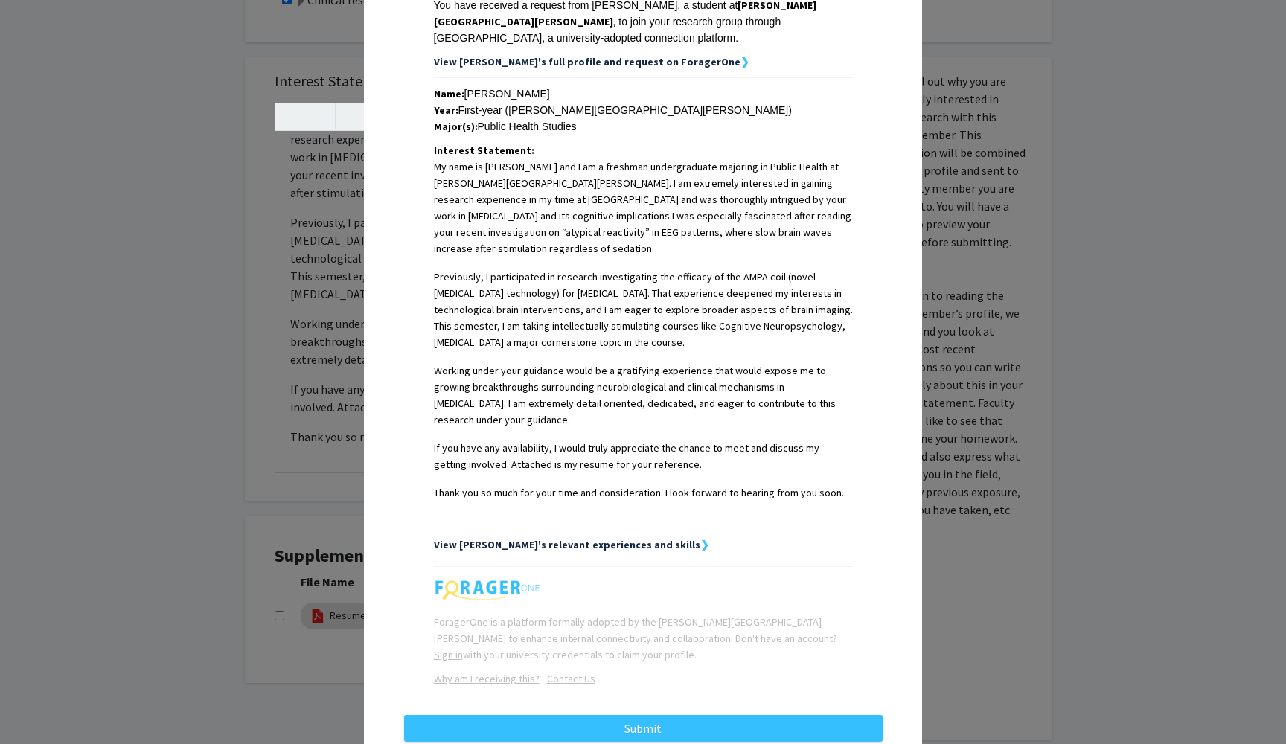
scroll to position [264, 0]
click at [603, 716] on button "Submit" at bounding box center [643, 729] width 479 height 27
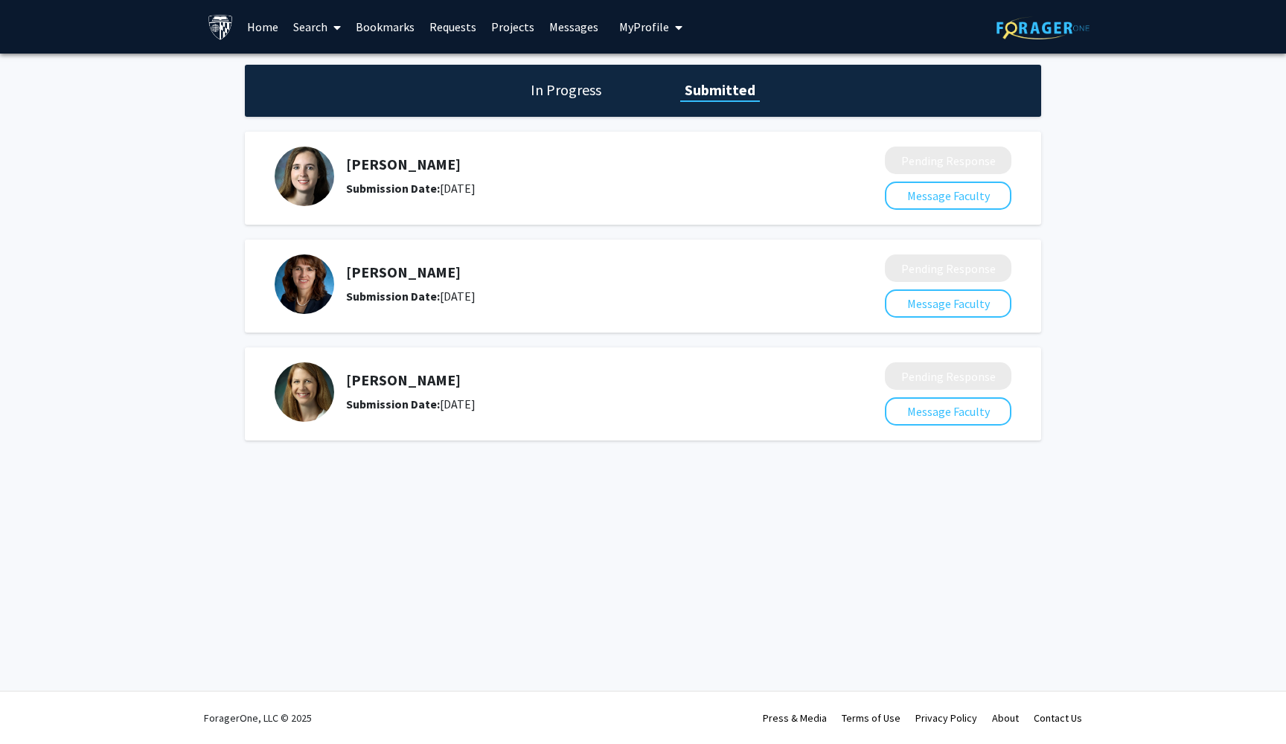
click at [400, 25] on link "Bookmarks" at bounding box center [385, 27] width 74 height 52
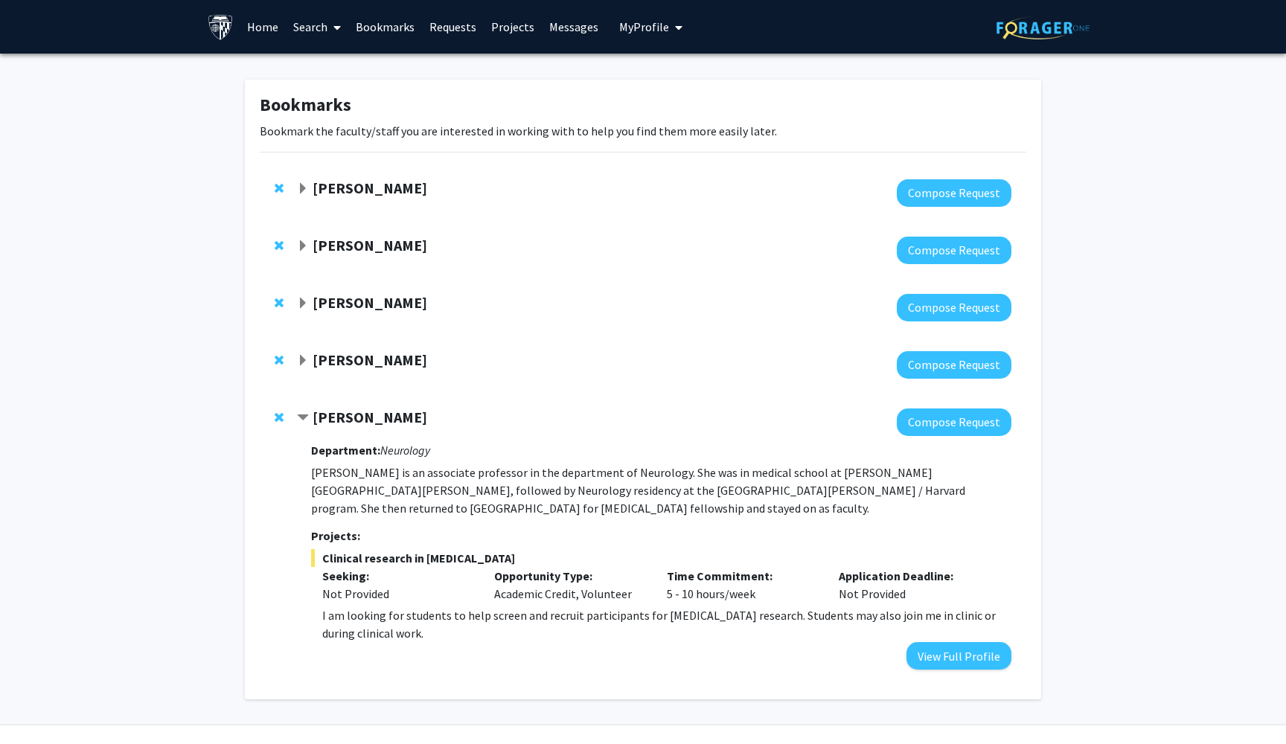
click at [404, 248] on strong "[PERSON_NAME]" at bounding box center [370, 245] width 115 height 19
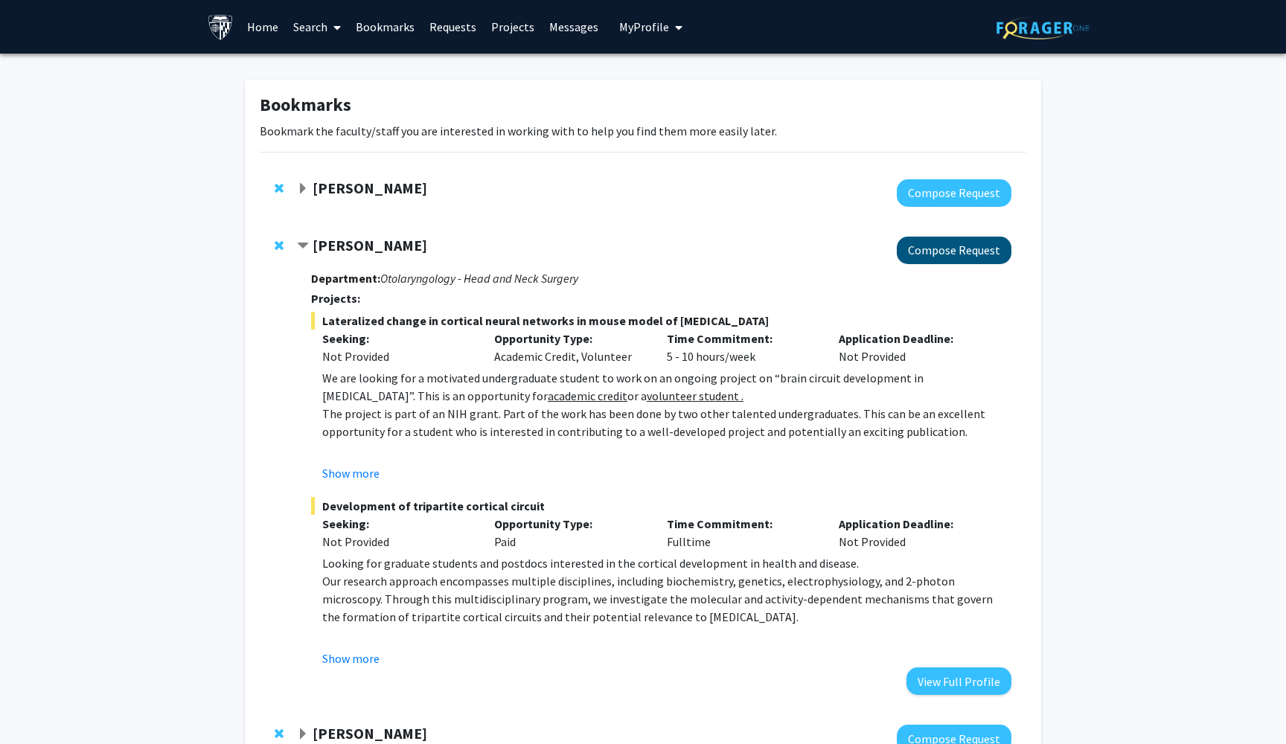
click at [912, 255] on button "Compose Request" at bounding box center [954, 251] width 115 height 28
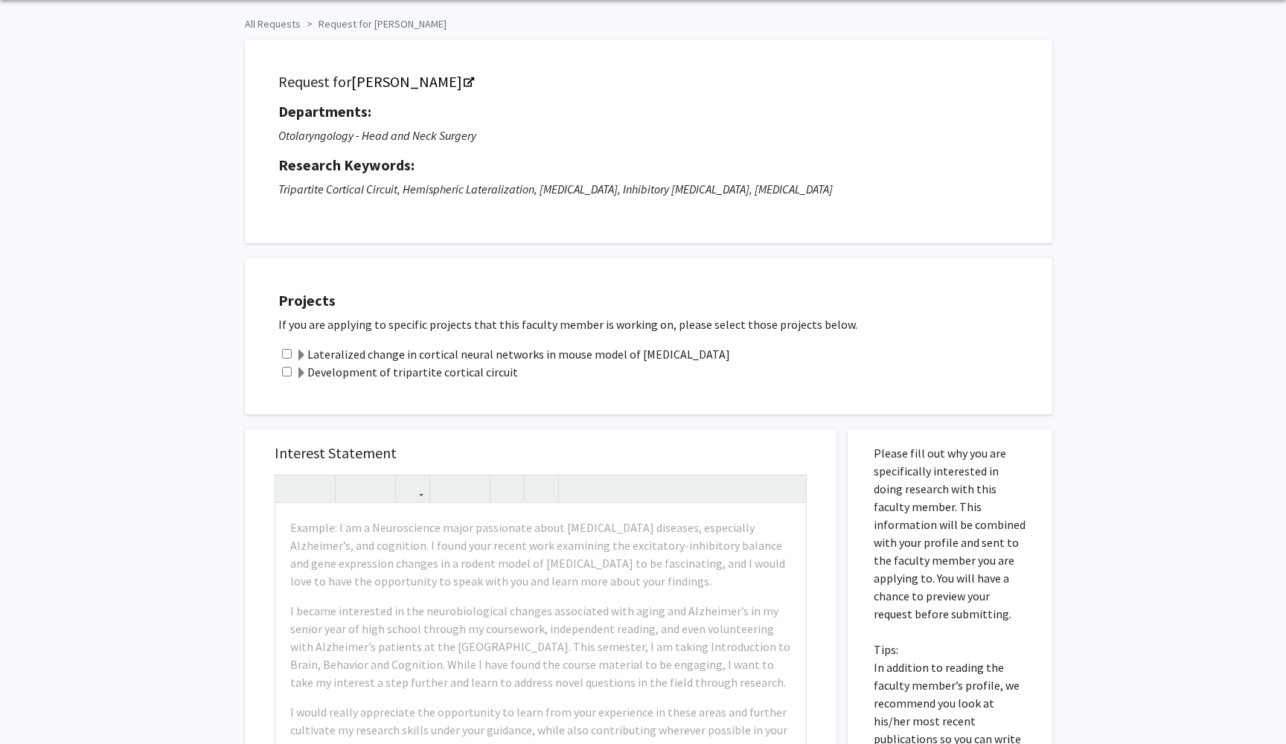
scroll to position [76, 0]
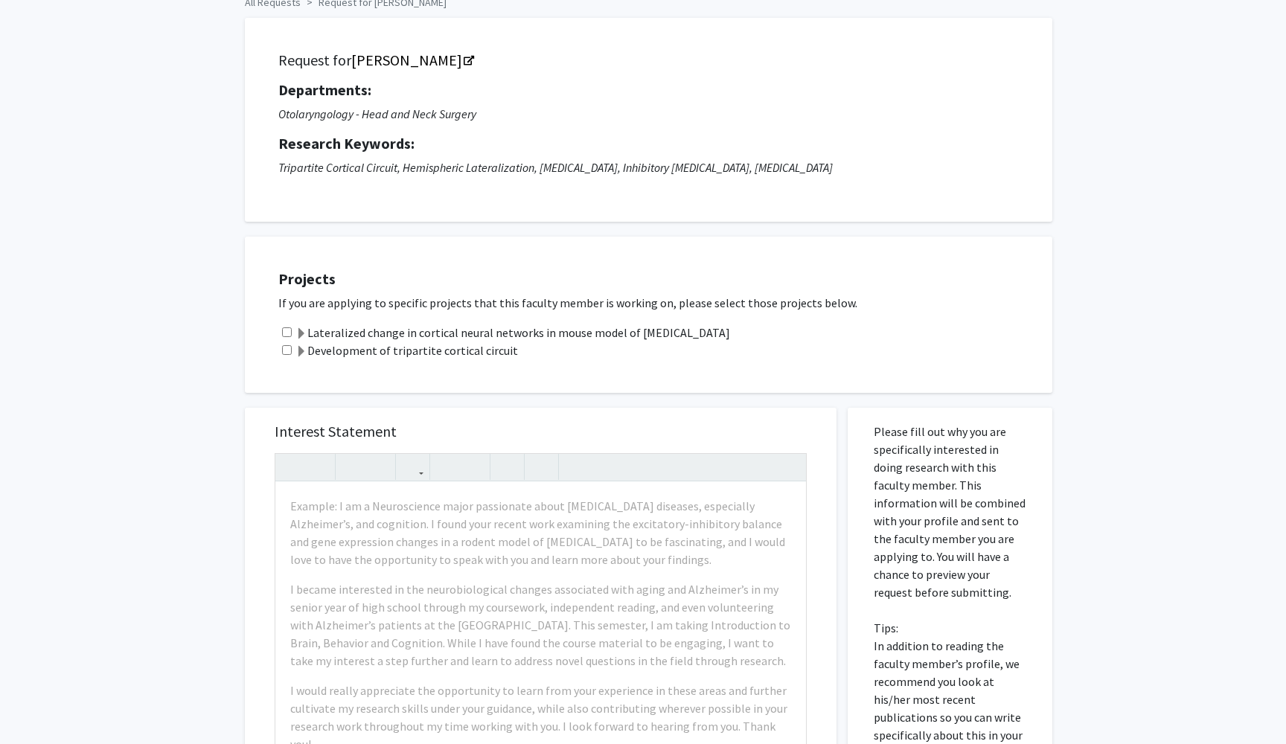
click at [283, 335] on input "checkbox" at bounding box center [287, 332] width 10 height 10
checkbox input "true"
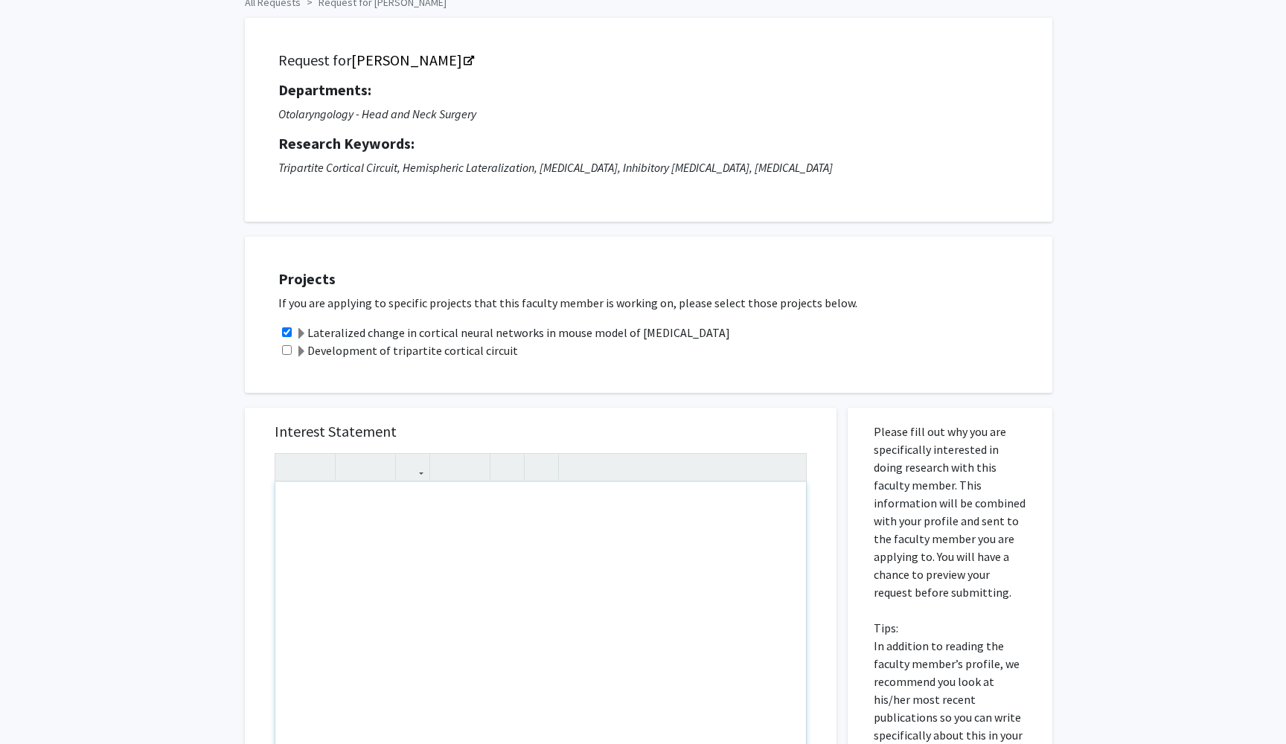
paste div "Note to users with screen readers: Please press Alt+0 or Option+0 to deactivate…"
type textarea "<l>Ip dolo si Ametco Adipis eli S do e temporin utlaboreetdol magnaali en Admin…"
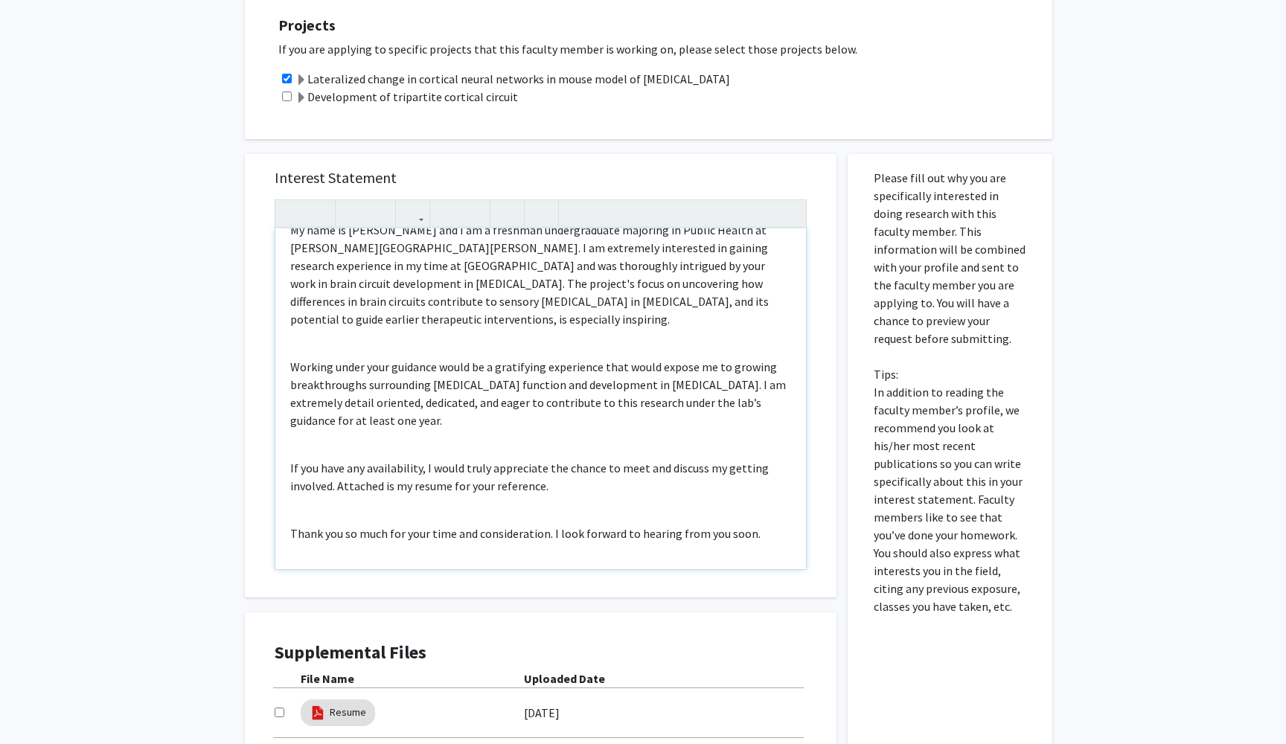
scroll to position [380, 0]
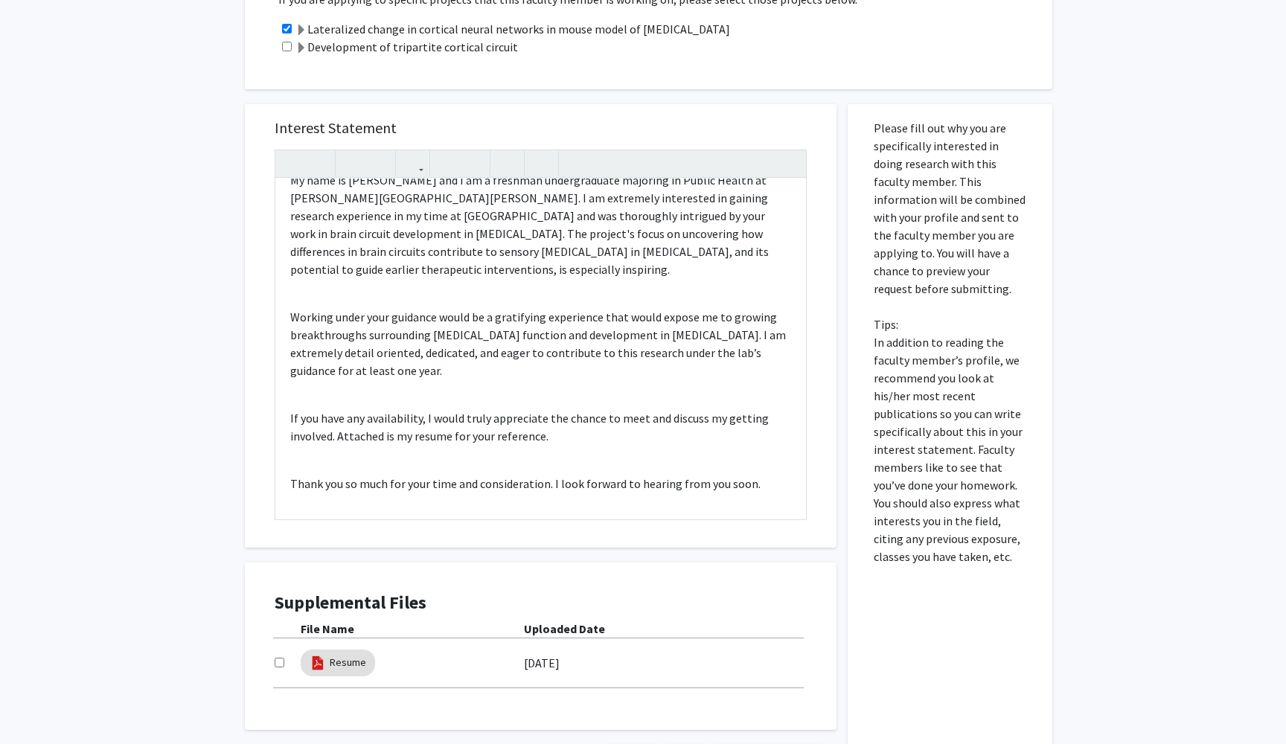
click at [281, 665] on input "checkbox" at bounding box center [280, 663] width 10 height 10
checkbox input "true"
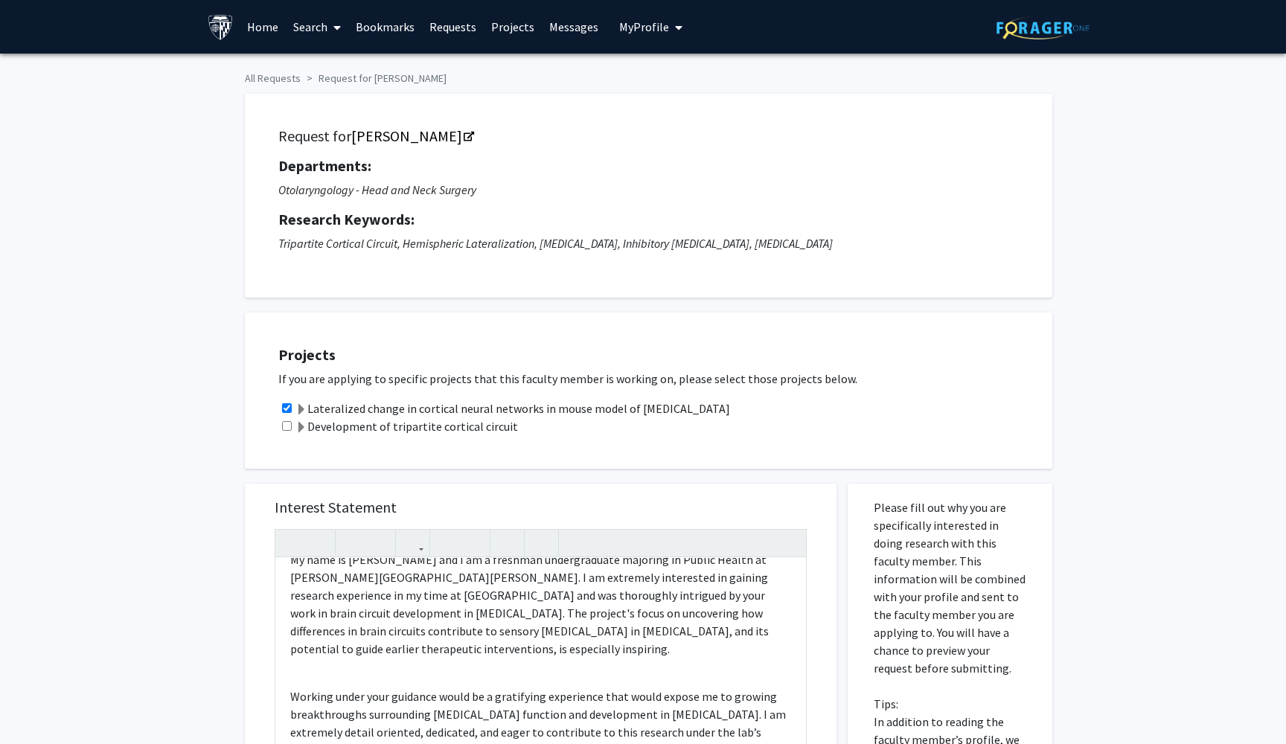
scroll to position [0, 0]
click at [438, 29] on link "Requests" at bounding box center [453, 27] width 62 height 52
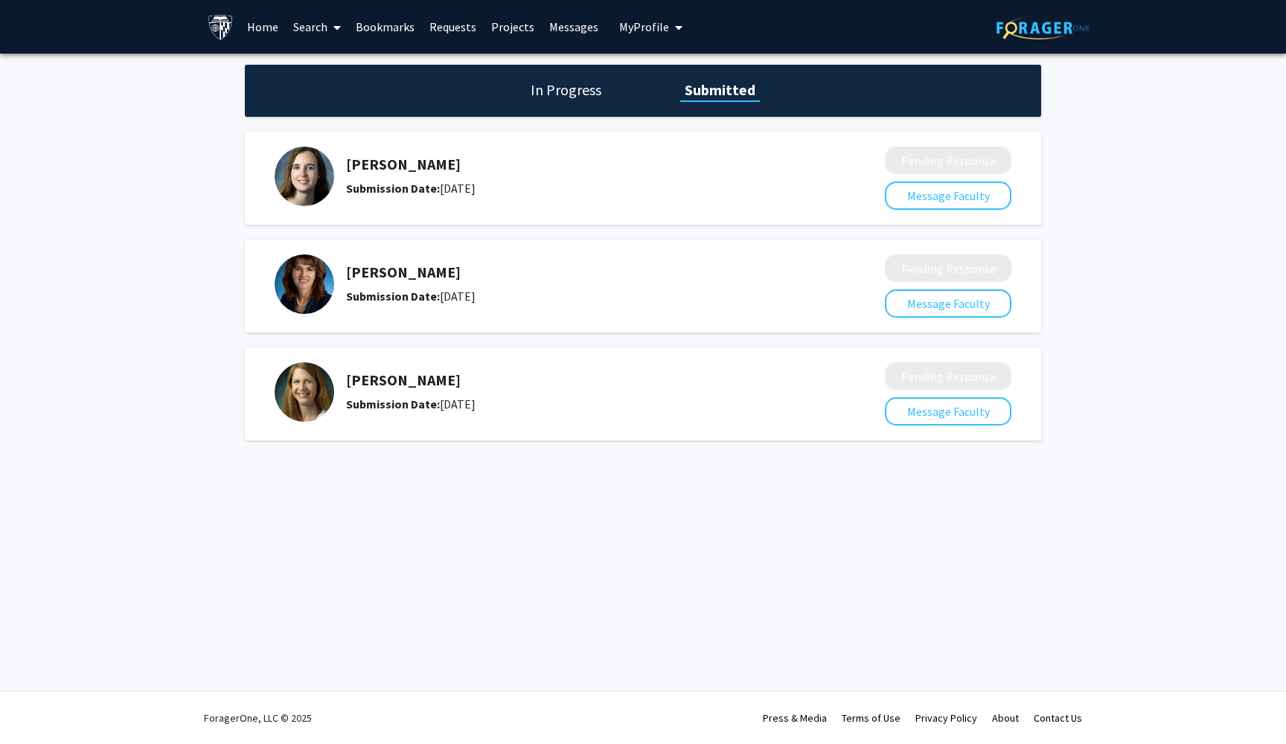
click at [417, 272] on h5 "[PERSON_NAME]" at bounding box center [576, 272] width 460 height 18
click at [925, 422] on button "Message Faculty" at bounding box center [948, 411] width 127 height 28
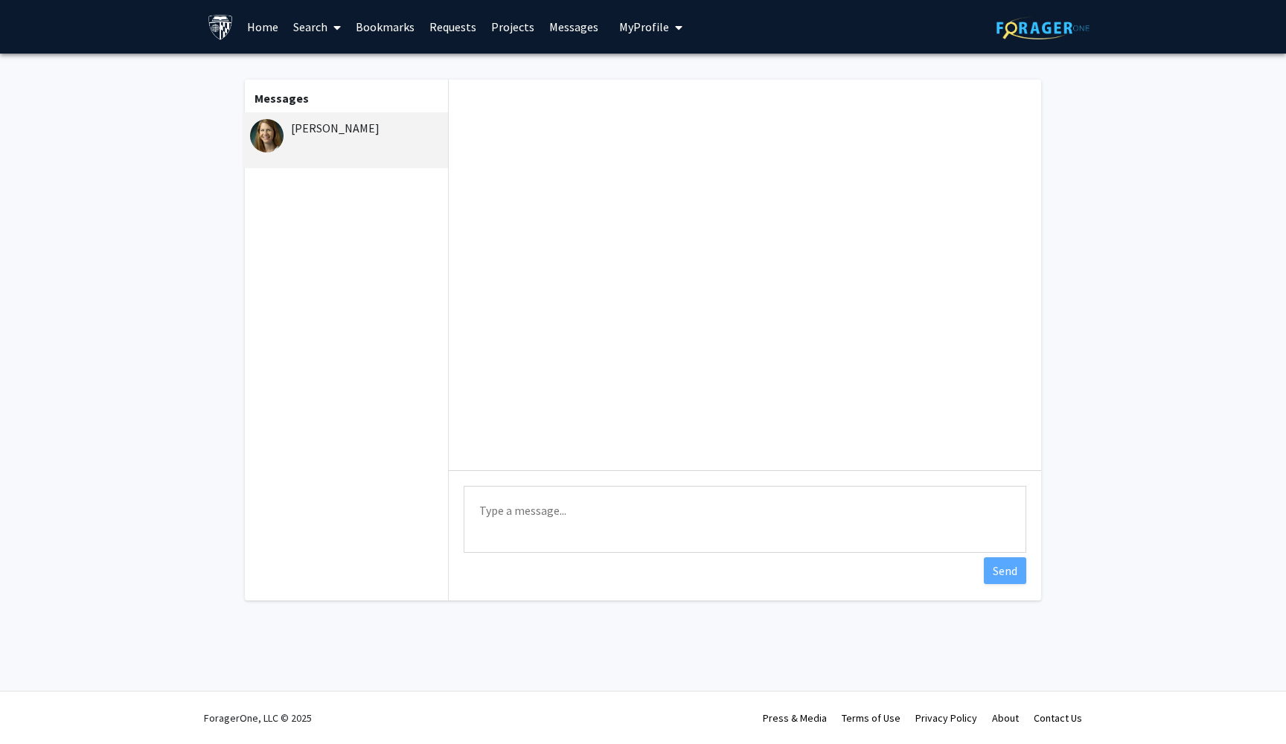
click at [607, 509] on textarea "Type a message" at bounding box center [745, 519] width 563 height 67
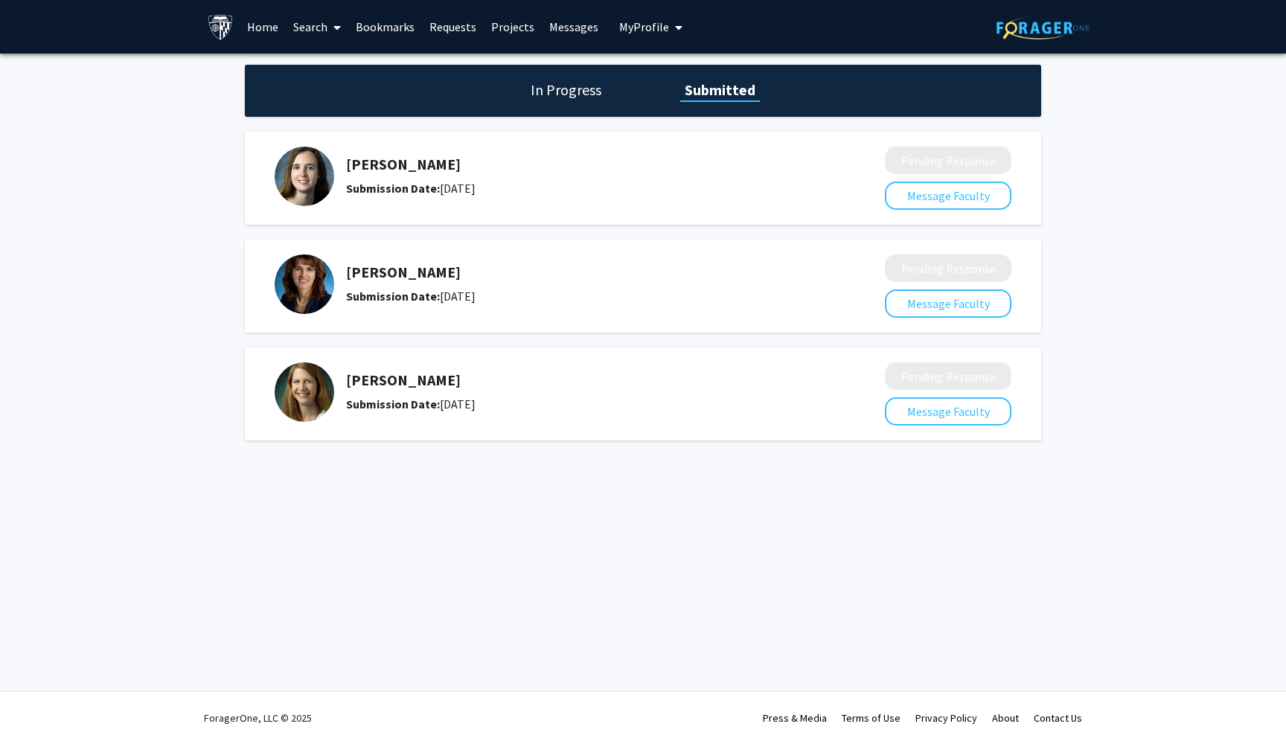
click at [401, 381] on h5 "[PERSON_NAME]" at bounding box center [576, 380] width 460 height 18
click at [403, 28] on link "Bookmarks" at bounding box center [385, 27] width 74 height 52
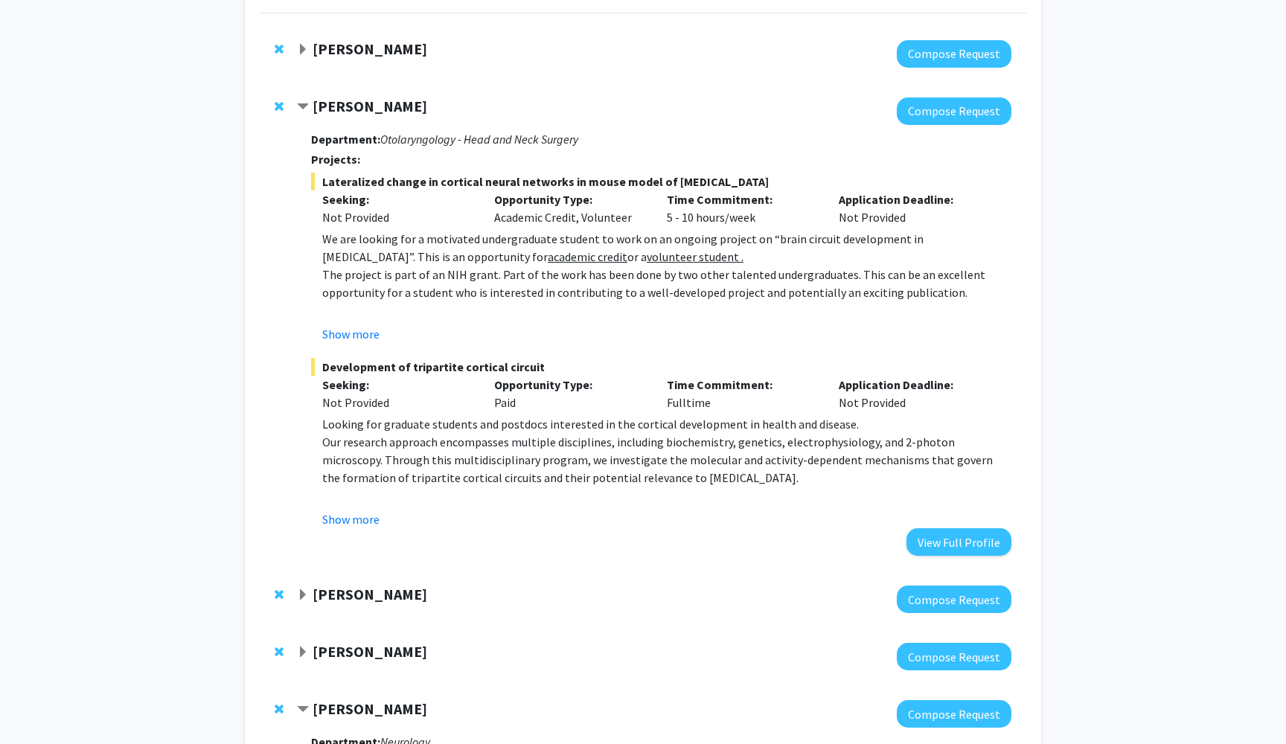
scroll to position [318, 0]
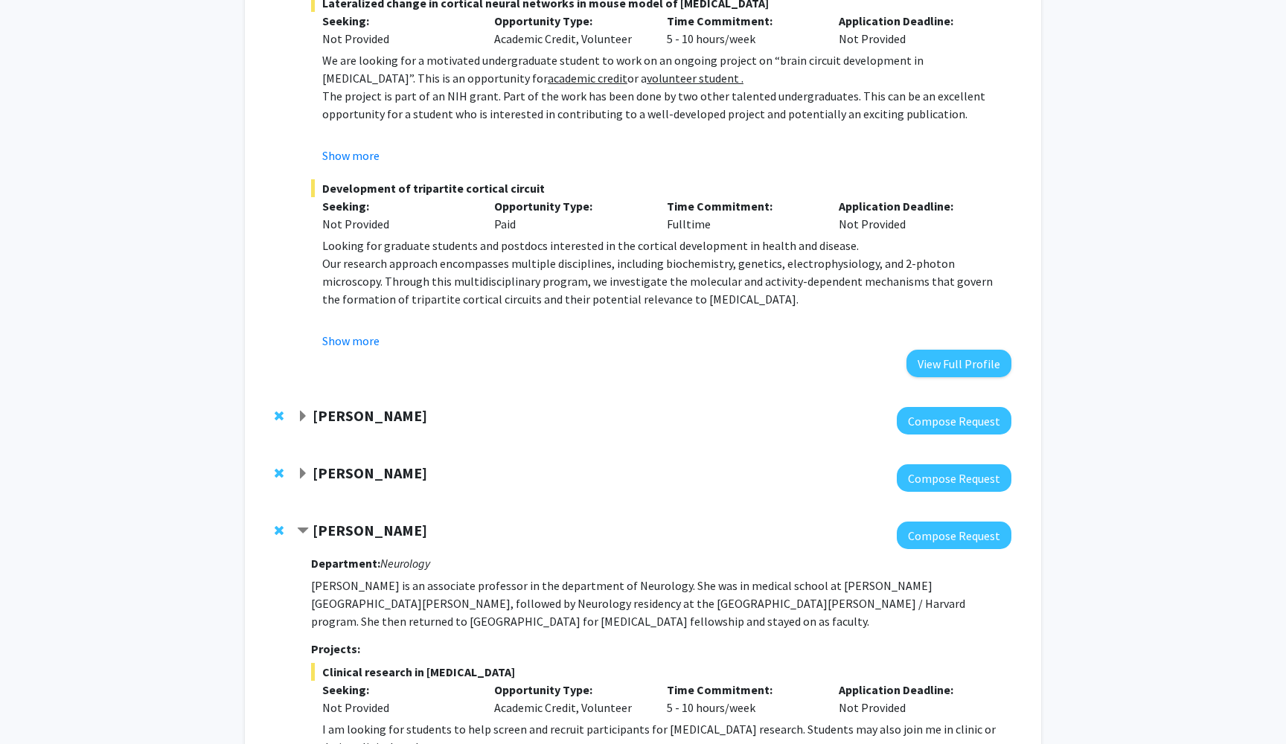
click at [340, 479] on strong "[PERSON_NAME]" at bounding box center [370, 473] width 115 height 19
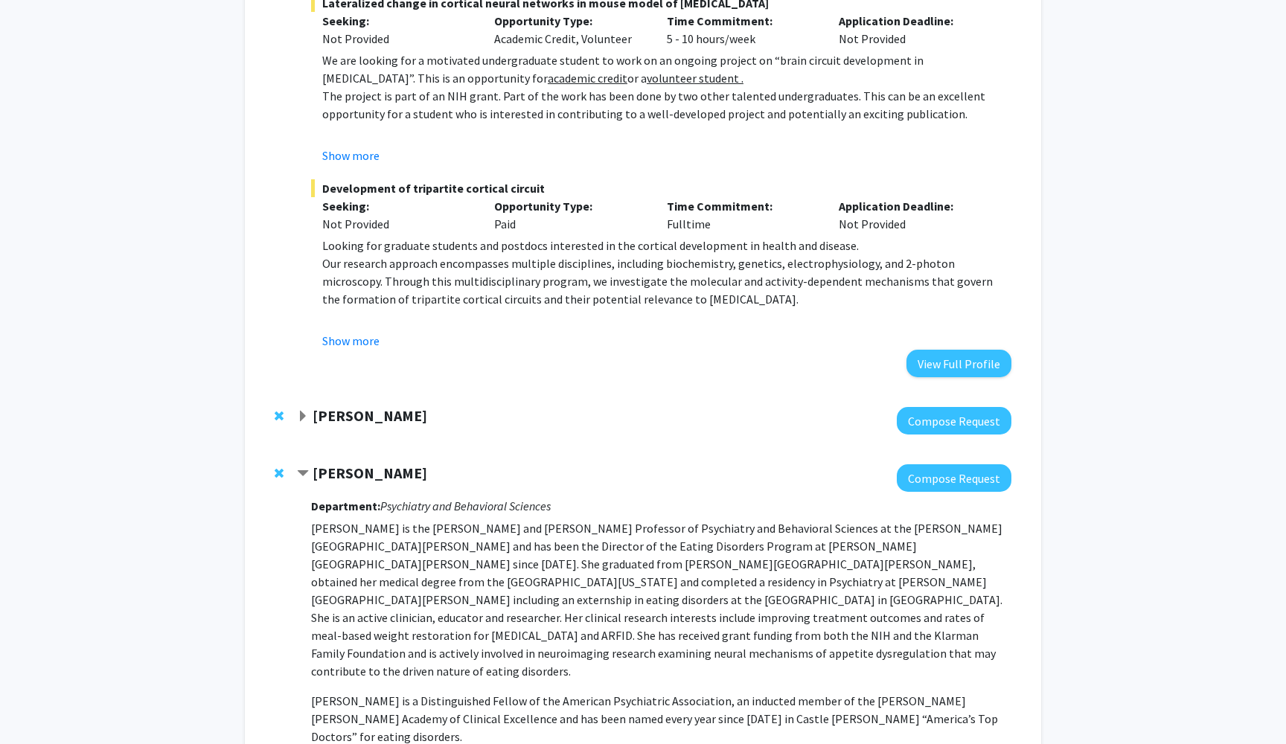
click at [345, 419] on strong "[PERSON_NAME]" at bounding box center [370, 415] width 115 height 19
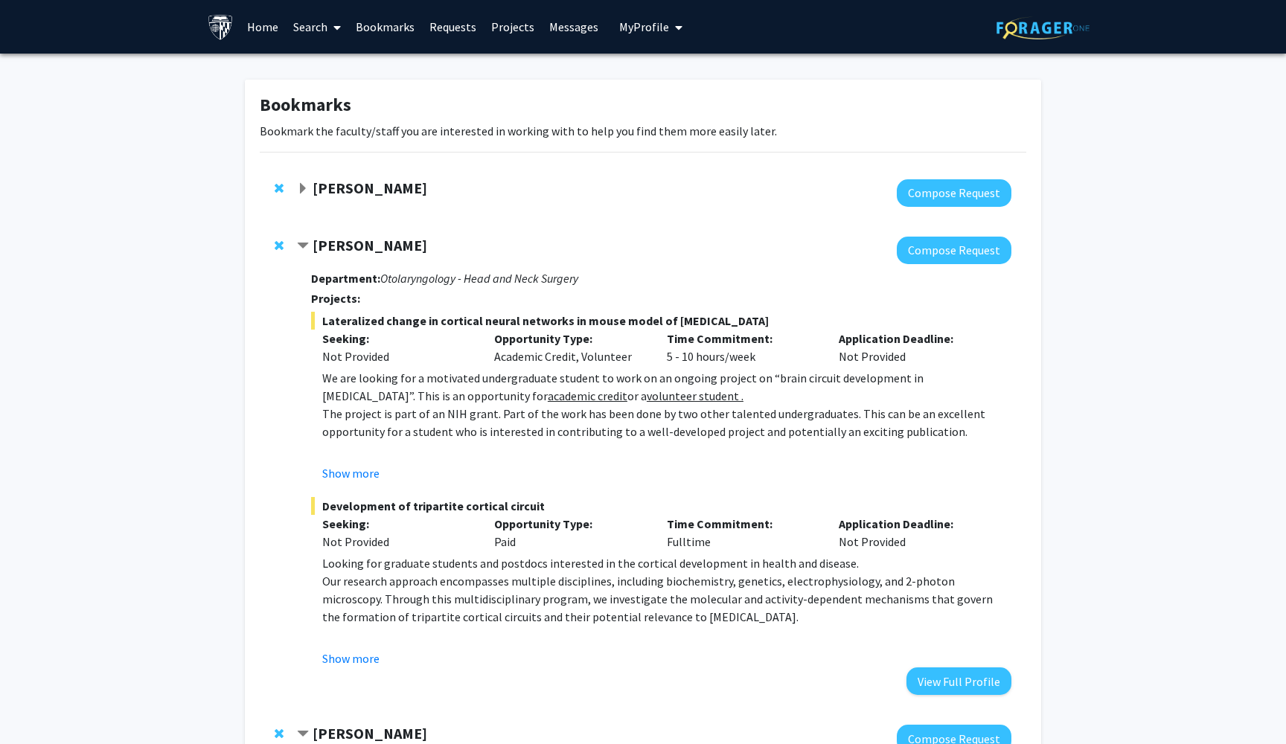
scroll to position [0, 0]
